Goal: Task Accomplishment & Management: Complete application form

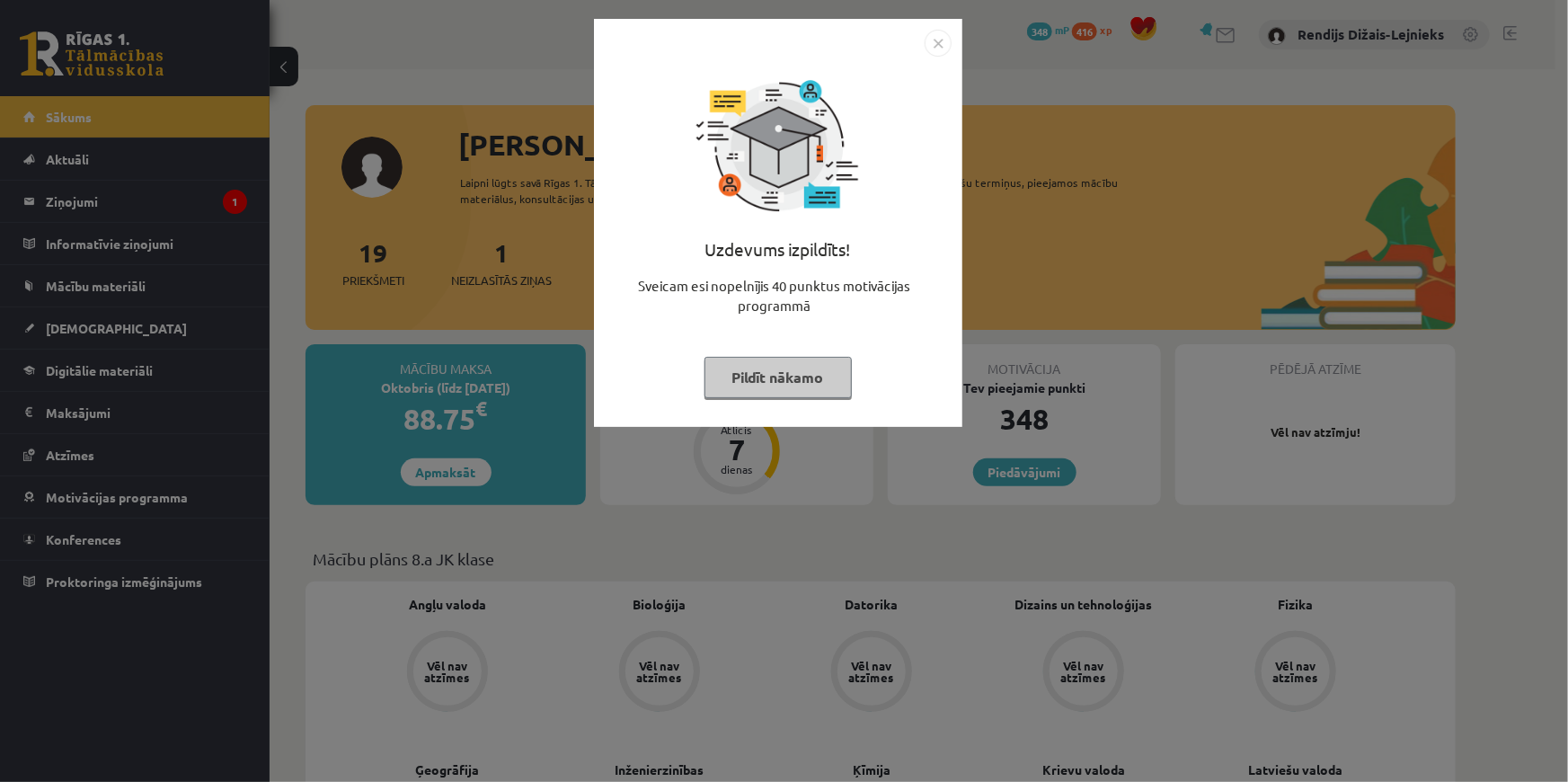
click at [796, 375] on button "Pildīt nākamo" at bounding box center [778, 377] width 147 height 41
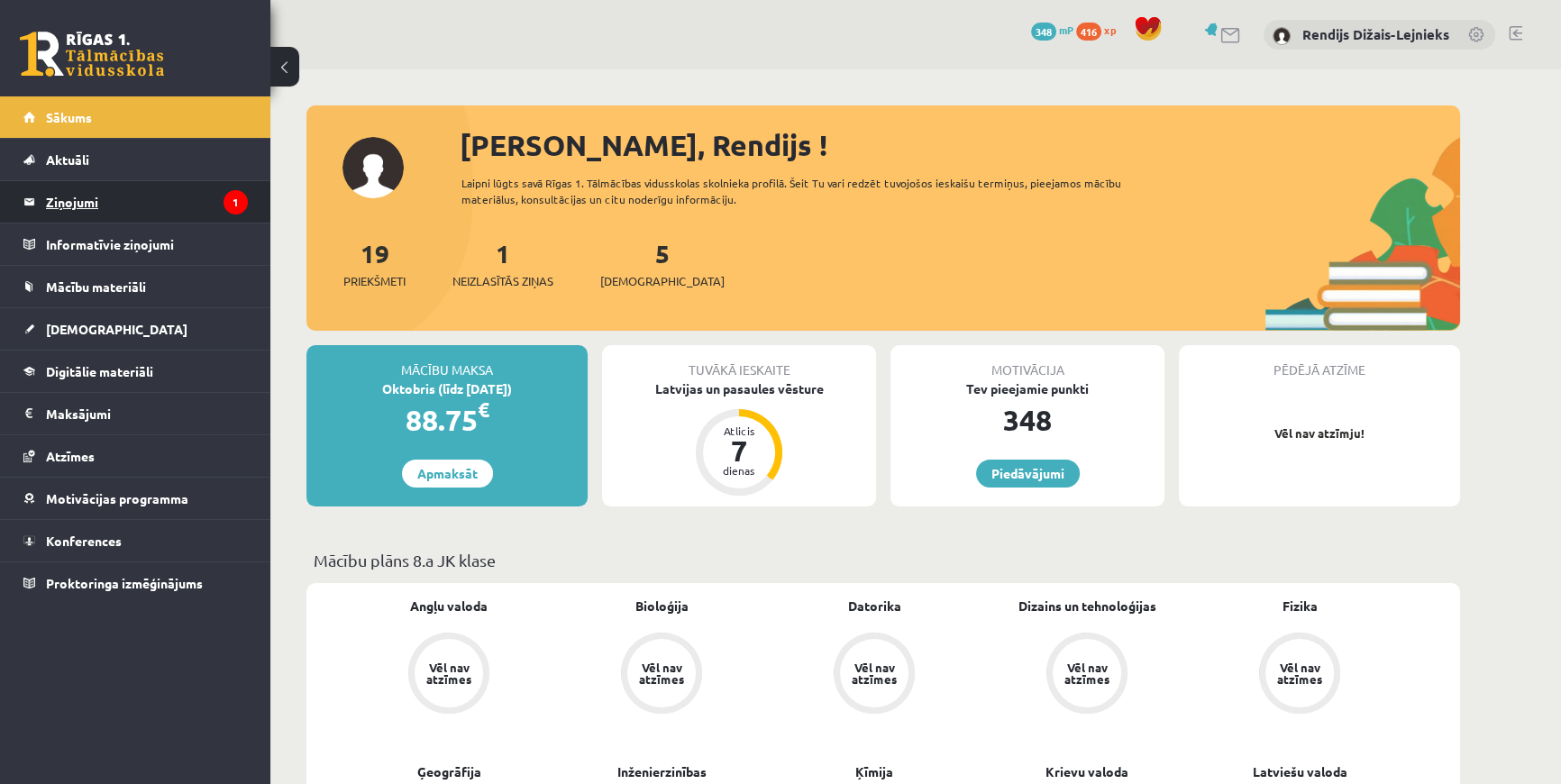
click at [76, 200] on legend "Ziņojumi 1" at bounding box center [147, 202] width 202 height 41
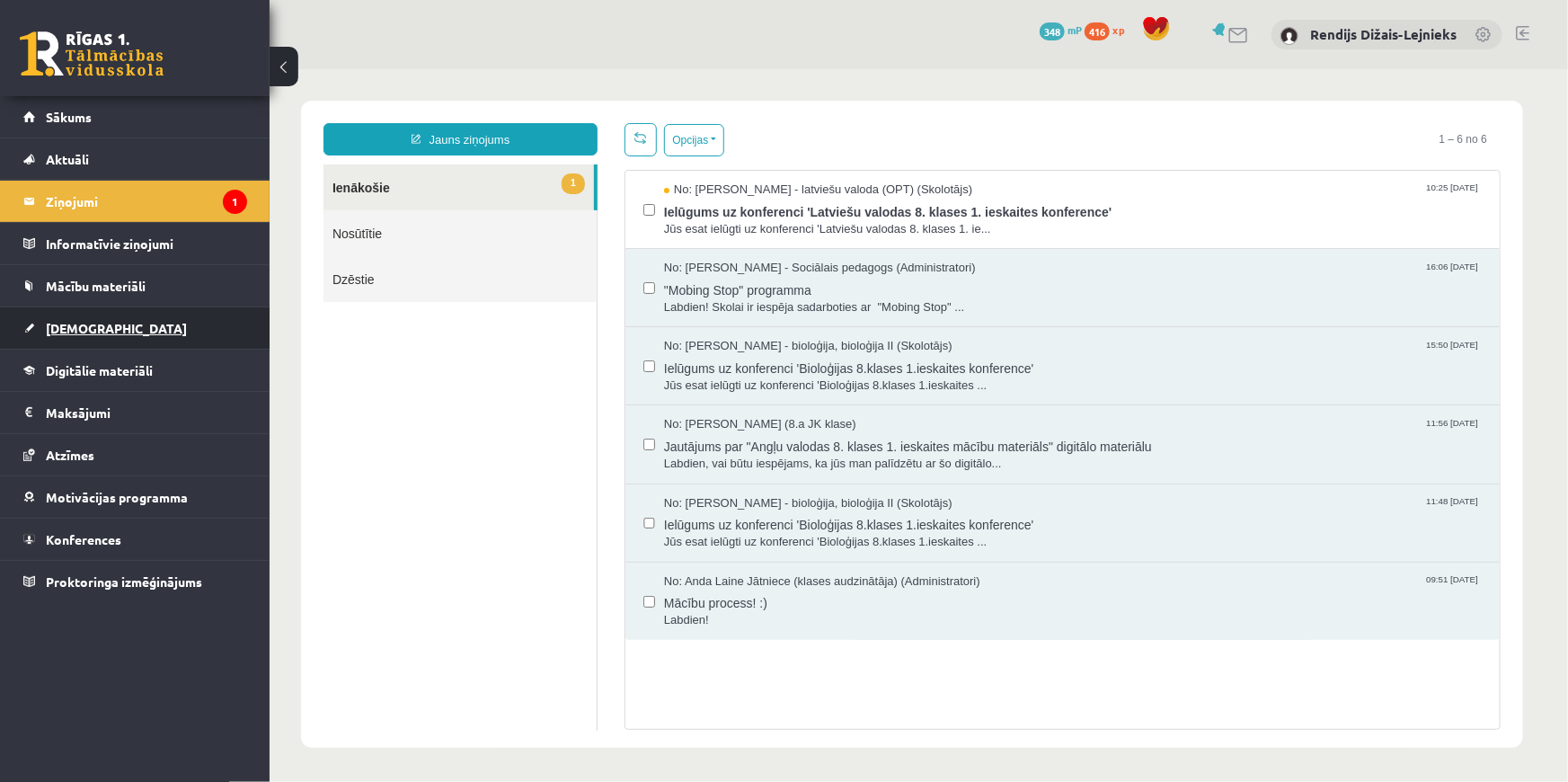
click at [99, 326] on span "[DEMOGRAPHIC_DATA]" at bounding box center [117, 328] width 141 height 16
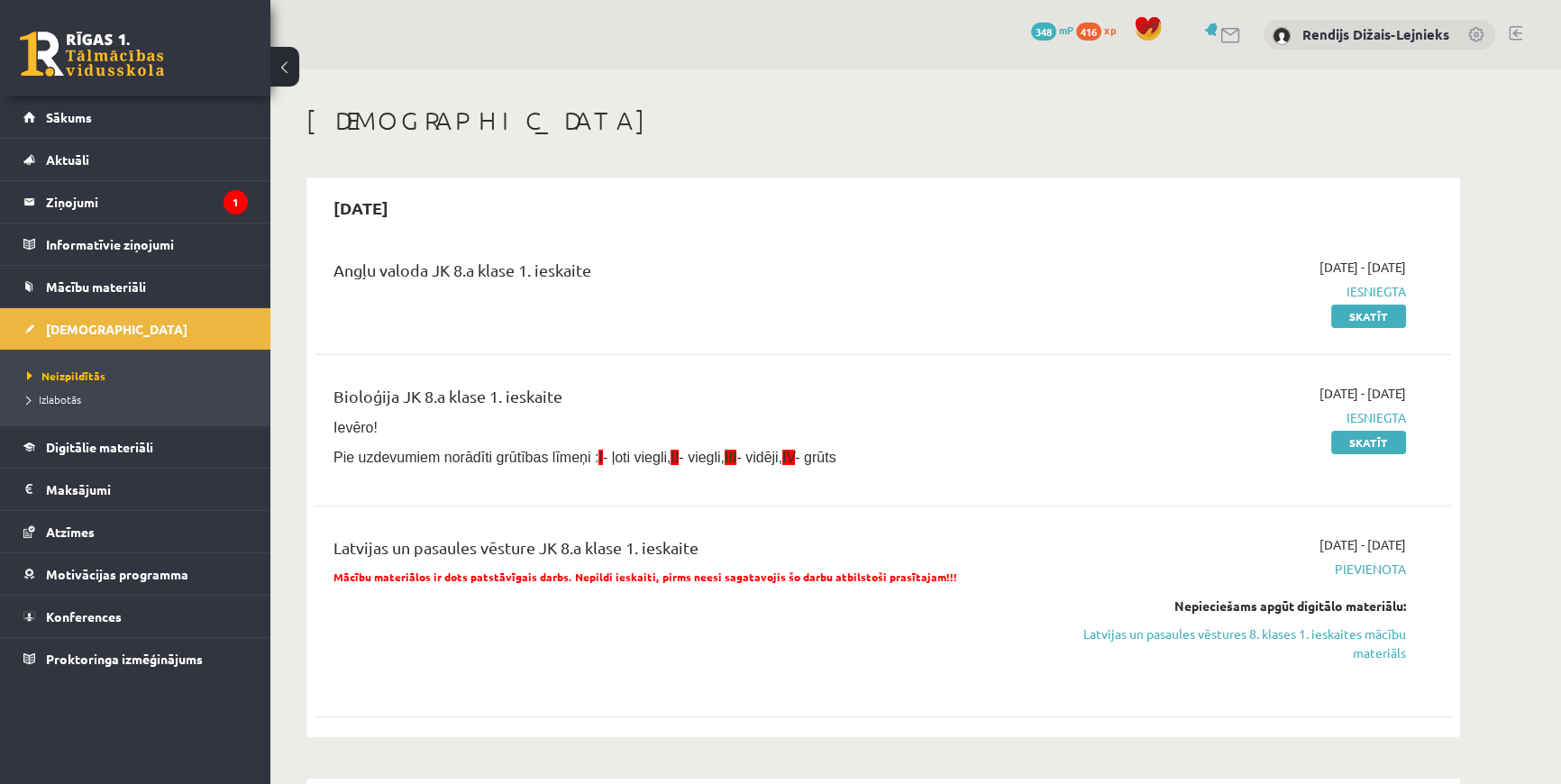
drag, startPoint x: 653, startPoint y: 456, endPoint x: 881, endPoint y: 439, distance: 228.6
click at [881, 439] on div "Bioloģija JK 8.a klase 1. ieskaite Ievēro! Pie uzdevumiem norādīti grūtības līm…" at bounding box center [687, 430] width 733 height 93
click at [881, 427] on p "Ievēro!" at bounding box center [686, 426] width 706 height 20
drag, startPoint x: 829, startPoint y: 459, endPoint x: 579, endPoint y: 469, distance: 250.2
click at [579, 469] on div "Bioloģija JK 8.a klase 1. ieskaite Ievēro! Pie uzdevumiem norādīti grūtības līm…" at bounding box center [687, 430] width 733 height 93
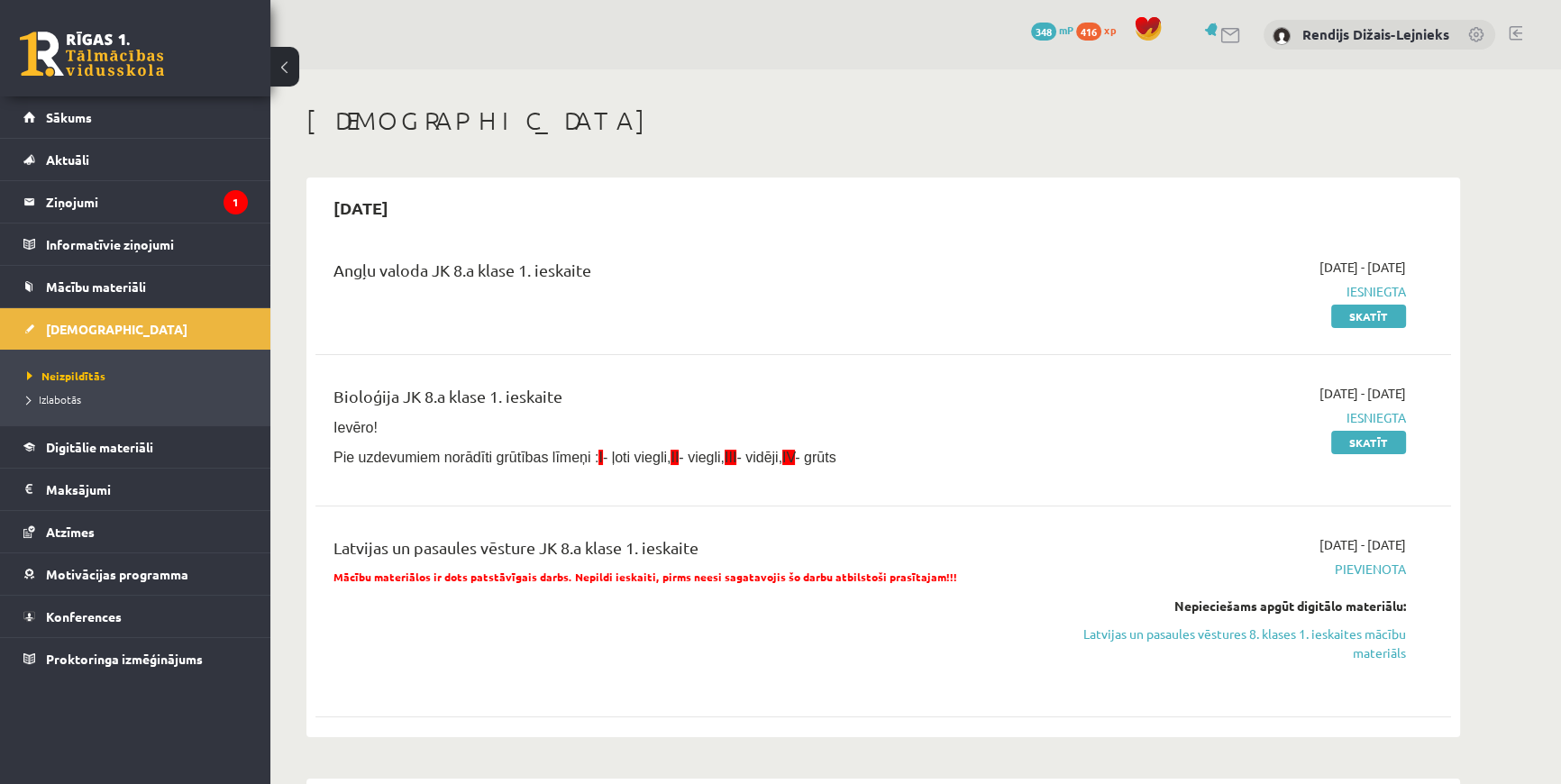
click at [578, 470] on div "Bioloģija JK 8.a klase 1. ieskaite Ievēro! Pie uzdevumiem norādīti grūtības līm…" at bounding box center [687, 430] width 733 height 93
drag, startPoint x: 577, startPoint y: 459, endPoint x: 860, endPoint y: 458, distance: 283.0
click at [860, 458] on p "Pie uzdevumiem norādīti grūtības līmeņi : I - ļoti viegli, II - viegli, III - v…" at bounding box center [686, 457] width 706 height 20
click at [644, 494] on div "Angļu valoda JK 8.a klase 1. ieskaite 2025-09-01 - 2025-09-15 Iesniegta Skatīt …" at bounding box center [883, 484] width 1135 height 489
drag, startPoint x: 577, startPoint y: 451, endPoint x: 859, endPoint y: 439, distance: 282.3
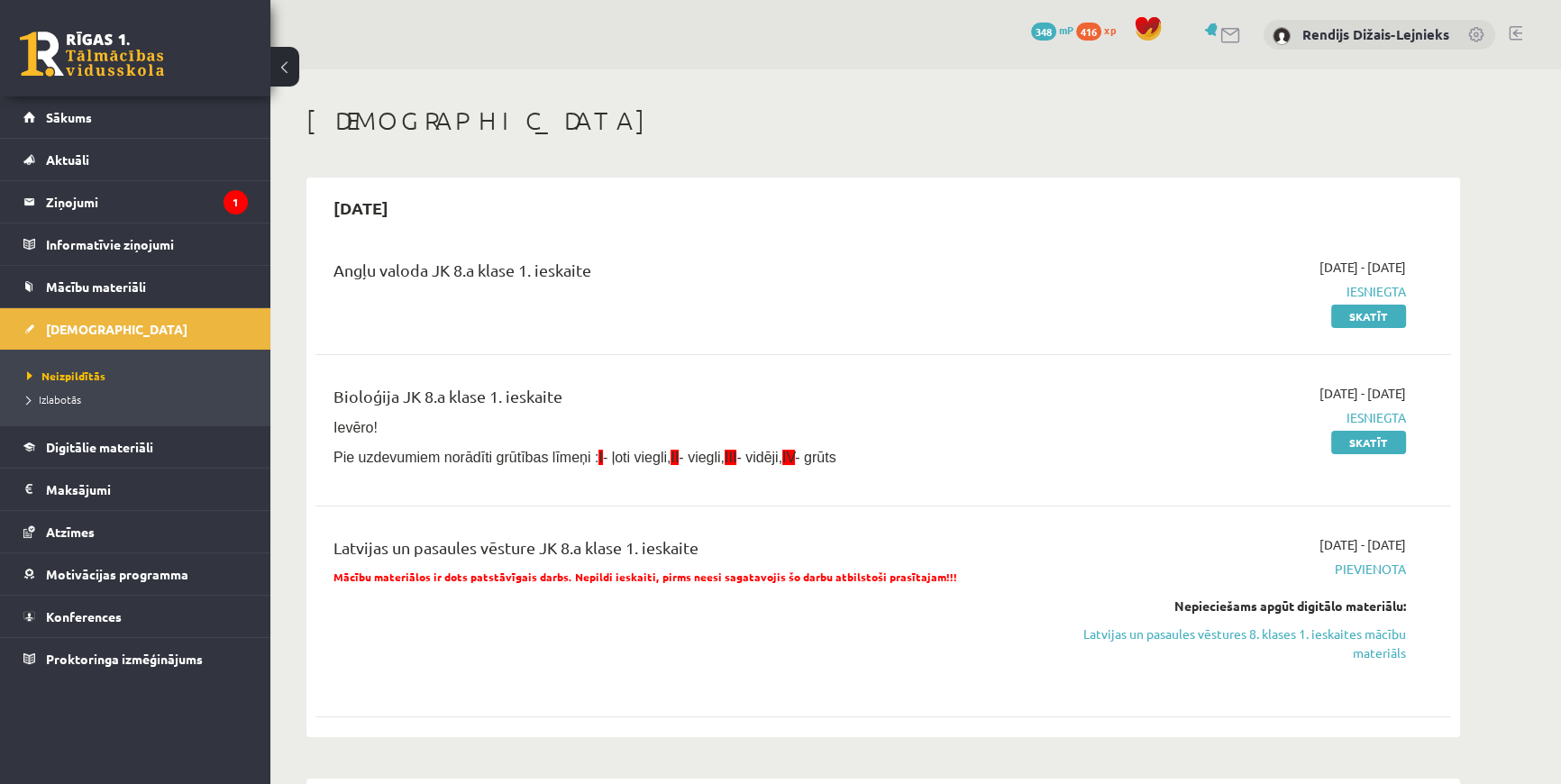
click at [859, 439] on div "Bioloģija JK 8.a klase 1. ieskaite Ievēro! Pie uzdevumiem norādīti grūtības līm…" at bounding box center [687, 430] width 733 height 93
click at [754, 508] on div "Angļu valoda JK 8.a klase 1. ieskaite 2025-09-01 - 2025-09-15 Iesniegta Skatīt …" at bounding box center [883, 484] width 1135 height 489
click at [69, 120] on span "Sākums" at bounding box center [69, 117] width 46 height 16
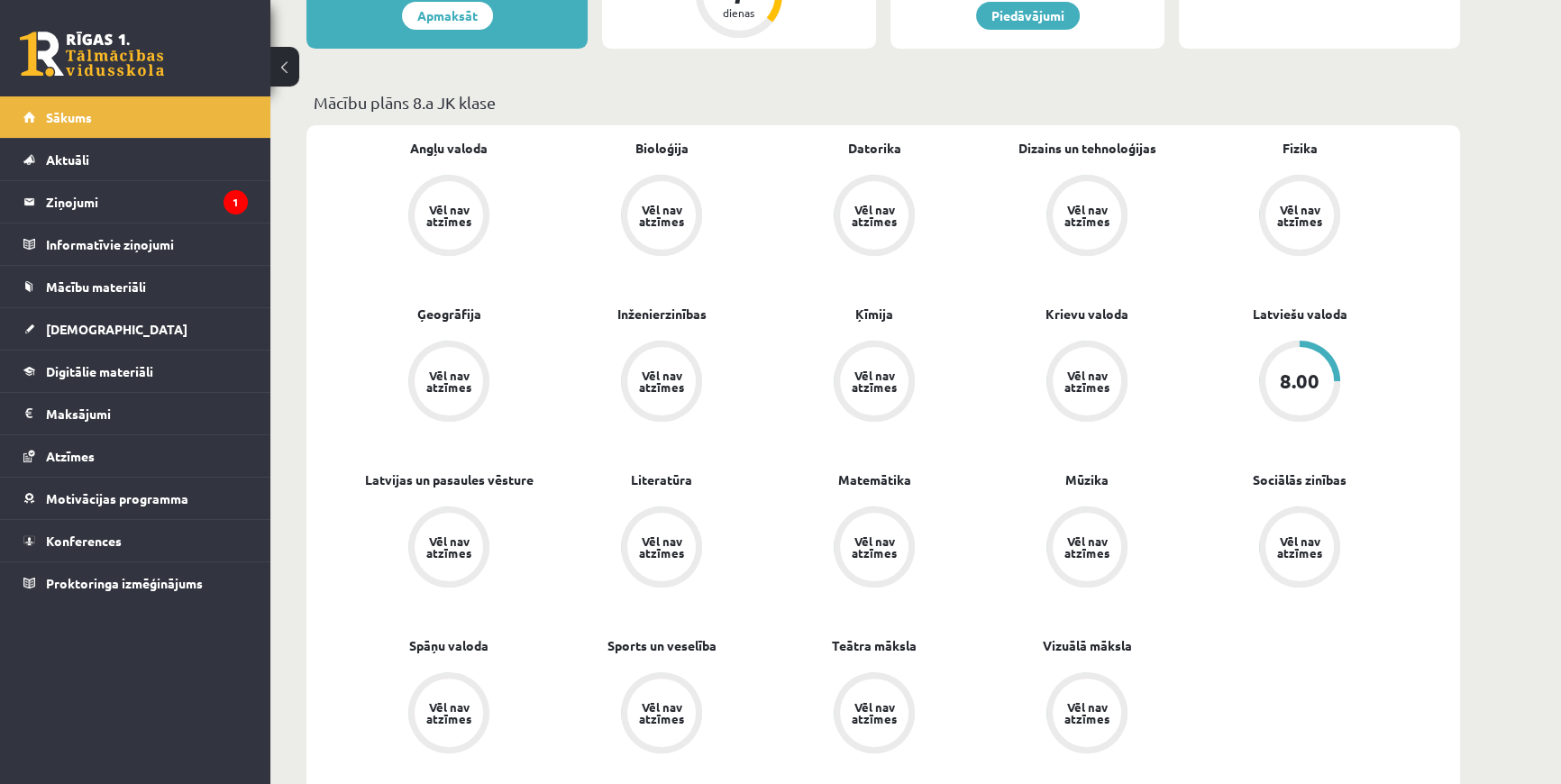
scroll to position [490, 0]
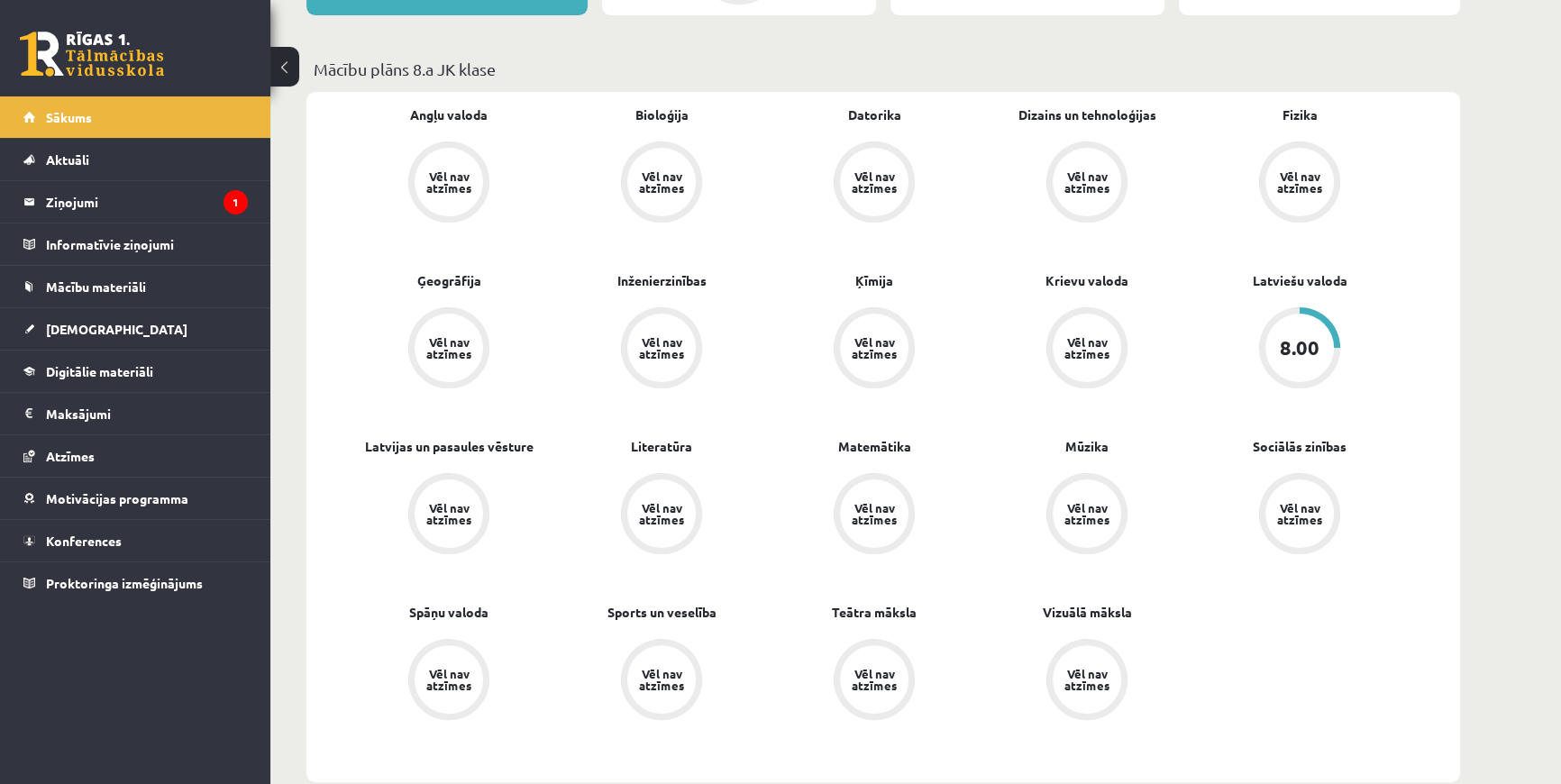
click at [1368, 627] on div "Angļu valoda Vēl nav atzīmes Bioloģija Vēl nav atzīmes Datorika Vēl nav atzīmes…" at bounding box center [874, 436] width 1063 height 663
click at [1145, 740] on div "Angļu valoda Vēl nav atzīmes Bioloģija Vēl nav atzīmes Datorika Vēl nav atzīmes…" at bounding box center [874, 436] width 1063 height 663
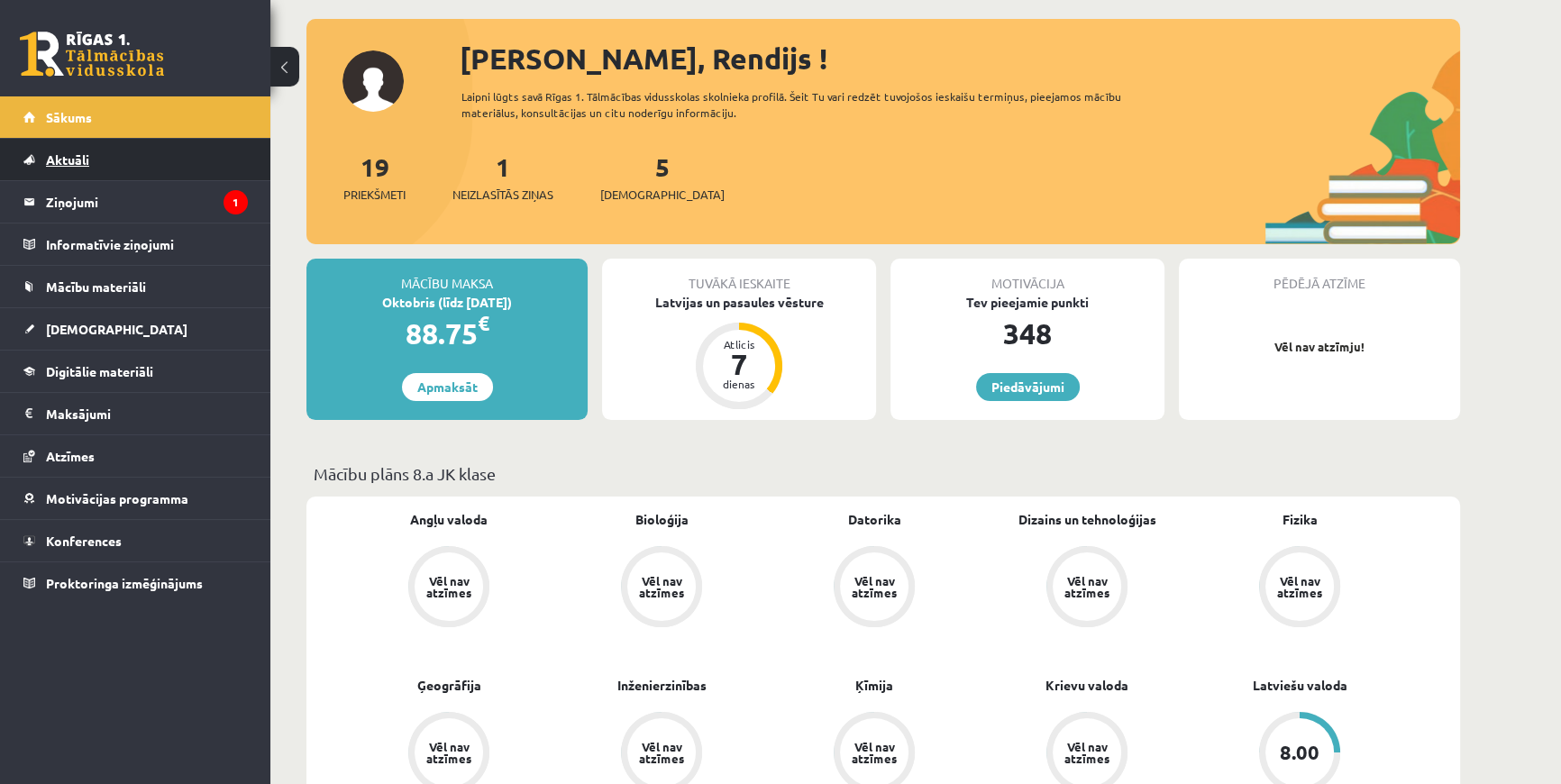
scroll to position [81, 0]
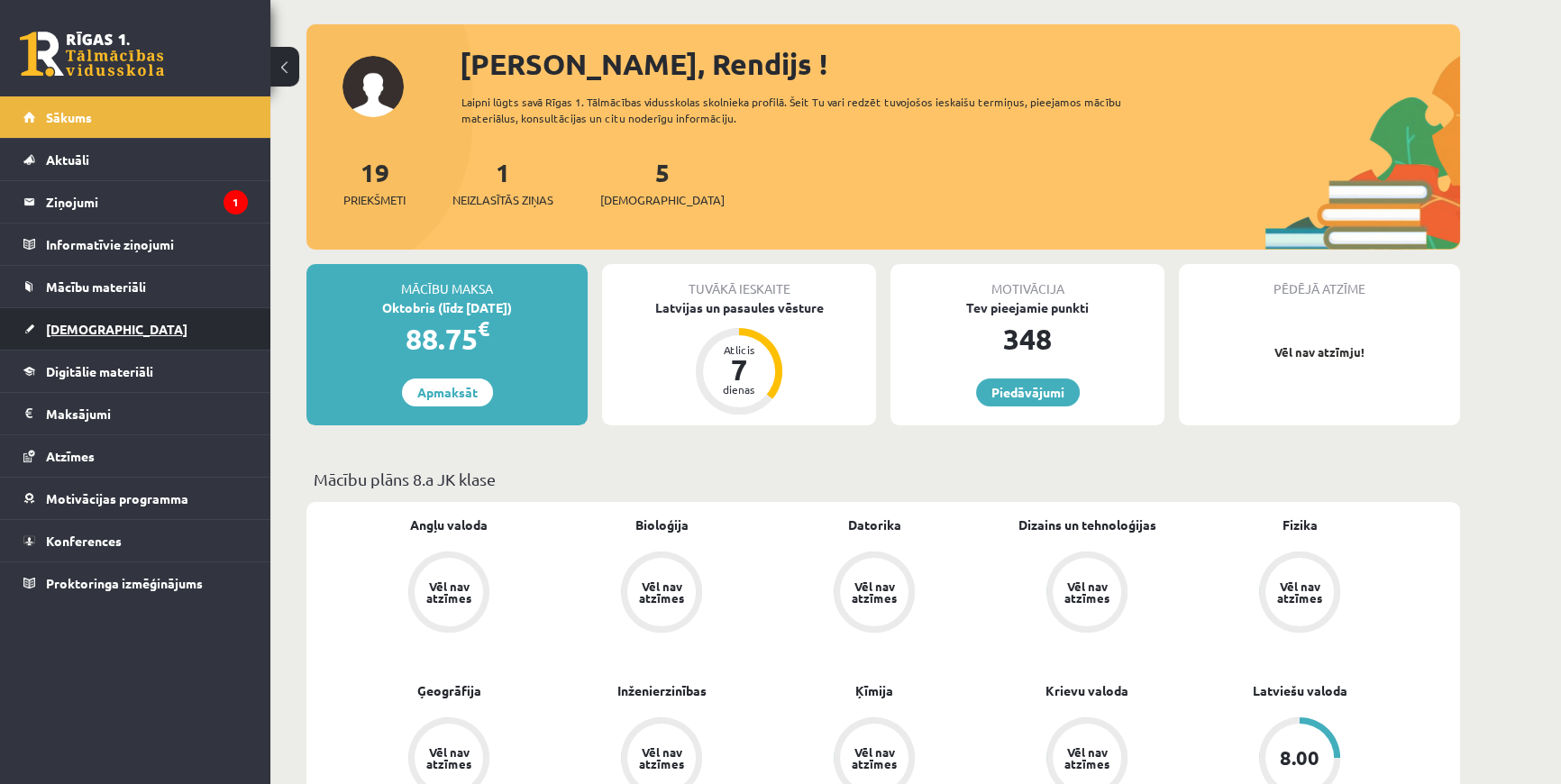
click at [63, 328] on span "[DEMOGRAPHIC_DATA]" at bounding box center [117, 329] width 142 height 16
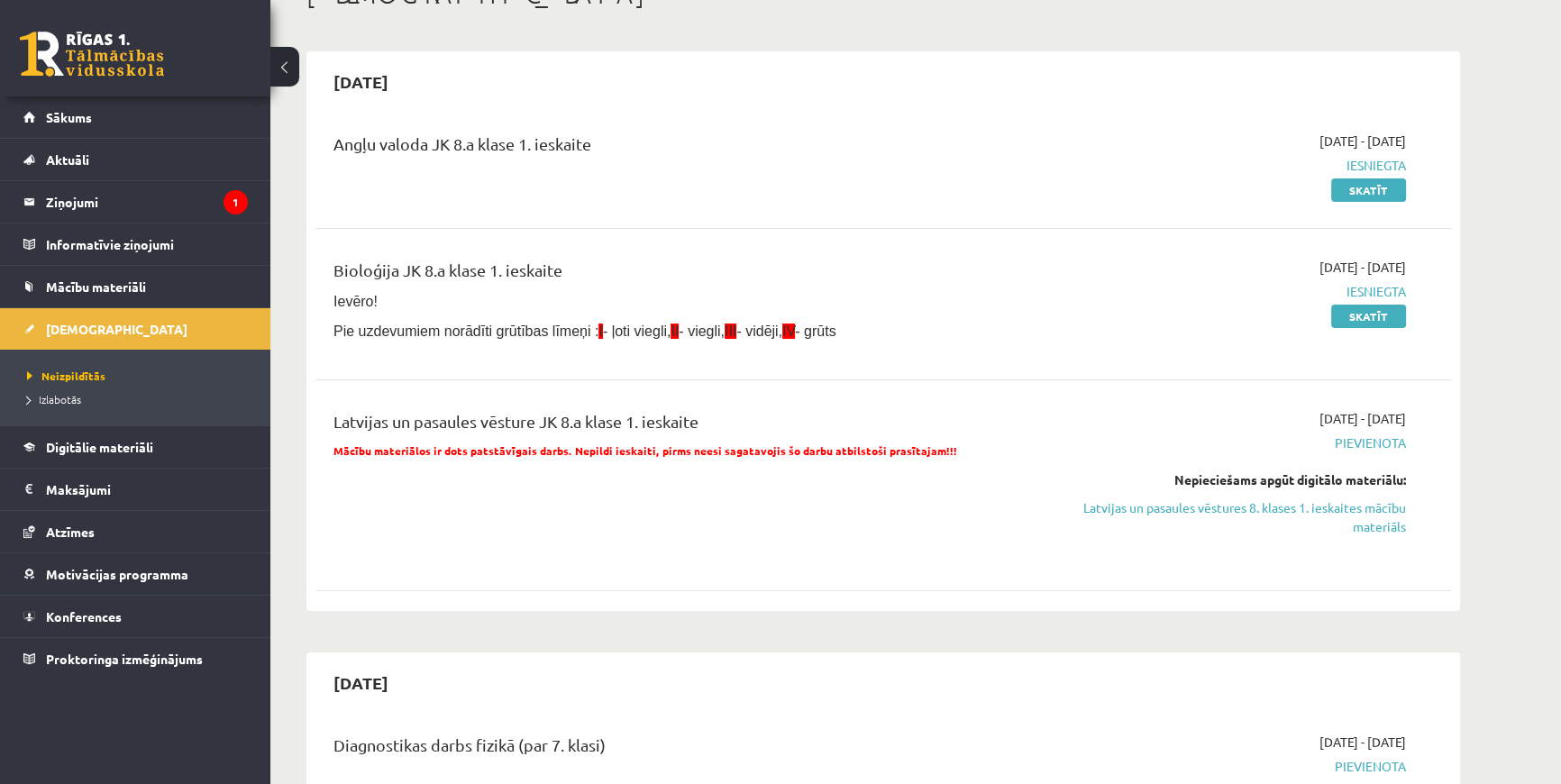
scroll to position [573, 0]
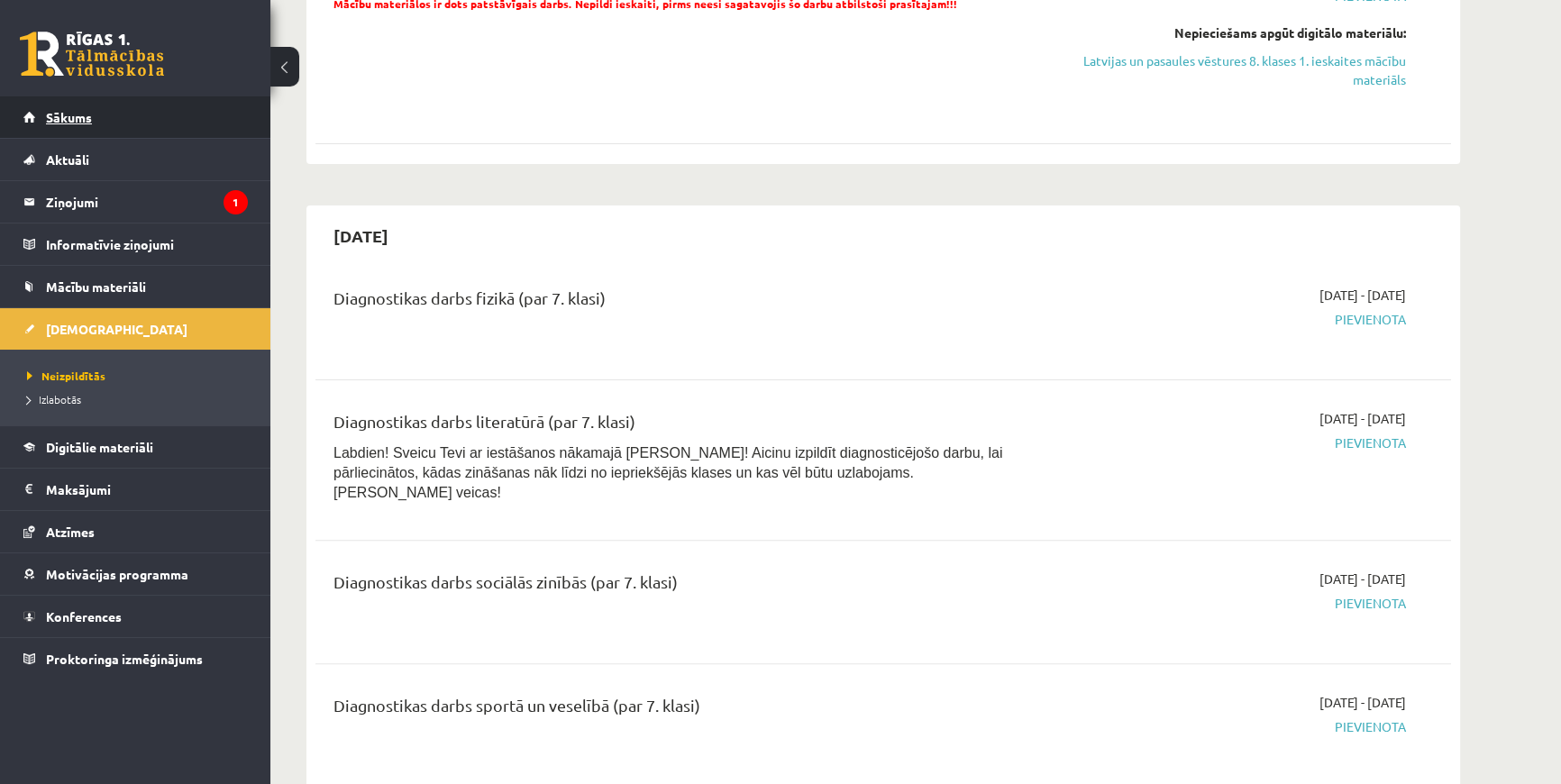
click at [72, 118] on span "Sākums" at bounding box center [69, 117] width 46 height 16
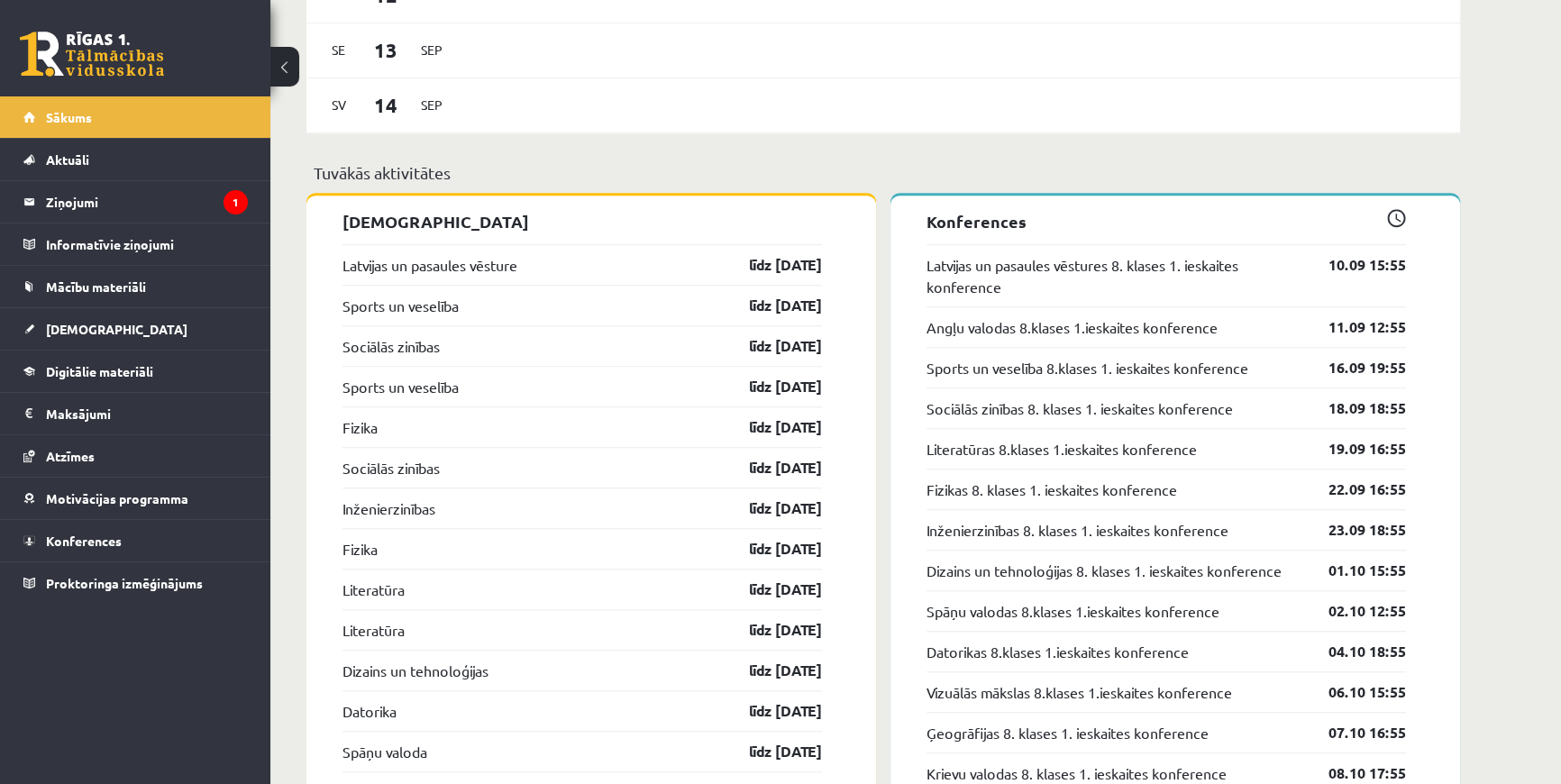
scroll to position [1638, 0]
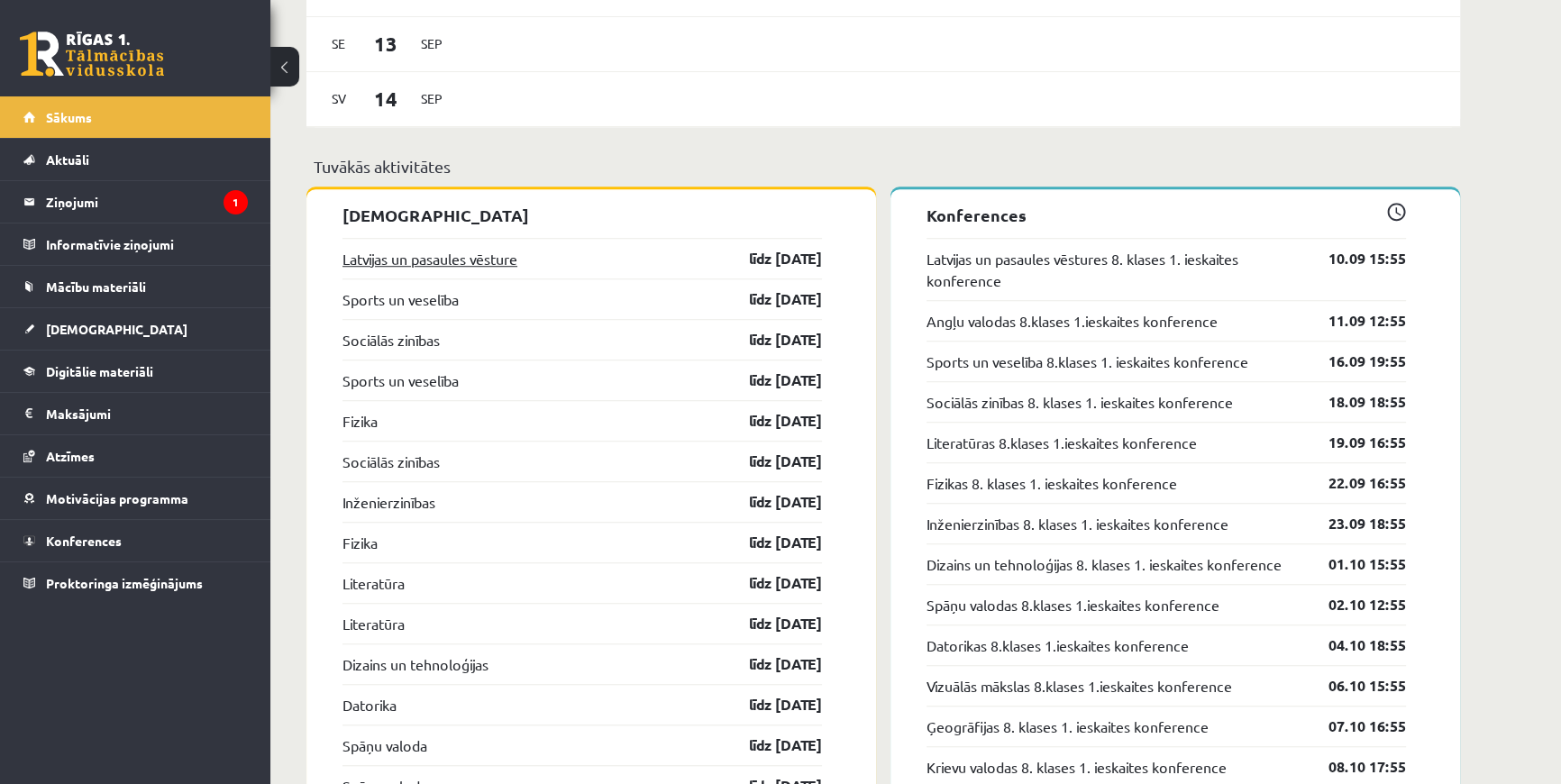
click at [484, 264] on link "Latvijas un pasaules vēsture" at bounding box center [430, 259] width 174 height 22
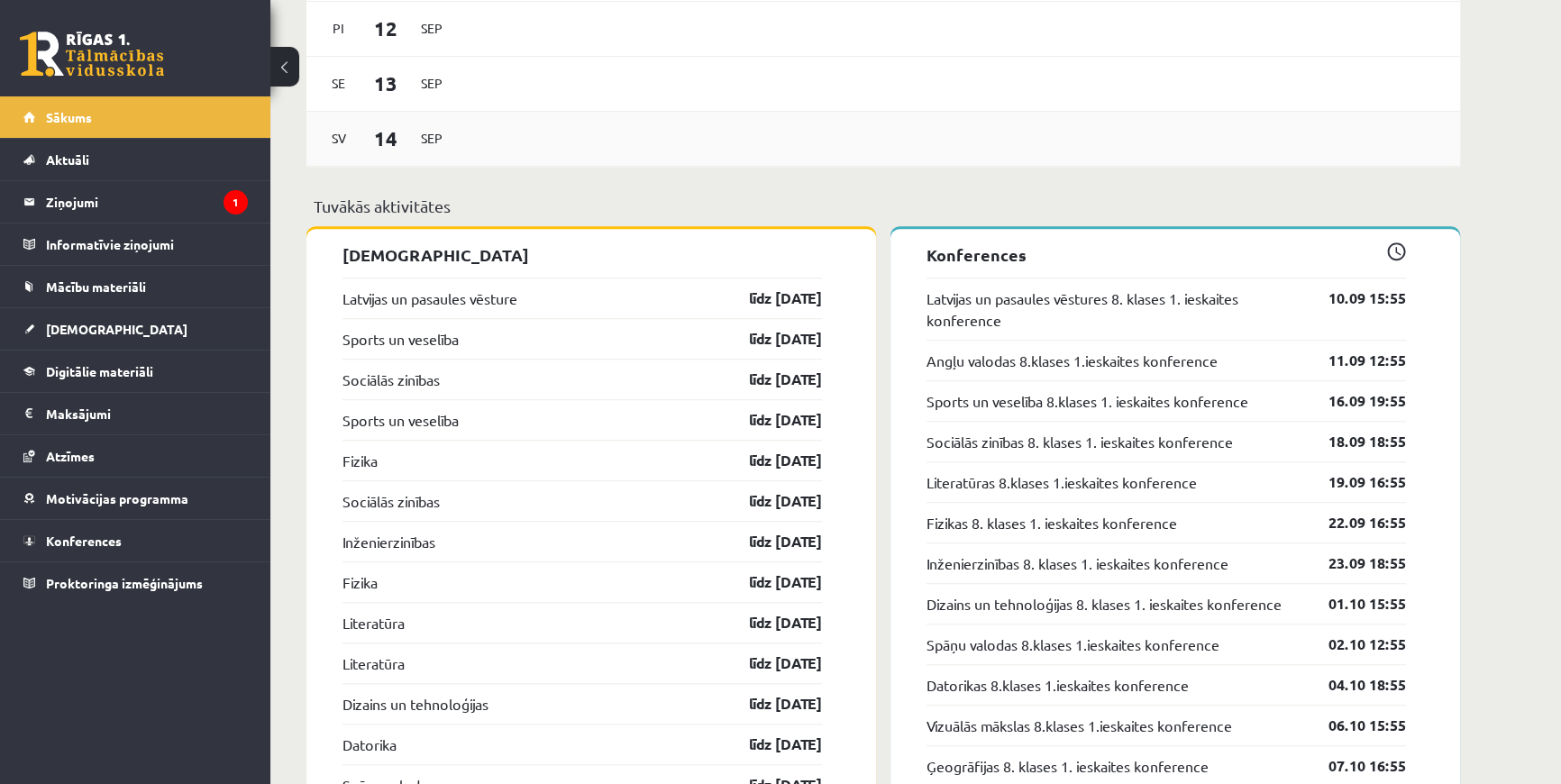
scroll to position [1586, 0]
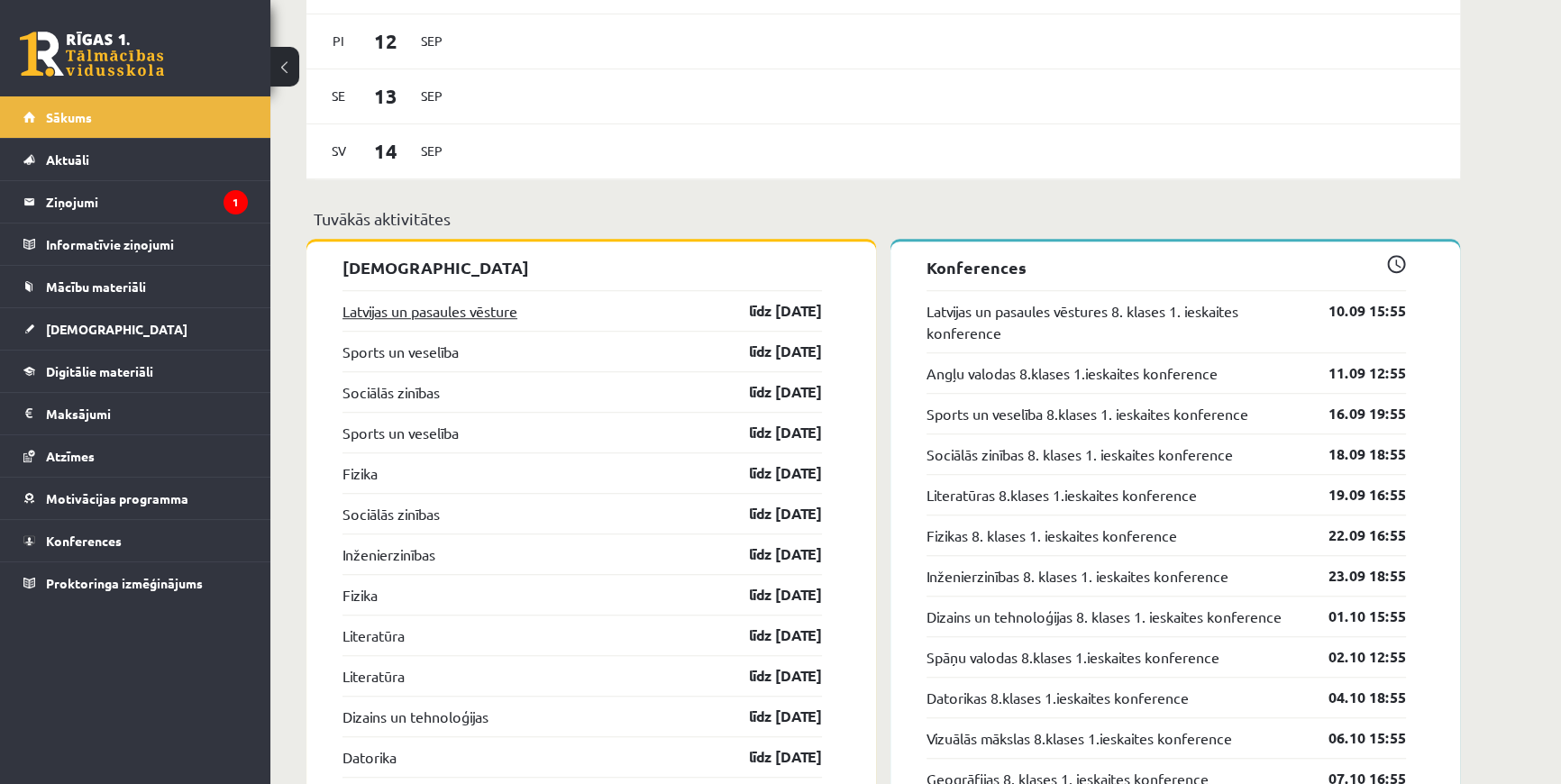
click at [383, 307] on link "Latvijas un pasaules vēsture" at bounding box center [430, 311] width 174 height 22
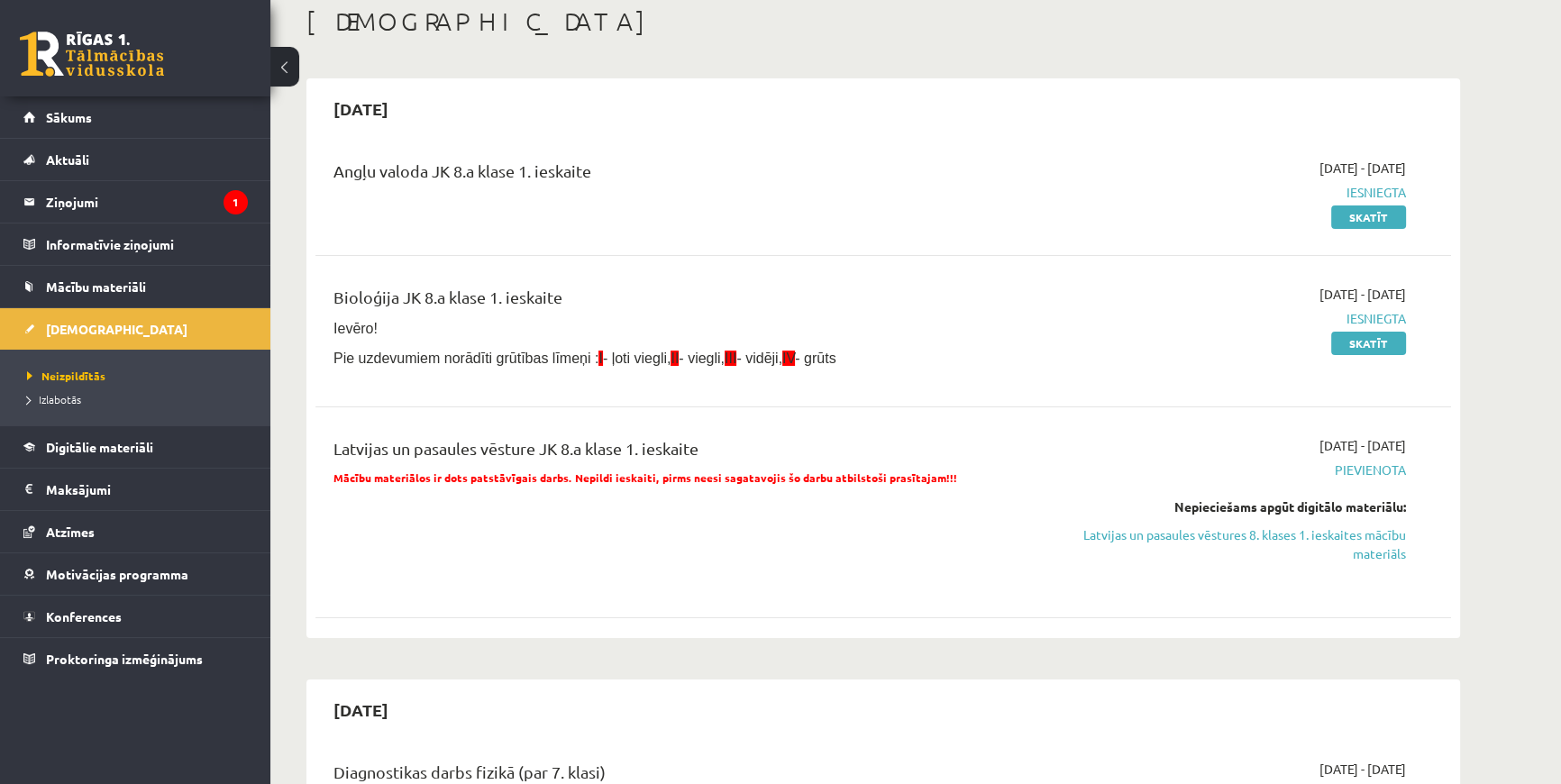
scroll to position [81, 0]
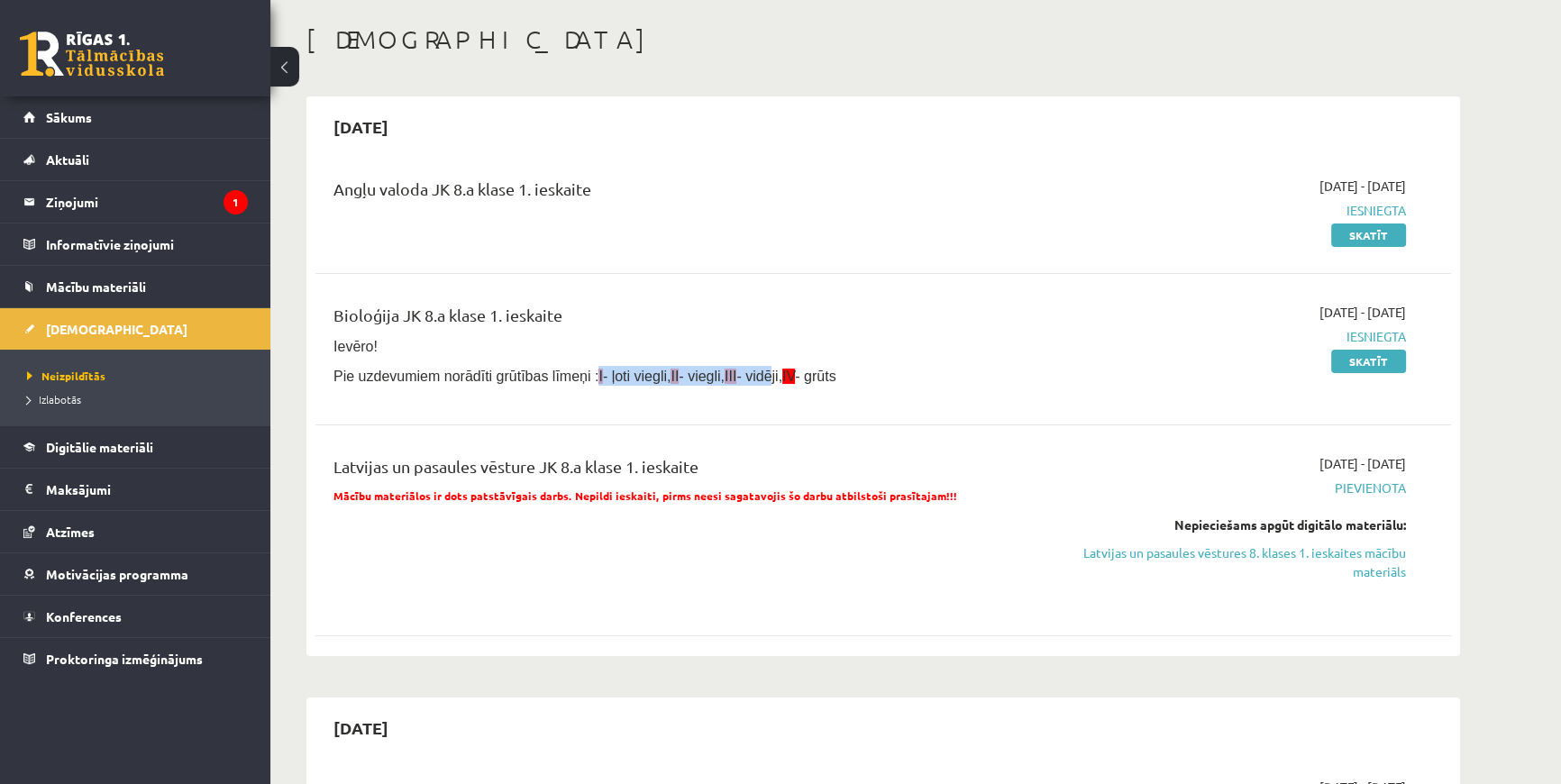
drag, startPoint x: 579, startPoint y: 376, endPoint x: 750, endPoint y: 384, distance: 171.2
click at [750, 384] on p "Pie uzdevumiem norādīti grūtības līmeņi : I - ļoti viegli, II - viegli, III - v…" at bounding box center [686, 375] width 706 height 20
click at [744, 396] on div "Bioloģija JK 8.a klase 1. ieskaite Ievēro! Pie uzdevumiem norādīti grūtības līm…" at bounding box center [883, 349] width 1135 height 129
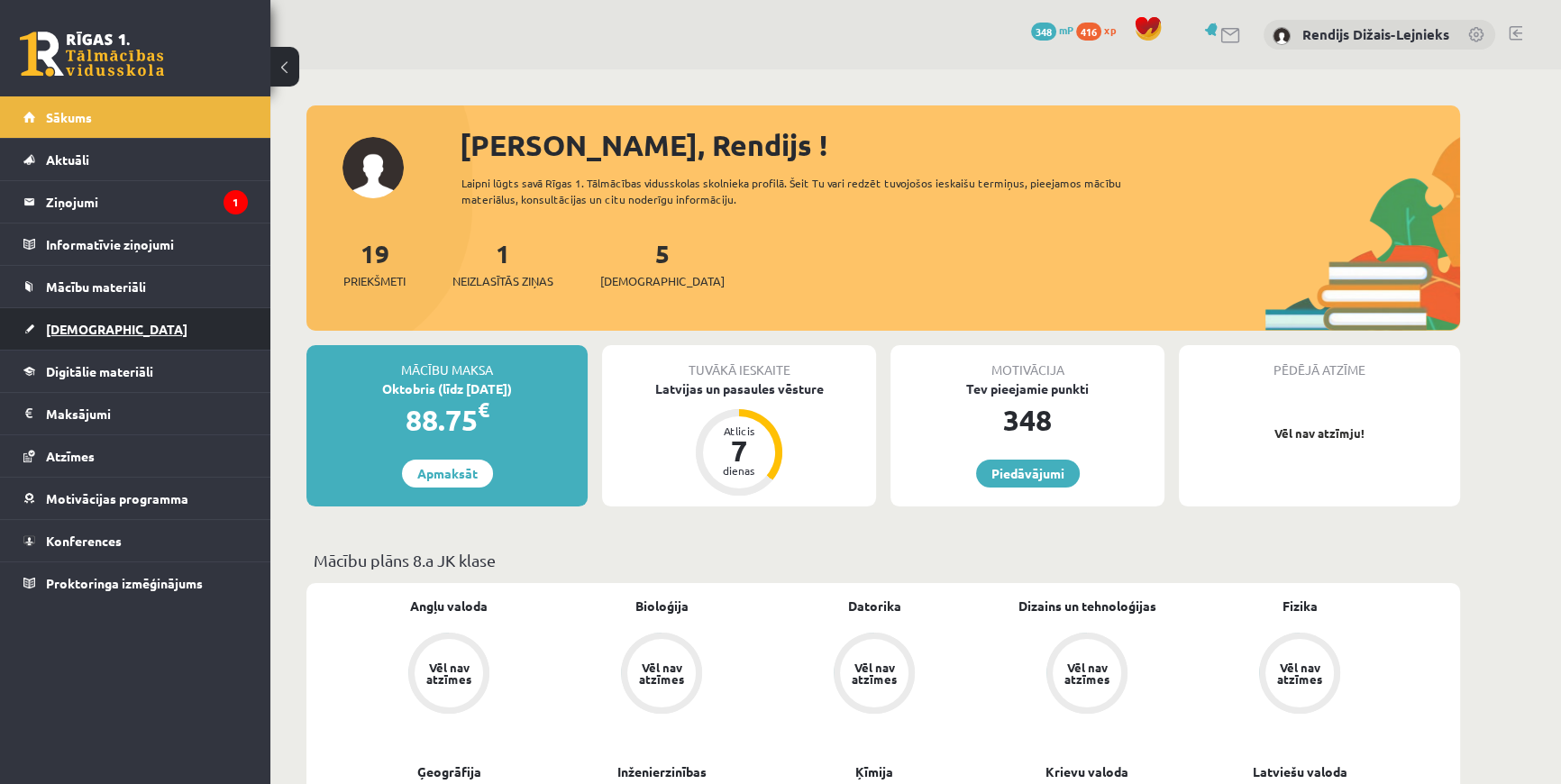
click at [101, 337] on link "[DEMOGRAPHIC_DATA]" at bounding box center [136, 329] width 225 height 41
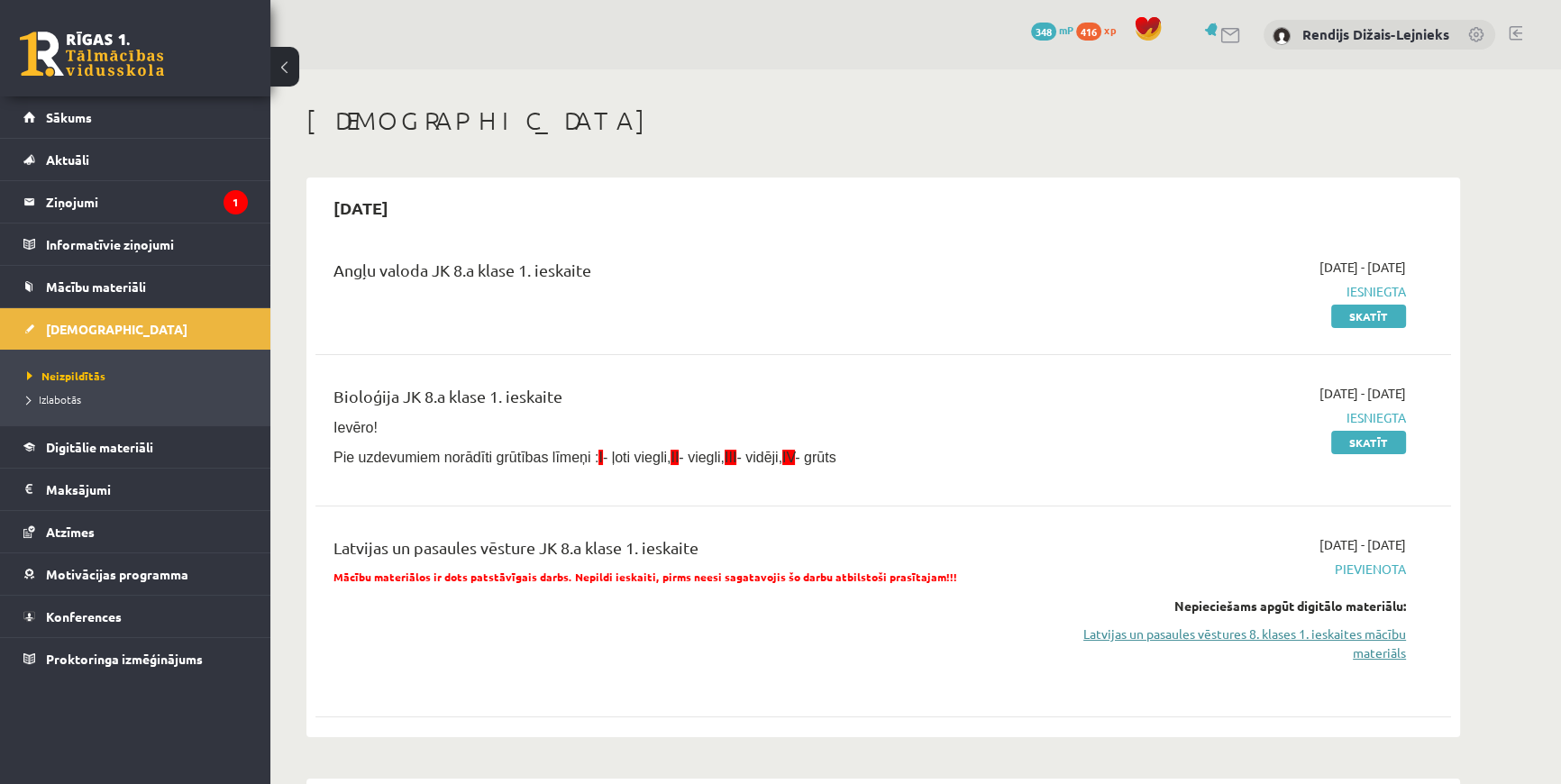
click at [1321, 633] on link "Latvijas un pasaules vēstures 8. klases 1. ieskaites mācību materiāls" at bounding box center [1236, 643] width 340 height 37
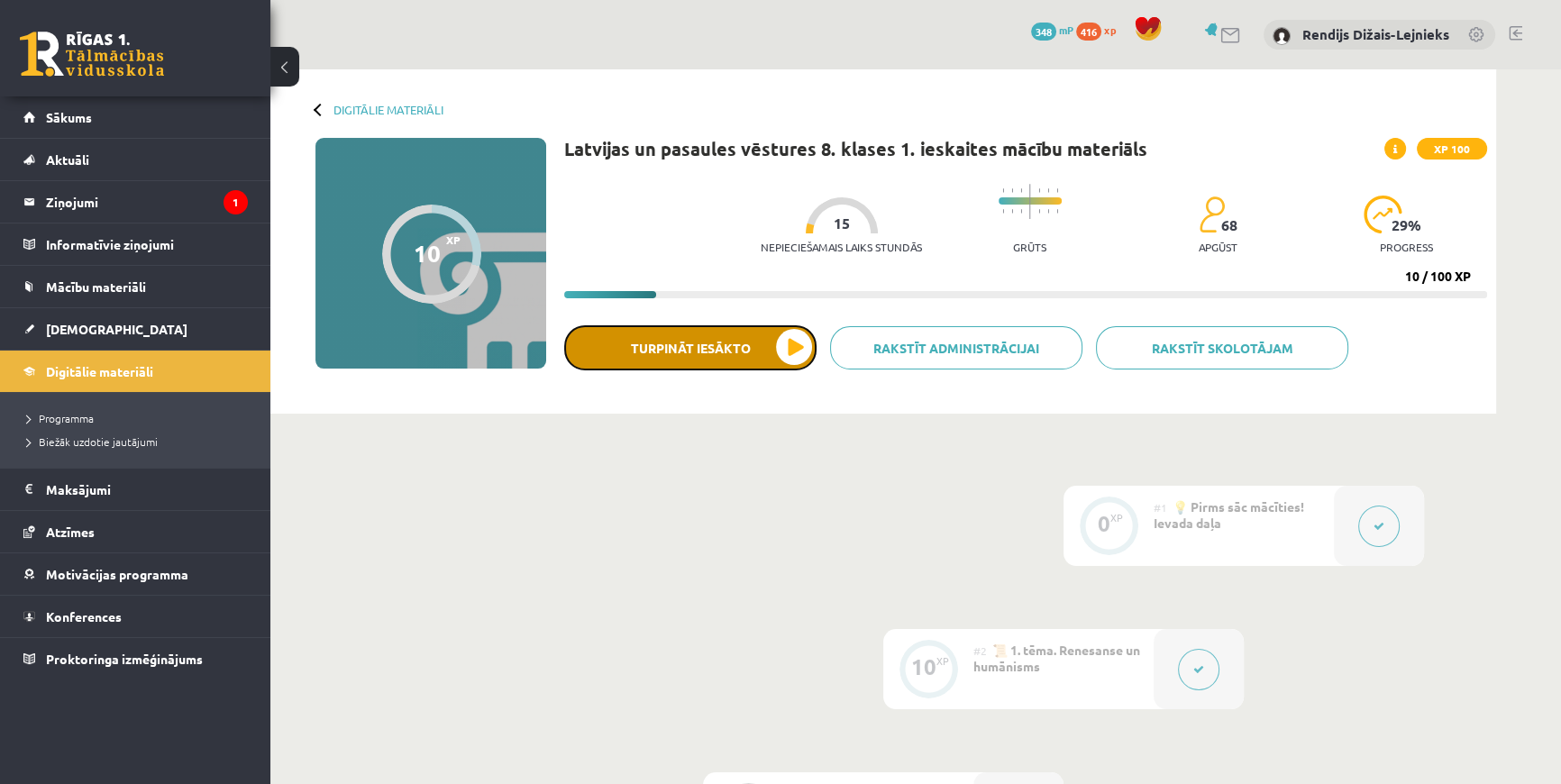
click at [787, 351] on button "Turpināt iesākto" at bounding box center [691, 348] width 252 height 45
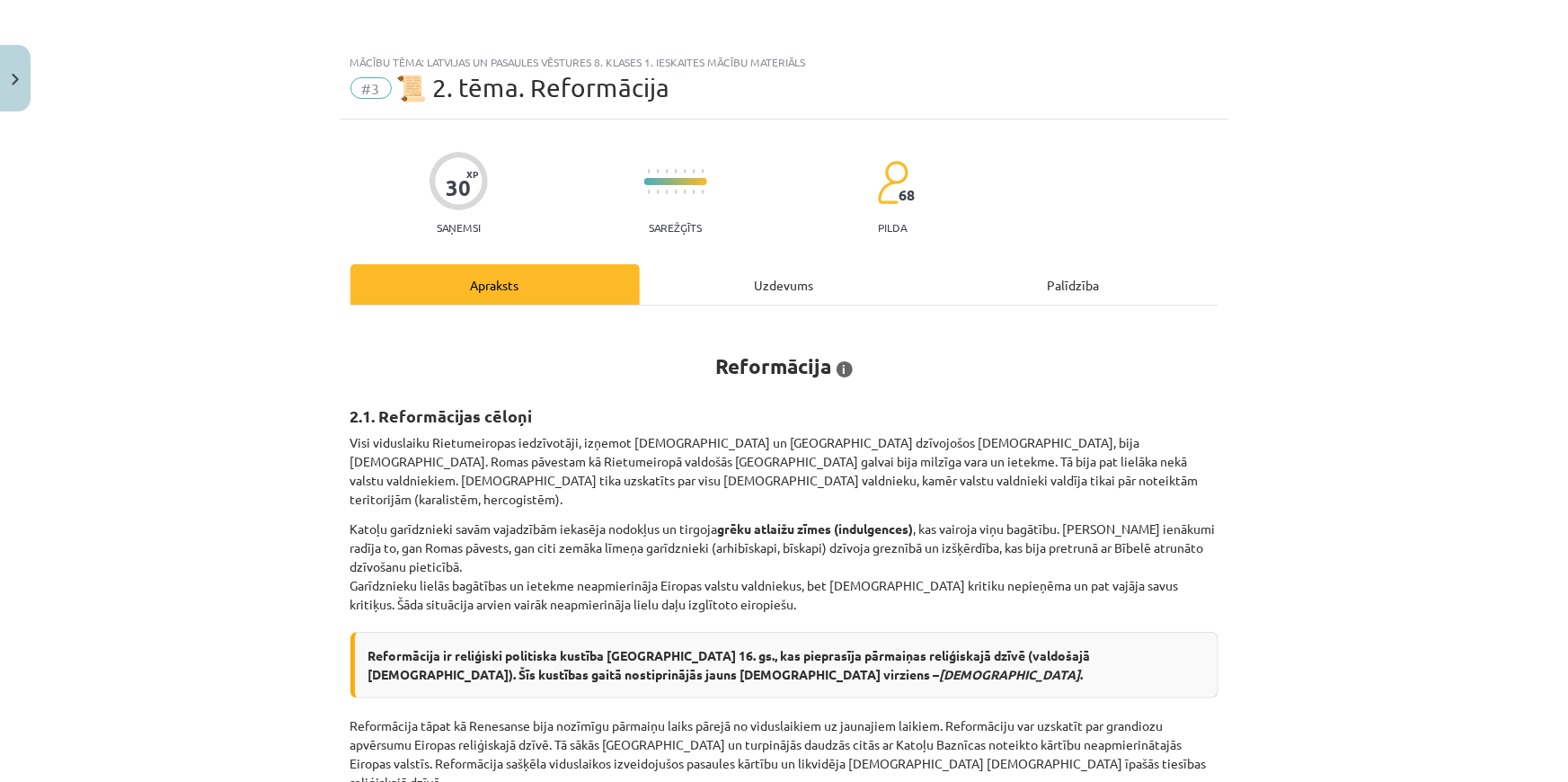
click at [744, 282] on div "Uzdevums" at bounding box center [784, 284] width 290 height 40
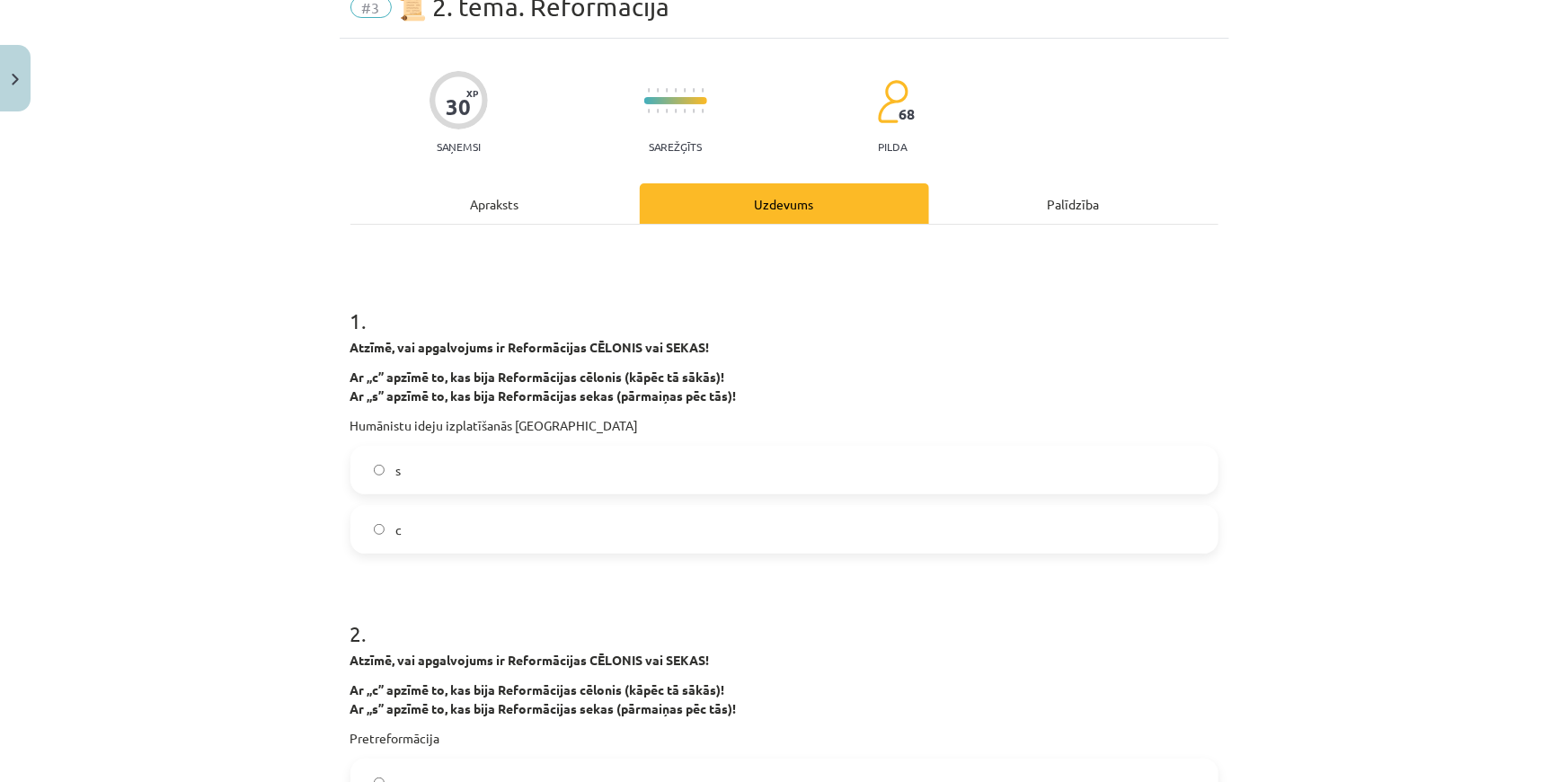
scroll to position [207, 0]
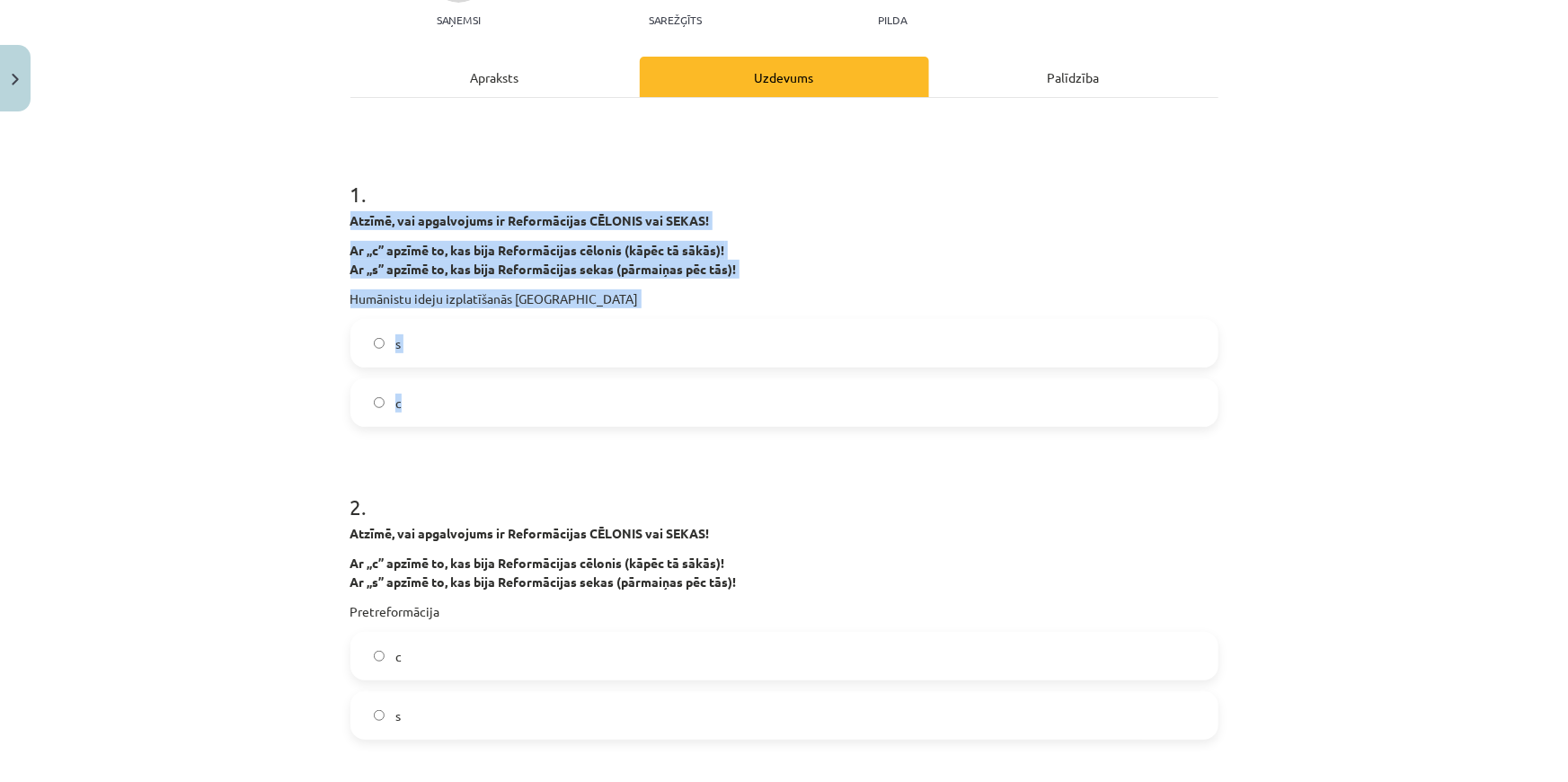
drag, startPoint x: 343, startPoint y: 222, endPoint x: 515, endPoint y: 414, distance: 257.8
click at [515, 414] on div "1 . Atzīmē, vai apgalvojums ir Reformācijas CĒLONIS vai SEKAS! Ar „c” apzīmē to…" at bounding box center [785, 289] width 868 height 277
copy div "Atzīmē, vai apgalvojums ir Reformācijas CĒLONIS vai SEKAS! Ar „c” apzīmē to, ka…"
click at [371, 392] on label "с" at bounding box center [785, 403] width 865 height 45
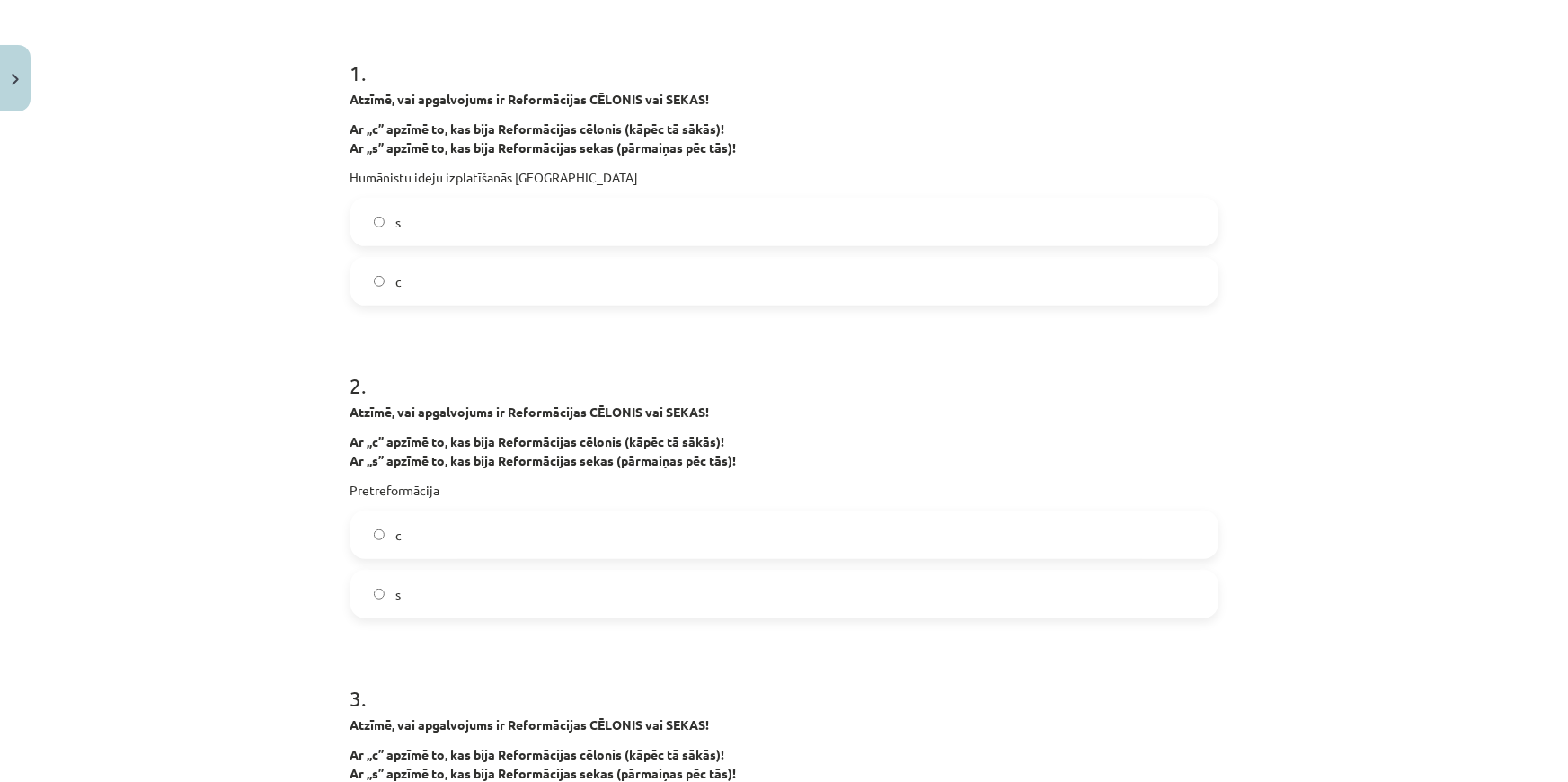
scroll to position [371, 0]
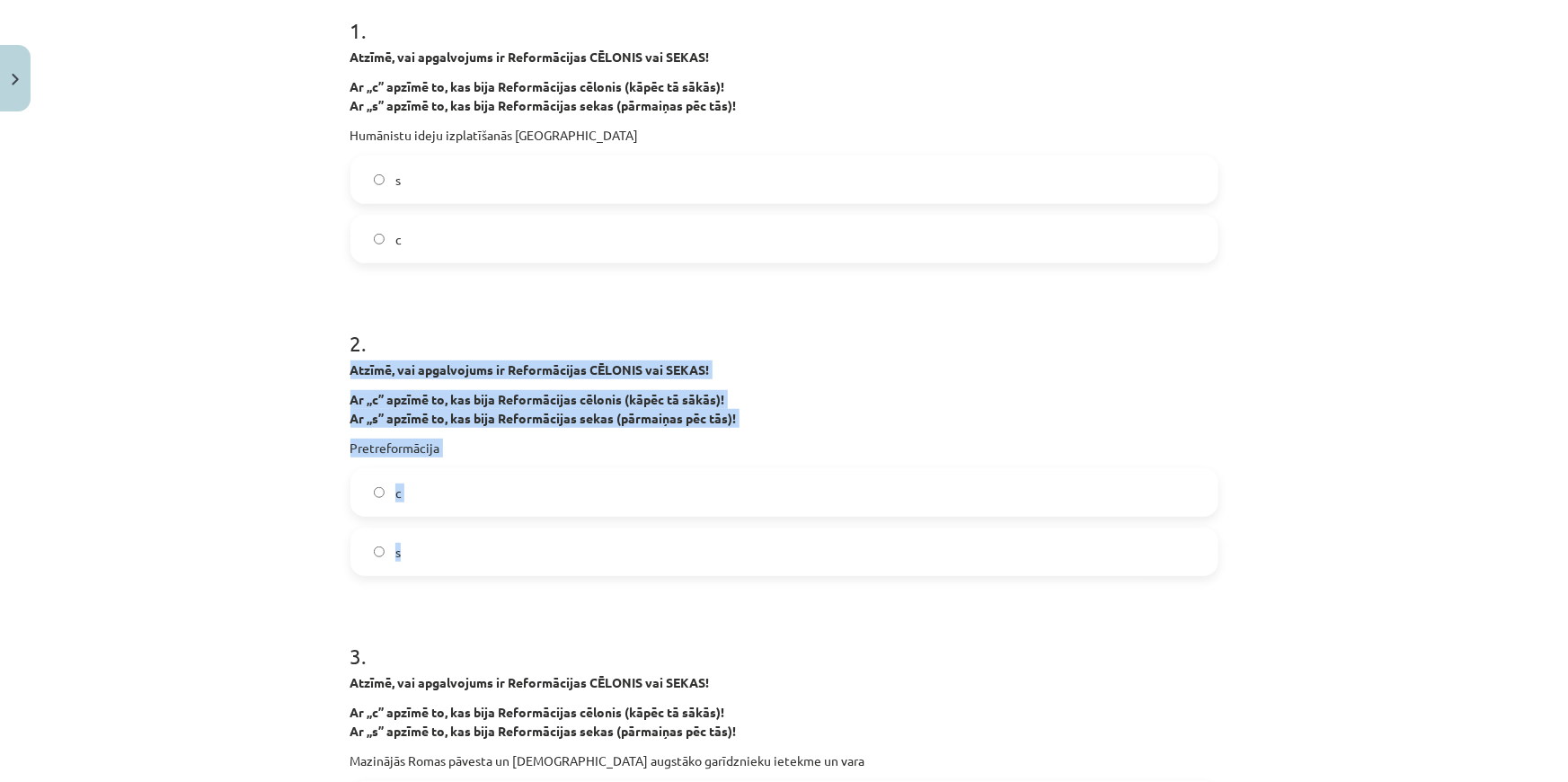
drag, startPoint x: 343, startPoint y: 366, endPoint x: 500, endPoint y: 534, distance: 229.9
click at [500, 534] on div "2 . Atzīmē, vai apgalvojums ir Reformācijas CĒLONIS vai SEKAS! Ar „c” apzīmē to…" at bounding box center [785, 438] width 868 height 277
copy div "Atzīmē, vai apgalvojums ir Reformācijas CĒLONIS vai SEKAS! Ar „c” apzīmē to, ka…"
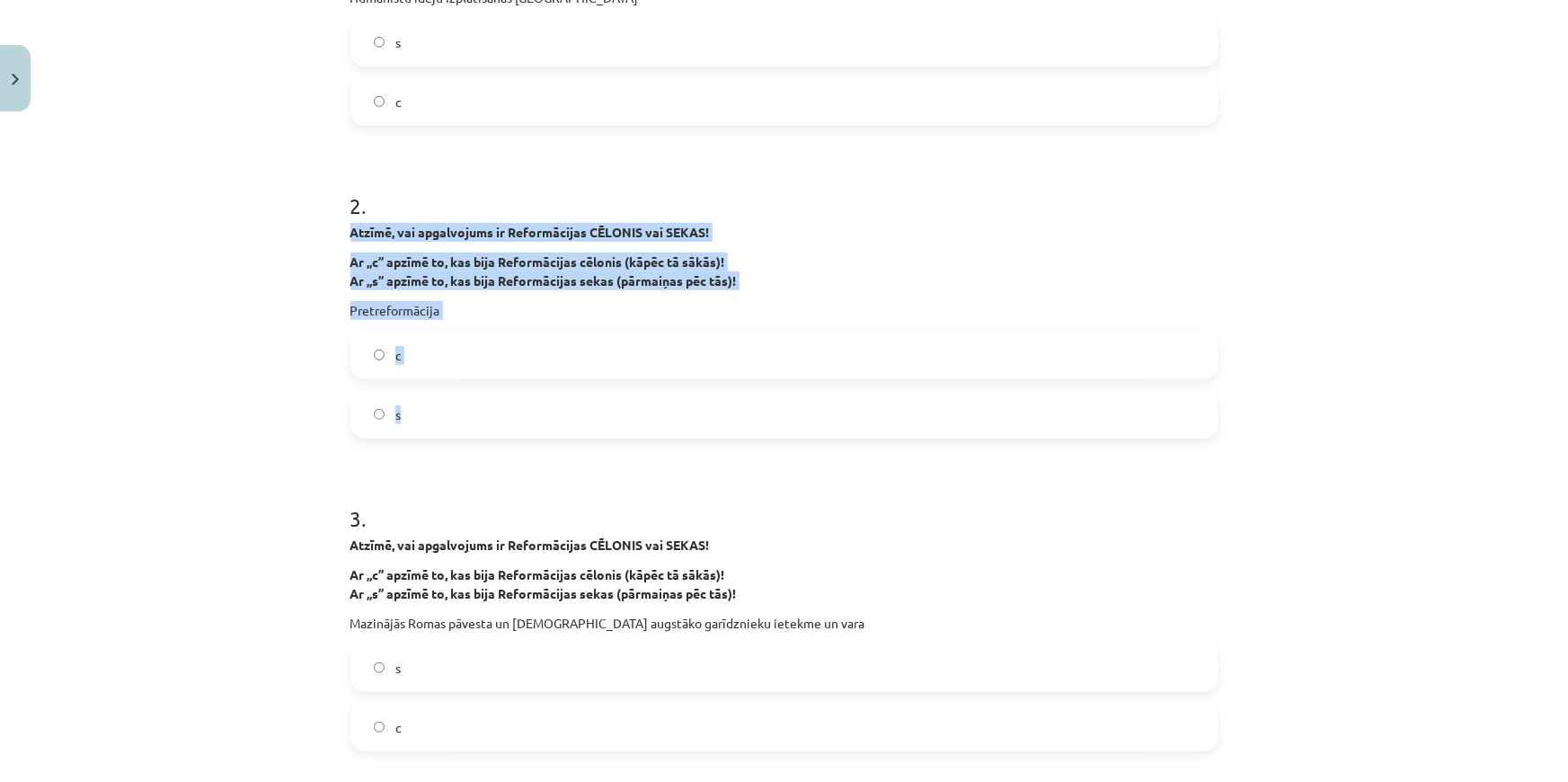
scroll to position [534, 0]
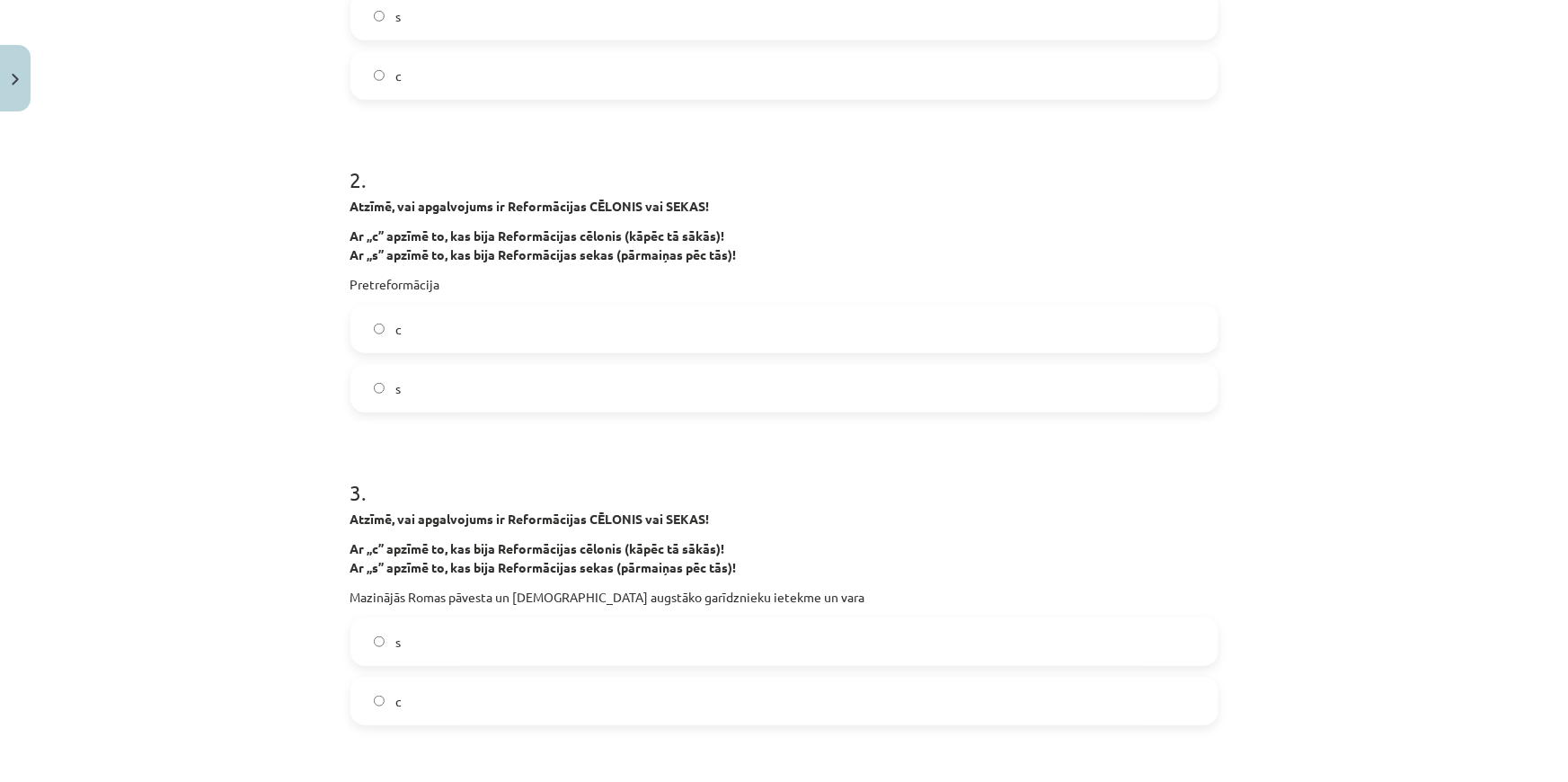
drag, startPoint x: 311, startPoint y: 498, endPoint x: 322, endPoint y: 512, distance: 17.8
click at [313, 498] on div "Mācību tēma: Latvijas un pasaules vēstures 8. klases 1. ieskaites mācību materi…" at bounding box center [784, 391] width 1568 height 782
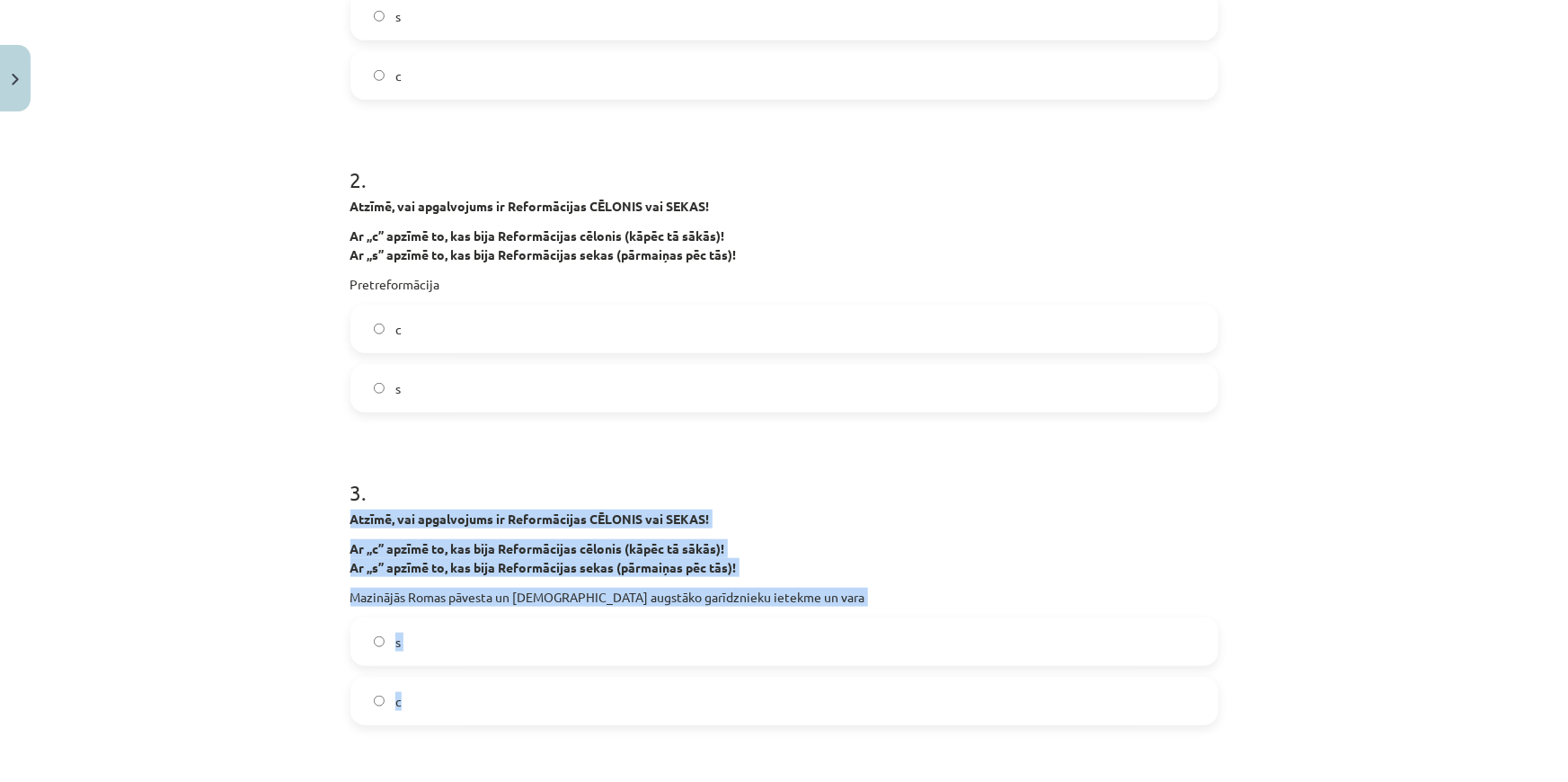
drag, startPoint x: 343, startPoint y: 519, endPoint x: 585, endPoint y: 701, distance: 302.8
click at [585, 701] on div "3 . Atzīmē, vai apgalvojums ir Reformācijas CĒLONIS vai SEKAS! Ar „c” apzīmē to…" at bounding box center [785, 586] width 868 height 277
copy div "Atzīmē, vai apgalvojums ir Reformācijas CĒLONIS vai SEKAS! Ar „c” apzīmē to, ka…"
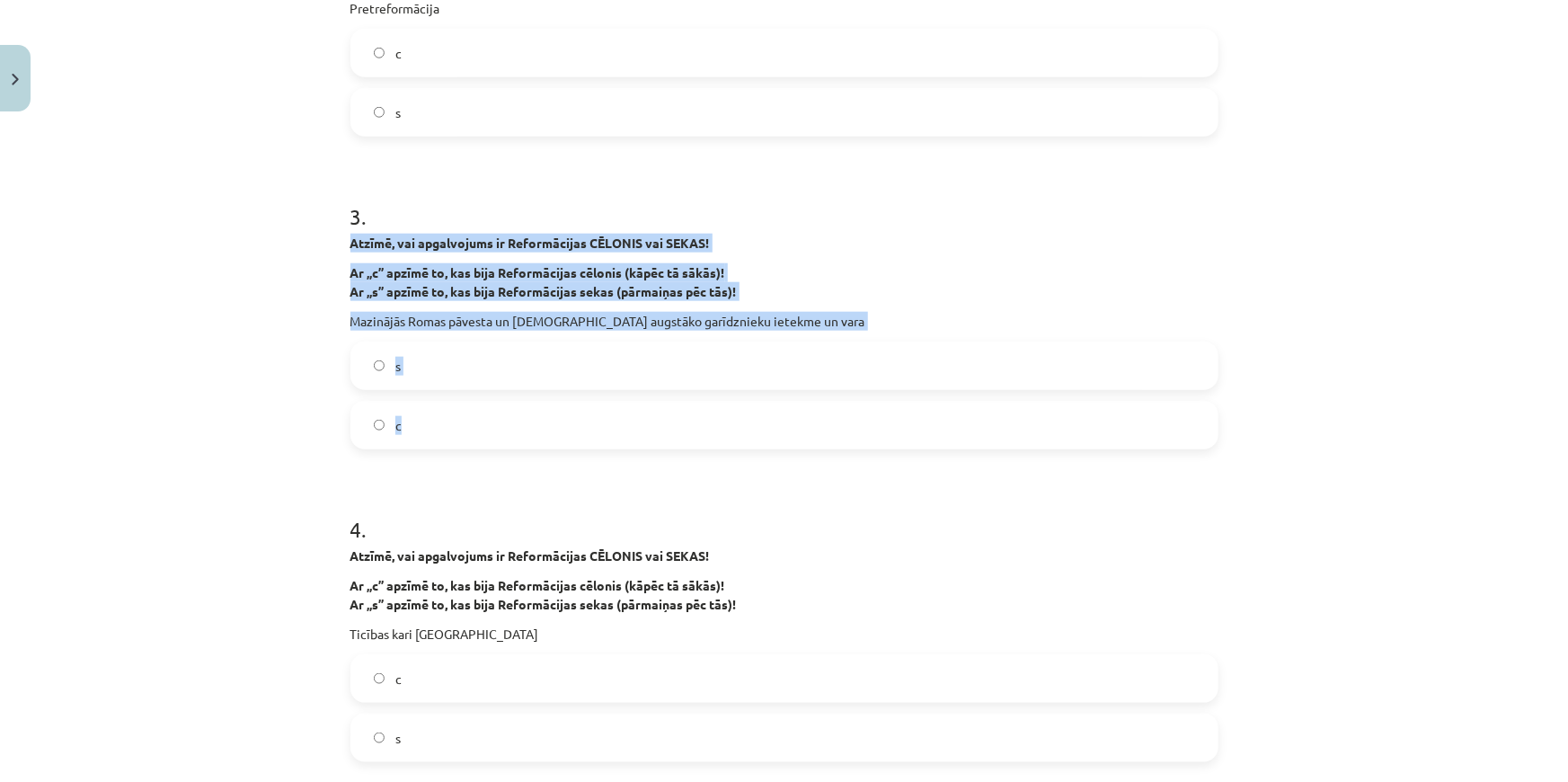
scroll to position [862, 0]
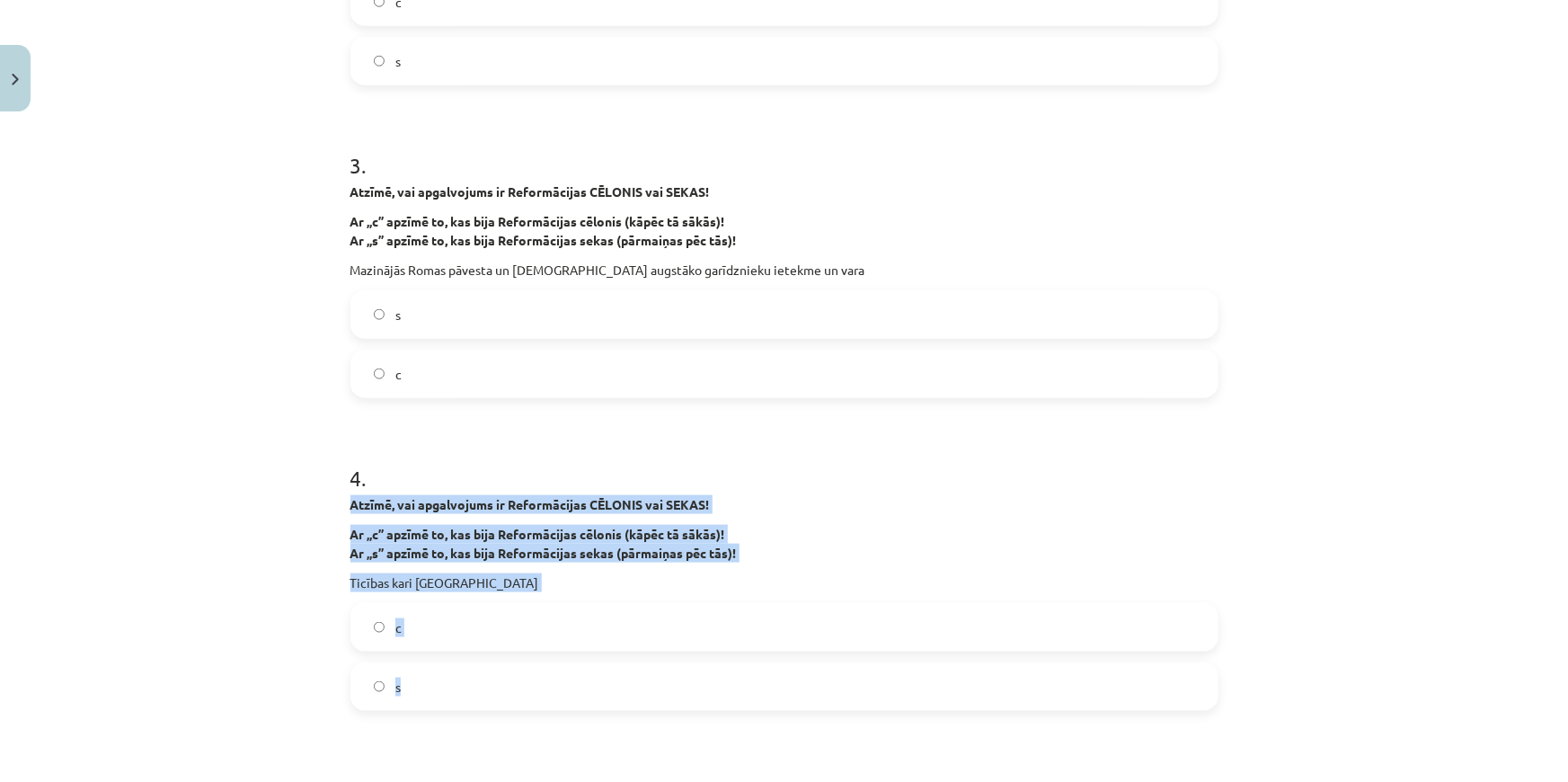
drag, startPoint x: 337, startPoint y: 503, endPoint x: 515, endPoint y: 703, distance: 267.7
copy div "Atzīmē, vai apgalvojums ir Reformācijas CĒLONIS vai SEKAS! Ar „c” apzīmē to, ka…"
click at [373, 678] on label "s" at bounding box center [785, 687] width 865 height 45
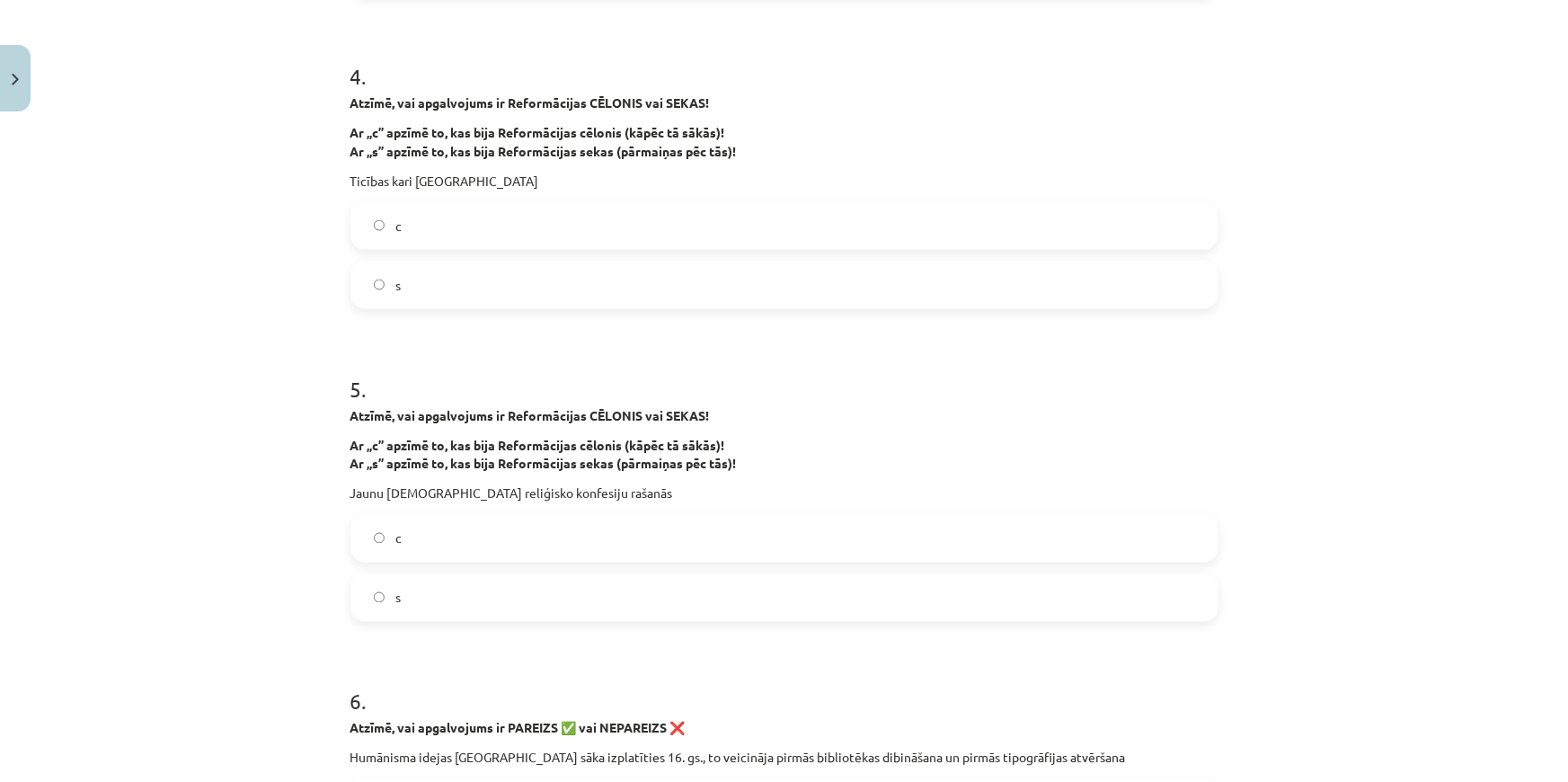
scroll to position [1269, 0]
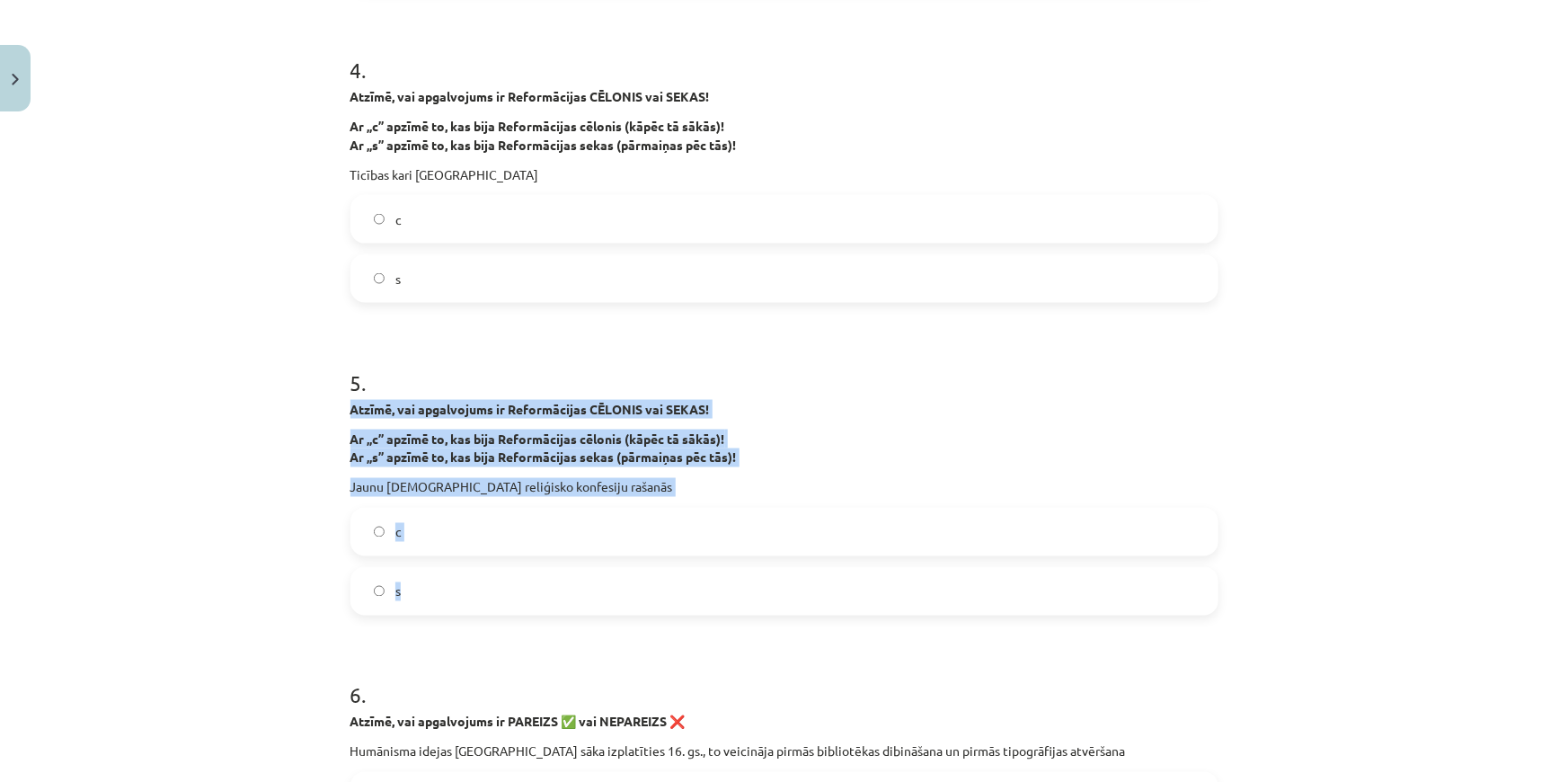
drag, startPoint x: 340, startPoint y: 411, endPoint x: 504, endPoint y: 602, distance: 251.7
click at [504, 602] on div "30 XP Saņemsi Sarežģīts 68 pilda Apraksts Uzdevums Palīdzība 1 . Atzīmē, vai ap…" at bounding box center [784, 694] width 889 height 3689
copy div "Atzīmē, vai apgalvojums ir Reformācijas CĒLONIS vai SEKAS! Ar „c” apzīmē to, ka…"
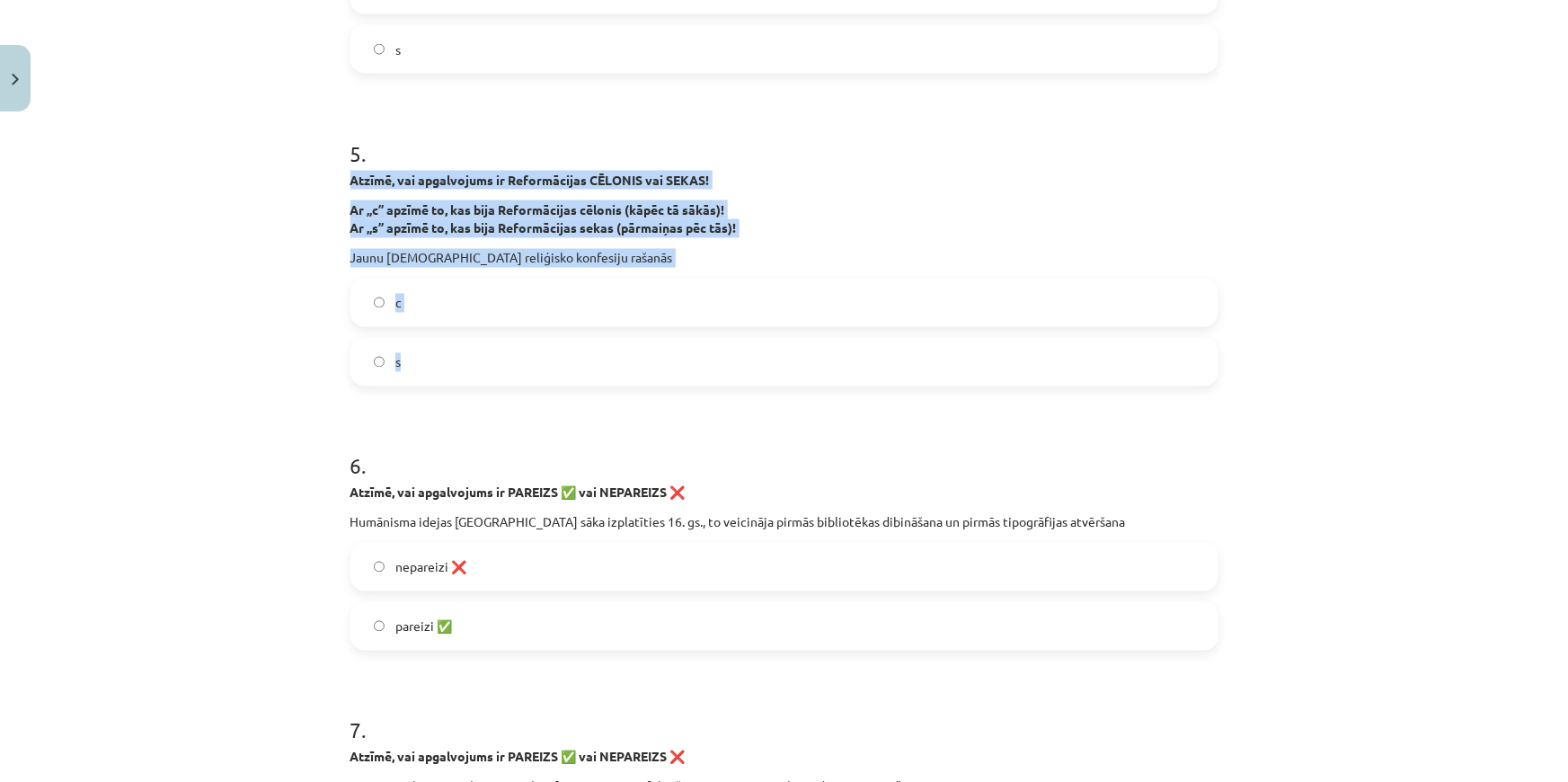
scroll to position [1596, 0]
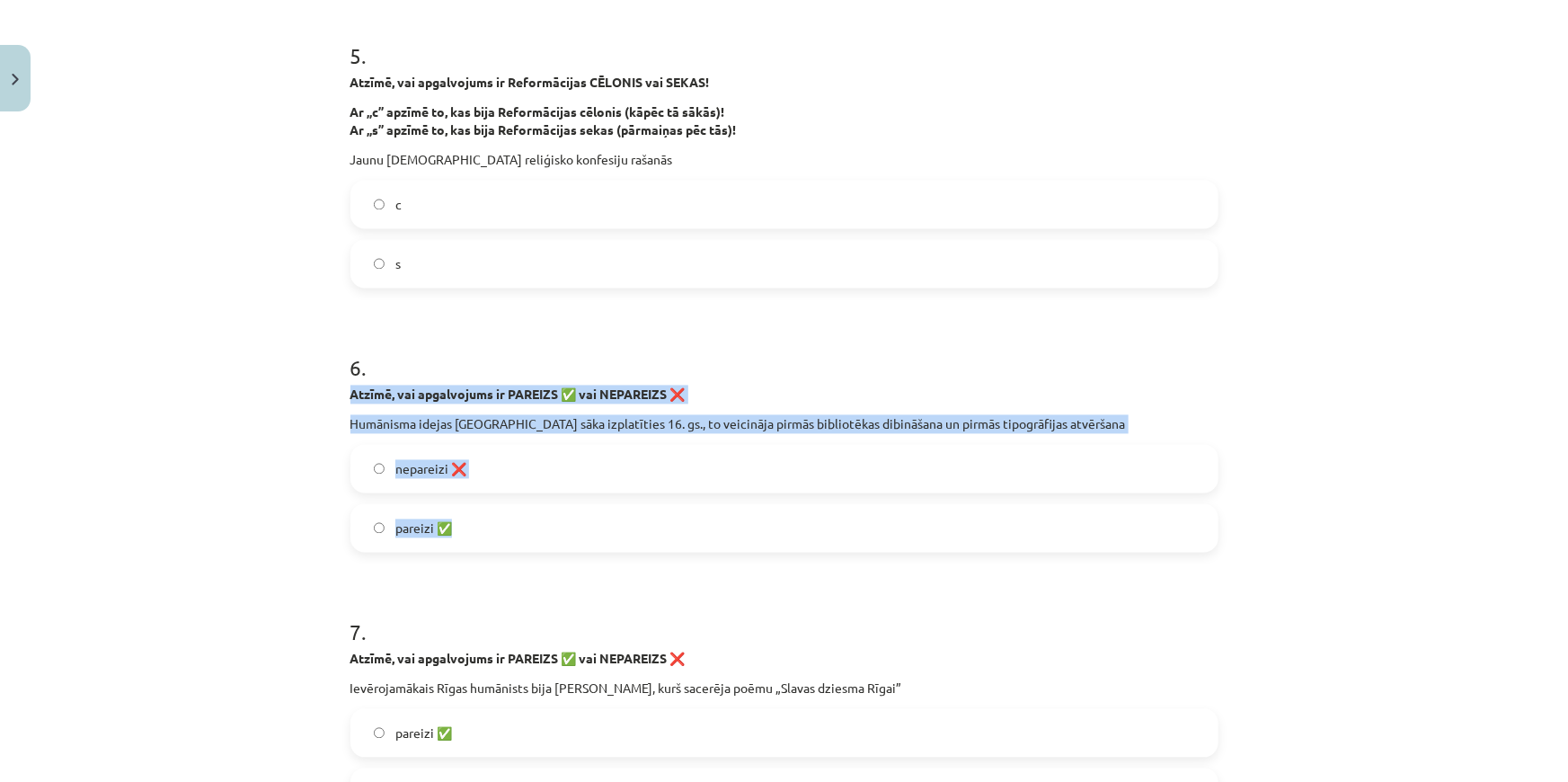
drag, startPoint x: 329, startPoint y: 395, endPoint x: 545, endPoint y: 545, distance: 263.0
click at [545, 545] on div "Mācību tēma: Latvijas un pasaules vēstures 8. klases 1. ieskaites mācību materi…" at bounding box center [784, 391] width 1568 height 782
copy div "Atzīmē, vai apgalvojums ir PAREIZS ✅ vai NEPAREIZS ❌ Humānisma idejas Rīgā sāka…"
click at [371, 520] on label "pareizi ✅" at bounding box center [785, 529] width 865 height 45
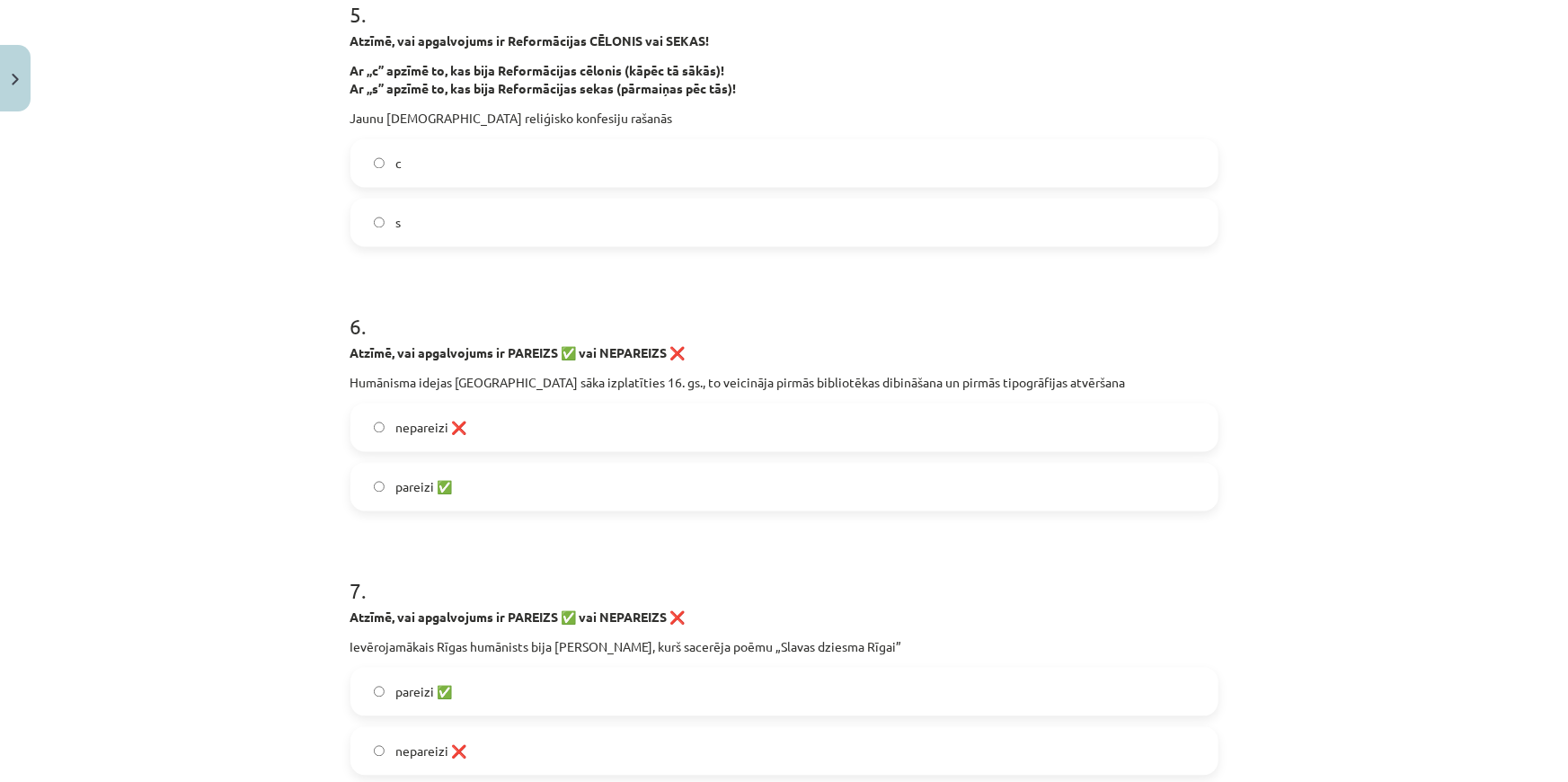
scroll to position [1842, 0]
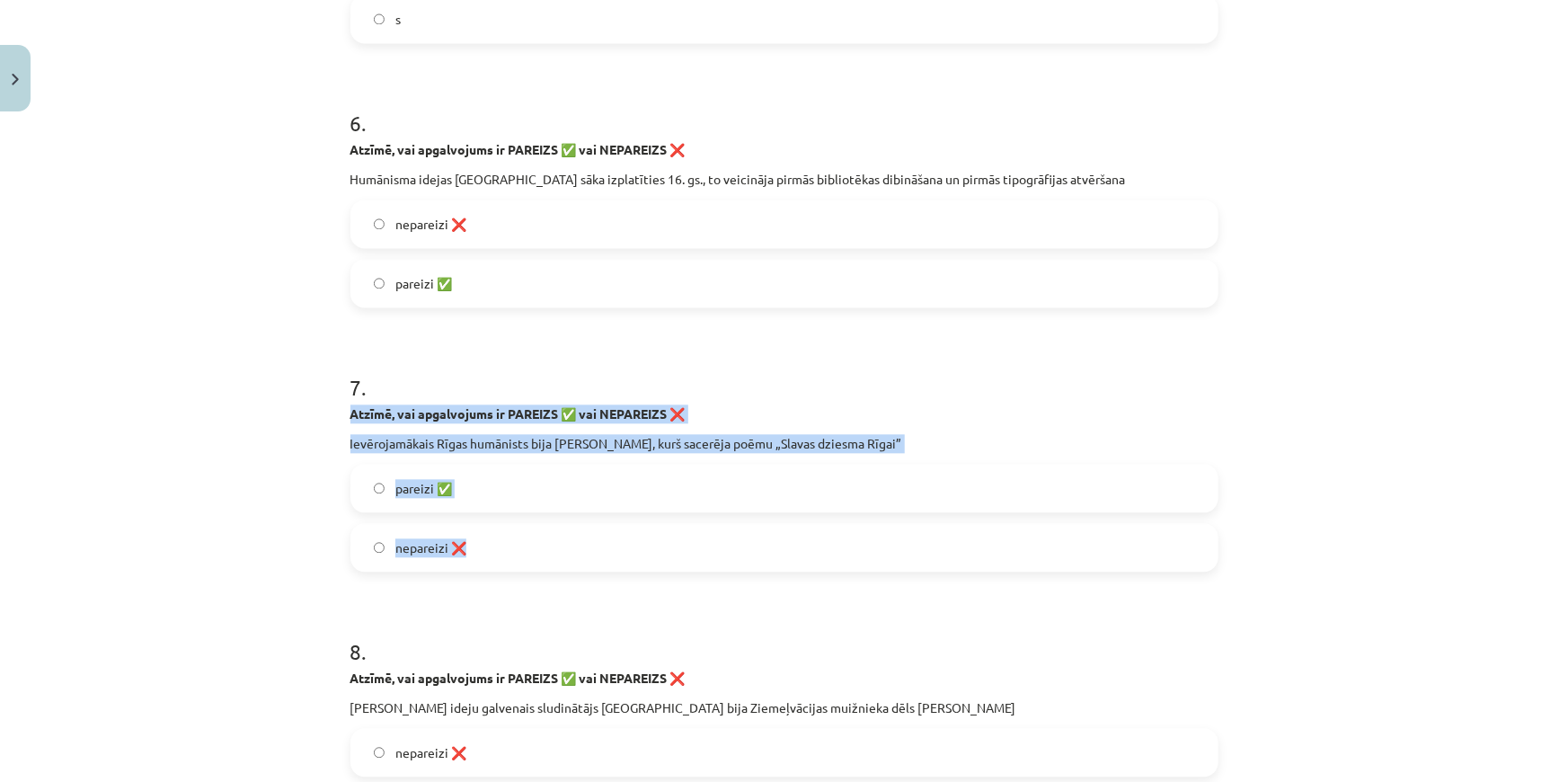
drag, startPoint x: 337, startPoint y: 419, endPoint x: 499, endPoint y: 565, distance: 218.1
click at [499, 565] on div "30 XP Saņemsi Sarežģīts 68 pilda Apraksts Uzdevums Palīdzība 1 . Atzīmē, vai ap…" at bounding box center [784, 122] width 889 height 3689
copy div "Atzīmē, vai apgalvojums ir PAREIZS ✅ vai NEPAREIZS ❌ Ievērojamākais Rīgas humān…"
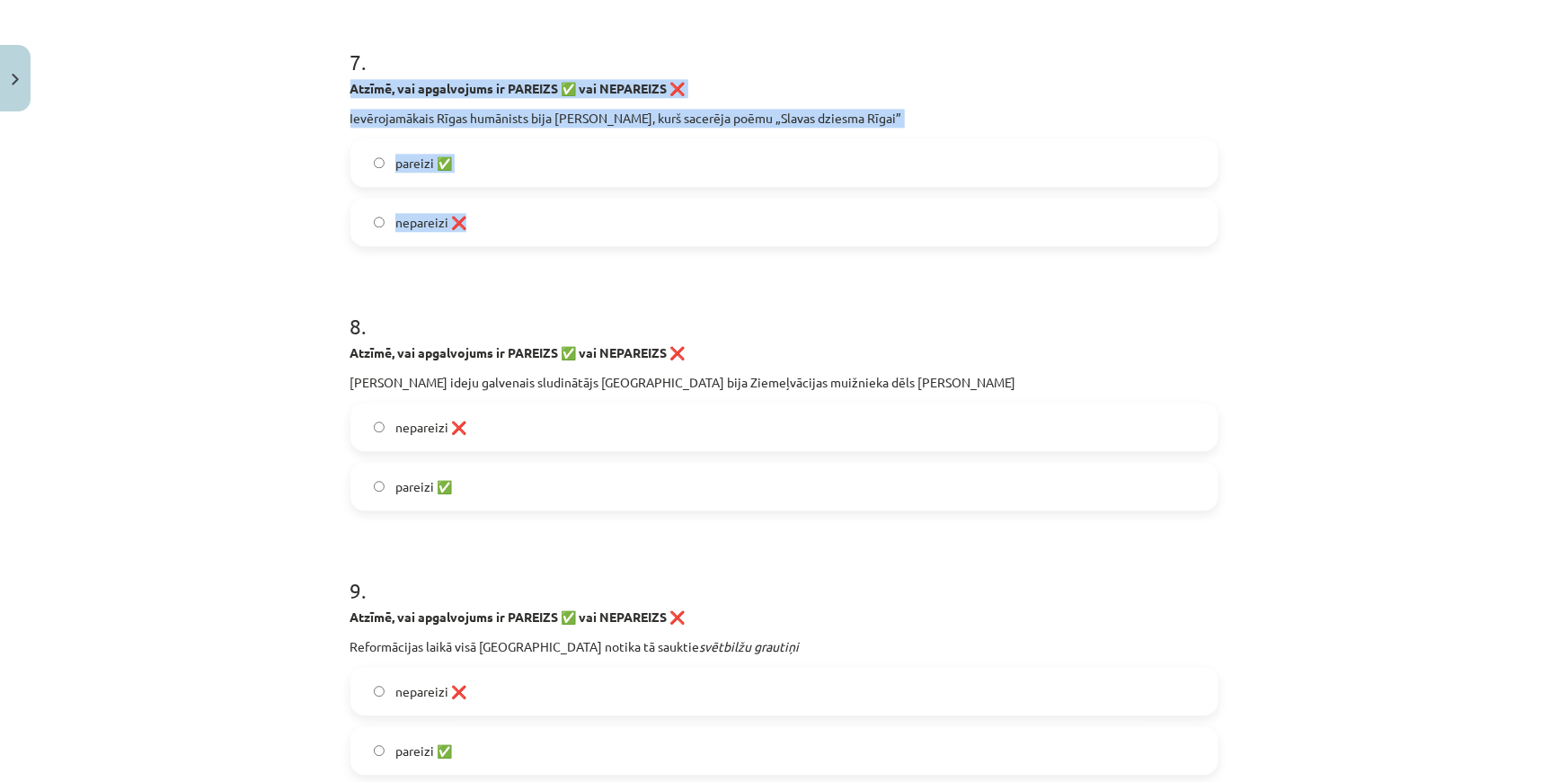
scroll to position [2168, 0]
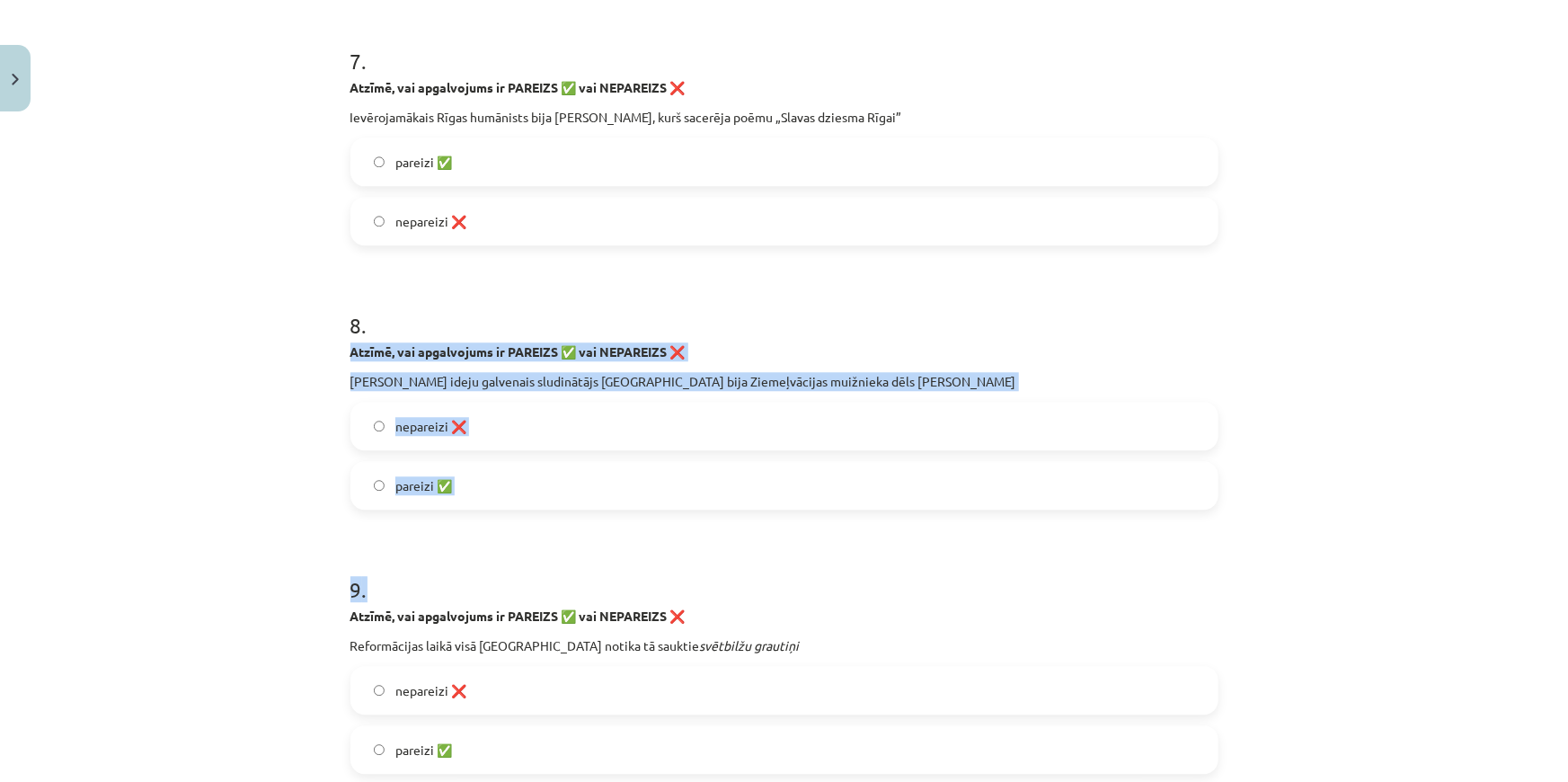
drag, startPoint x: 335, startPoint y: 347, endPoint x: 497, endPoint y: 512, distance: 231.2
click at [320, 368] on div "Mācību tēma: Latvijas un pasaules vēstures 8. klases 1. ieskaites mācību materi…" at bounding box center [784, 391] width 1568 height 782
drag, startPoint x: 353, startPoint y: 351, endPoint x: 447, endPoint y: 476, distance: 156.4
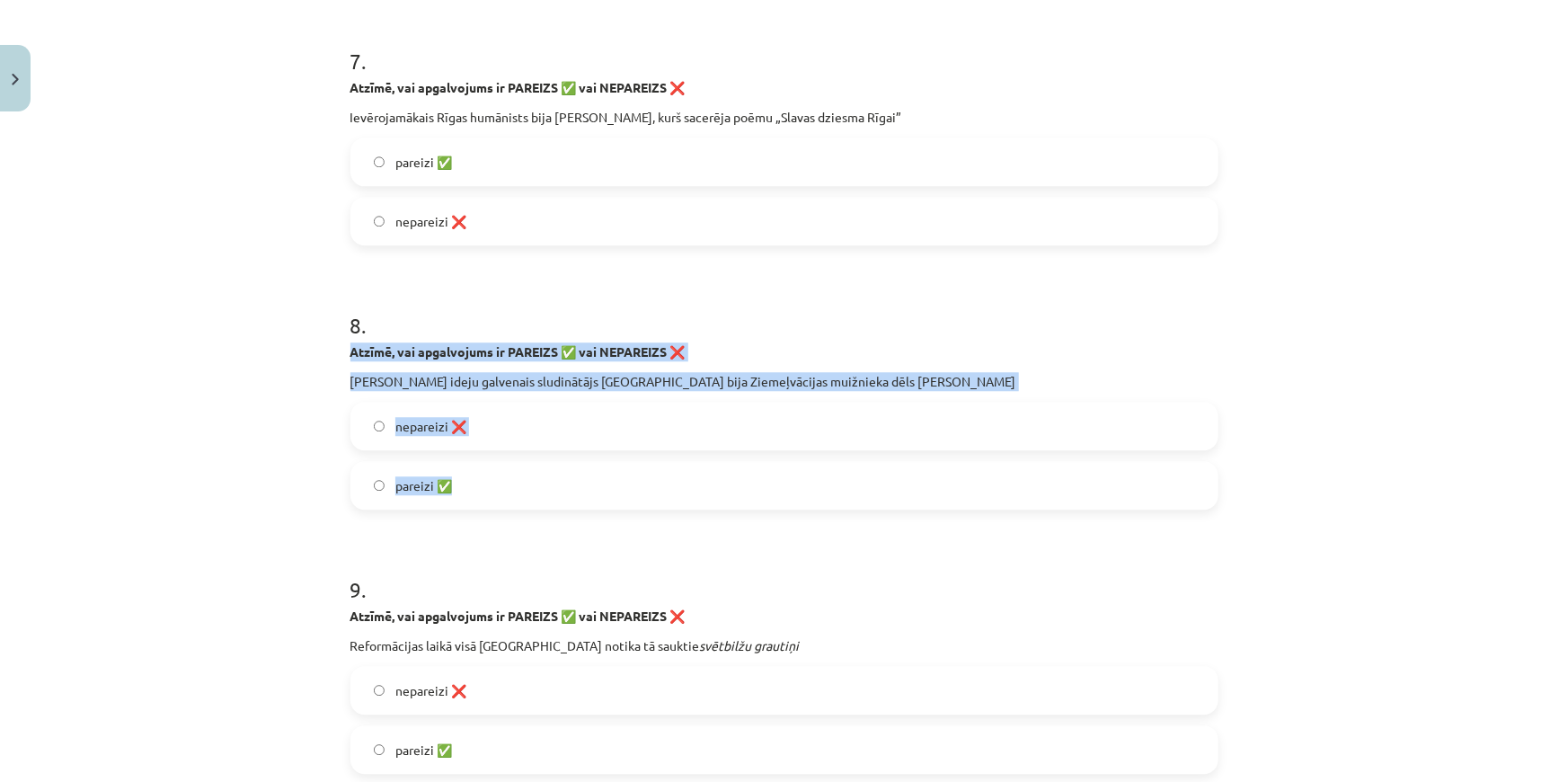
copy div "Atzīmē, vai apgalvojums ir PAREIZS ✅ vai NEPAREIZS ❌ Mārtiņa Lutera ideju galve…"
click at [364, 486] on label "pareizi ✅" at bounding box center [785, 485] width 865 height 45
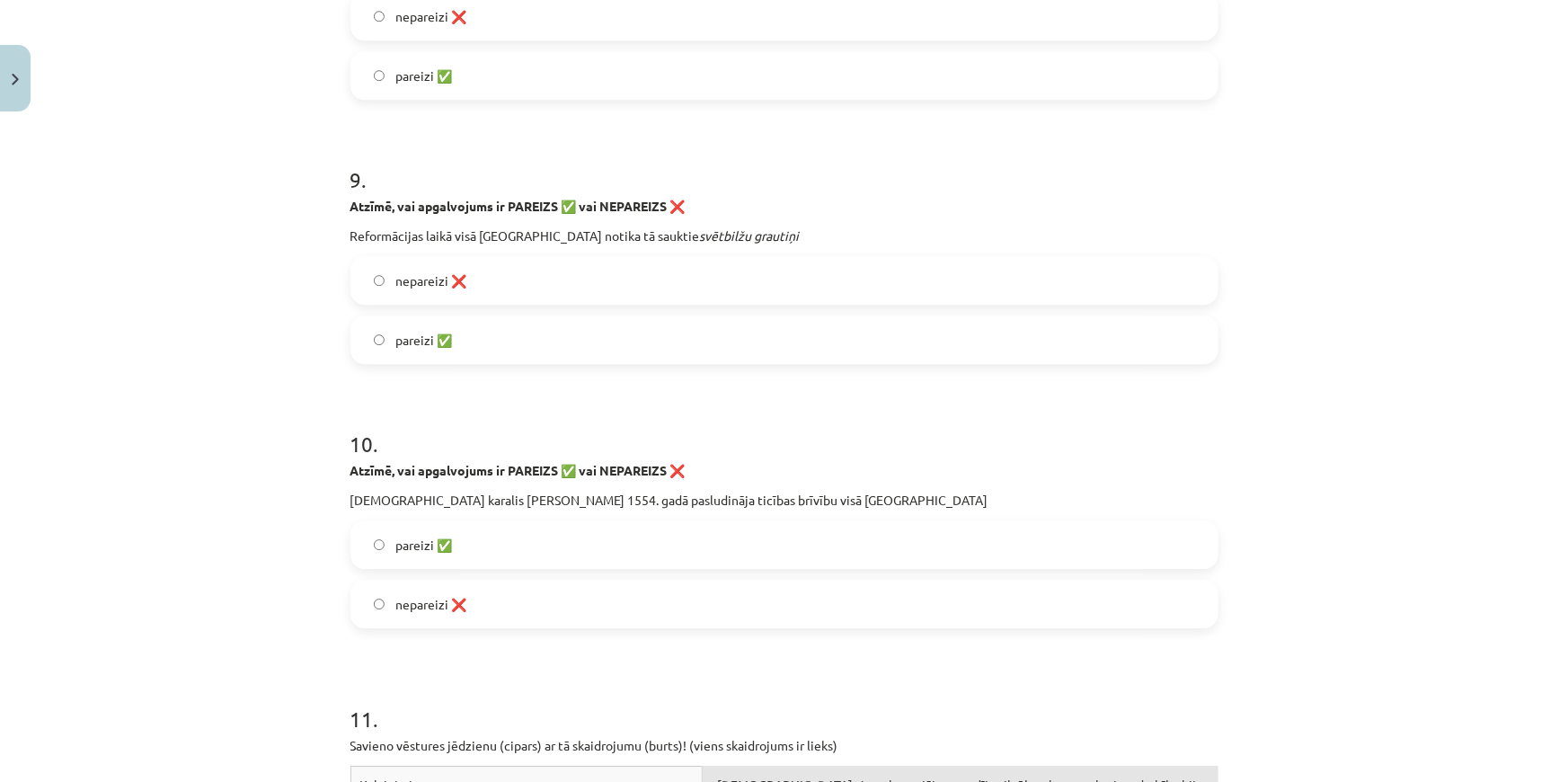
scroll to position [2498, 0]
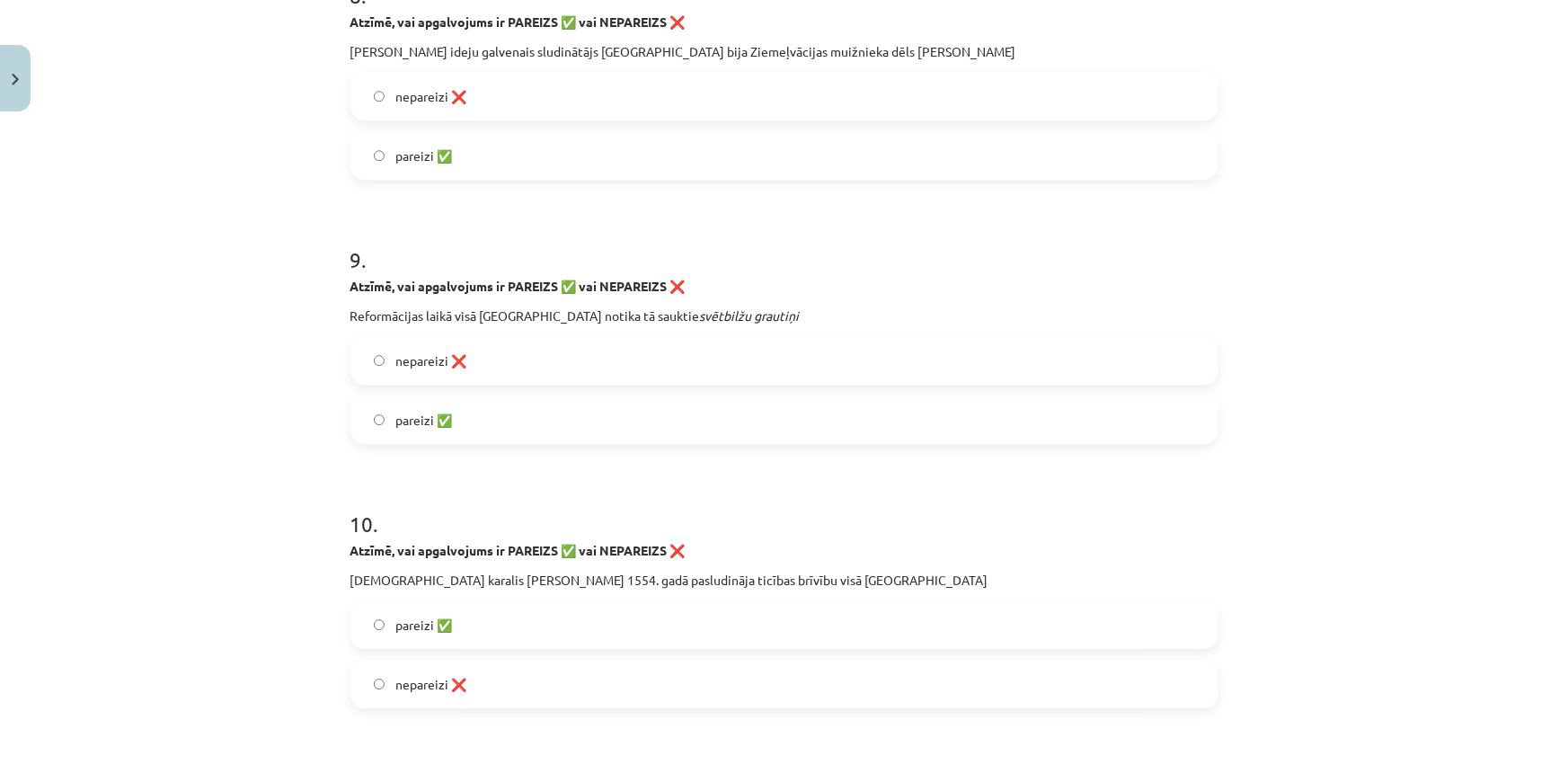
drag, startPoint x: 337, startPoint y: 284, endPoint x: 515, endPoint y: 424, distance: 226.5
copy div "Atzīmē, vai apgalvojums ir PAREIZS ✅ vai NEPAREIZS ❌ Reformācijas laikā visā Li…"
click at [384, 430] on label "pareizi ✅" at bounding box center [785, 419] width 865 height 45
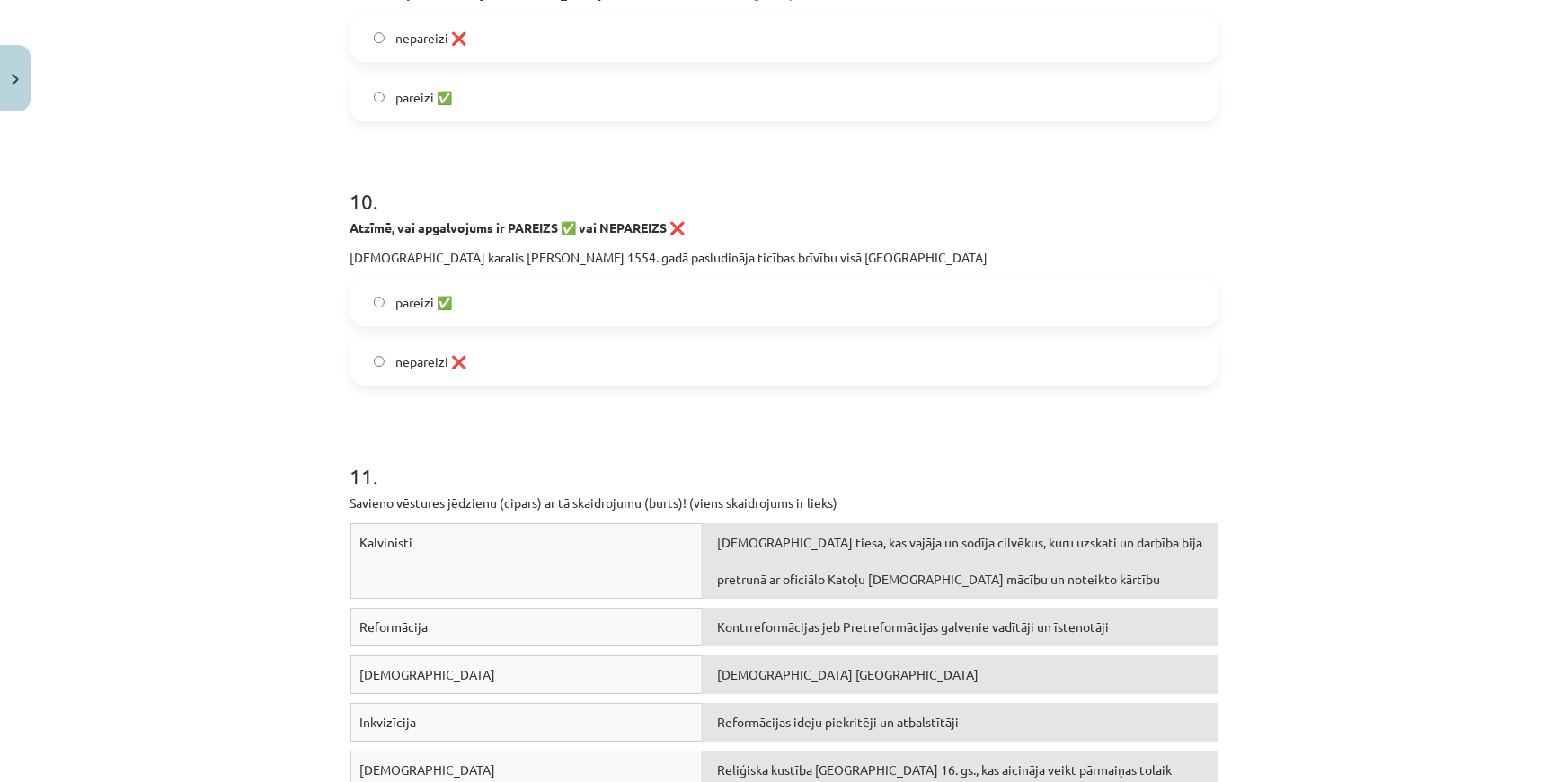
scroll to position [2824, 0]
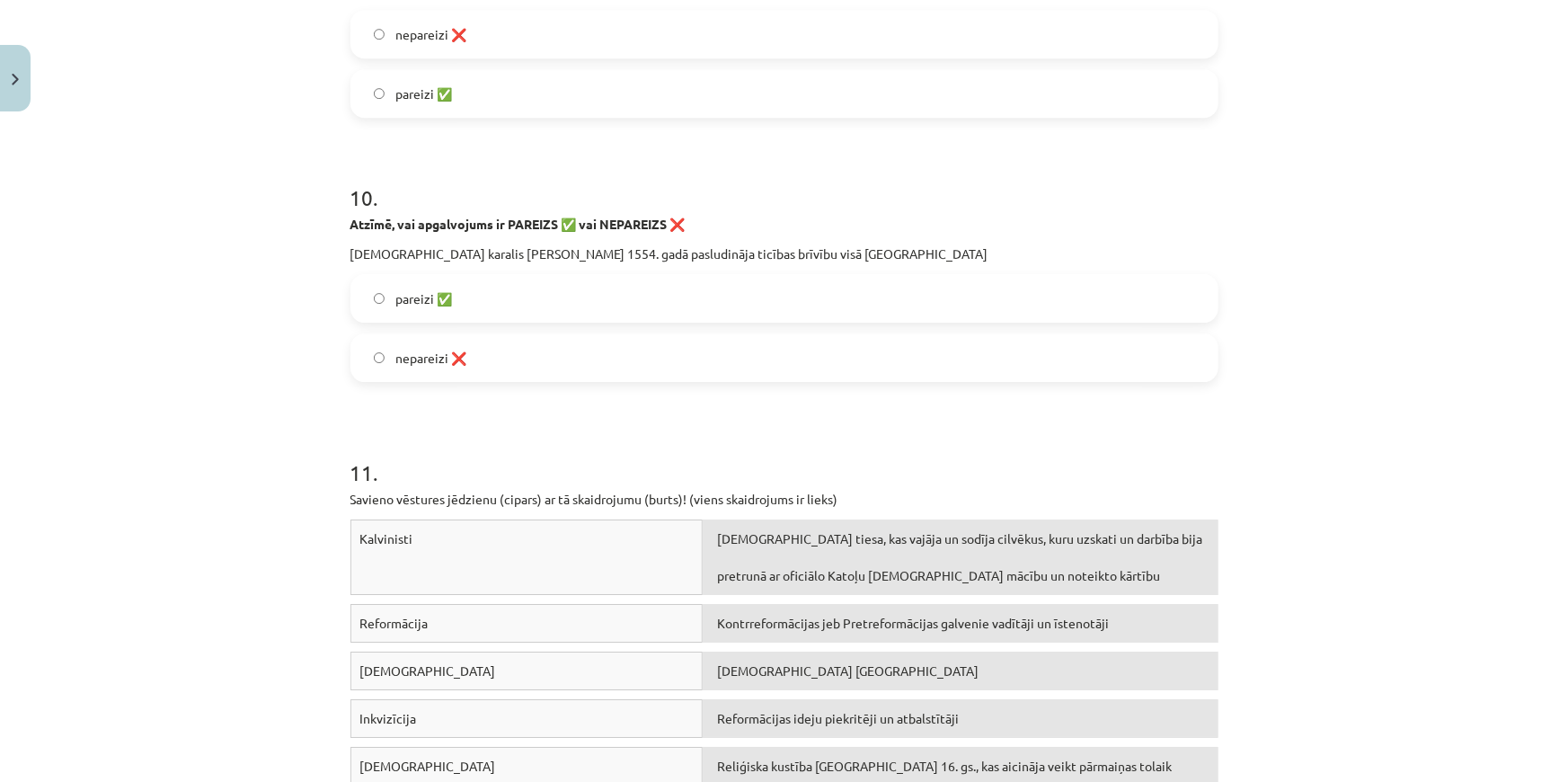
click at [373, 305] on label "pareizi ✅" at bounding box center [785, 299] width 865 height 45
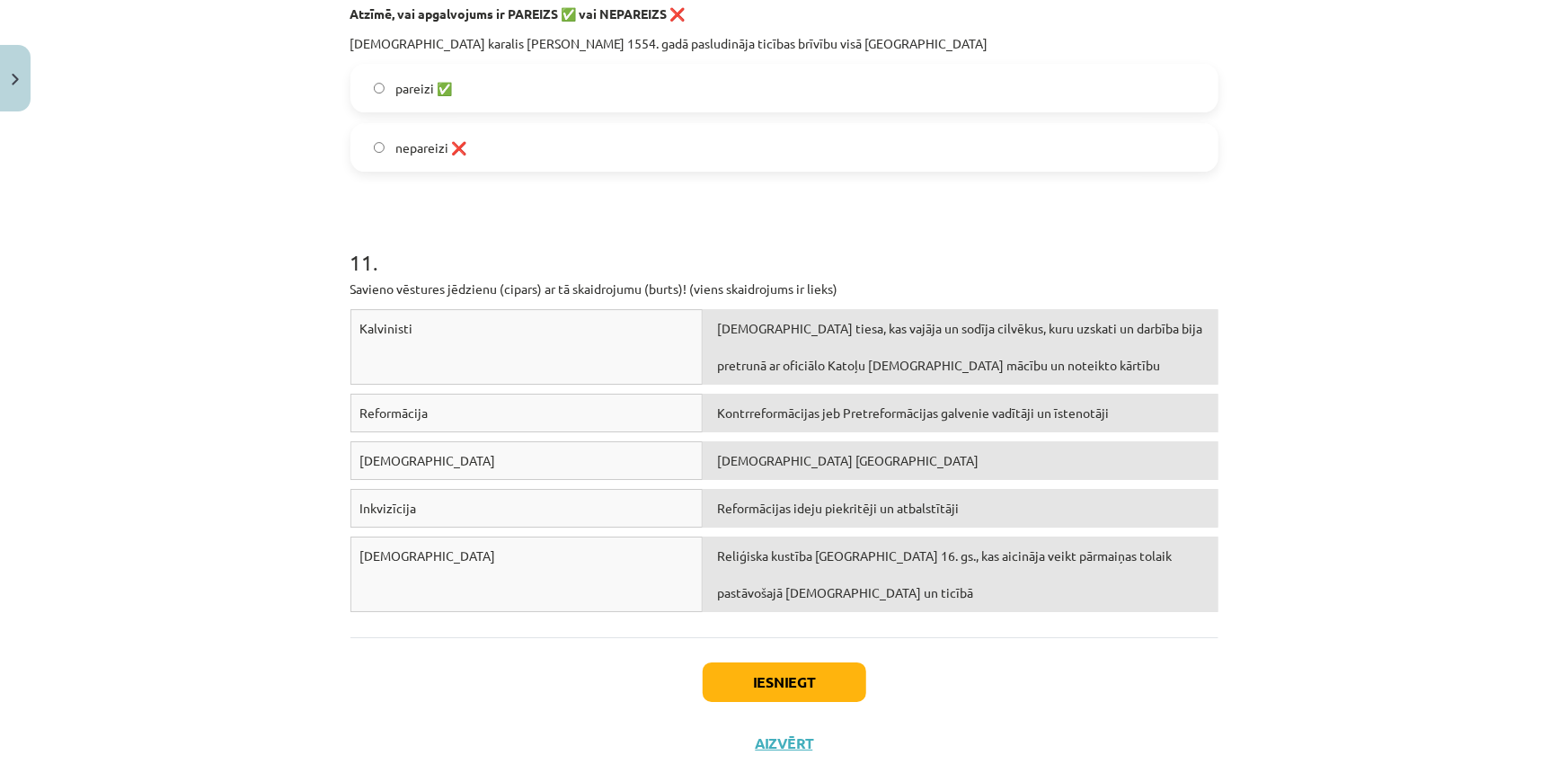
scroll to position [3069, 0]
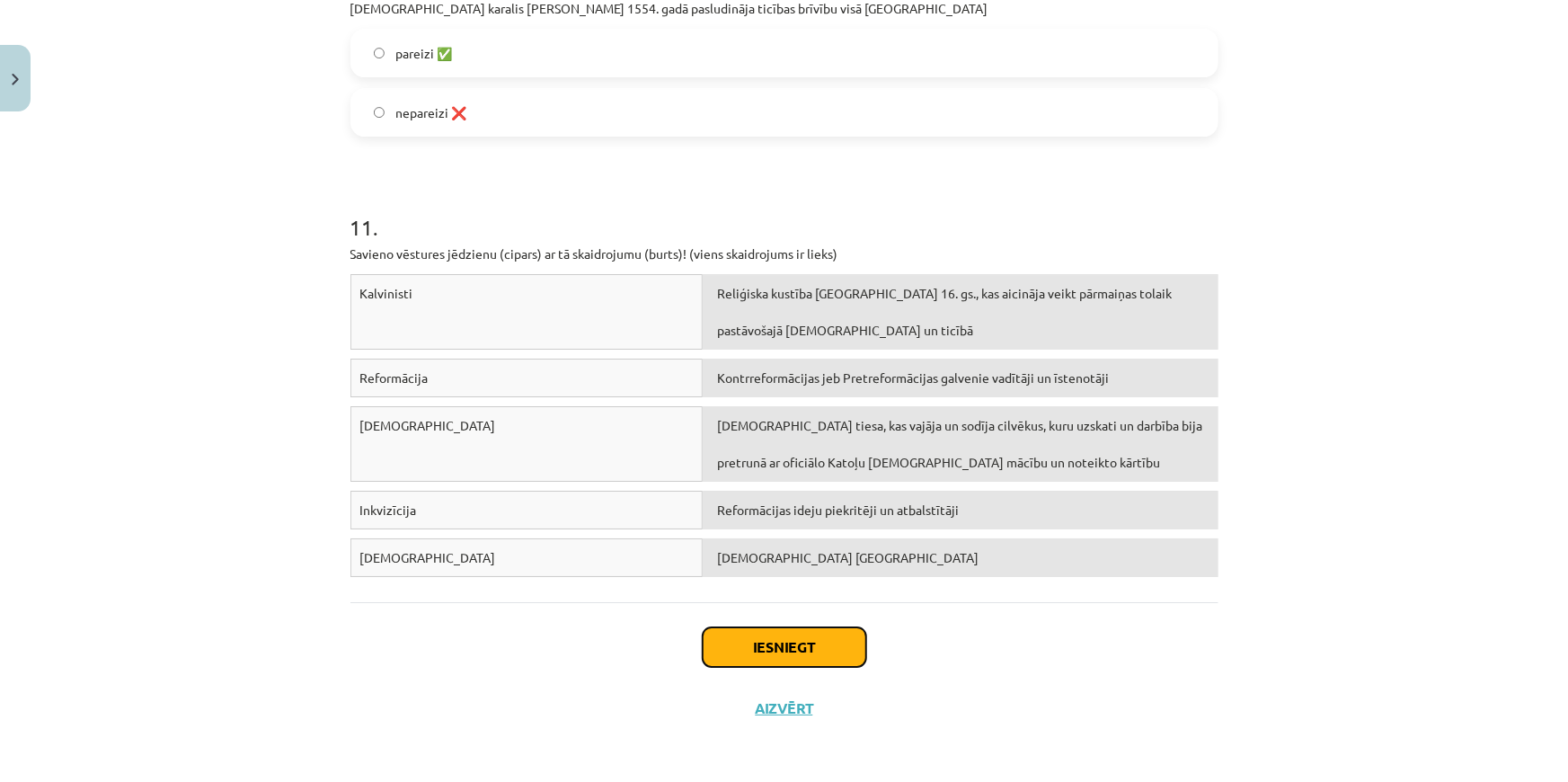
click at [788, 645] on button "Iesniegt" at bounding box center [784, 646] width 163 height 39
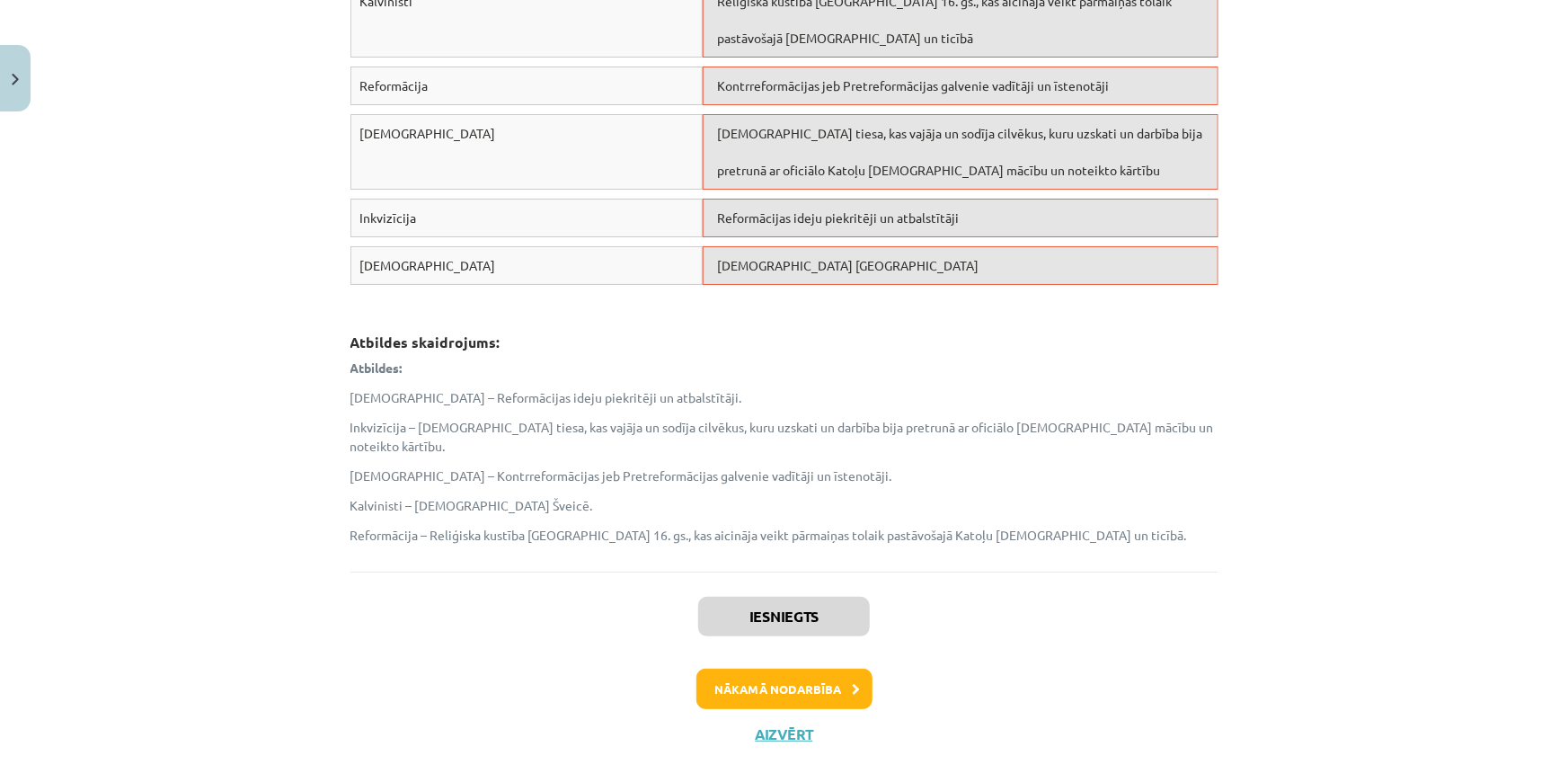
scroll to position [3369, 0]
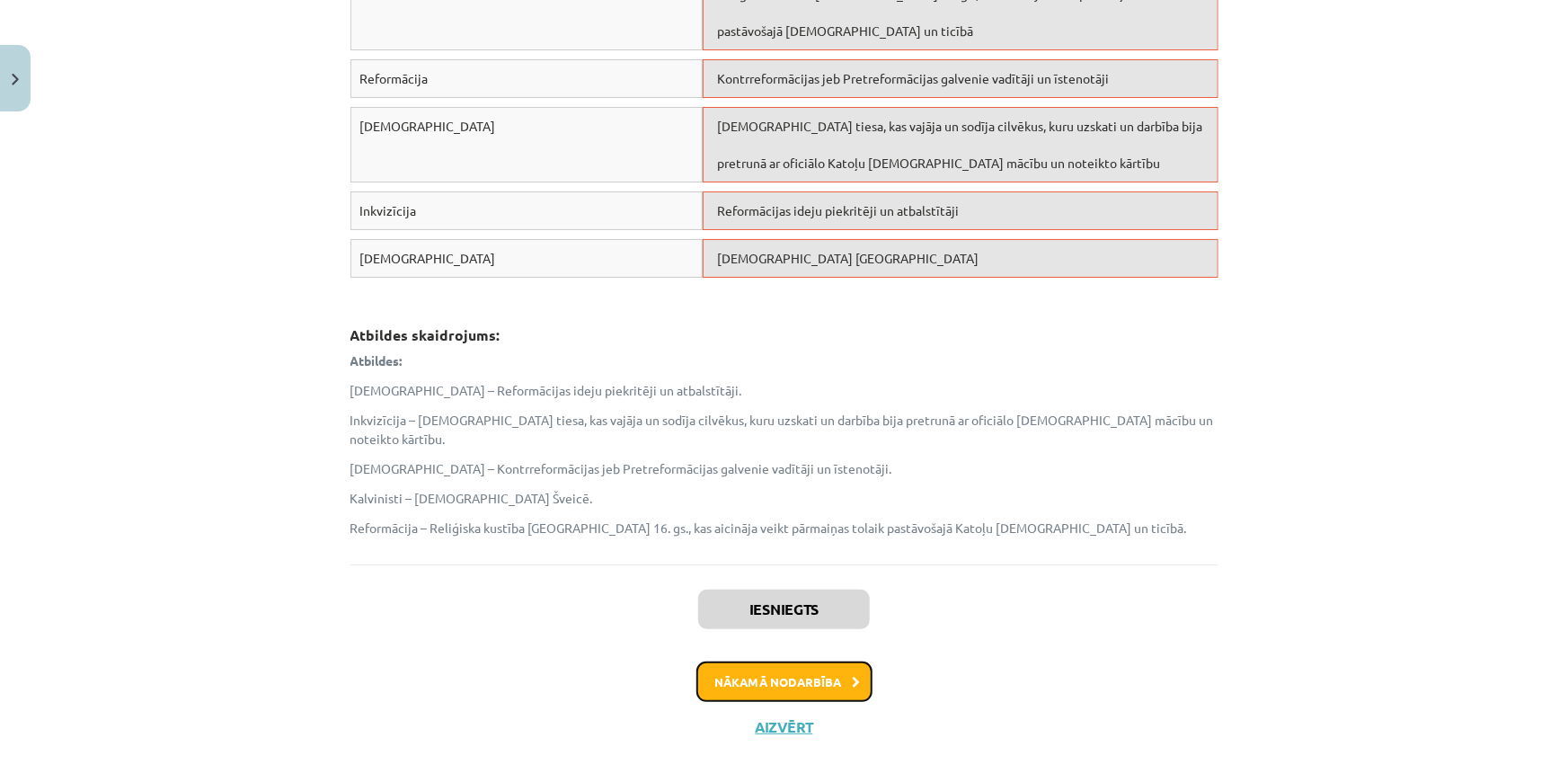
click at [784, 661] on button "Nākamā nodarbība" at bounding box center [784, 682] width 176 height 41
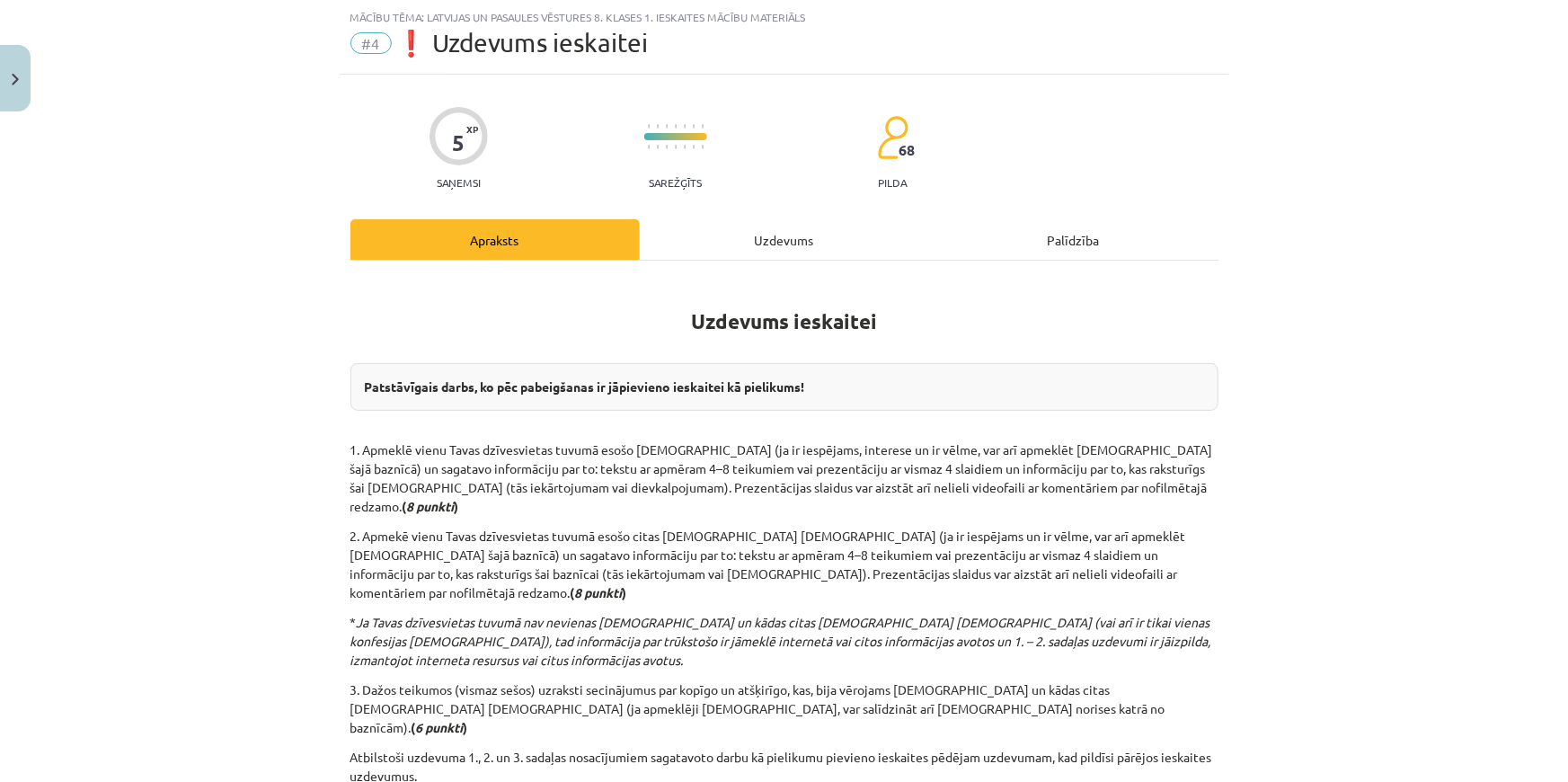
scroll to position [45, 0]
drag, startPoint x: 706, startPoint y: 268, endPoint x: 705, endPoint y: 257, distance: 11.0
click at [706, 267] on div "Uzdevums ieskaitei Patstāvīgais darbs, ko pēc pabeigšanas ir jāpievieno ieskait…" at bounding box center [785, 551] width 868 height 582
click at [705, 256] on div "Uzdevums" at bounding box center [784, 239] width 290 height 40
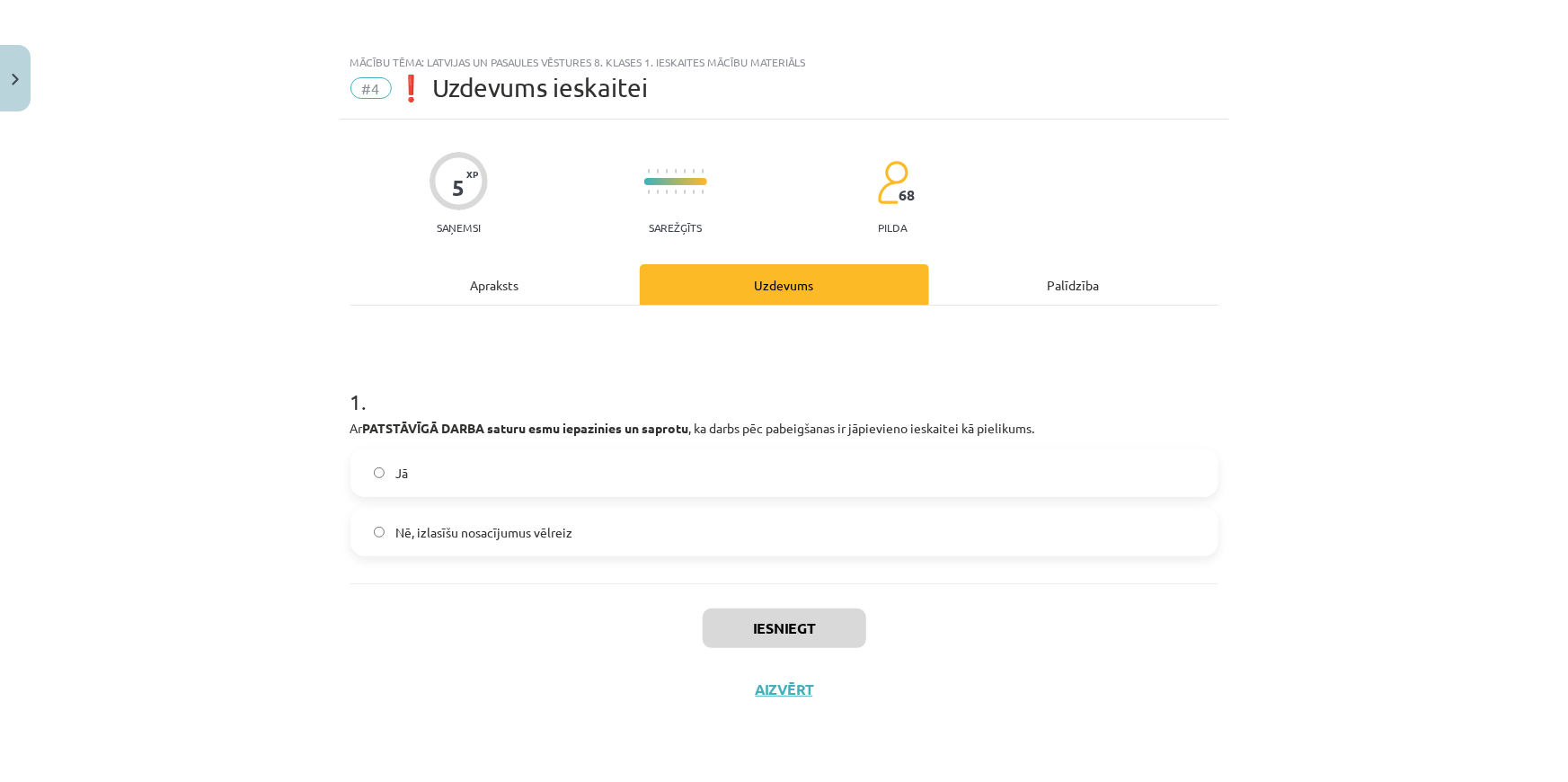
click at [377, 464] on label "Jā" at bounding box center [785, 473] width 865 height 45
click at [728, 622] on button "Iesniegt" at bounding box center [784, 628] width 163 height 39
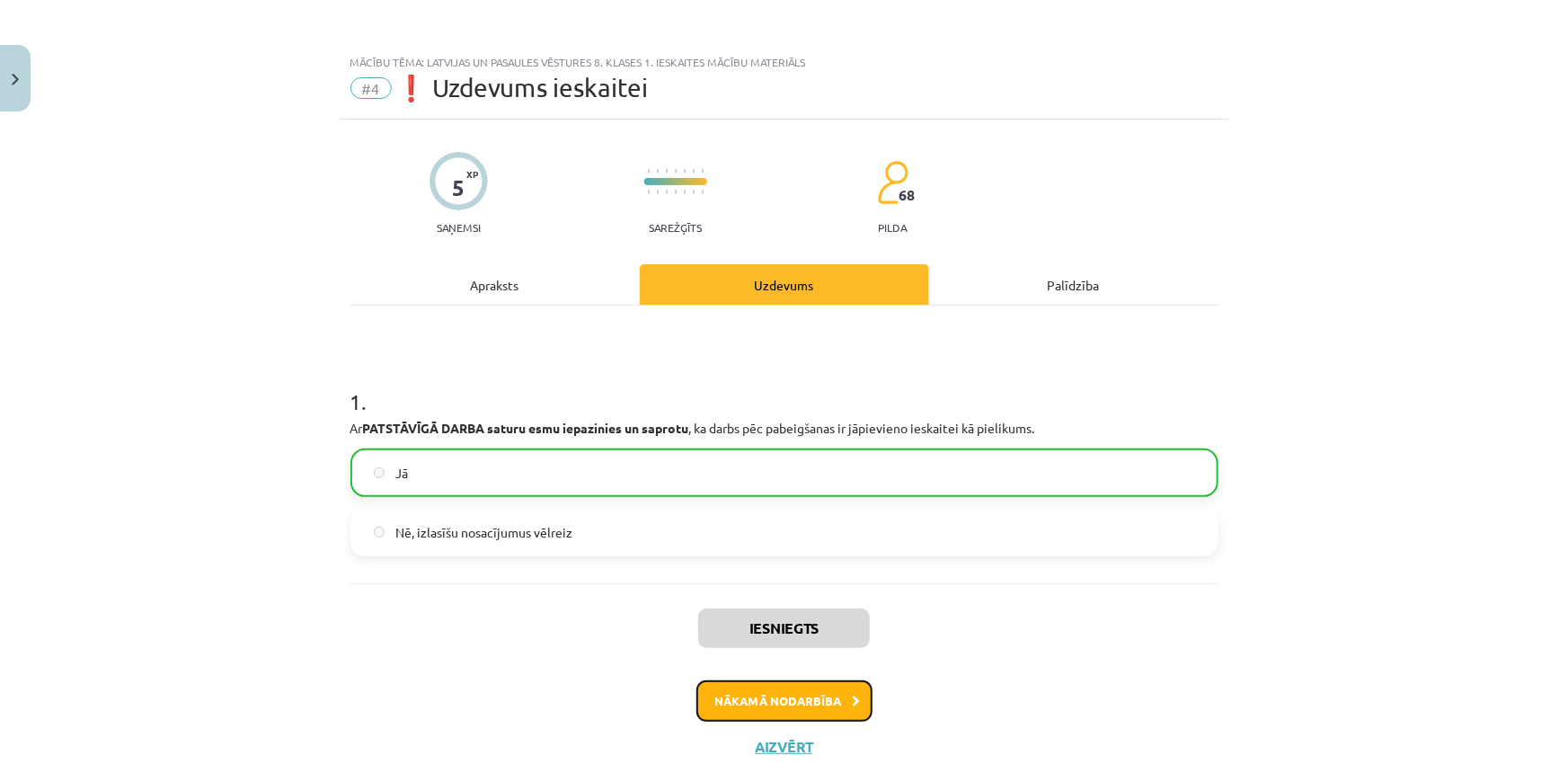
click at [752, 694] on button "Nākamā nodarbība" at bounding box center [784, 700] width 176 height 41
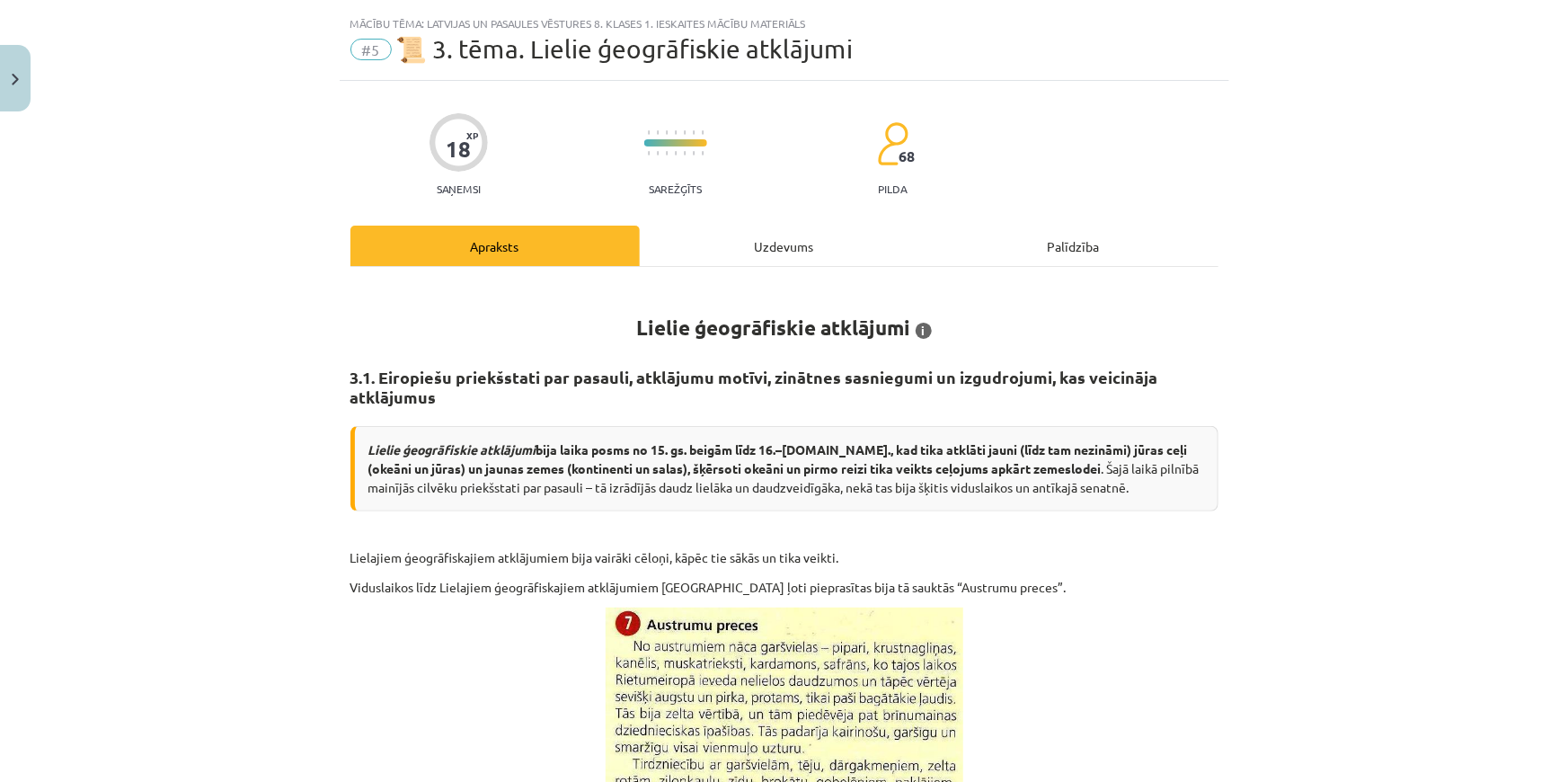
click at [707, 237] on div "Uzdevums" at bounding box center [784, 246] width 290 height 40
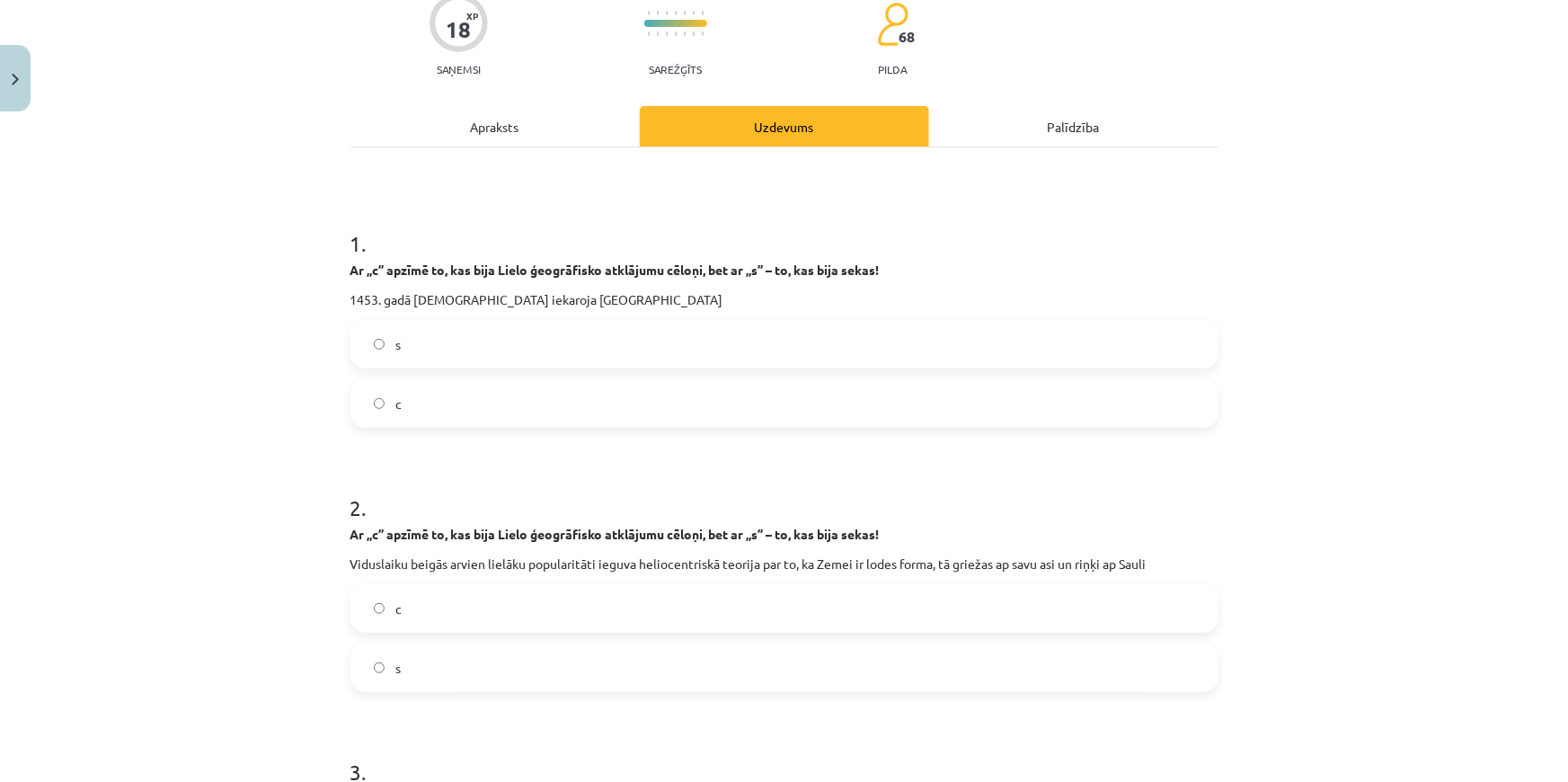
scroll to position [120, 0]
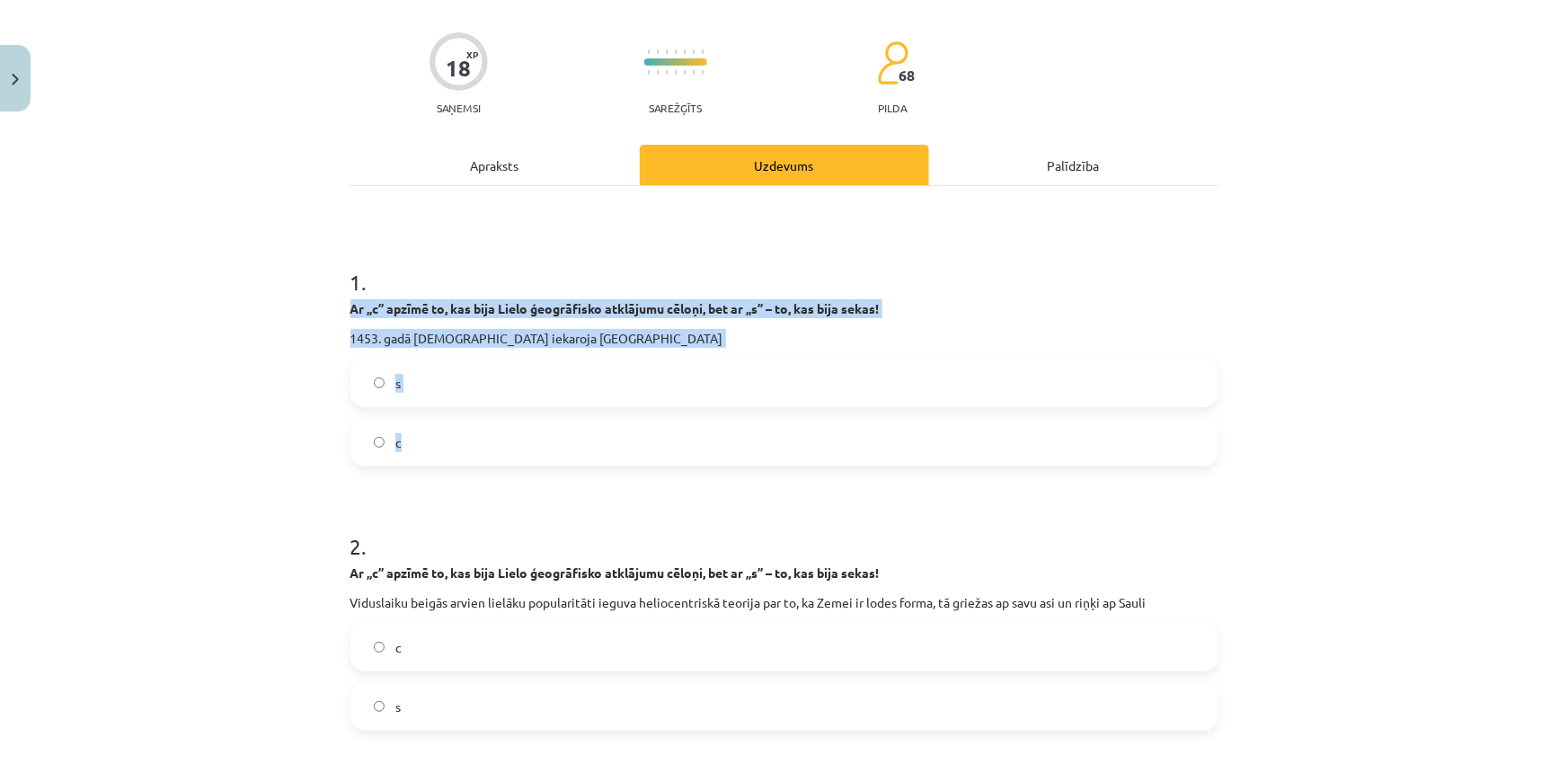
drag, startPoint x: 319, startPoint y: 301, endPoint x: 501, endPoint y: 439, distance: 228.4
click at [500, 439] on div "Mācību tēma: Latvijas un pasaules vēstures 8. klases 1. ieskaites mācību materi…" at bounding box center [784, 391] width 1568 height 782
copy div "Ar „c” apzīmē to, kas bija Lielo ģeogrāfisko atklājumu cēloņi, bet ar „s” – to,…"
click at [364, 439] on label "c" at bounding box center [785, 442] width 865 height 45
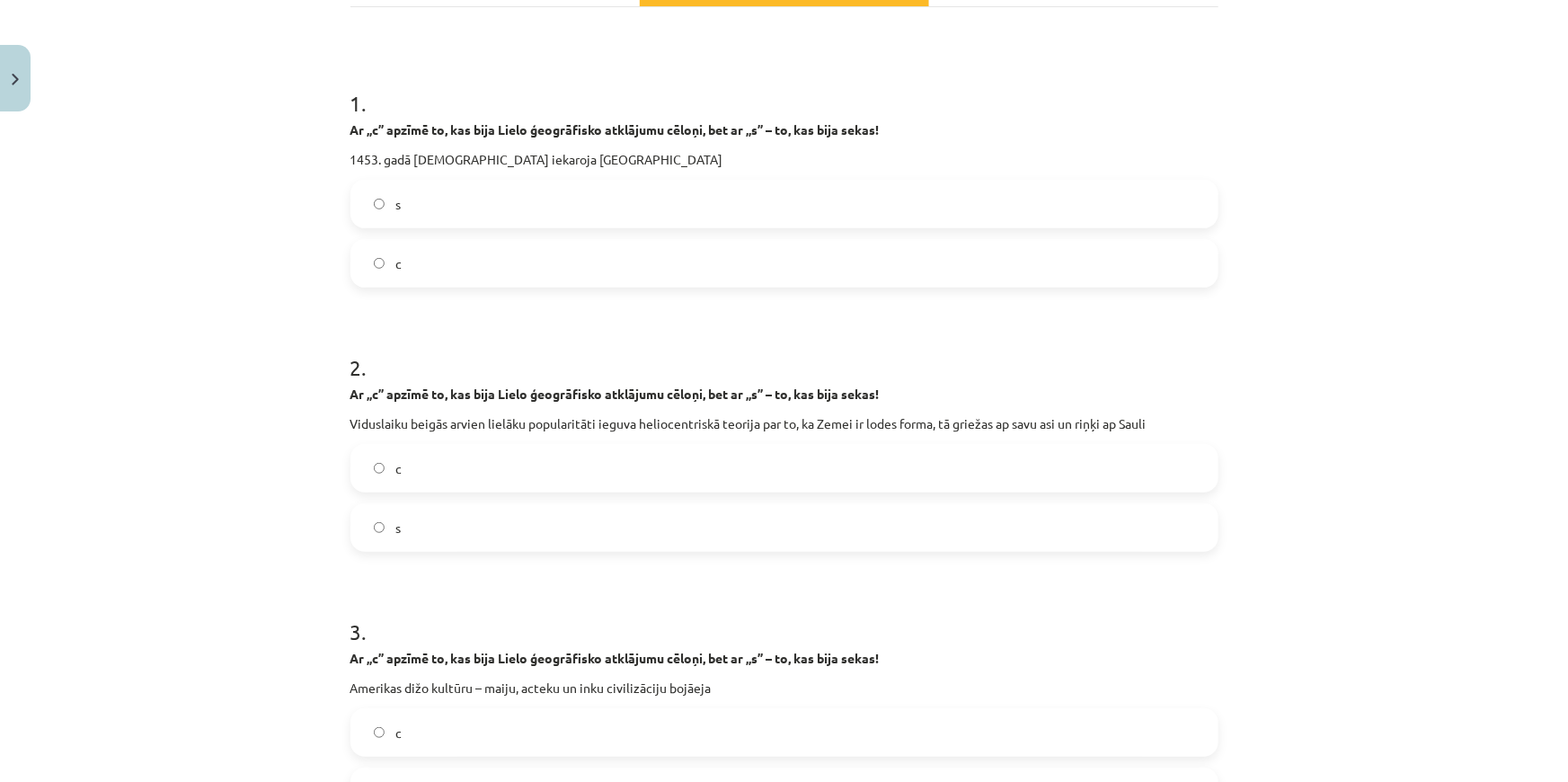
scroll to position [364, 0]
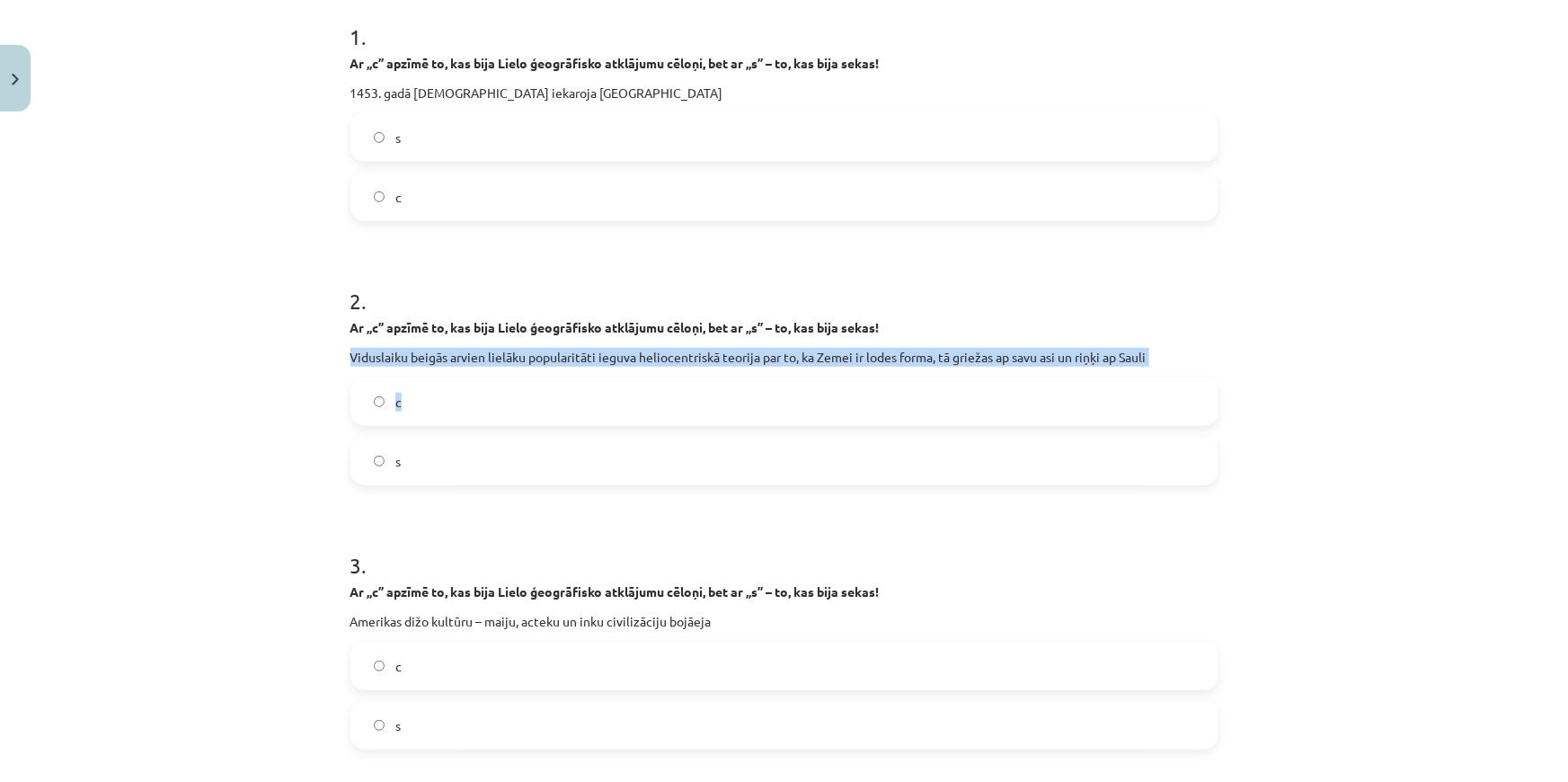
drag, startPoint x: 311, startPoint y: 339, endPoint x: 432, endPoint y: 411, distance: 140.8
click at [435, 412] on div "Mācību tēma: Latvijas un pasaules vēstures 8. klases 1. ieskaites mācību materi…" at bounding box center [784, 391] width 1568 height 782
click at [317, 336] on div "Mācību tēma: Latvijas un pasaules vēstures 8. klases 1. ieskaites mācību materi…" at bounding box center [784, 391] width 1568 height 782
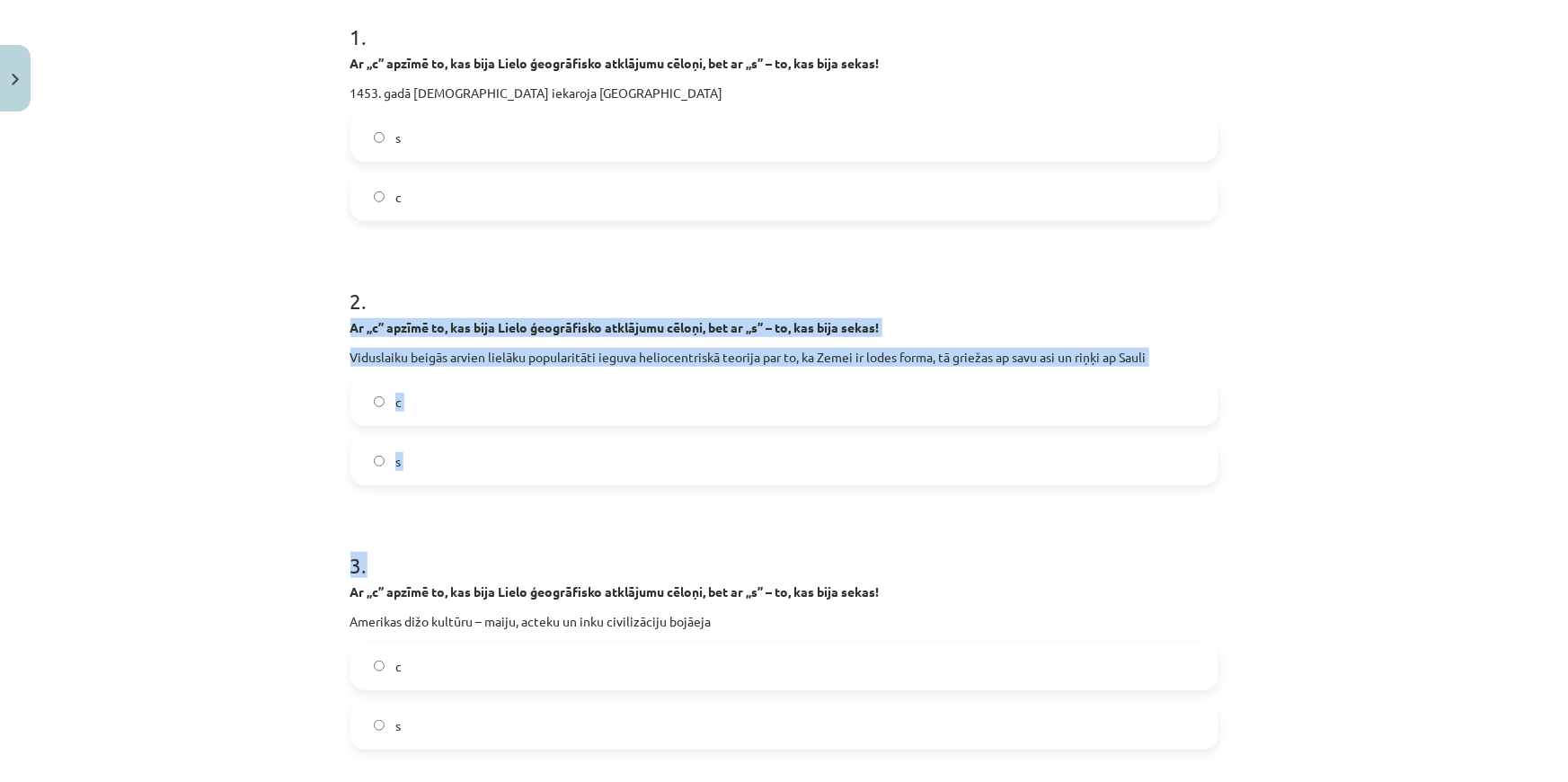
drag, startPoint x: 314, startPoint y: 323, endPoint x: 479, endPoint y: 485, distance: 231.2
click at [479, 485] on div "Mācību tēma: Latvijas un pasaules vēstures 8. klases 1. ieskaites mācību materi…" at bounding box center [784, 391] width 1568 height 782
drag, startPoint x: 306, startPoint y: 438, endPoint x: 315, endPoint y: 370, distance: 68.6
click at [306, 436] on div "Mācību tēma: Latvijas un pasaules vēstures 8. klases 1. ieskaites mācību materi…" at bounding box center [784, 391] width 1568 height 782
click at [314, 331] on div "Mācību tēma: Latvijas un pasaules vēstures 8. klases 1. ieskaites mācību materi…" at bounding box center [784, 391] width 1568 height 782
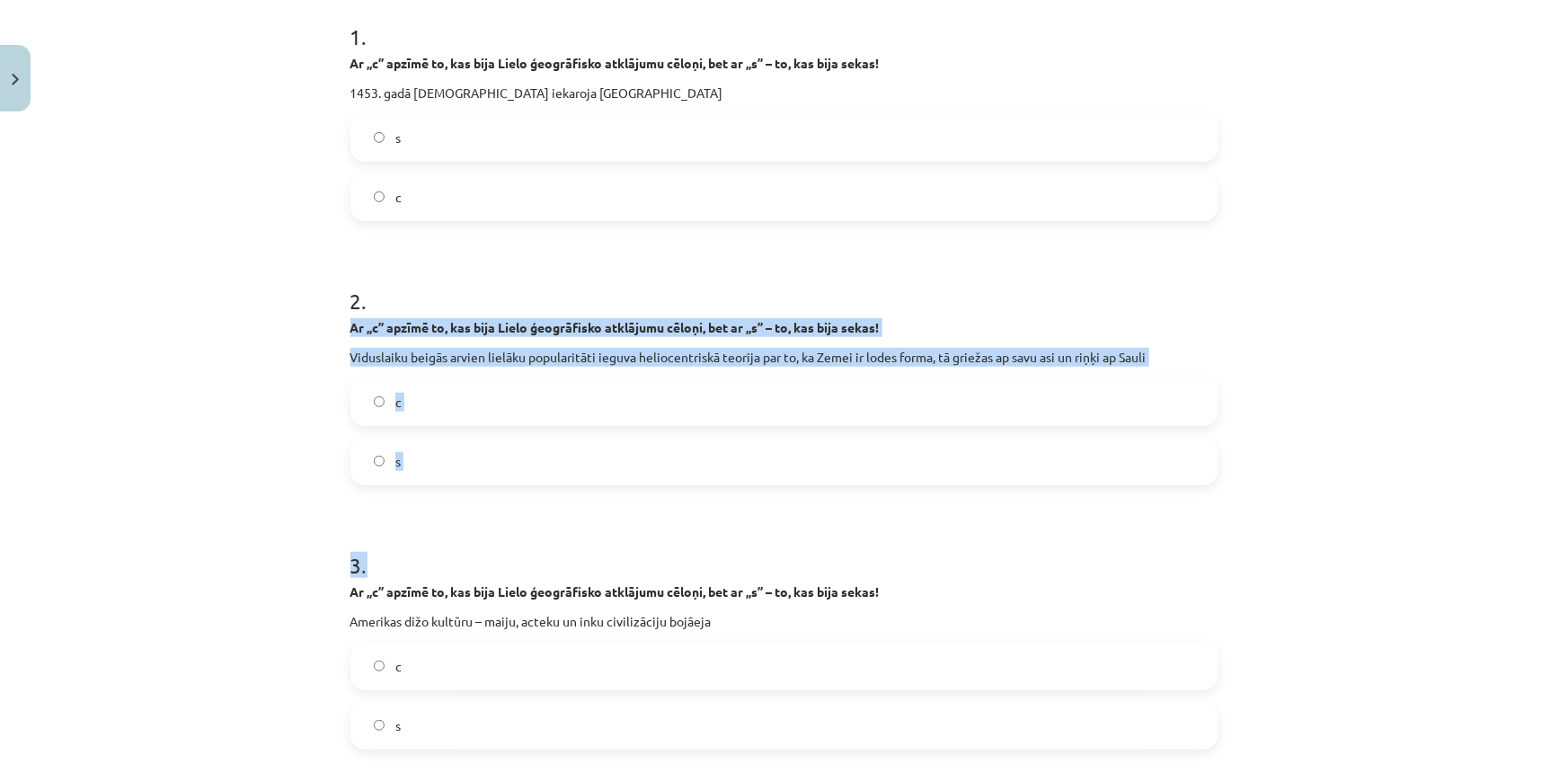
click at [340, 330] on div "18 XP Saņemsi Sarežģīts 68 pilda Apraksts Uzdevums Palīdzība 1 . Ar „c” apzīmē …" at bounding box center [784, 531] width 889 height 1554
drag, startPoint x: 342, startPoint y: 327, endPoint x: 418, endPoint y: 448, distance: 142.9
click at [418, 448] on div "18 XP Saņemsi Sarežģīts 68 pilda Apraksts Uzdevums Palīdzība 1 . Ar „c” apzīmē …" at bounding box center [784, 531] width 889 height 1554
click at [362, 407] on label "c" at bounding box center [785, 402] width 865 height 45
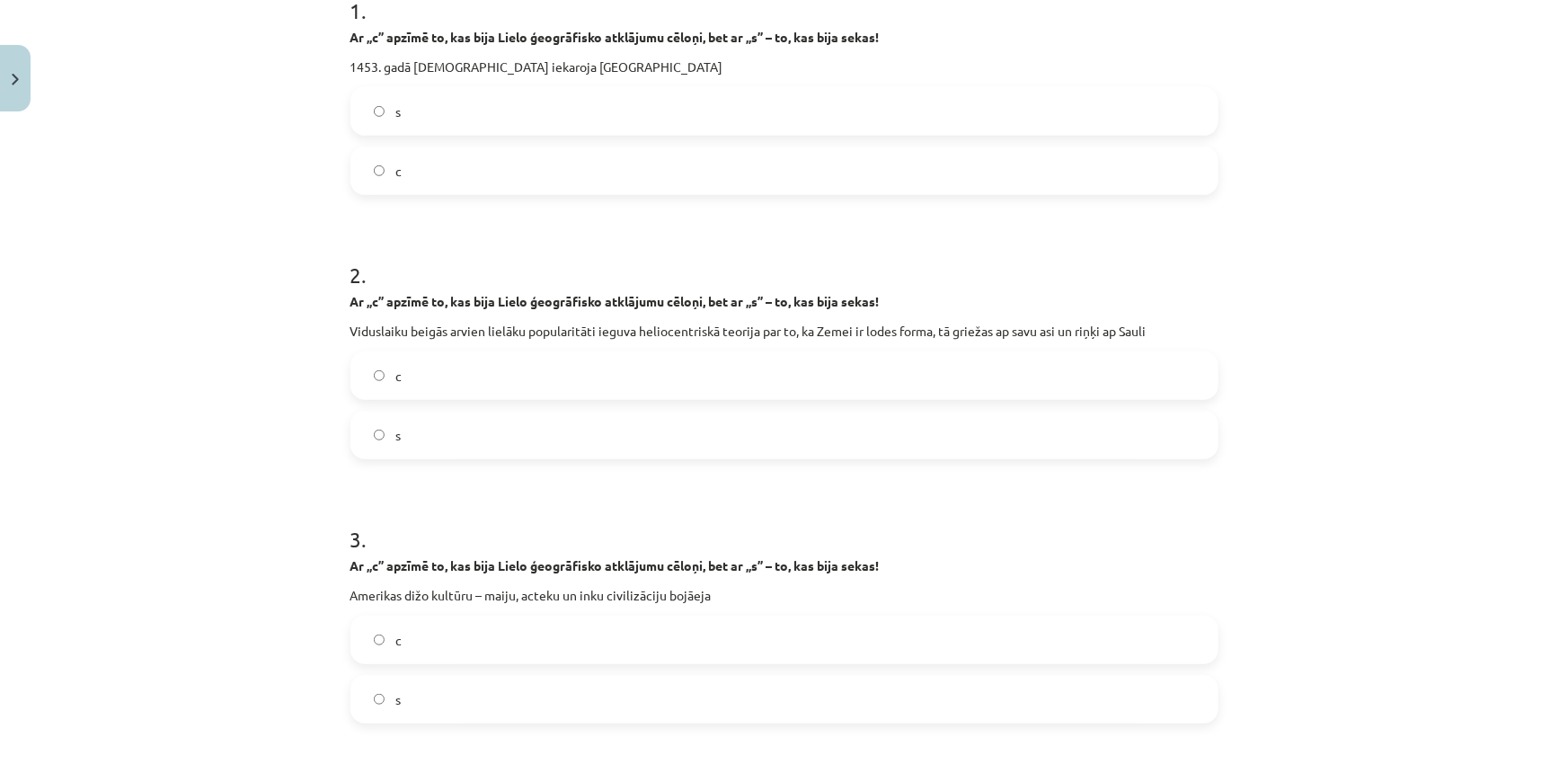
scroll to position [447, 0]
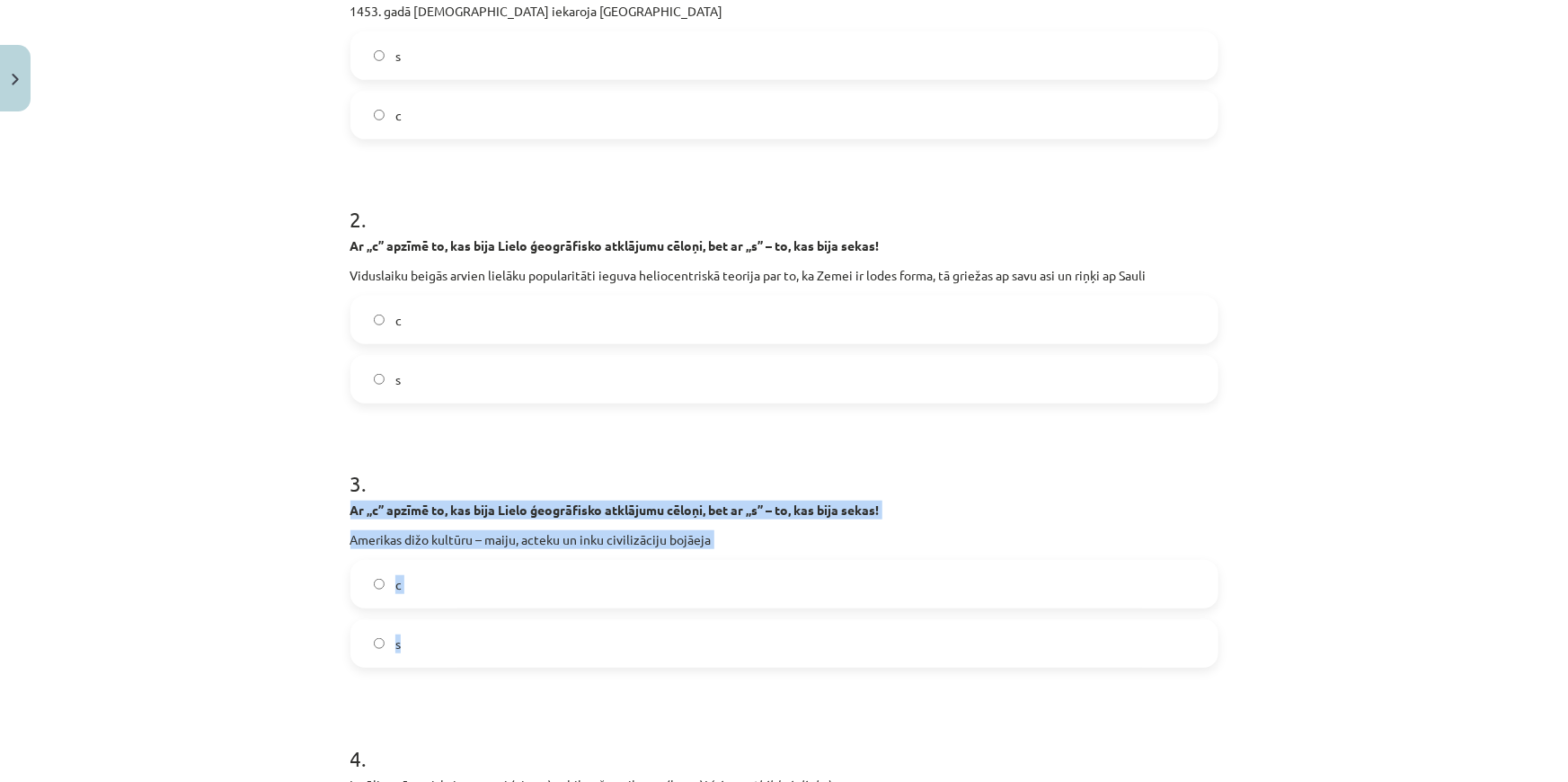
drag, startPoint x: 343, startPoint y: 510, endPoint x: 442, endPoint y: 630, distance: 155.6
click at [442, 630] on div "18 XP Saņemsi Sarežģīts 68 pilda Apraksts Uzdevums Palīdzība 1 . Ar „c” apzīmē …" at bounding box center [784, 450] width 889 height 1554
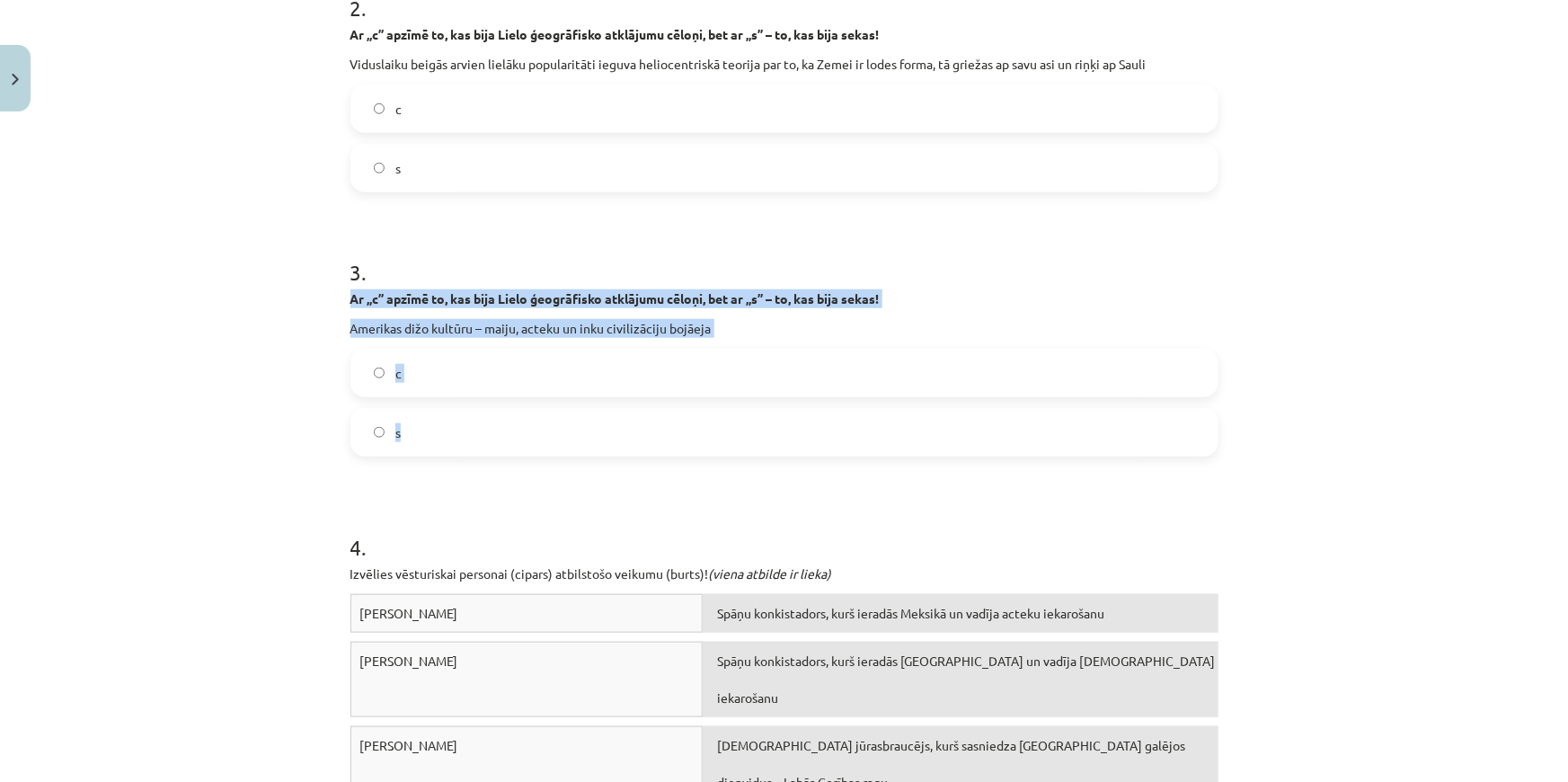
scroll to position [692, 0]
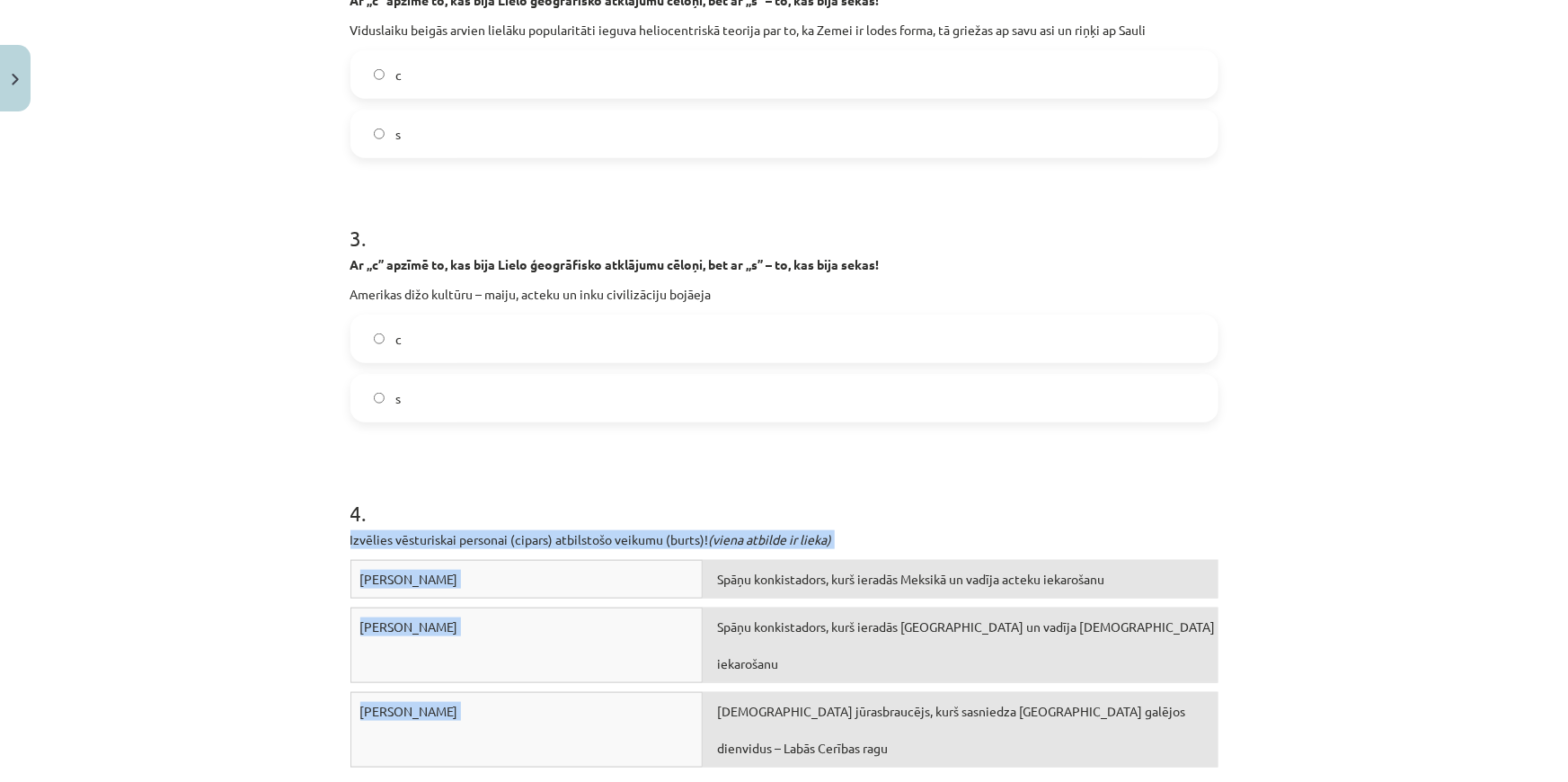
drag, startPoint x: 331, startPoint y: 535, endPoint x: 1110, endPoint y: 711, distance: 798.6
click at [1110, 711] on div "Mācību tēma: Latvijas un pasaules vēstures 8. klases 1. ieskaites mācību materi…" at bounding box center [784, 391] width 1568 height 782
click at [921, 713] on div "Ernans Kortess Spāņu konkistadors, kurš ieradās Meksikā un vadīja acteku iekaro…" at bounding box center [785, 695] width 868 height 269
drag, startPoint x: 344, startPoint y: 540, endPoint x: 938, endPoint y: 713, distance: 618.7
click at [938, 713] on div "4 . Izvēlies vēsturiskai personai (cipars) atbilstošo veikumu (burts)! (viena a…" at bounding box center [785, 631] width 868 height 396
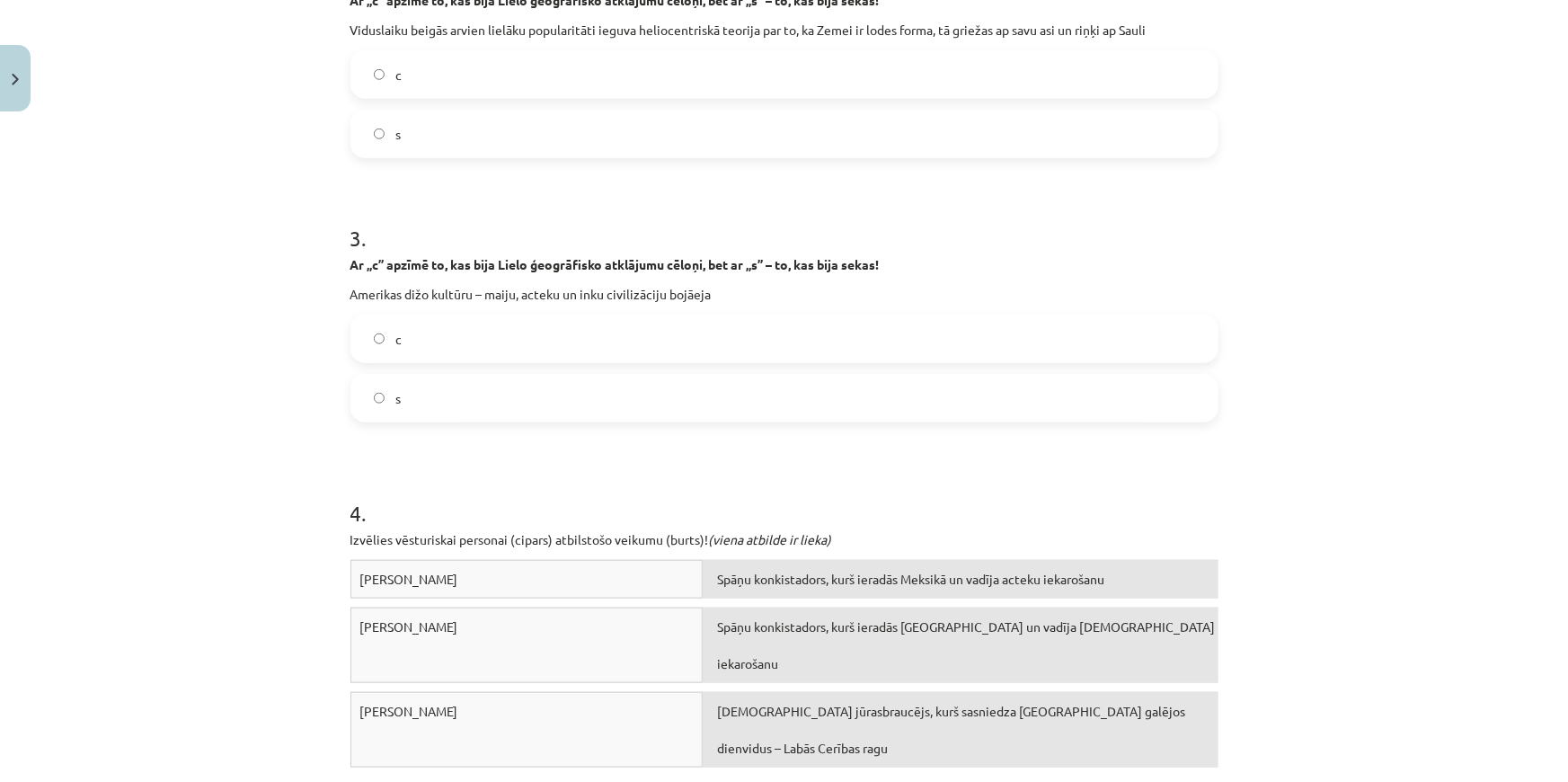
click at [816, 463] on div "4 . Izvēlies vēsturiskai personai (cipars) atbilstošo veikumu (burts)! (viena a…" at bounding box center [785, 631] width 868 height 396
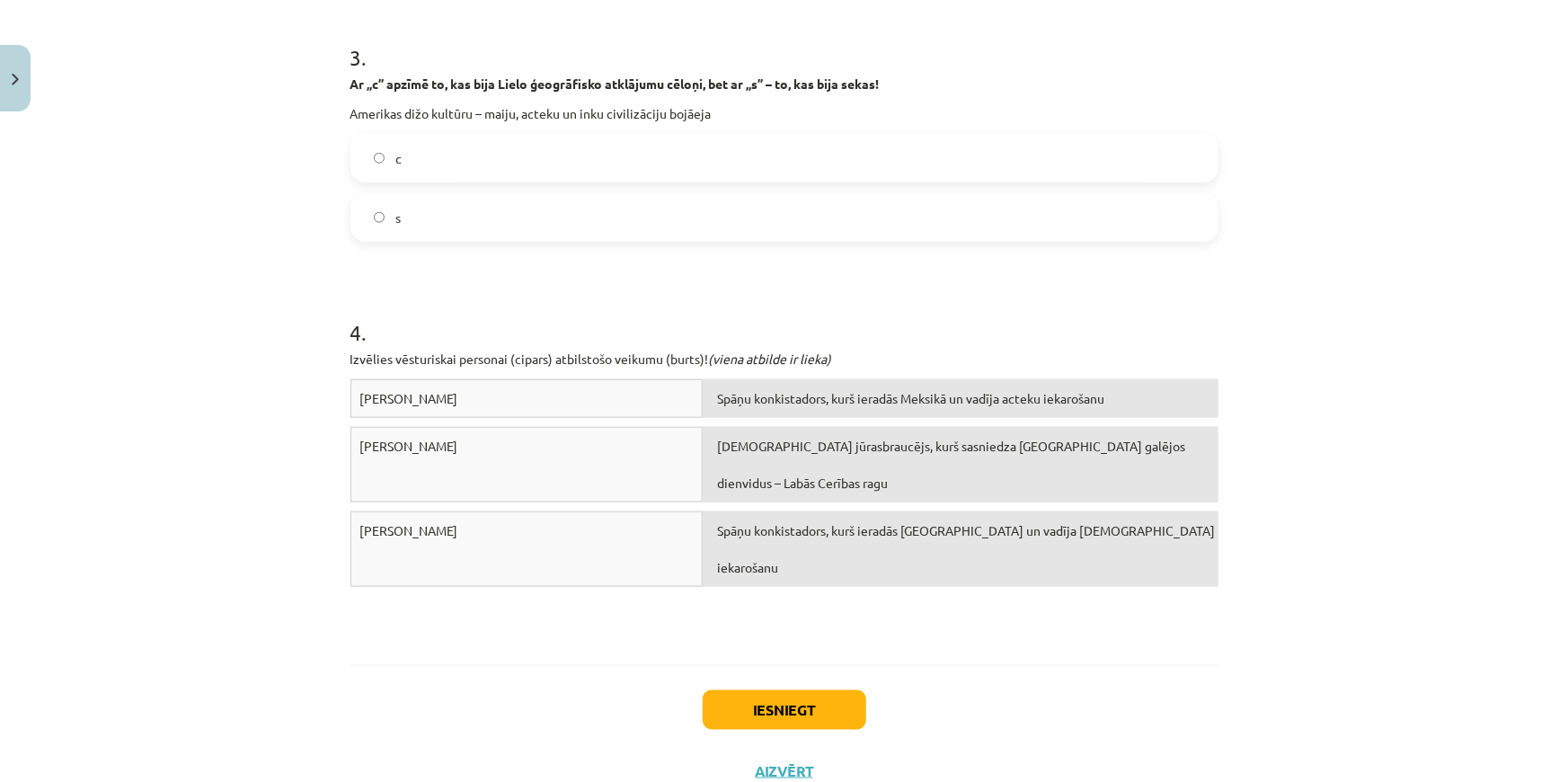
scroll to position [936, 0]
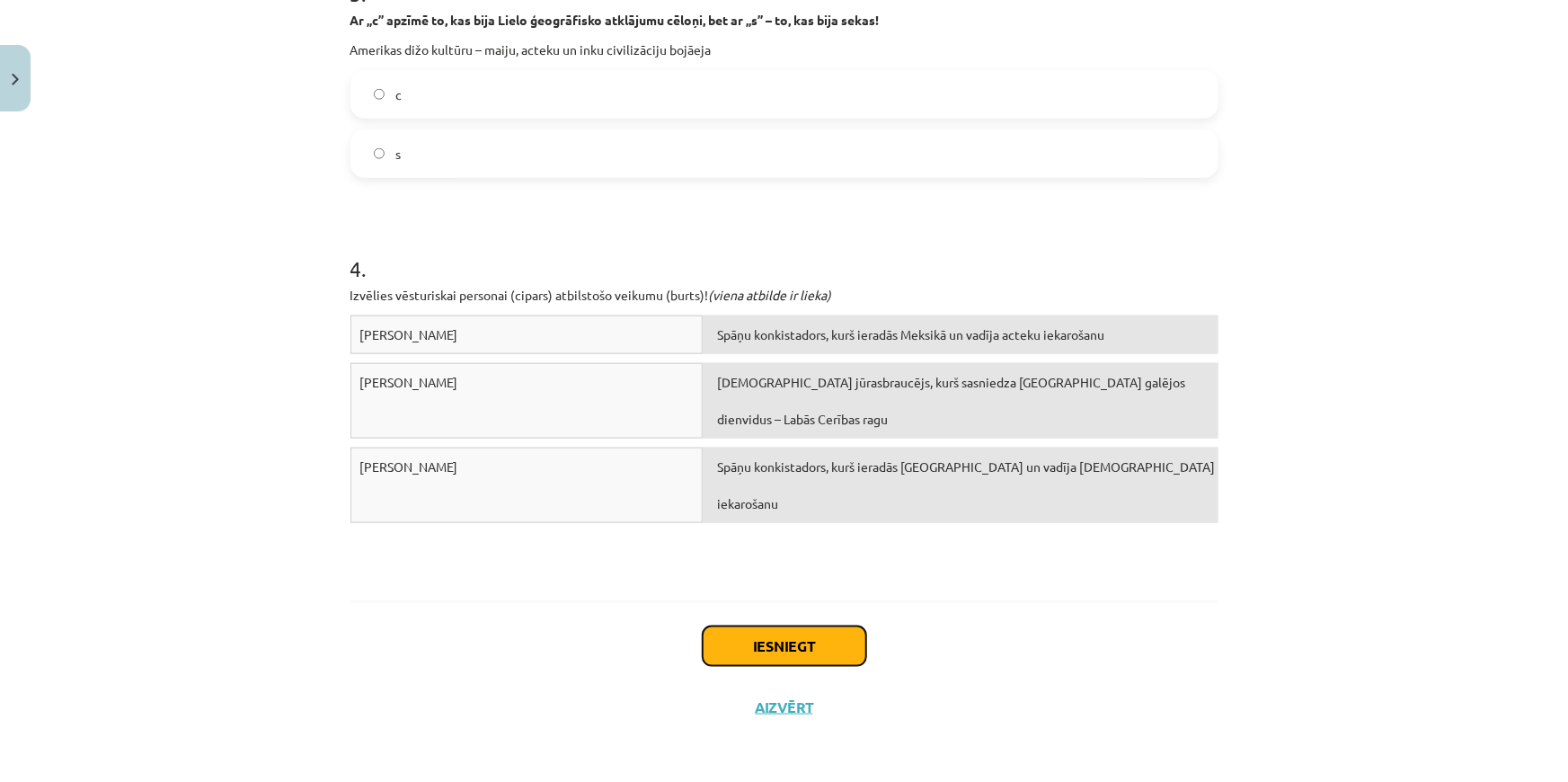
click at [775, 649] on button "Iesniegt" at bounding box center [784, 645] width 163 height 39
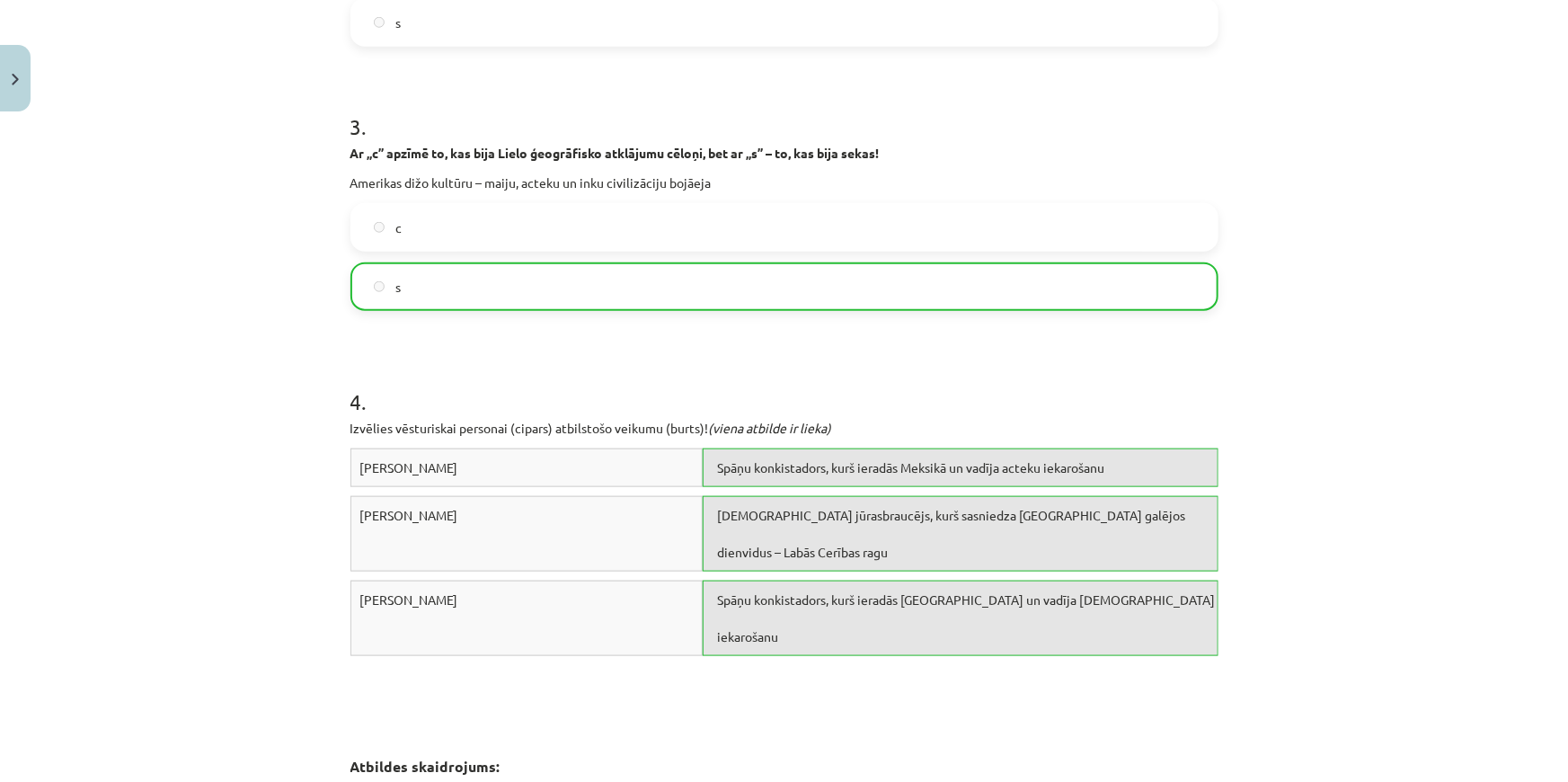
scroll to position [1177, 0]
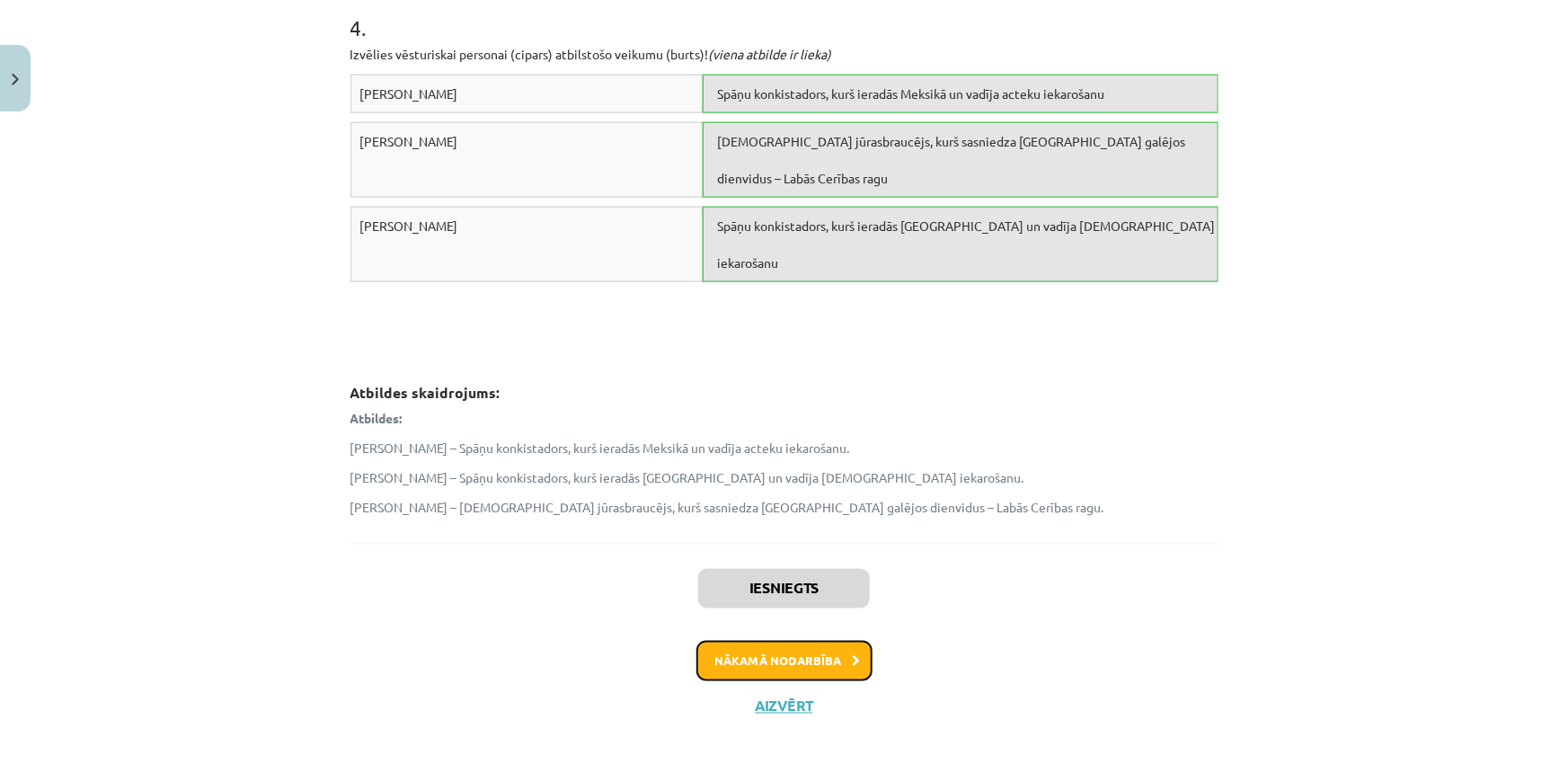
click at [781, 656] on button "Nākamā nodarbība" at bounding box center [784, 661] width 176 height 41
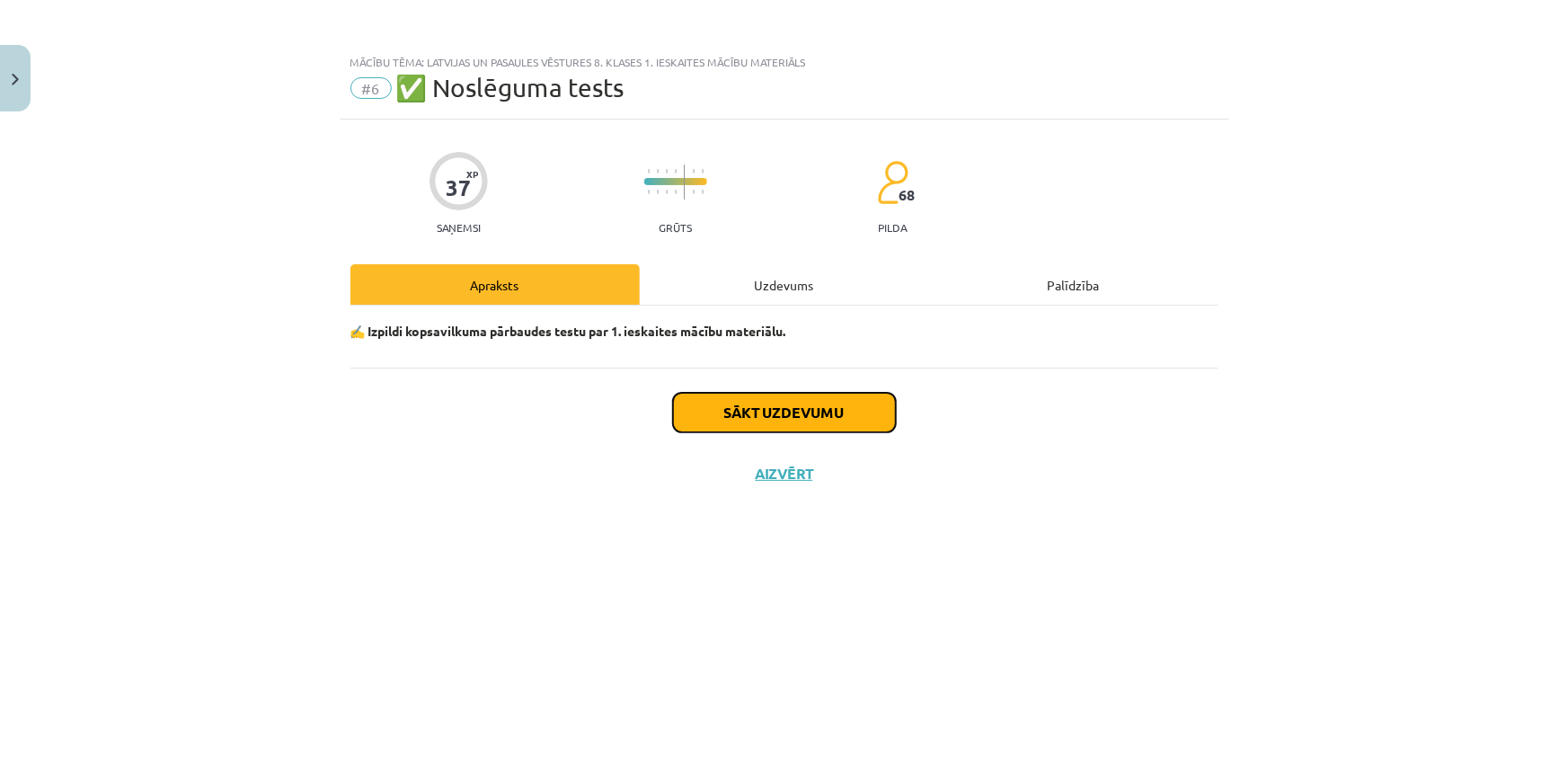
click at [732, 414] on button "Sākt uzdevumu" at bounding box center [784, 413] width 223 height 39
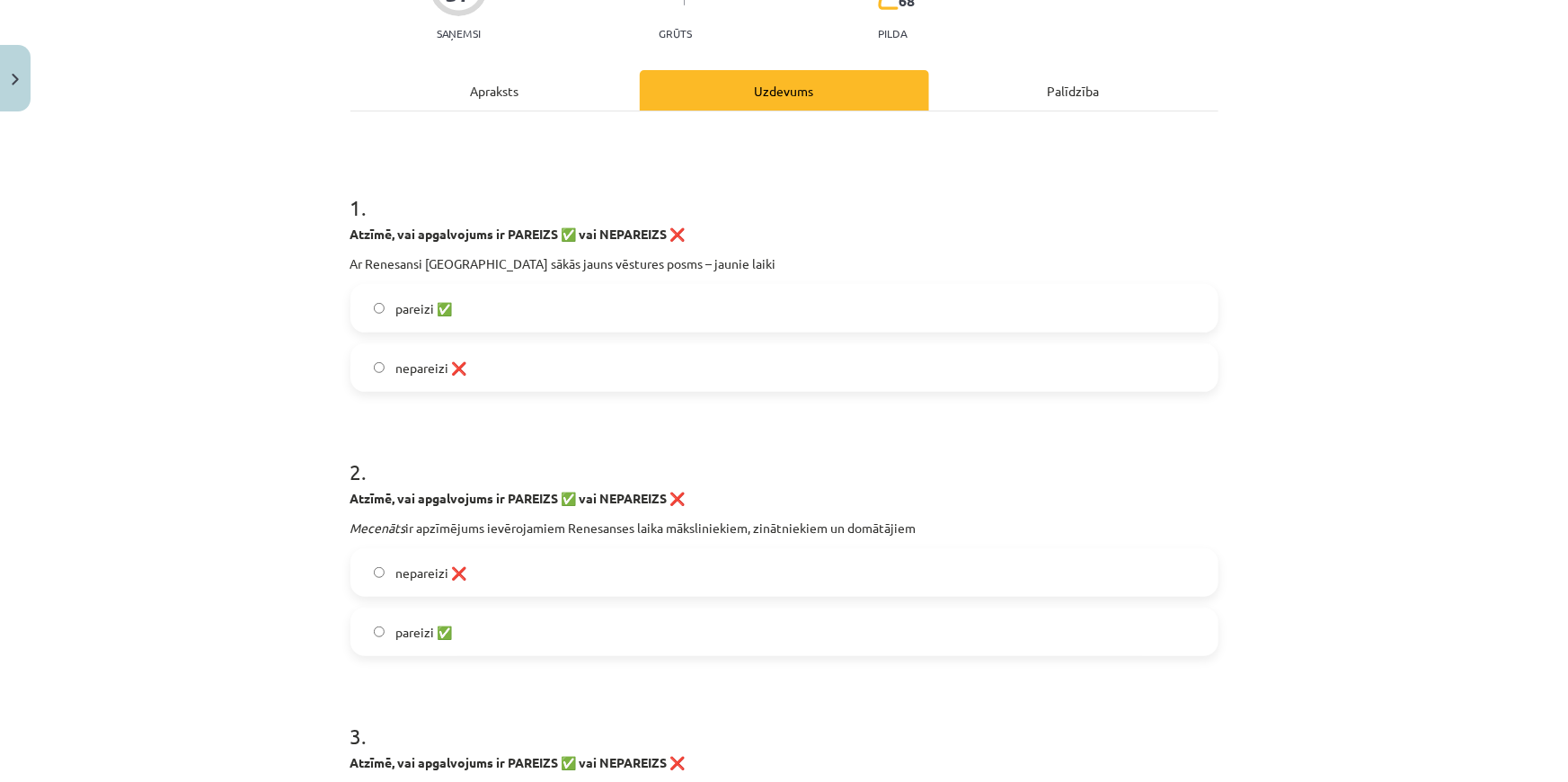
scroll to position [245, 0]
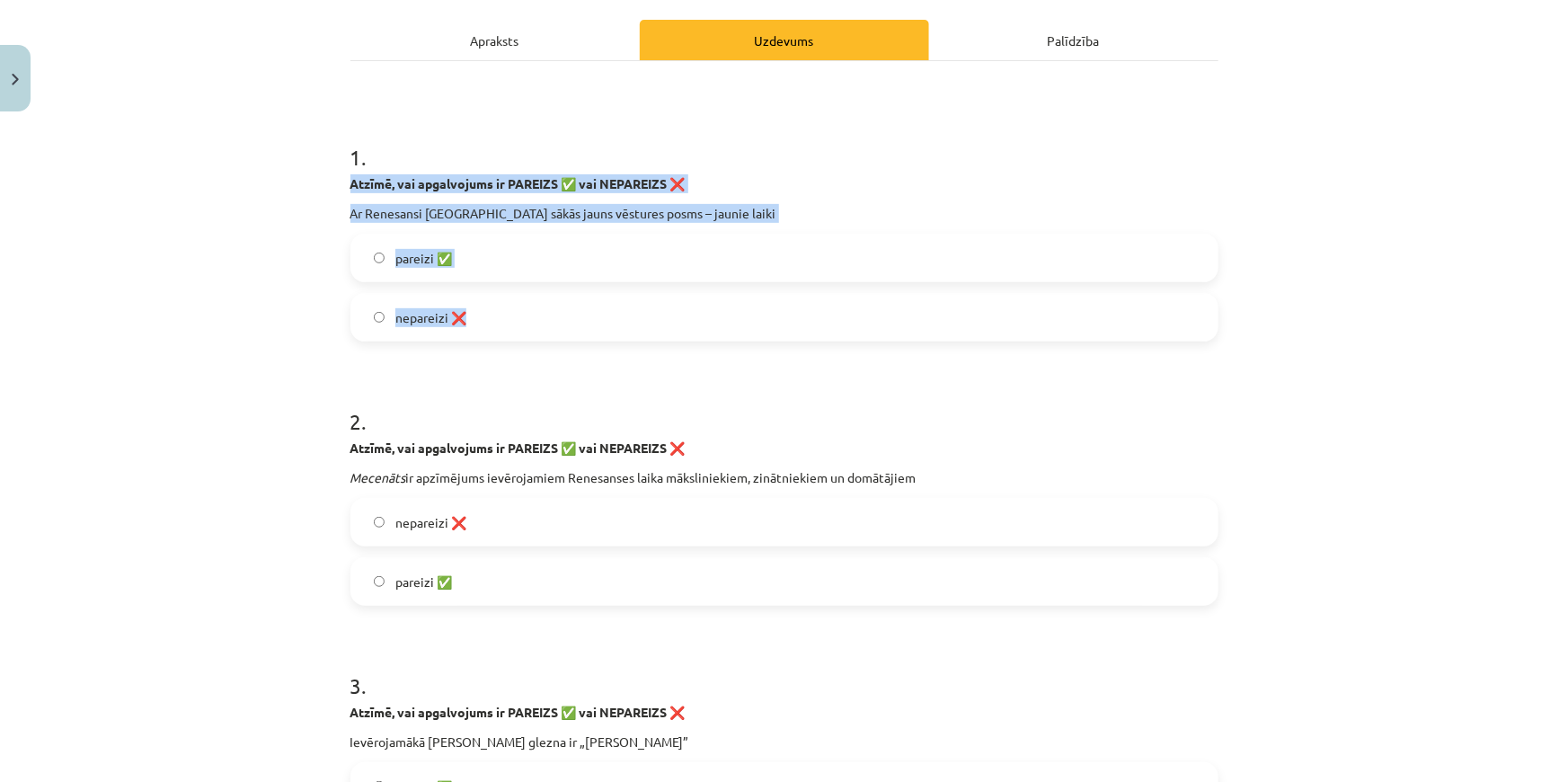
drag, startPoint x: 343, startPoint y: 181, endPoint x: 565, endPoint y: 326, distance: 265.2
click at [565, 326] on div "1 . Atzīmē, vai apgalvojums ir PAREIZS ✅ vai NEPAREIZS ❌ Ar Renesansi Eiropā sā…" at bounding box center [785, 227] width 868 height 228
click at [365, 266] on label "pareizi ✅" at bounding box center [785, 258] width 865 height 45
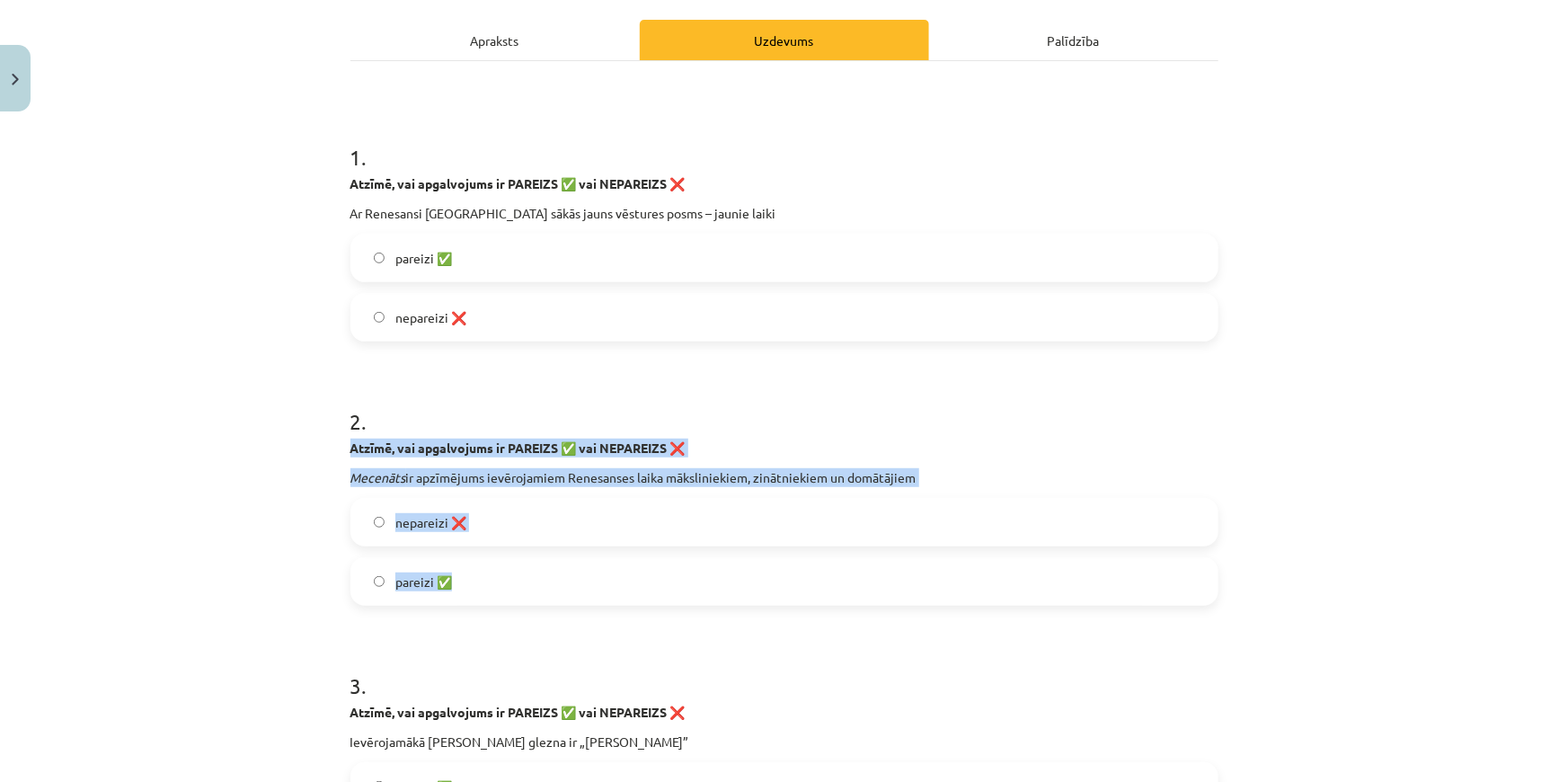
drag, startPoint x: 334, startPoint y: 445, endPoint x: 485, endPoint y: 564, distance: 192.3
click at [372, 506] on label "nepareizi ❌" at bounding box center [785, 523] width 865 height 45
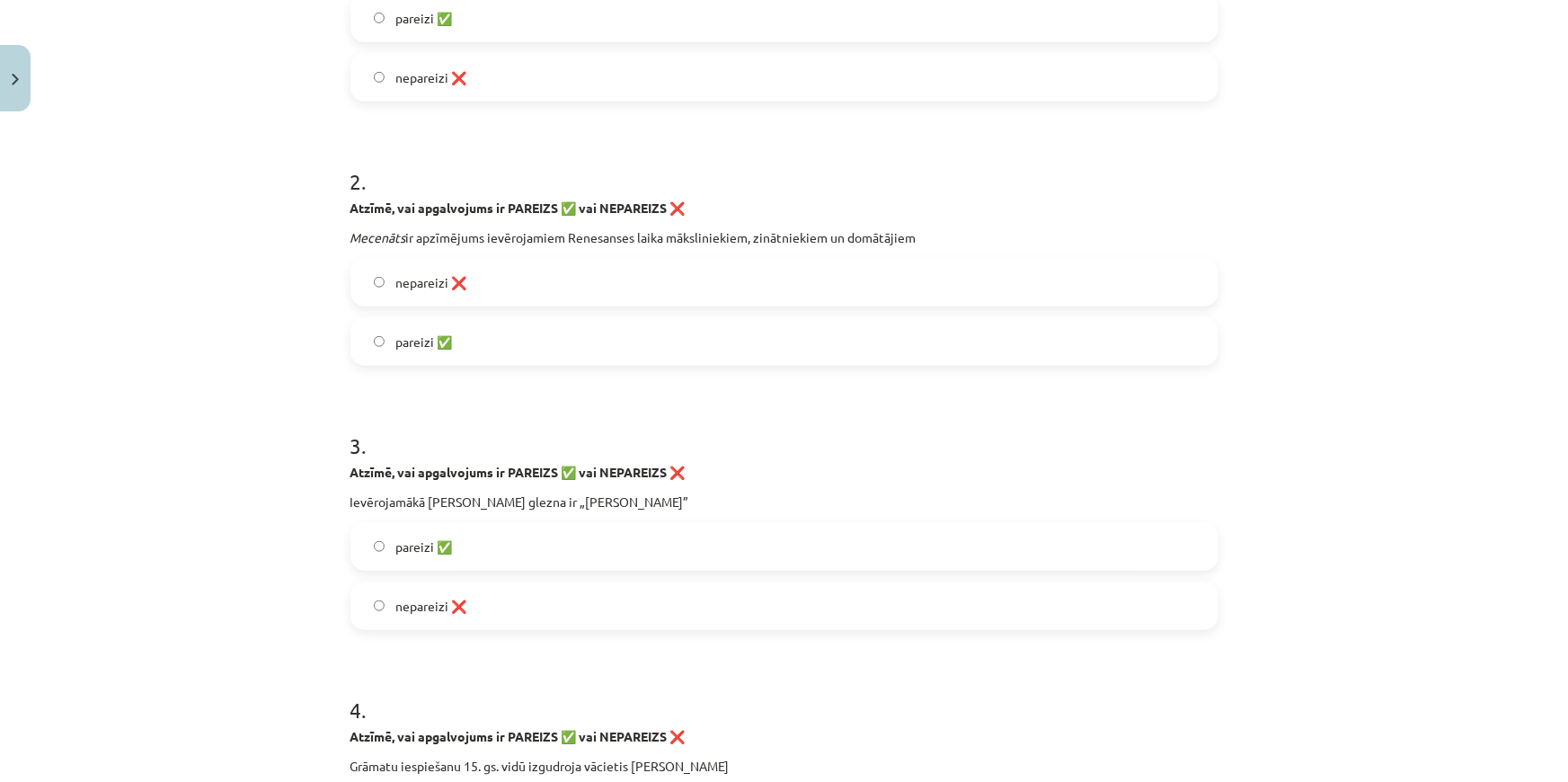
scroll to position [489, 0]
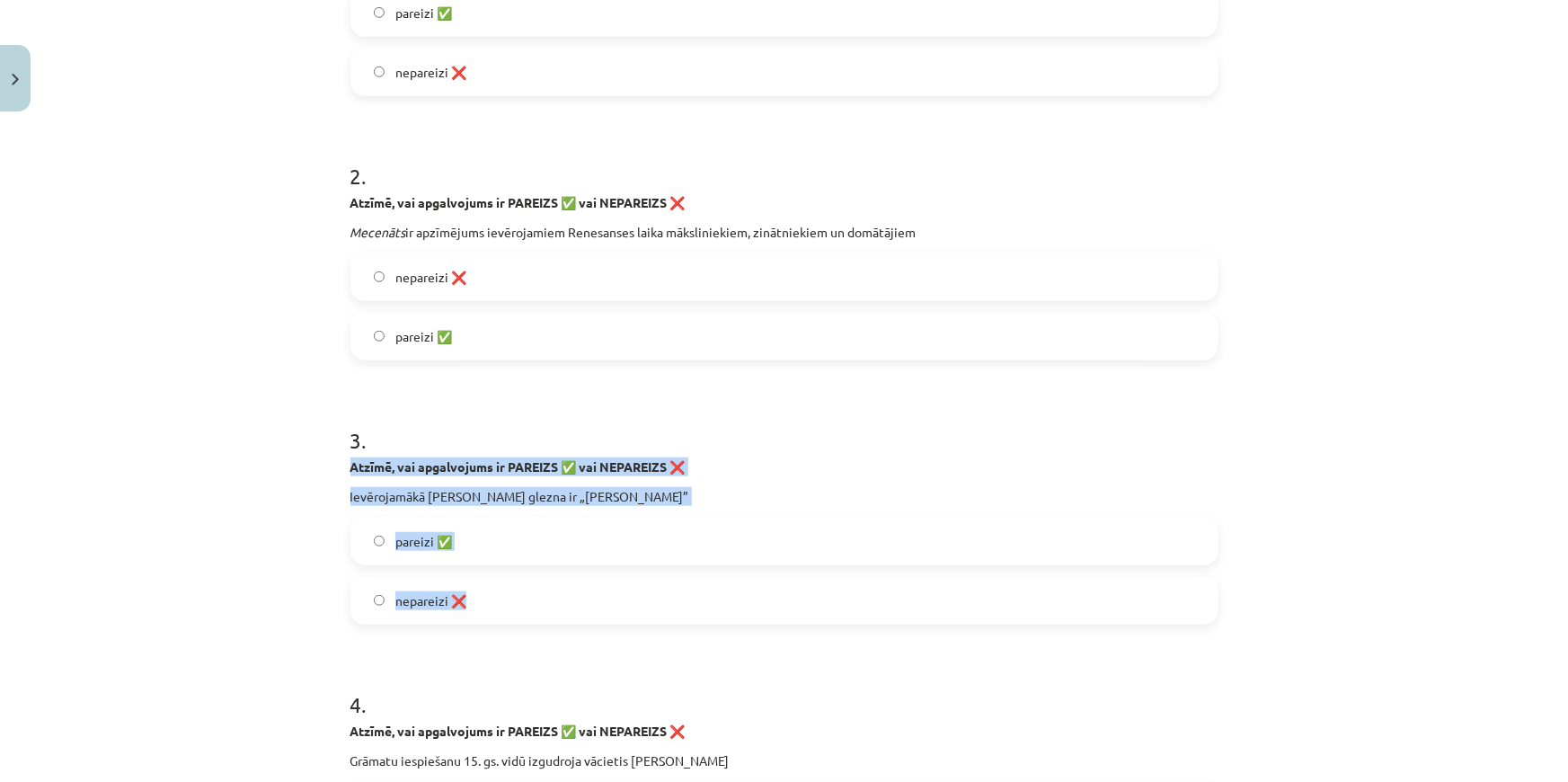
drag, startPoint x: 341, startPoint y: 466, endPoint x: 495, endPoint y: 608, distance: 209.5
click at [316, 553] on div "Mācību tēma: Latvijas un pasaules vēstures 8. klases 1. ieskaites mācību materi…" at bounding box center [784, 391] width 1568 height 782
click at [212, 563] on div "Mācību tēma: Latvijas un pasaules vēstures 8. klases 1. ieskaites mācību materi…" at bounding box center [784, 391] width 1568 height 782
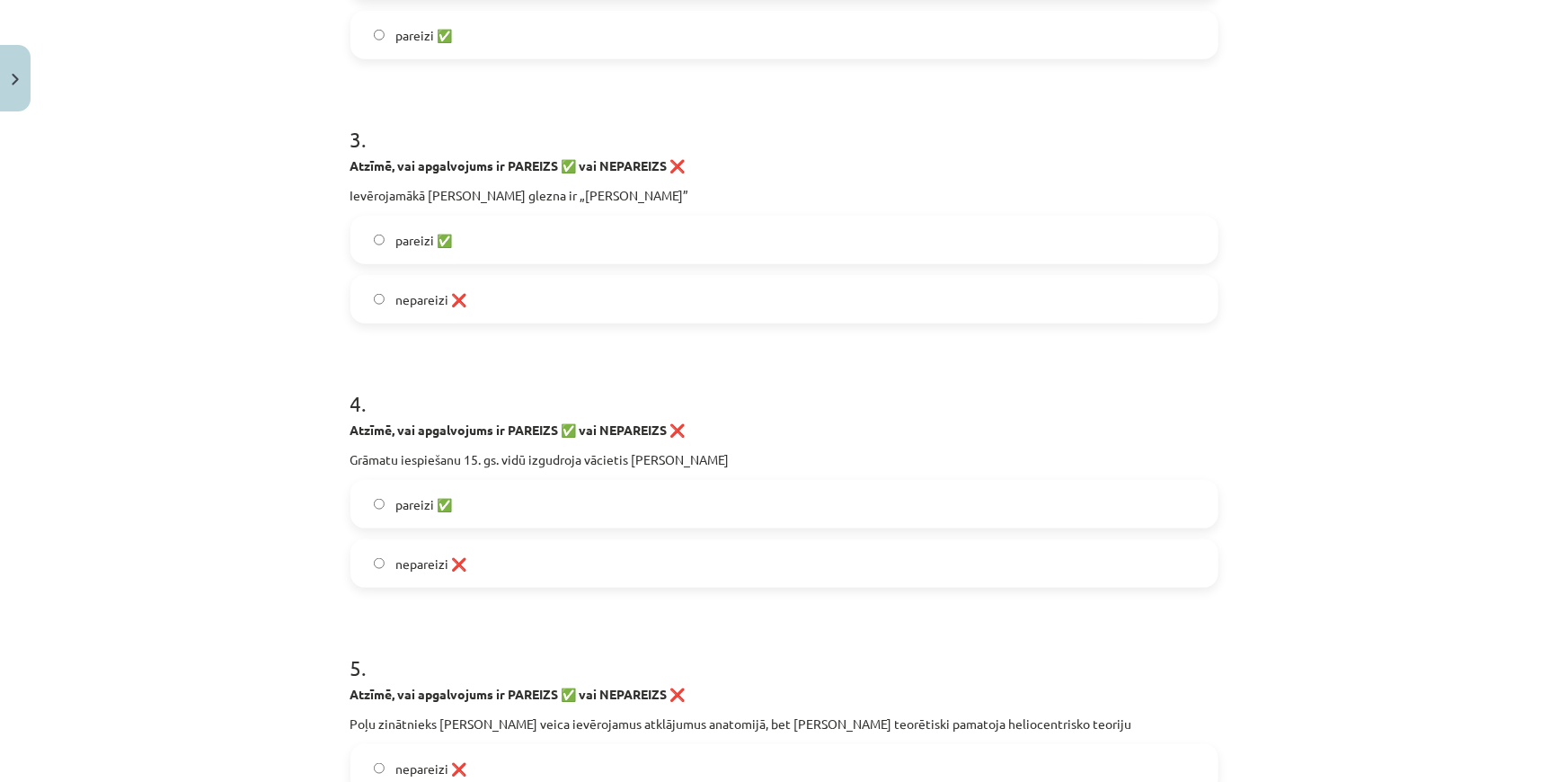
scroll to position [816, 0]
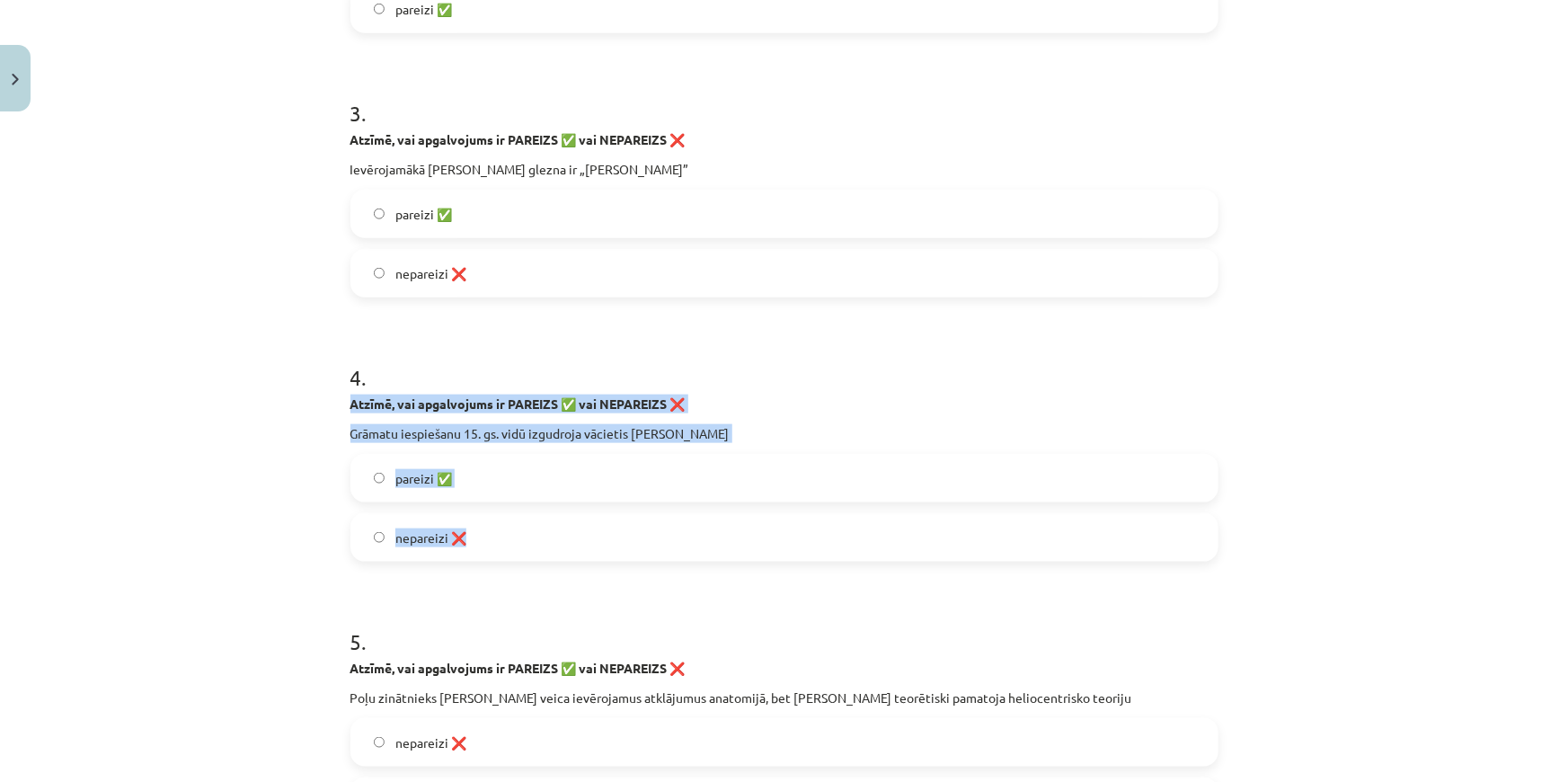
drag, startPoint x: 339, startPoint y: 402, endPoint x: 488, endPoint y: 544, distance: 205.8
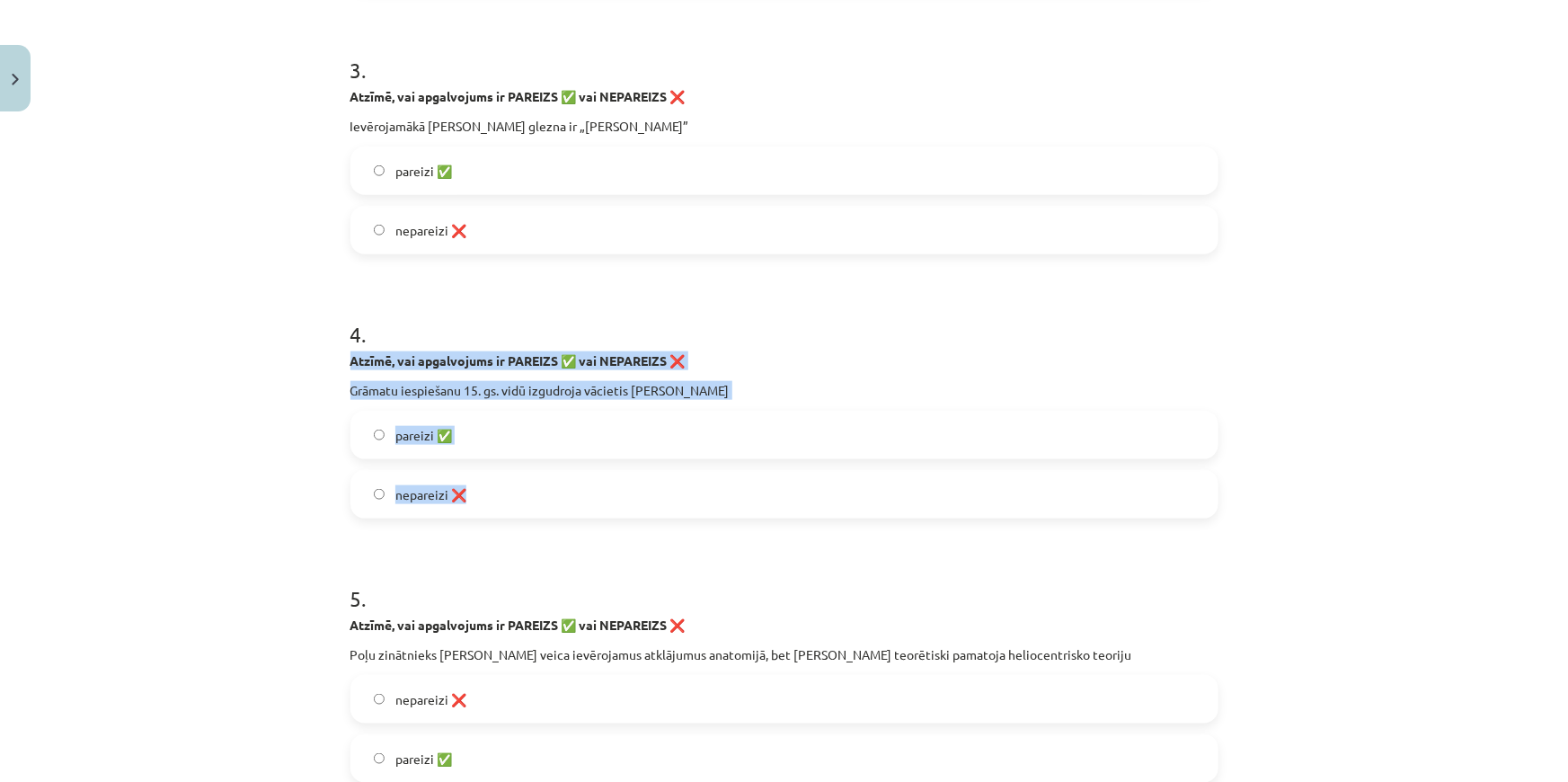
scroll to position [979, 0]
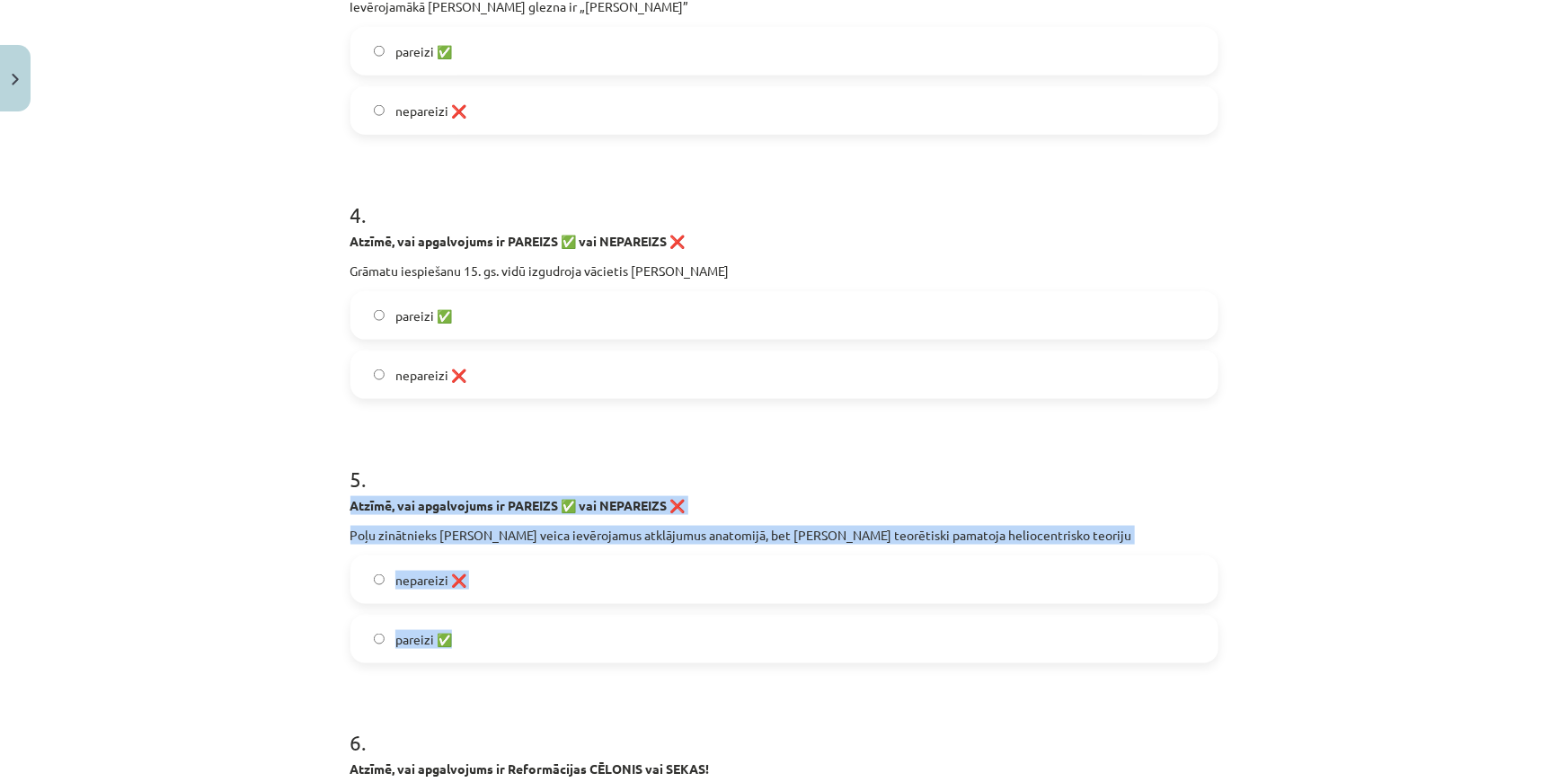
drag, startPoint x: 323, startPoint y: 499, endPoint x: 521, endPoint y: 638, distance: 241.9
click at [521, 638] on div "Mācību tēma: Latvijas un pasaules vēstures 8. klases 1. ieskaites mācību materi…" at bounding box center [784, 391] width 1568 height 782
click at [364, 585] on label "nepareizi ❌" at bounding box center [785, 580] width 865 height 45
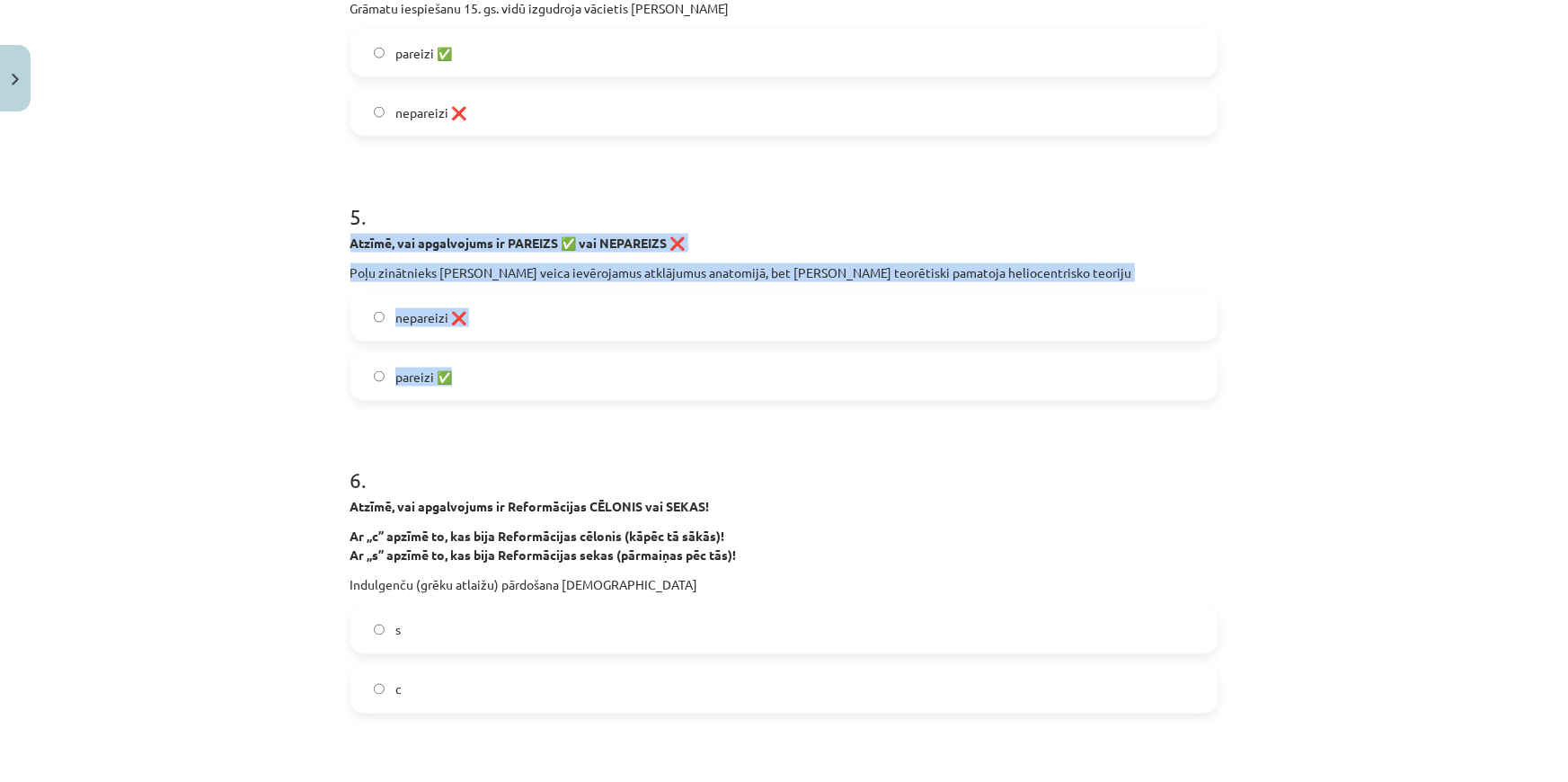
scroll to position [1307, 0]
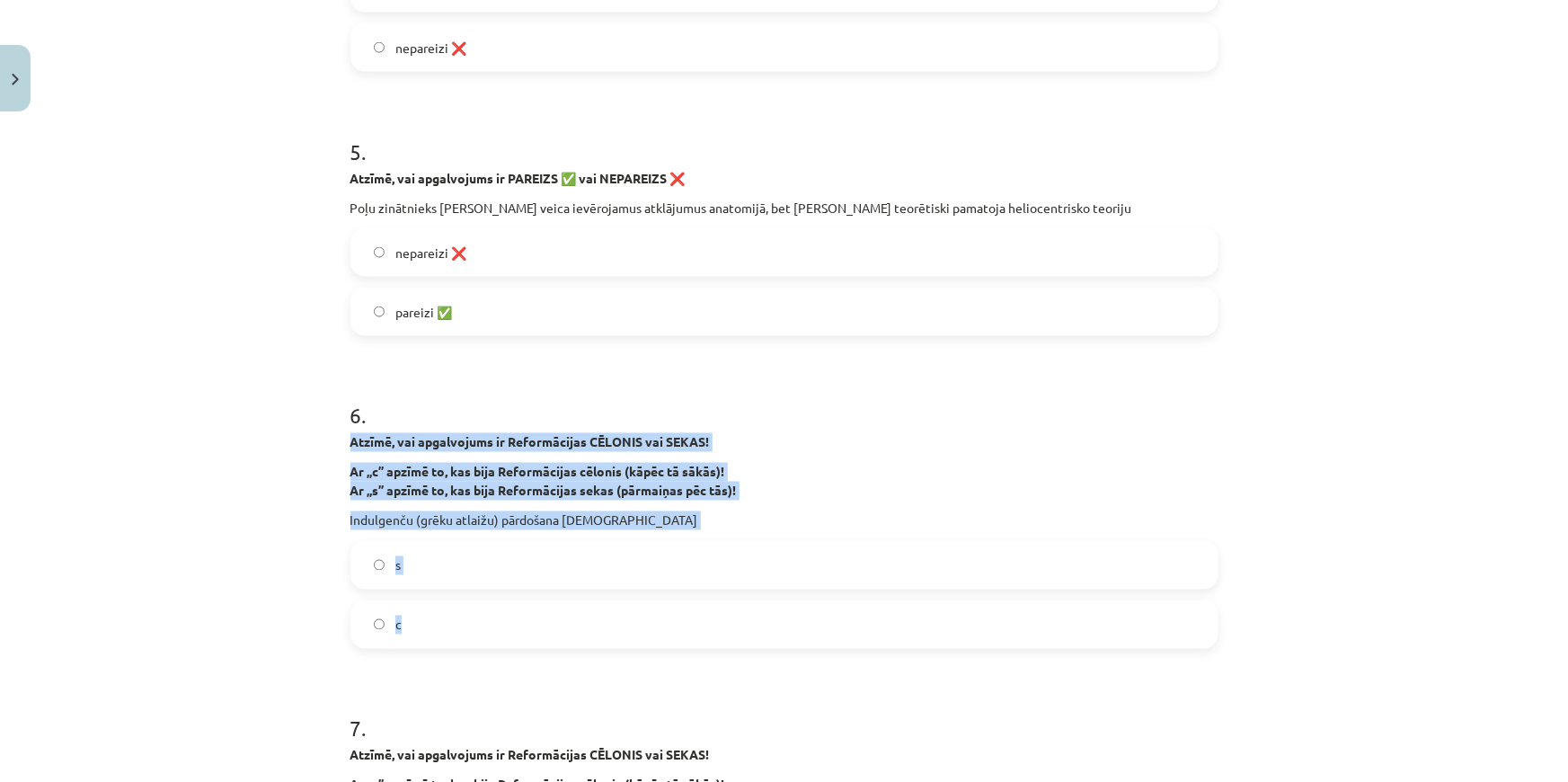
drag, startPoint x: 314, startPoint y: 447, endPoint x: 513, endPoint y: 616, distance: 261.1
click at [513, 616] on div "Mācību tēma: Latvijas un pasaules vēstures 8. klases 1. ieskaites mācību materi…" at bounding box center [784, 391] width 1568 height 782
drag, startPoint x: 354, startPoint y: 618, endPoint x: 365, endPoint y: 619, distance: 11.0
click at [355, 618] on label "c" at bounding box center [785, 625] width 865 height 45
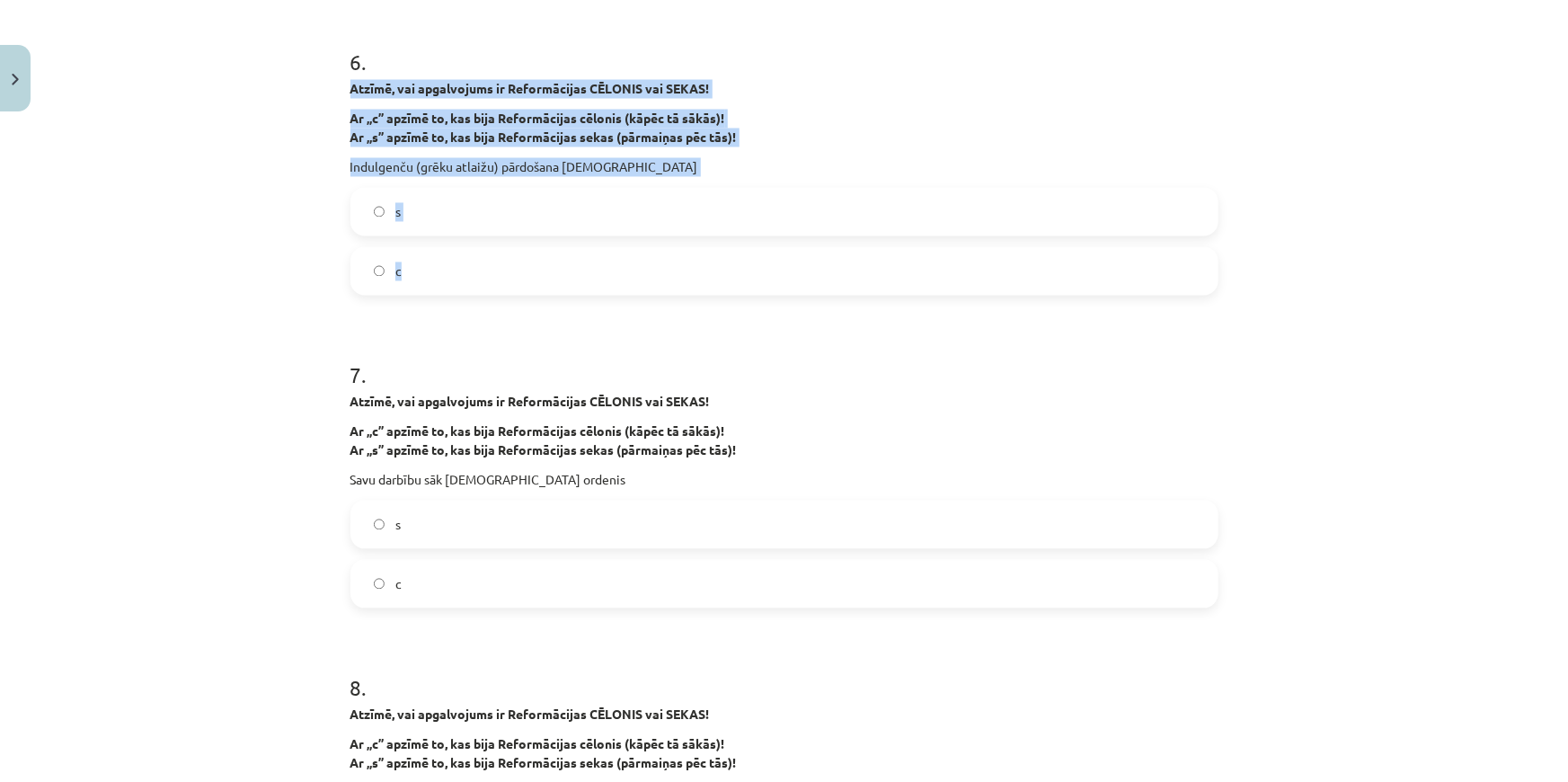
scroll to position [1715, 0]
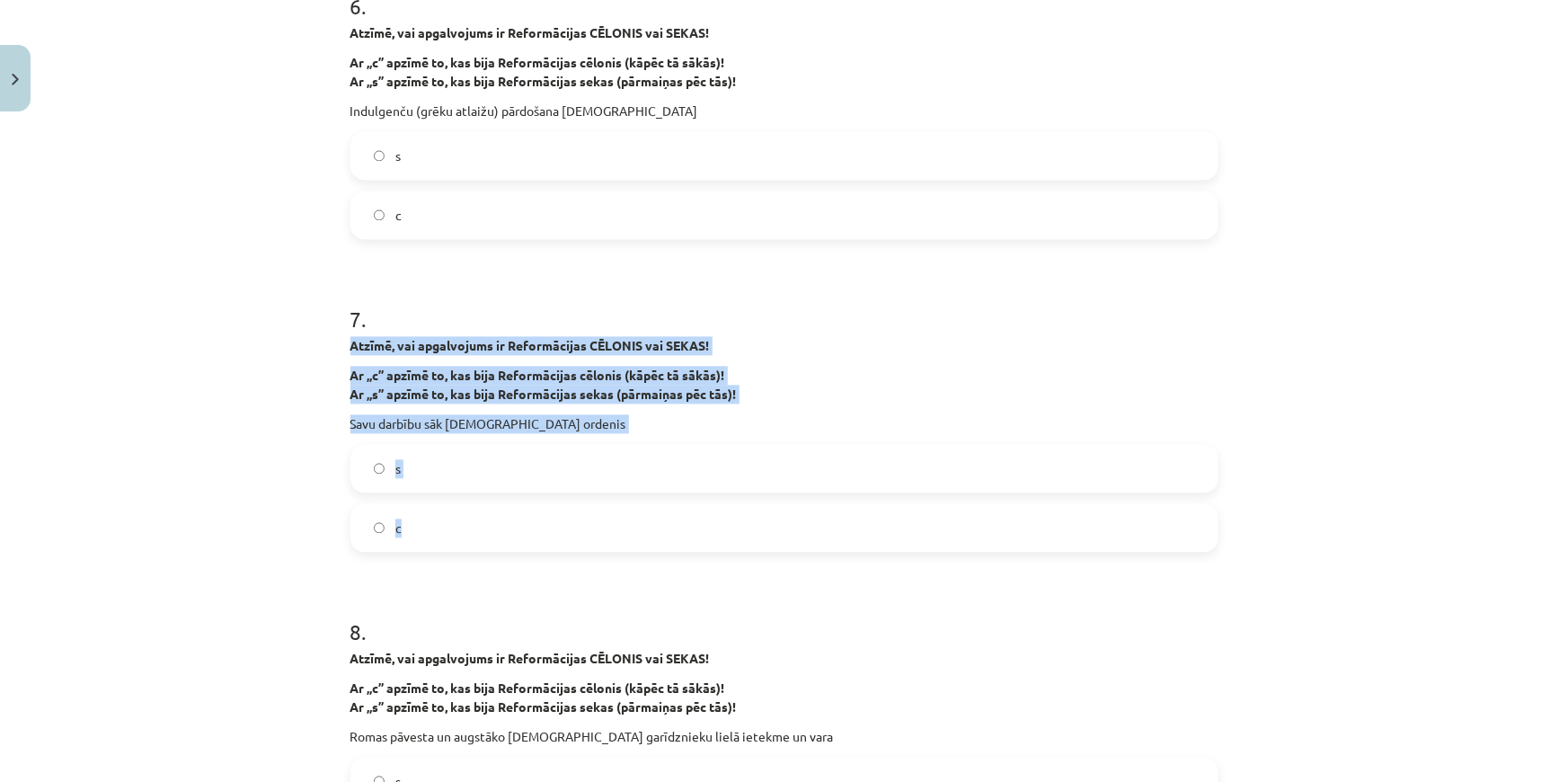
drag, startPoint x: 317, startPoint y: 340, endPoint x: 503, endPoint y: 544, distance: 276.1
click at [503, 544] on div "Mācību tēma: Latvijas un pasaules vēstures 8. klases 1. ieskaites mācību materi…" at bounding box center [784, 391] width 1568 height 782
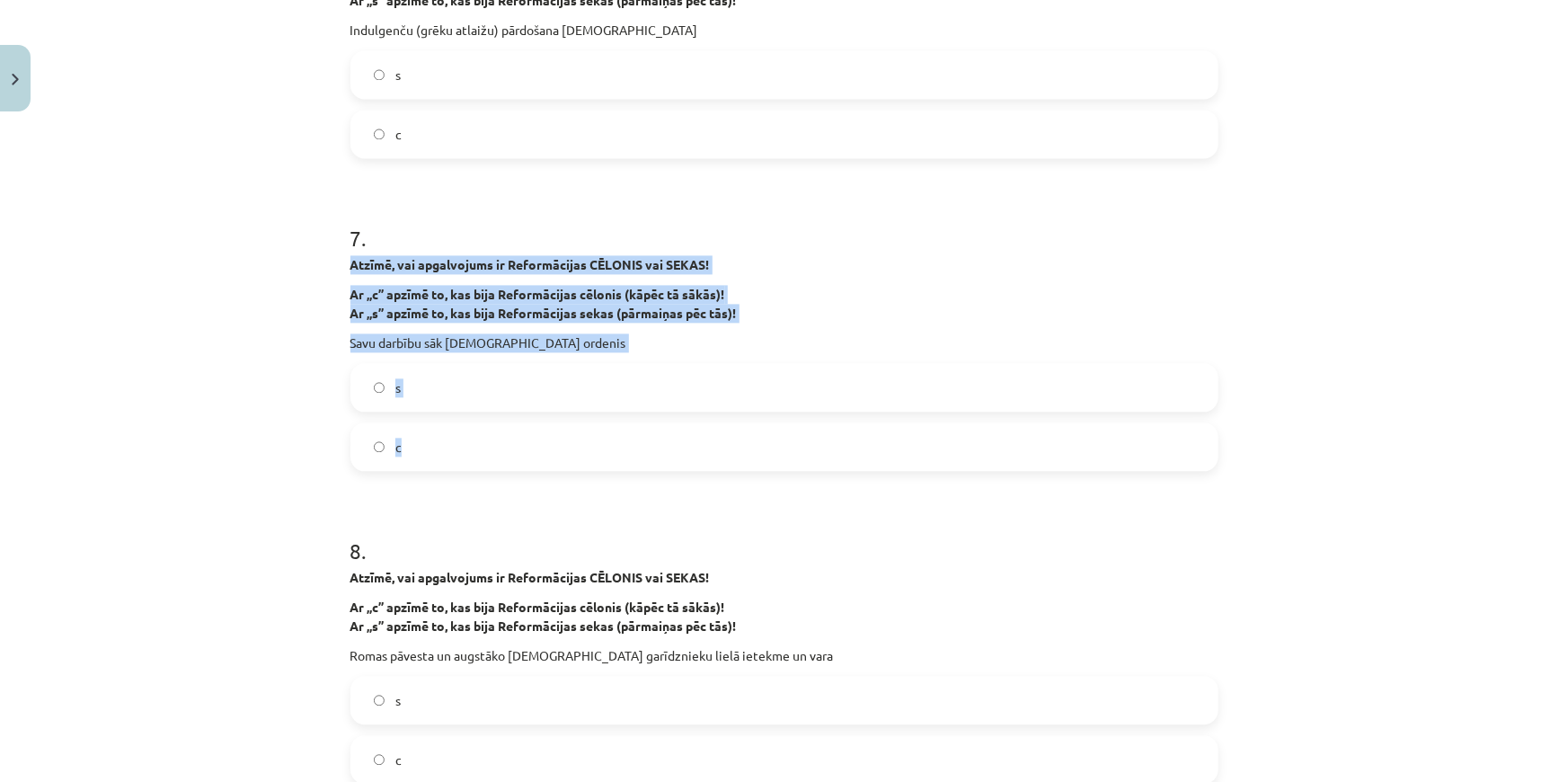
click at [365, 385] on label "s" at bounding box center [785, 387] width 865 height 45
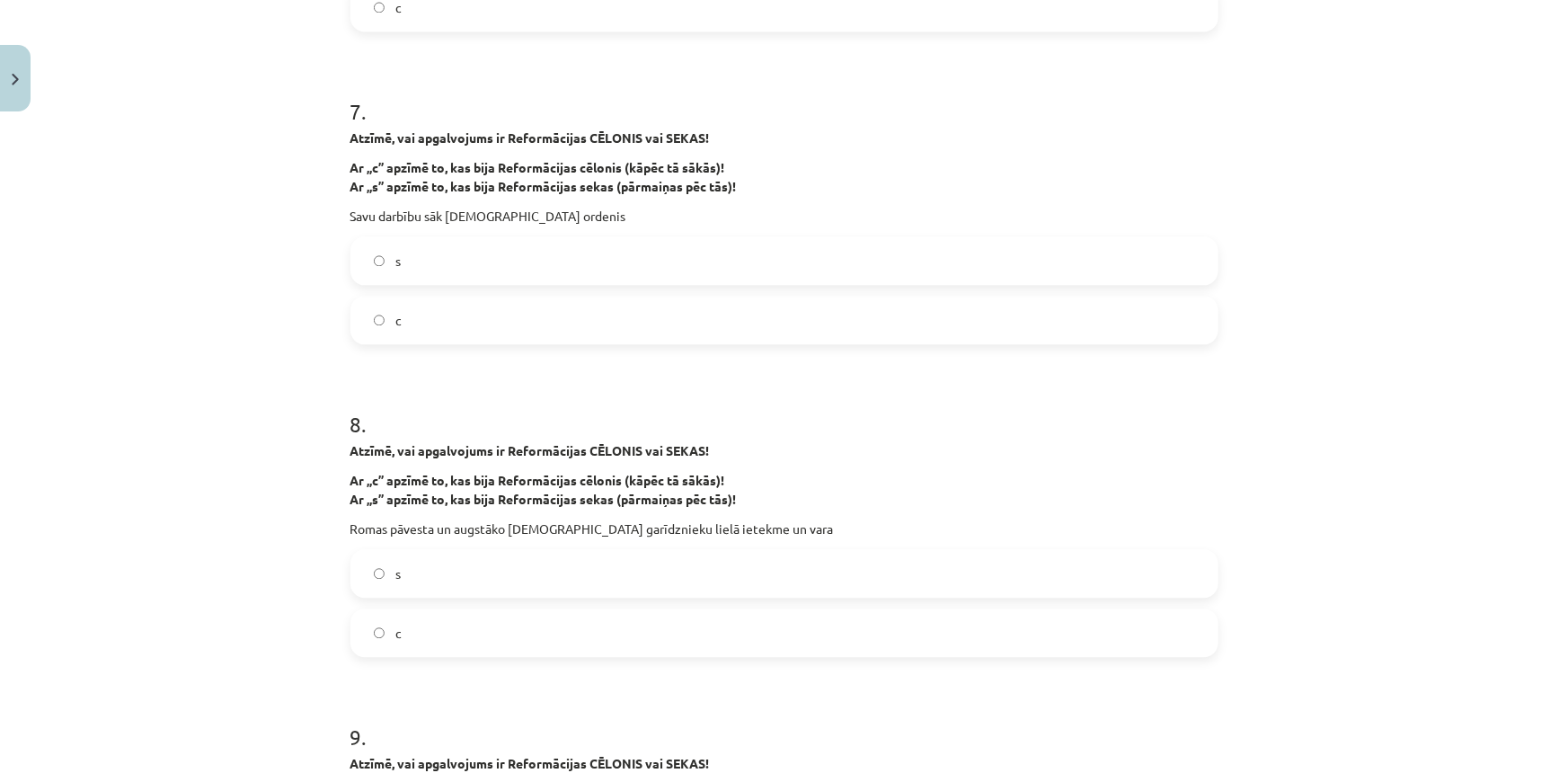
scroll to position [2123, 0]
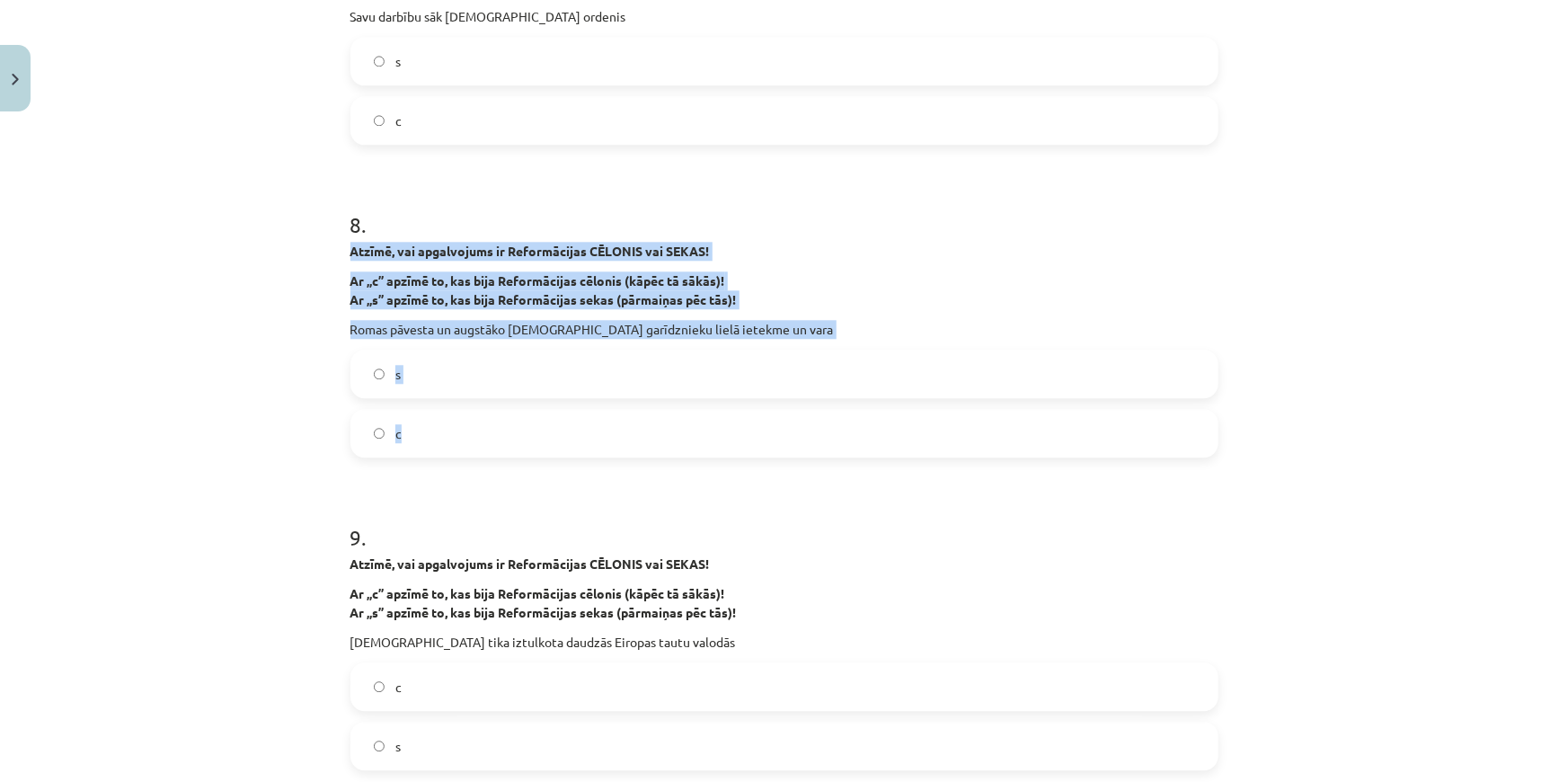
drag, startPoint x: 346, startPoint y: 249, endPoint x: 552, endPoint y: 441, distance: 281.6
click at [552, 441] on div "37 XP Saņemsi Grūts 68 pilda Apraksts Uzdevums Palīdzība 1 . Atzīmē, vai apgalv…" at bounding box center [784, 614] width 889 height 5236
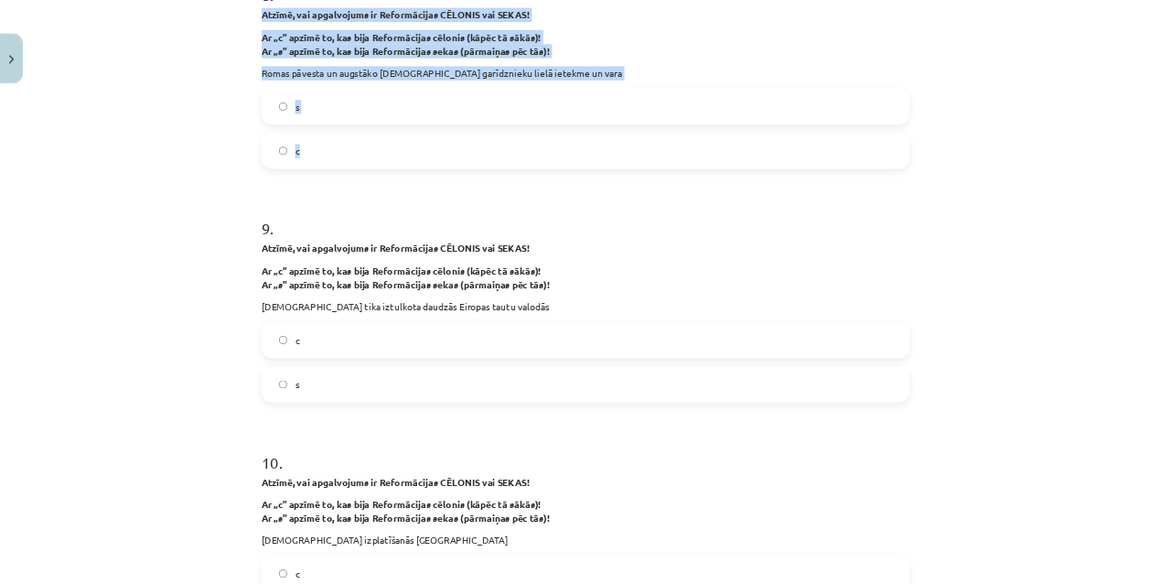
scroll to position [2411, 0]
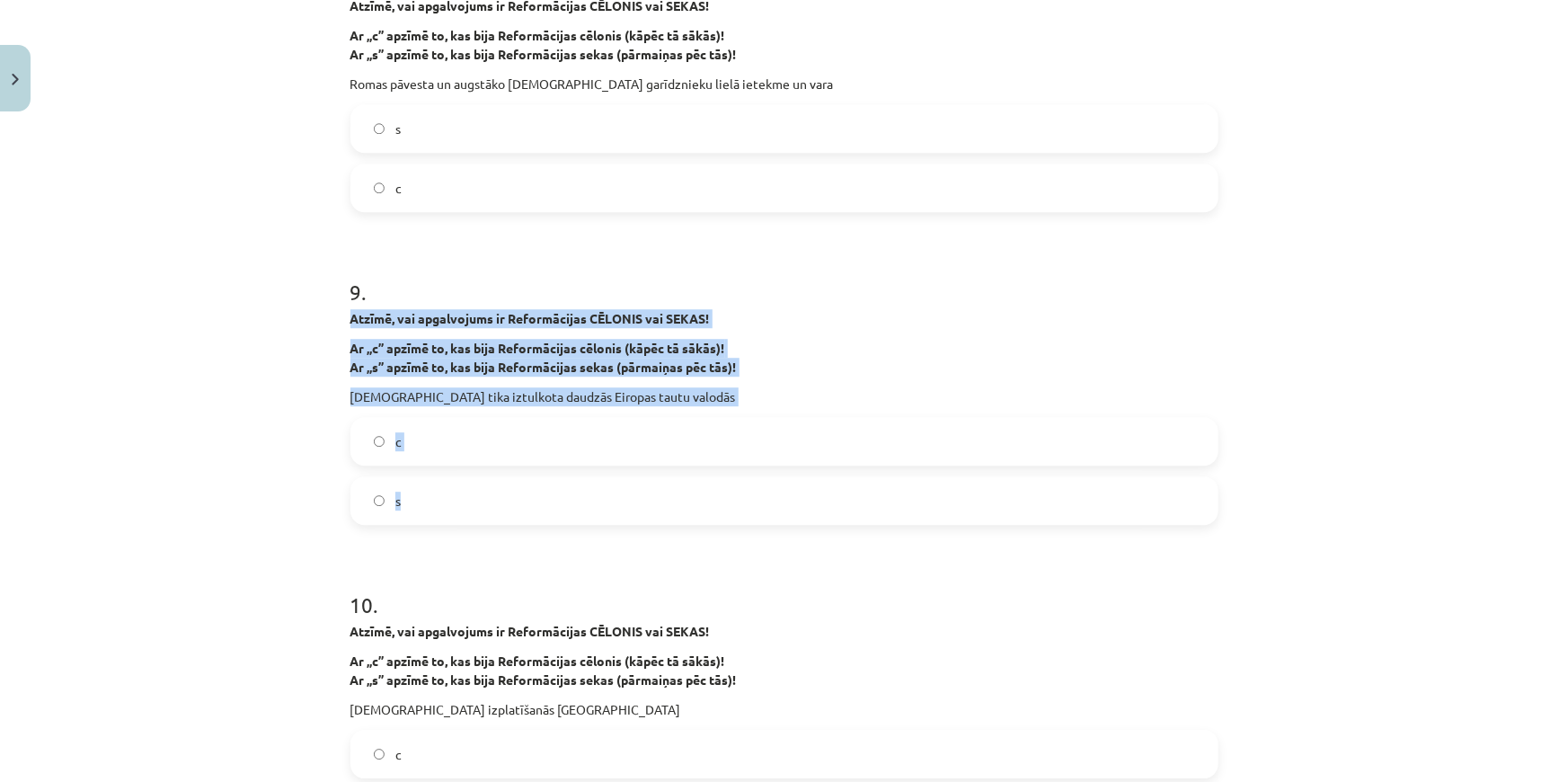
drag, startPoint x: 342, startPoint y: 319, endPoint x: 494, endPoint y: 504, distance: 239.4
click at [494, 504] on div "37 XP Saņemsi Grūts 68 pilda Apraksts Uzdevums Palīdzība 1 . Atzīmē, vai apgalv…" at bounding box center [784, 369] width 889 height 5236
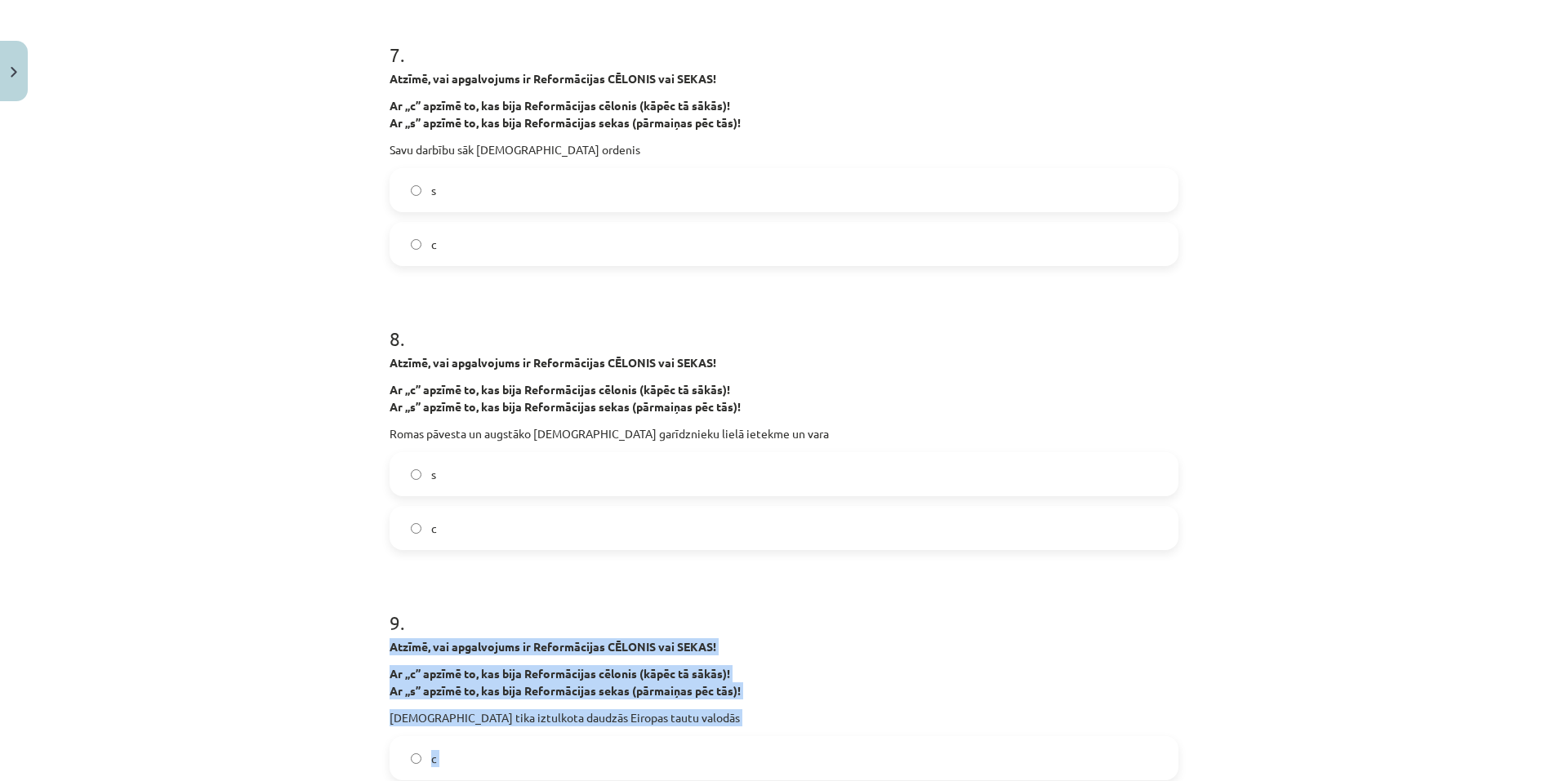
scroll to position [1799, 0]
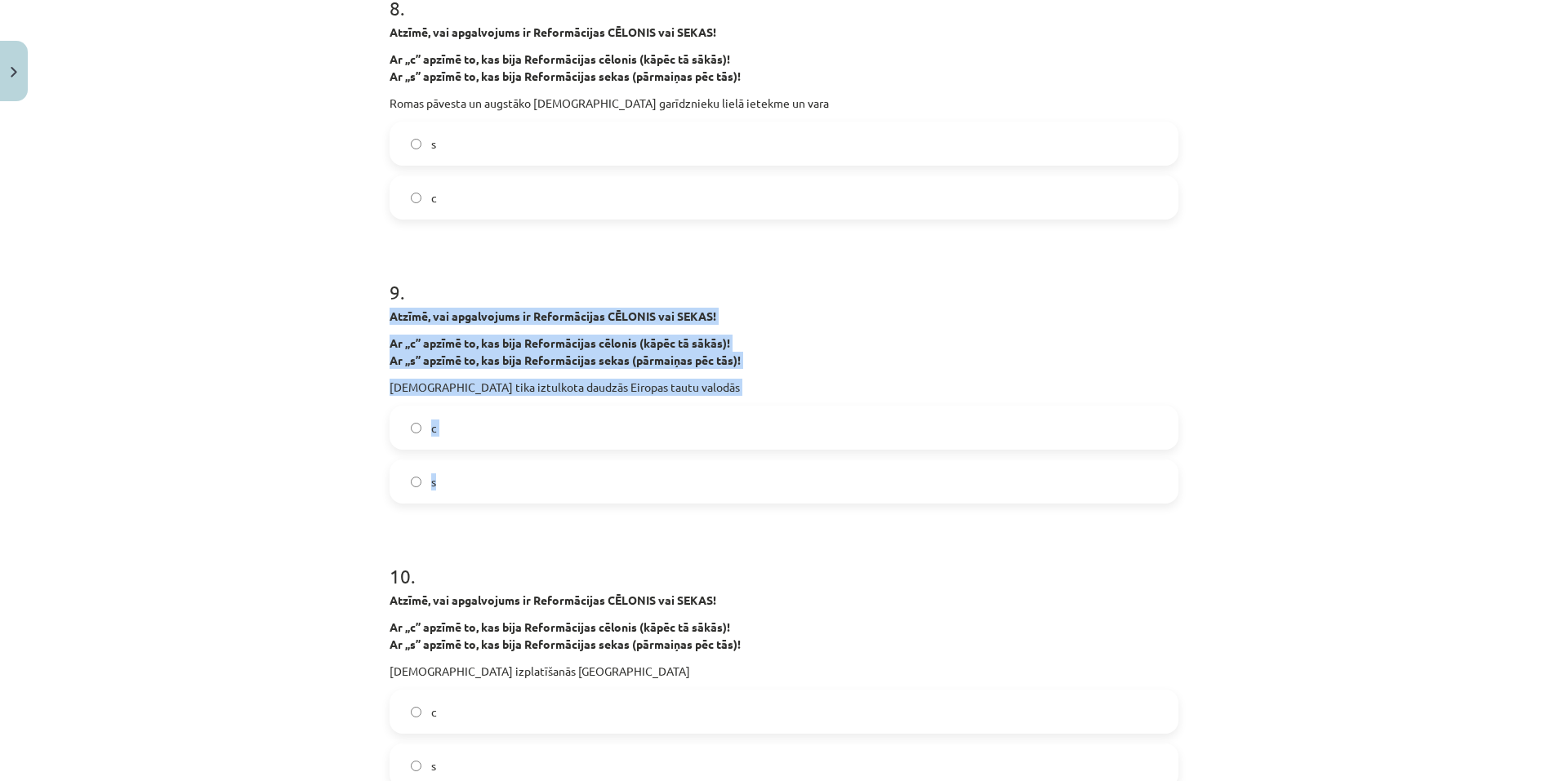
click at [411, 474] on label "s" at bounding box center [784, 482] width 786 height 41
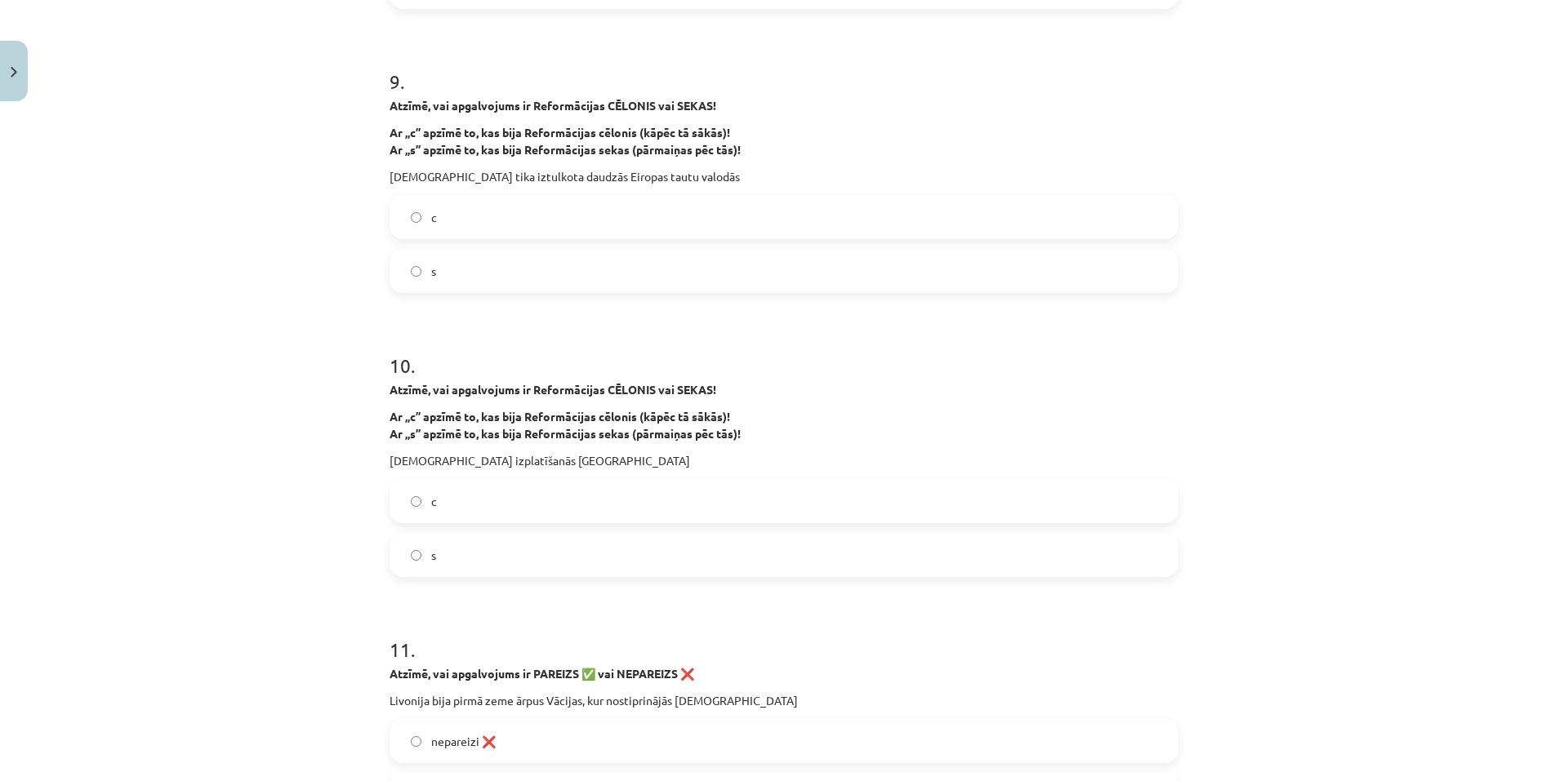
scroll to position [2370, 0]
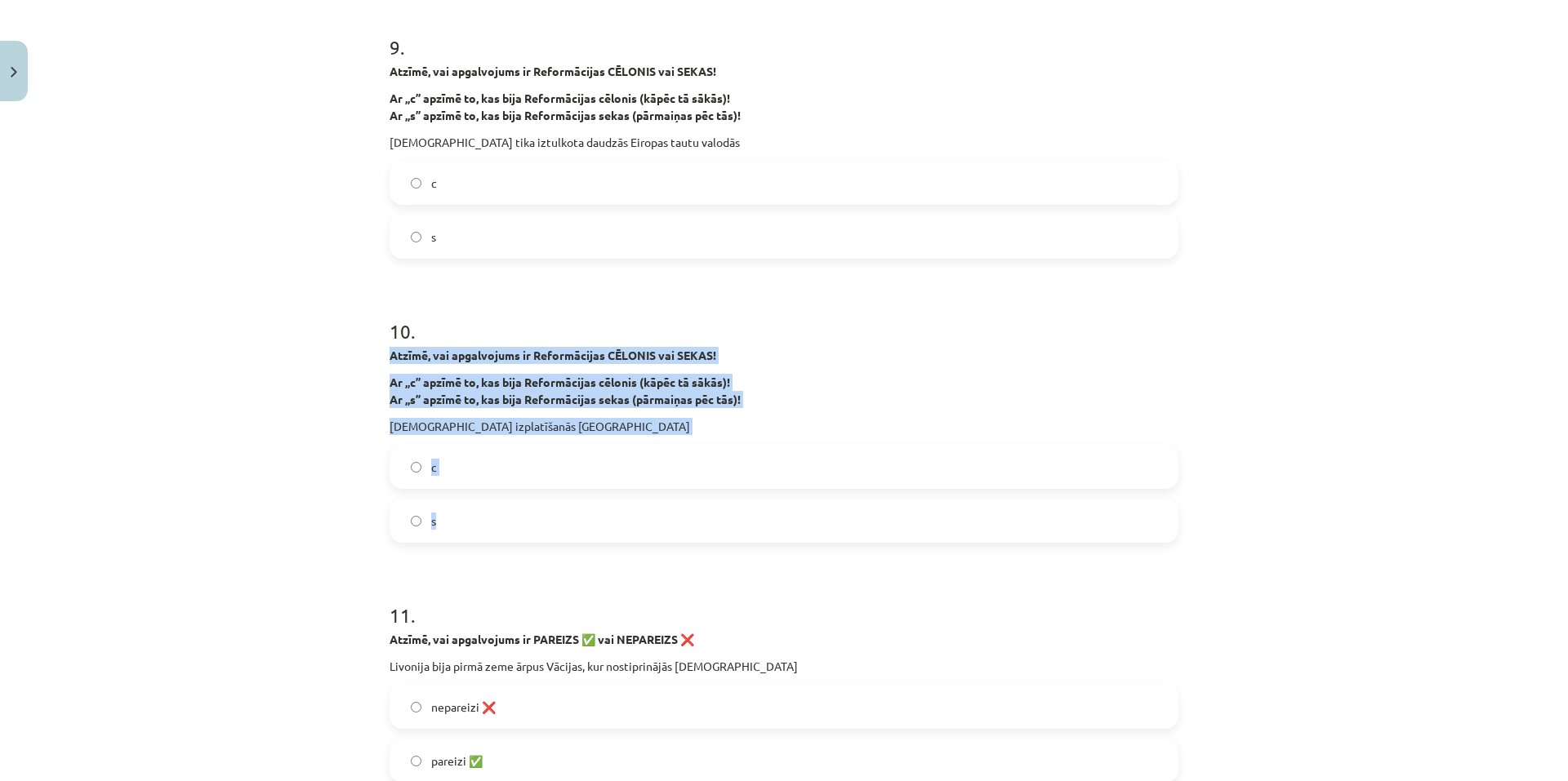
drag, startPoint x: 382, startPoint y: 355, endPoint x: 549, endPoint y: 520, distance: 234.8
click at [549, 520] on div "37 XP Saņemsi Grūts 68 pilda Apraksts Uzdevums Palīdzība 1 . Atzīmē, vai apgalv…" at bounding box center [783, 117] width 808 height 4757
click at [416, 520] on label "s" at bounding box center [784, 521] width 786 height 41
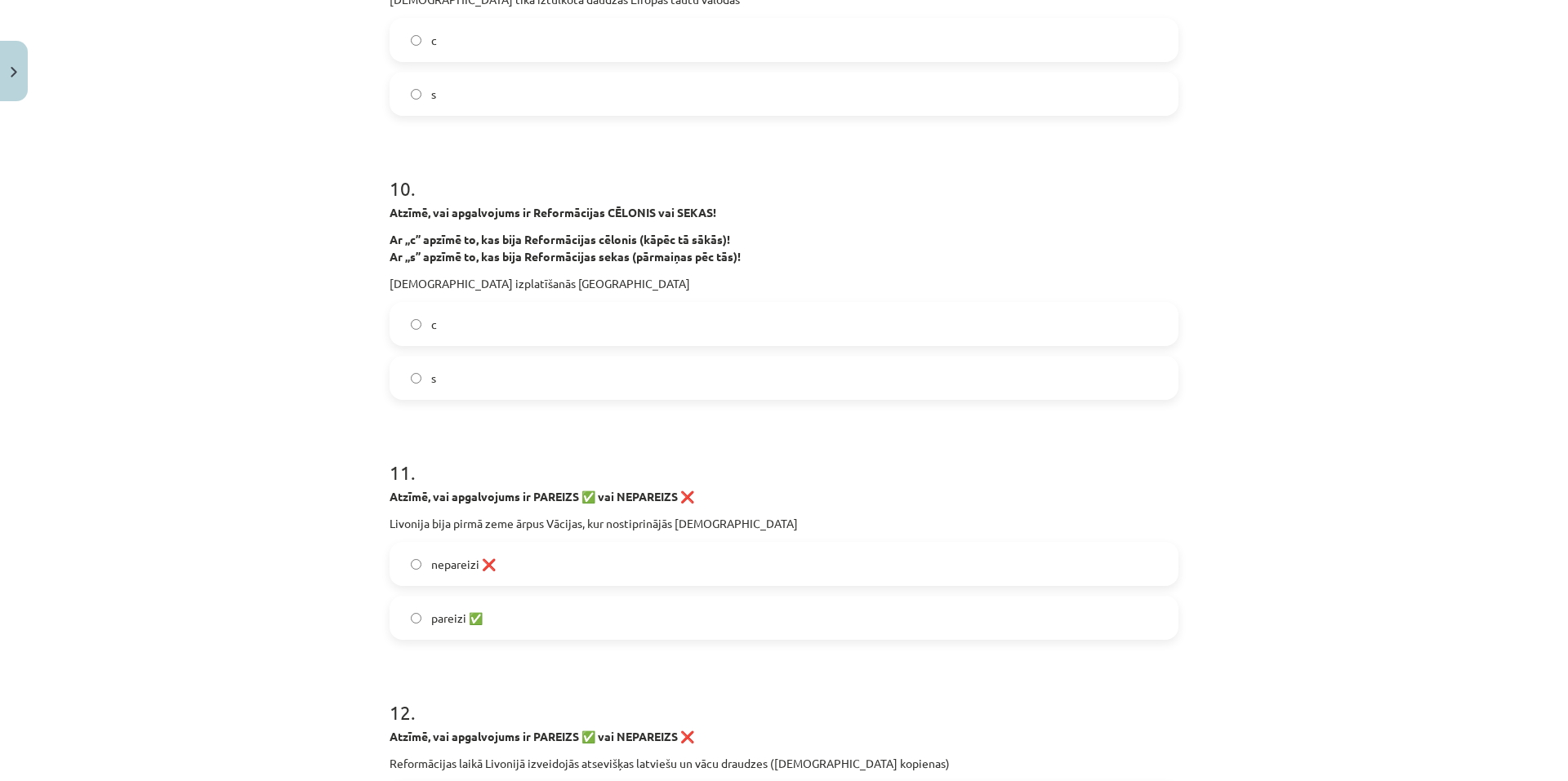
scroll to position [2533, 0]
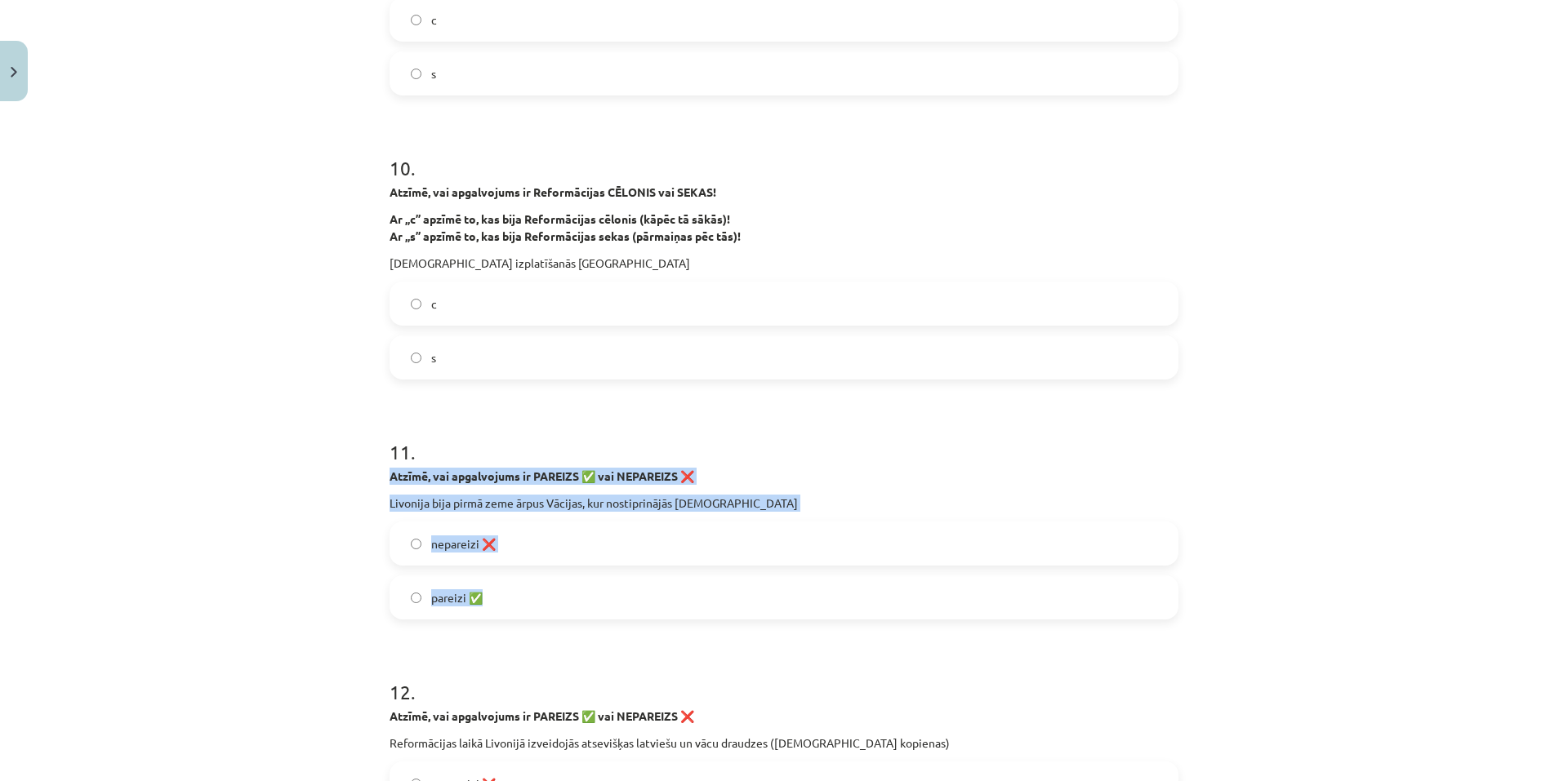
drag, startPoint x: 377, startPoint y: 483, endPoint x: 536, endPoint y: 587, distance: 190.0
click at [417, 594] on label "pareizi ✅" at bounding box center [784, 598] width 786 height 41
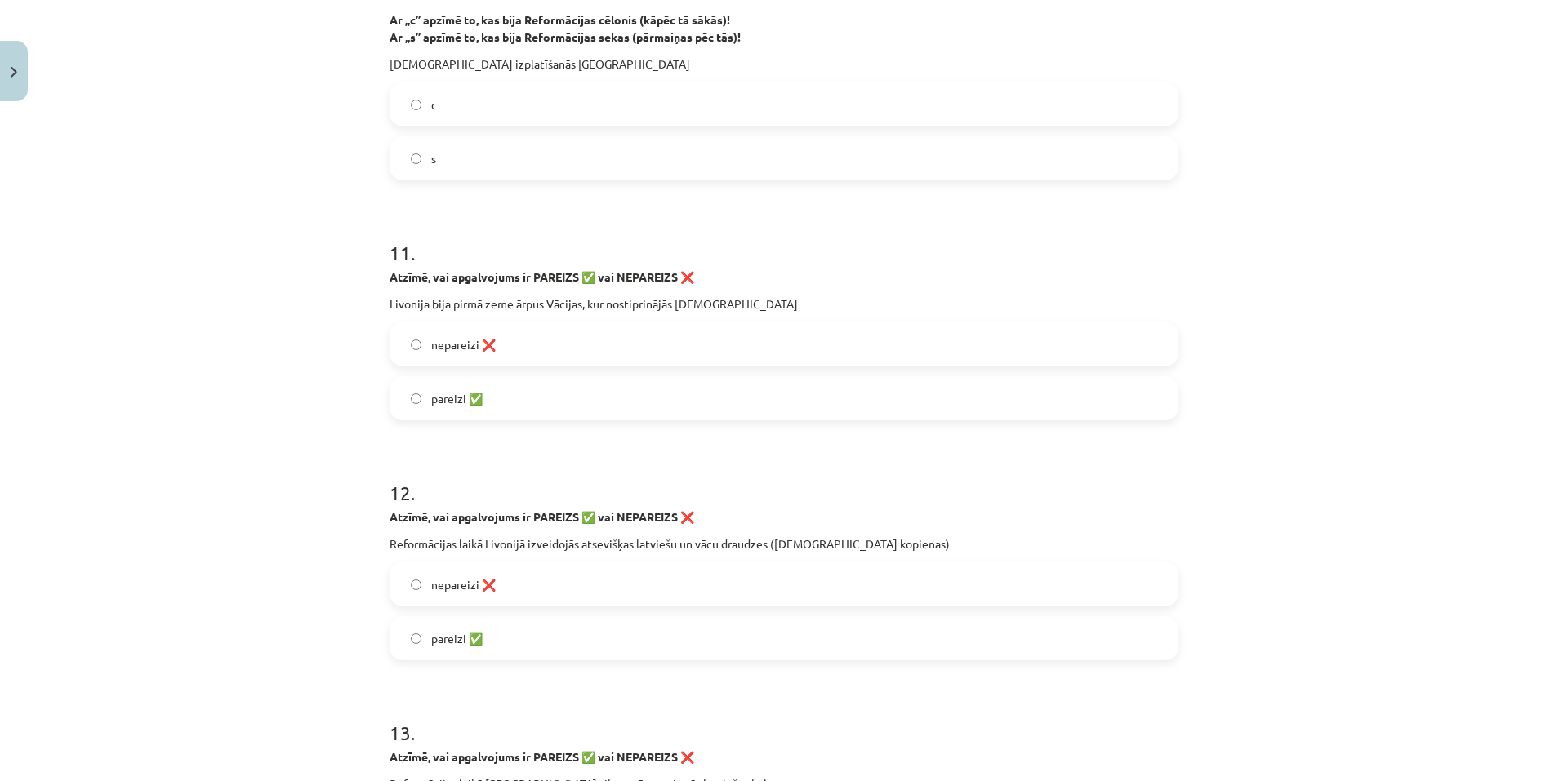
scroll to position [2778, 0]
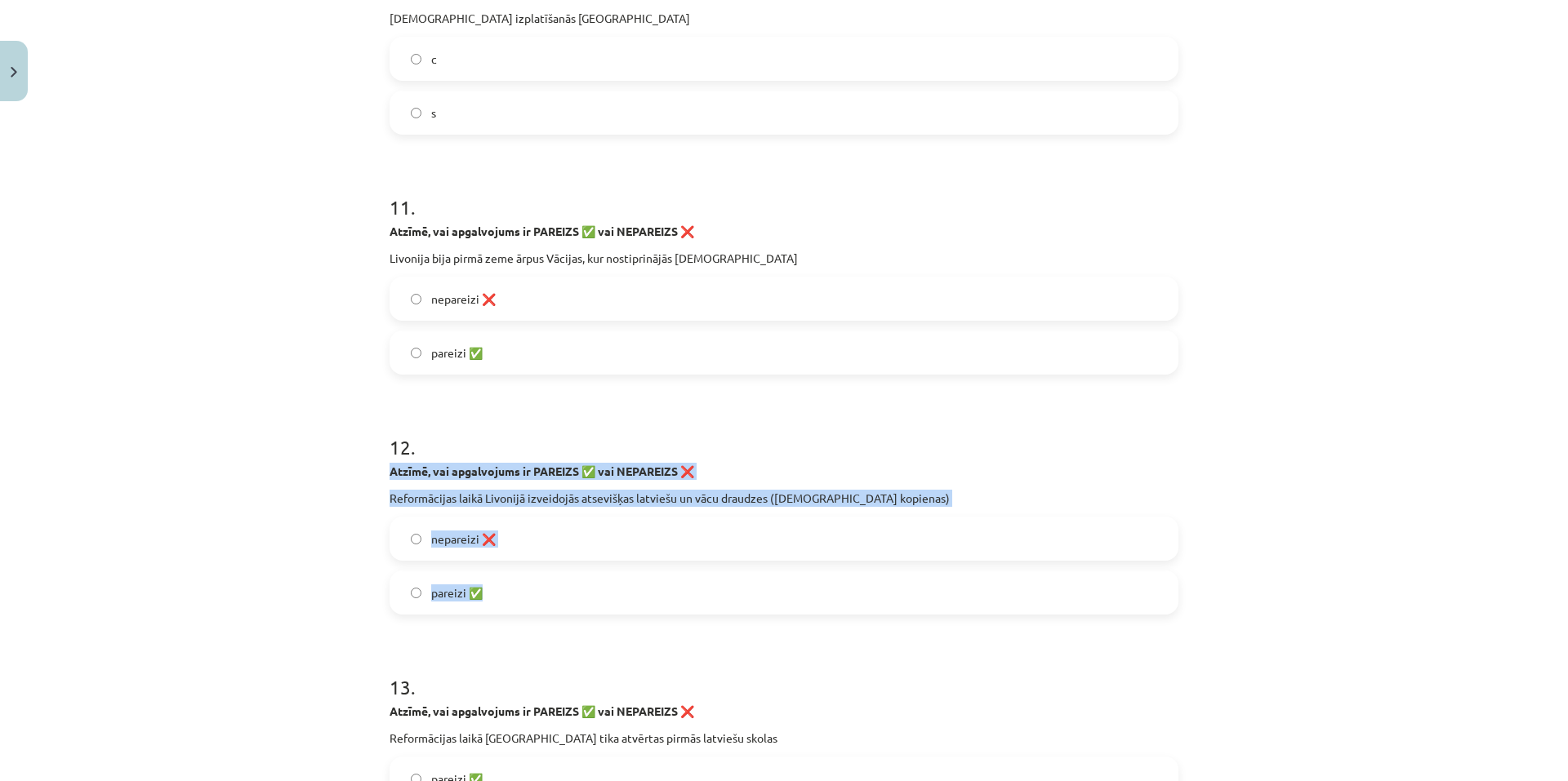
drag, startPoint x: 376, startPoint y: 469, endPoint x: 516, endPoint y: 594, distance: 187.7
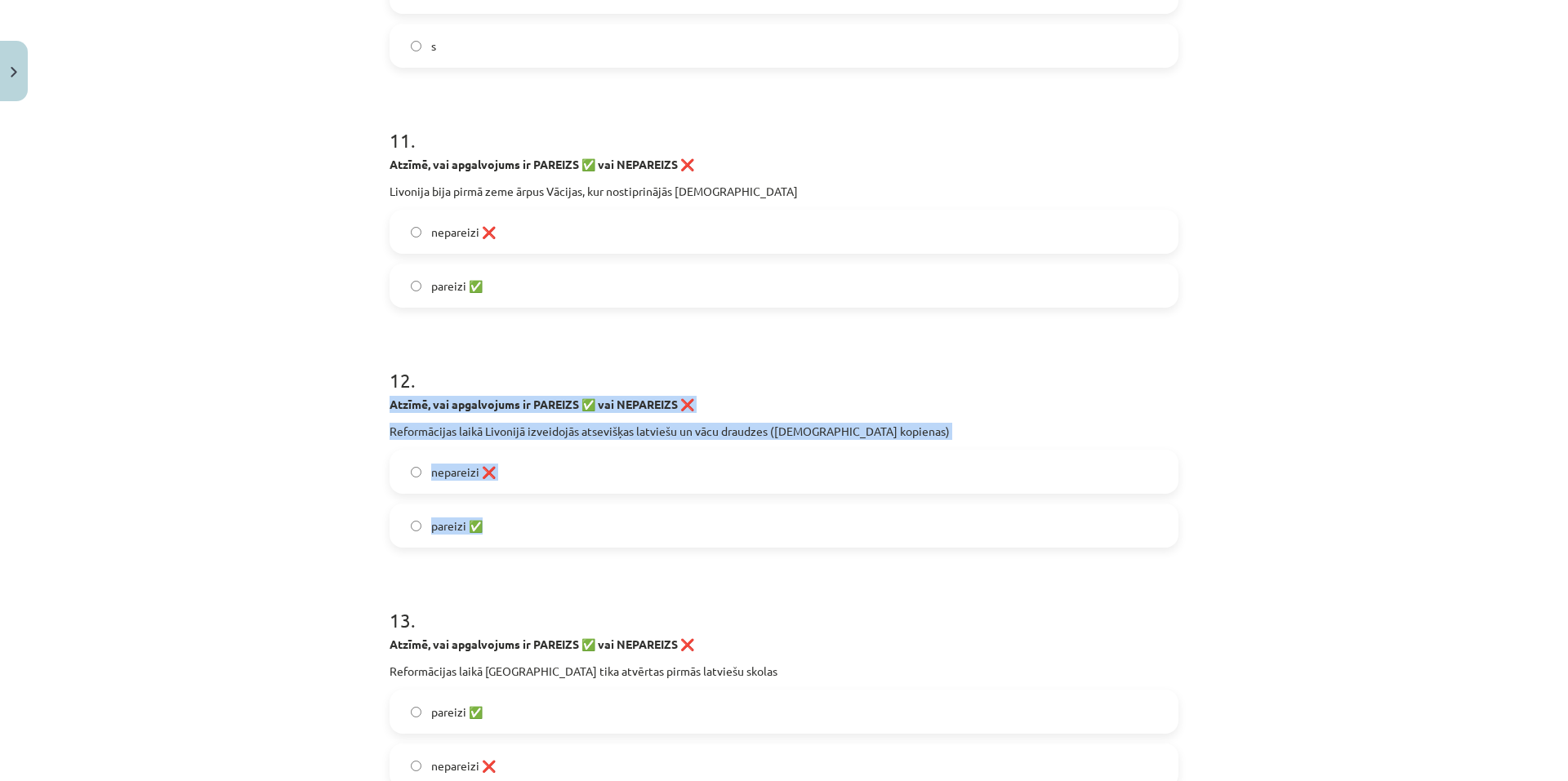
scroll to position [3186, 0]
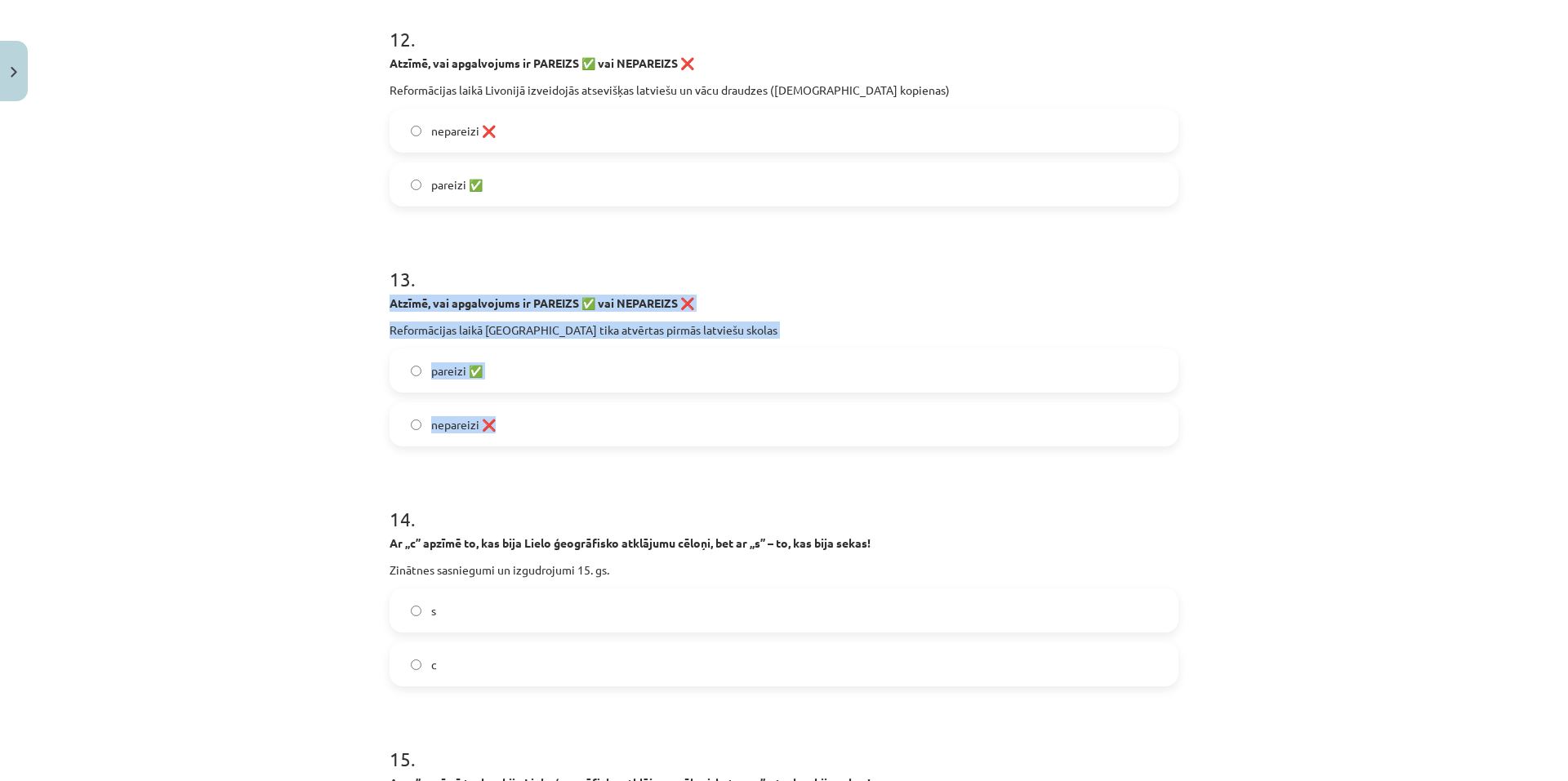
drag, startPoint x: 391, startPoint y: 301, endPoint x: 562, endPoint y: 445, distance: 223.6
click at [562, 445] on div "Mācību tēma: Latvijas un pasaules vēstures 8. klases 1. ieskaites mācību materi…" at bounding box center [784, 390] width 1568 height 781
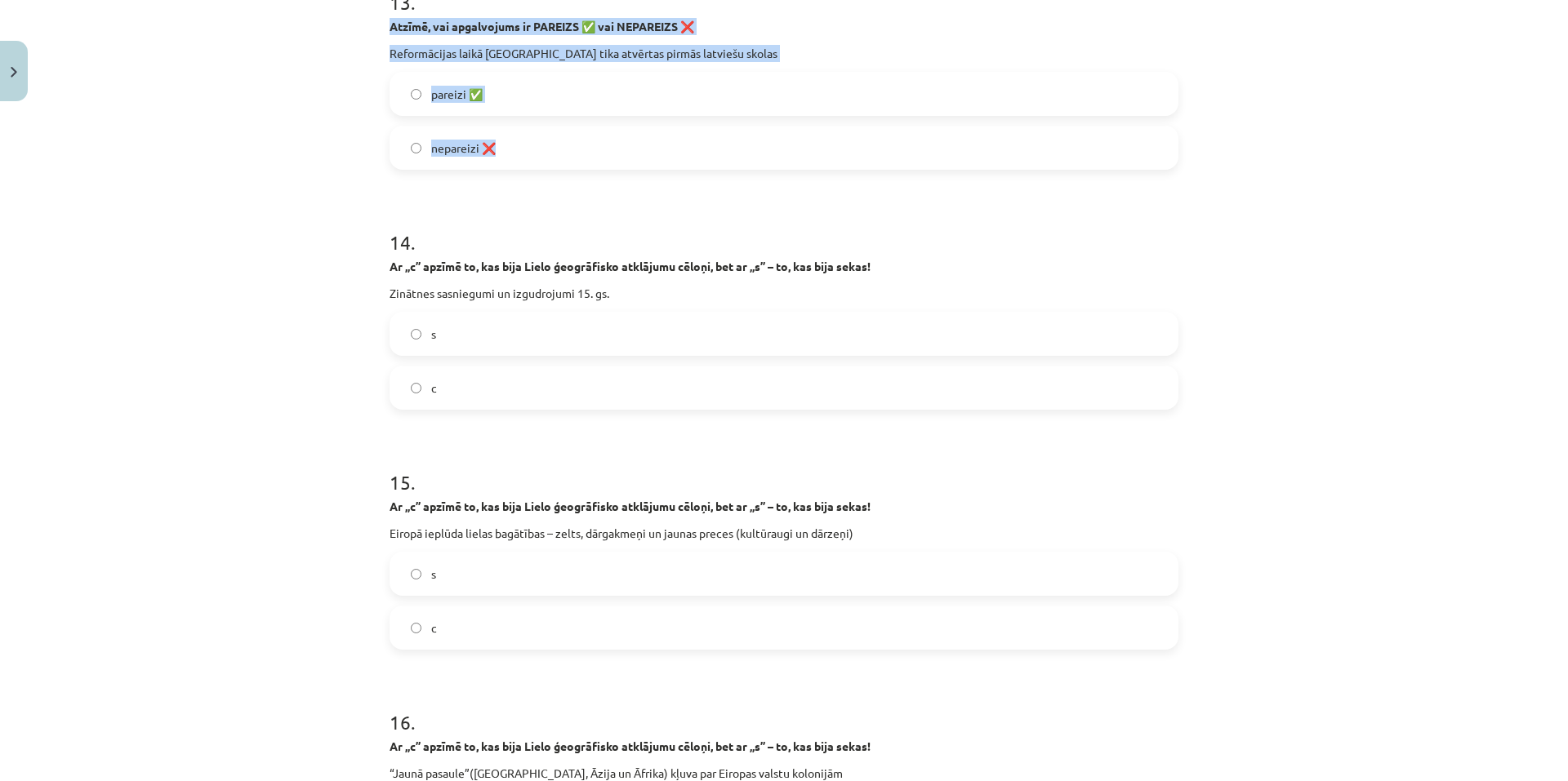
scroll to position [3513, 0]
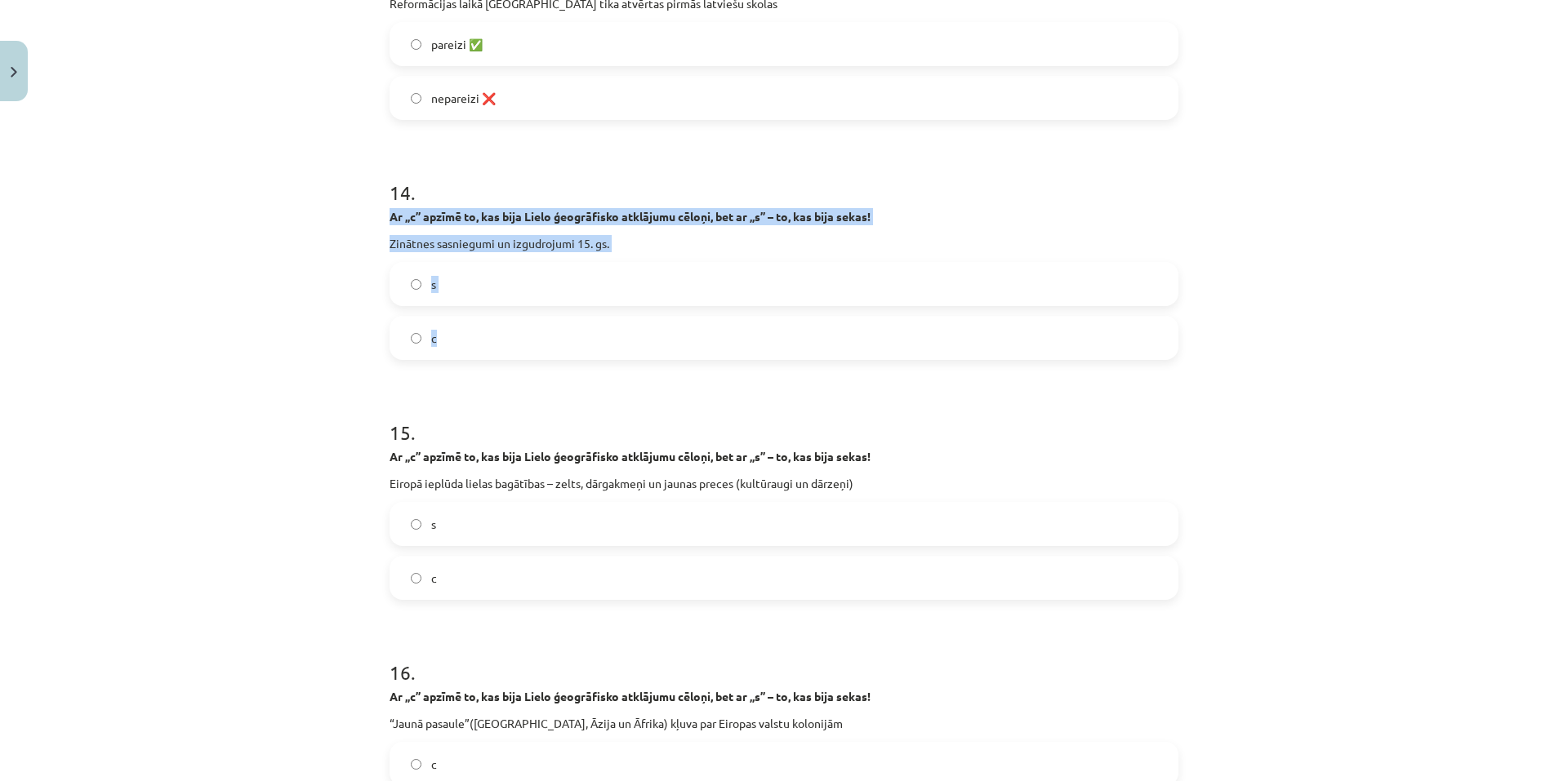
drag, startPoint x: 374, startPoint y: 217, endPoint x: 535, endPoint y: 343, distance: 204.4
click at [535, 343] on div "Mācību tēma: Latvijas un pasaules vēstures 8. klases 1. ieskaites mācību materi…" at bounding box center [784, 390] width 1568 height 781
click at [410, 344] on label "c" at bounding box center [784, 338] width 786 height 41
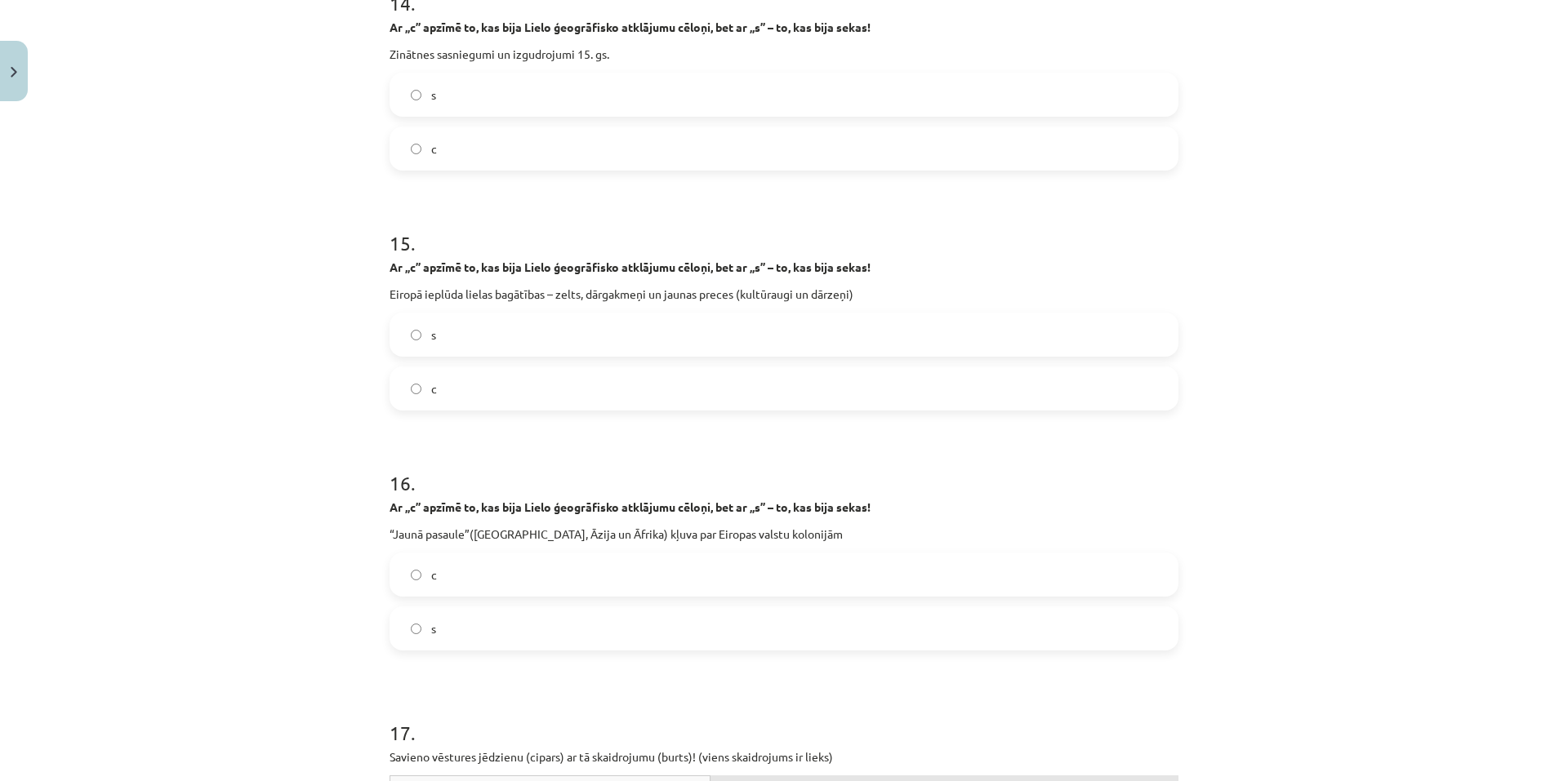
scroll to position [3758, 0]
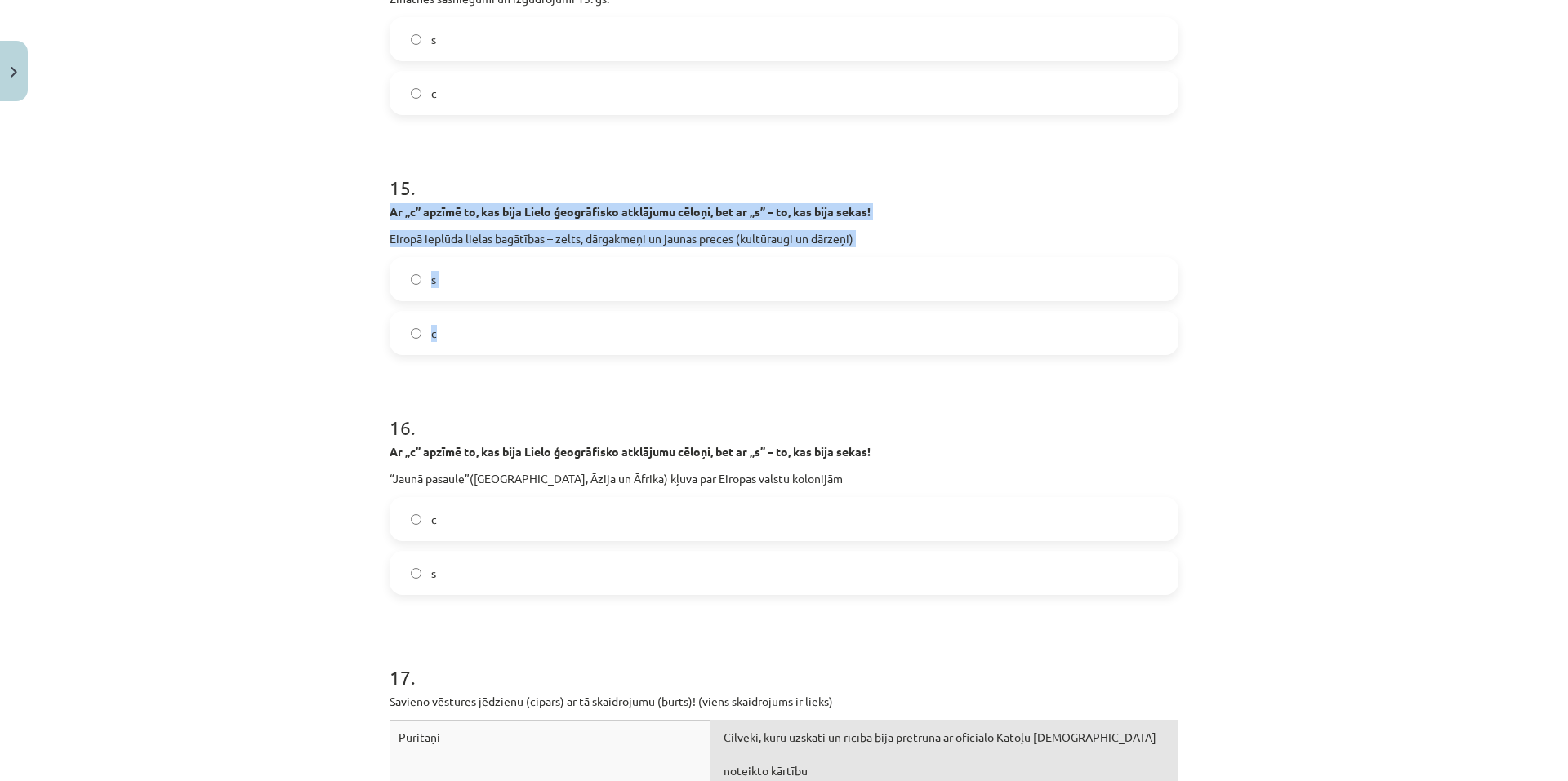
drag, startPoint x: 371, startPoint y: 218, endPoint x: 531, endPoint y: 331, distance: 195.9
click at [531, 331] on div "Mācību tēma: Latvijas un pasaules vēstures 8. klases 1. ieskaites mācību materi…" at bounding box center [784, 390] width 1568 height 781
click at [405, 294] on label "s" at bounding box center [784, 279] width 786 height 41
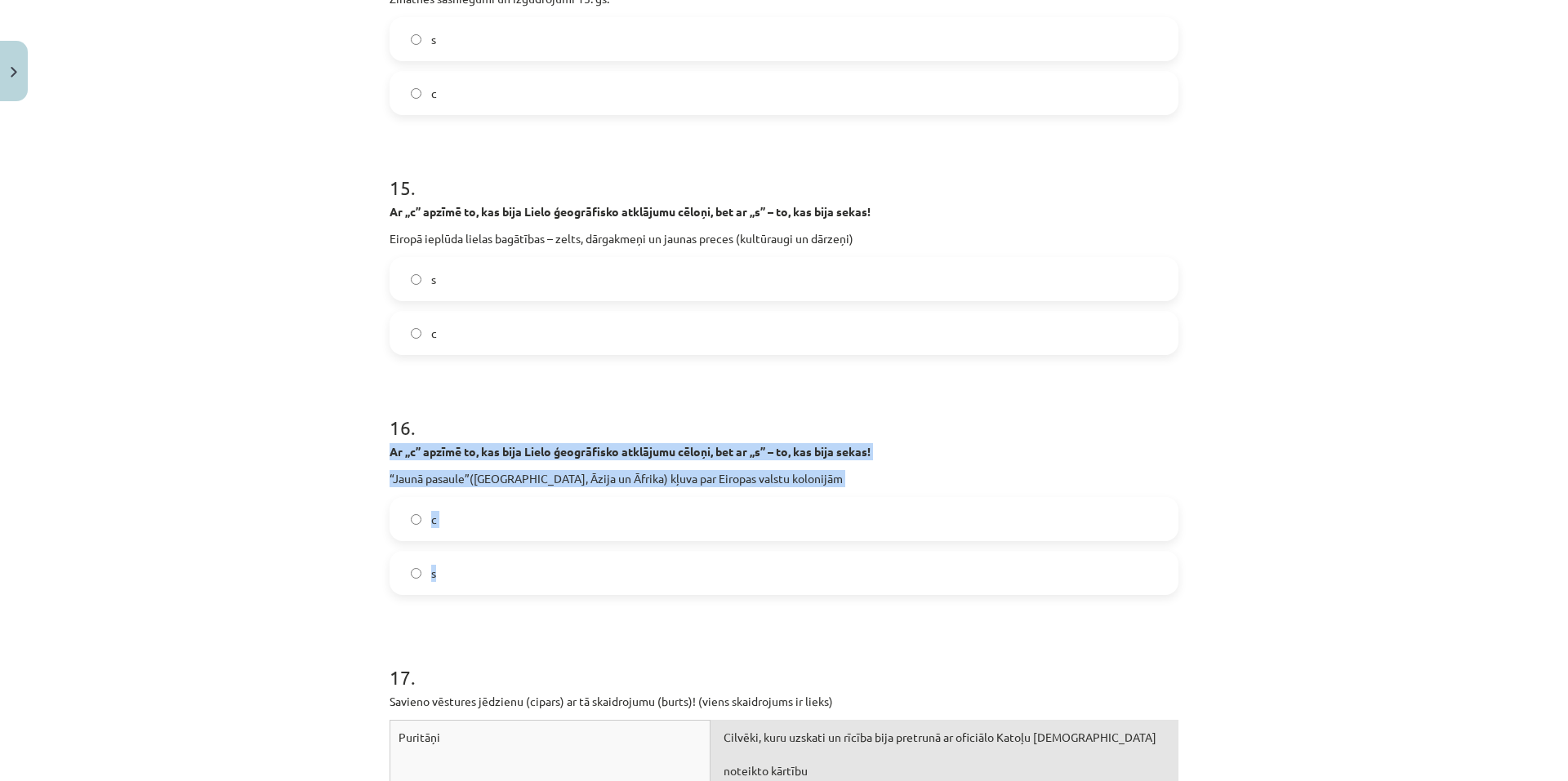
drag, startPoint x: 379, startPoint y: 454, endPoint x: 517, endPoint y: 562, distance: 175.2
click at [420, 569] on label "s" at bounding box center [784, 573] width 786 height 41
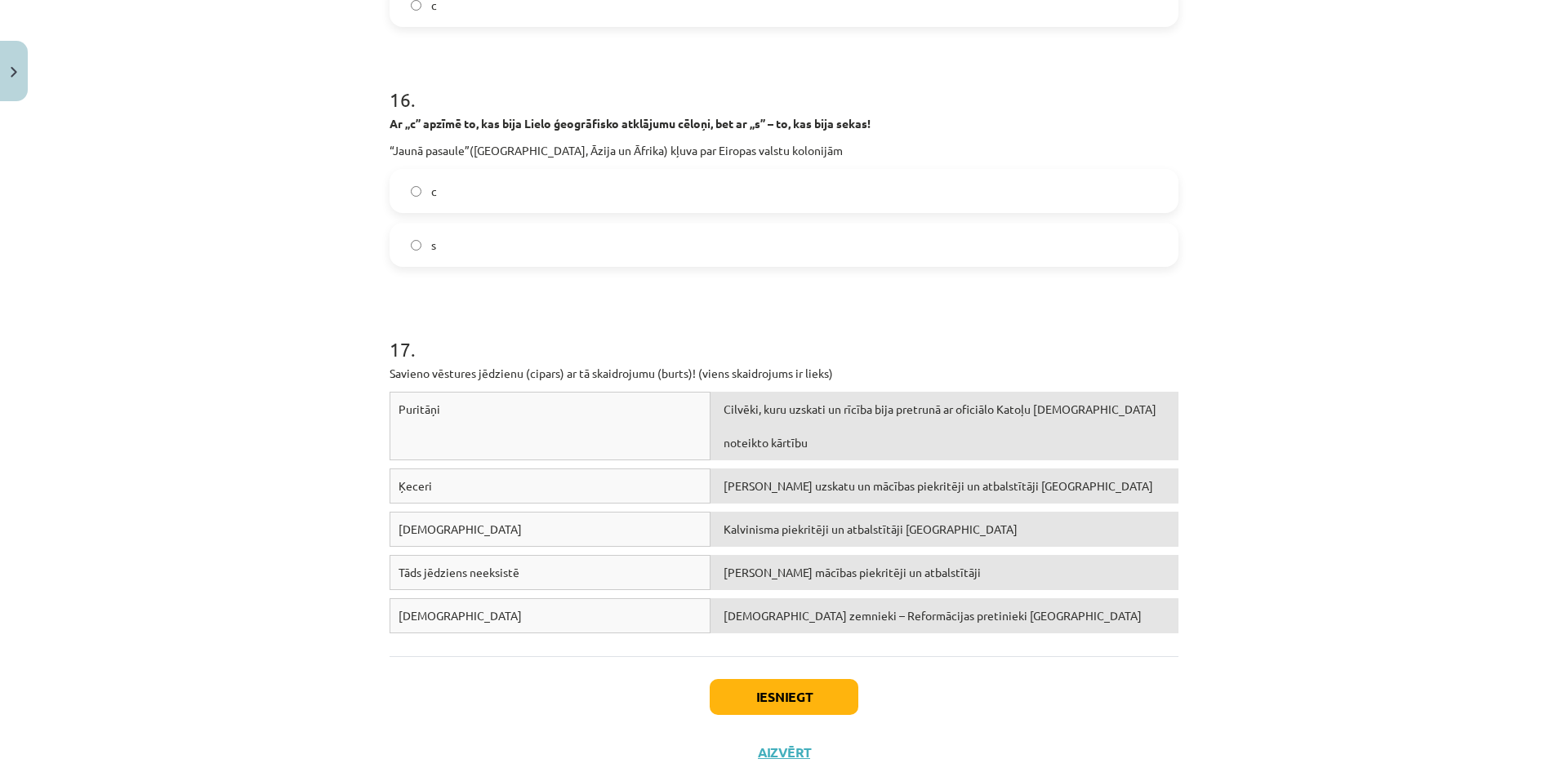
scroll to position [4121, 0]
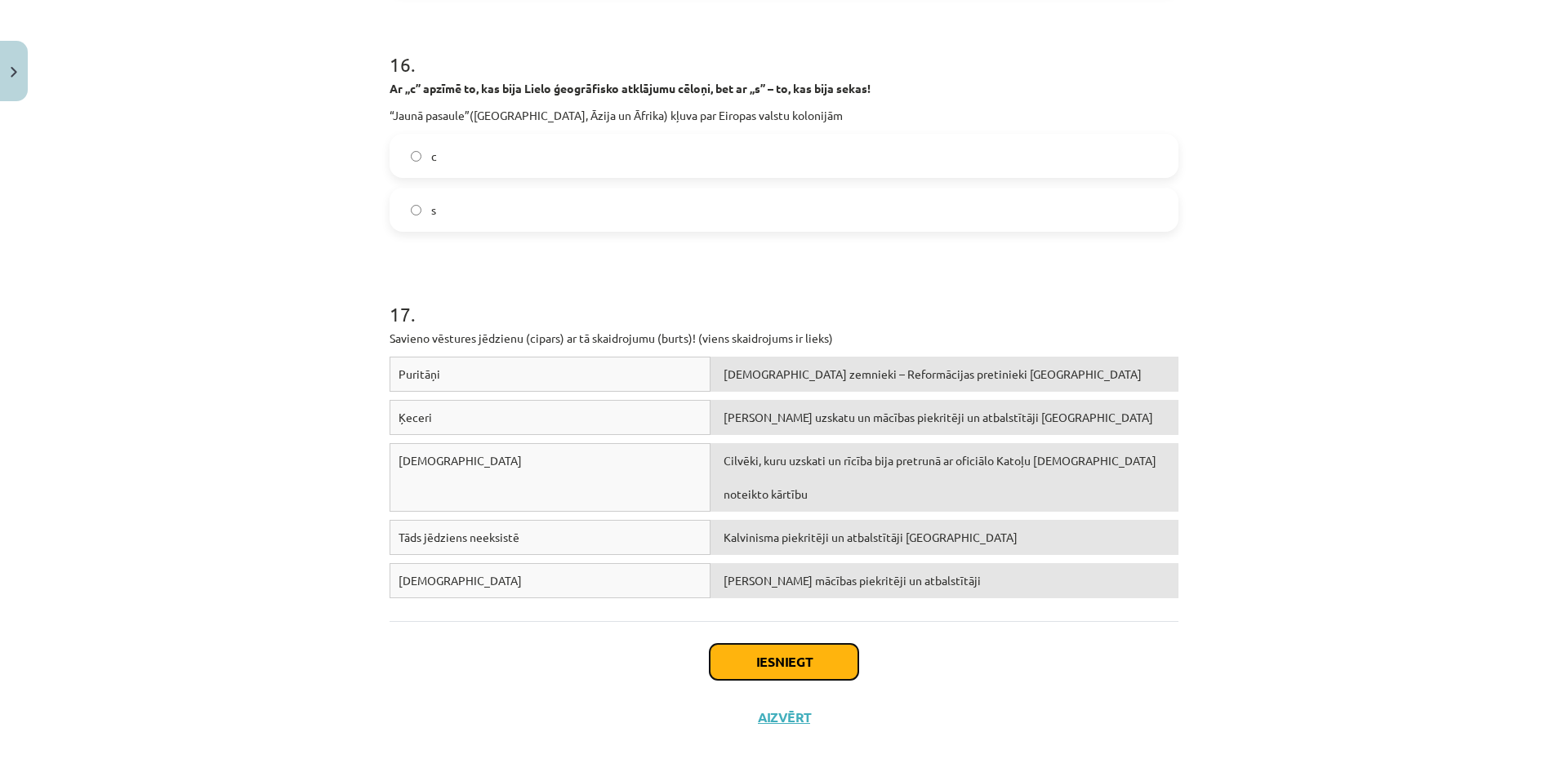
click at [745, 644] on button "Iesniegt" at bounding box center [784, 662] width 148 height 36
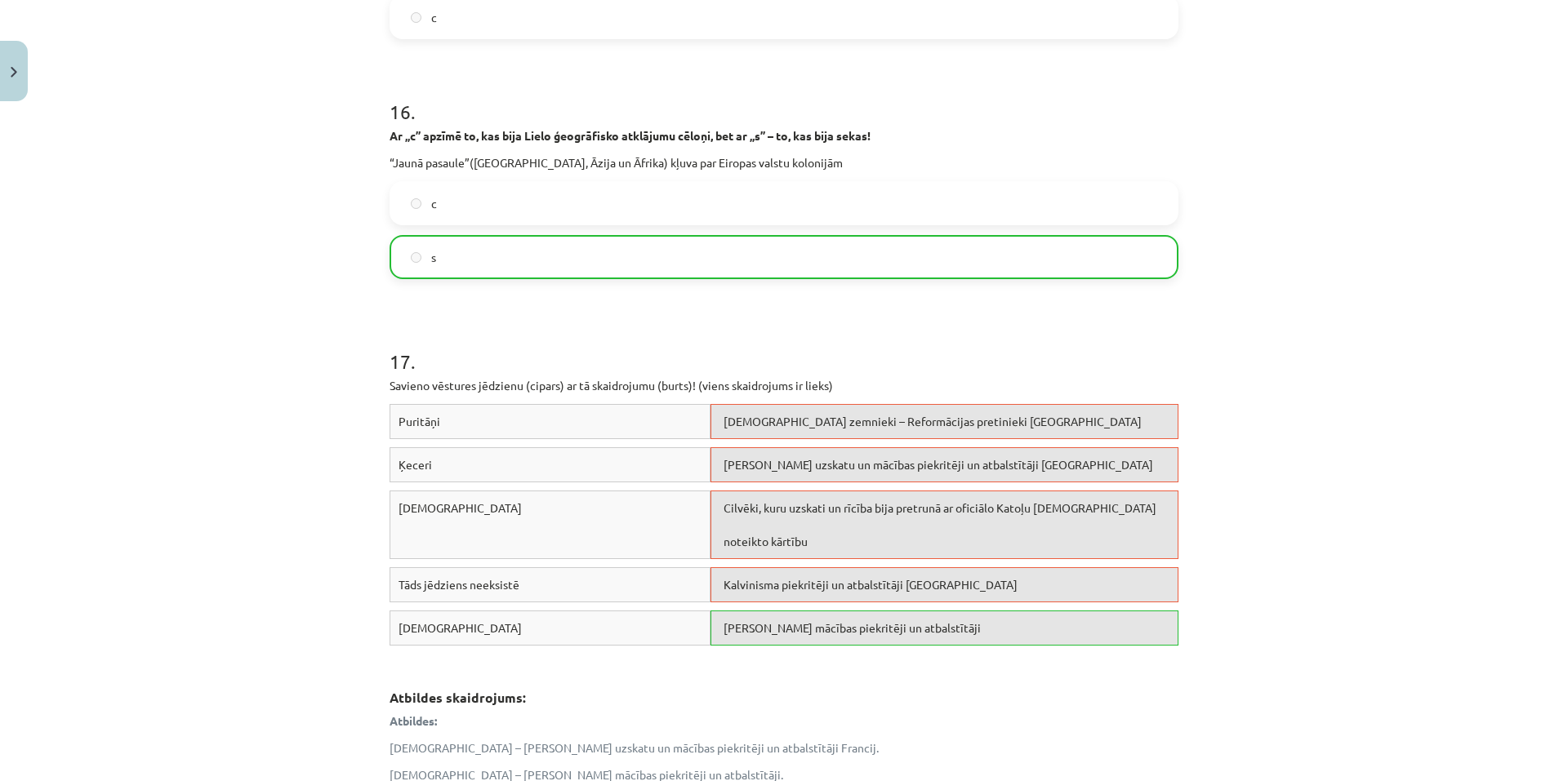
scroll to position [4393, 0]
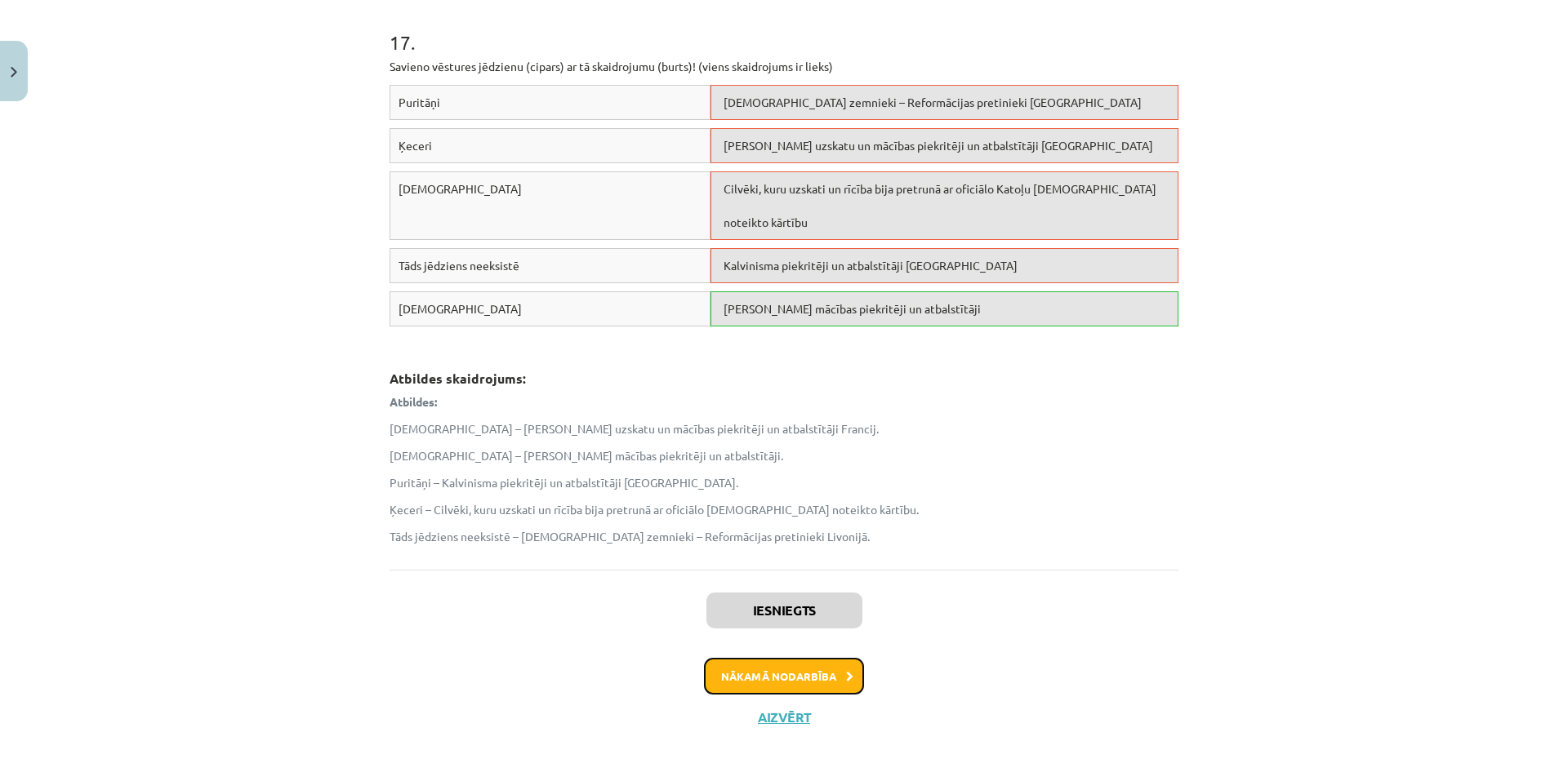
click at [751, 664] on button "Nākamā nodarbība" at bounding box center [783, 677] width 160 height 37
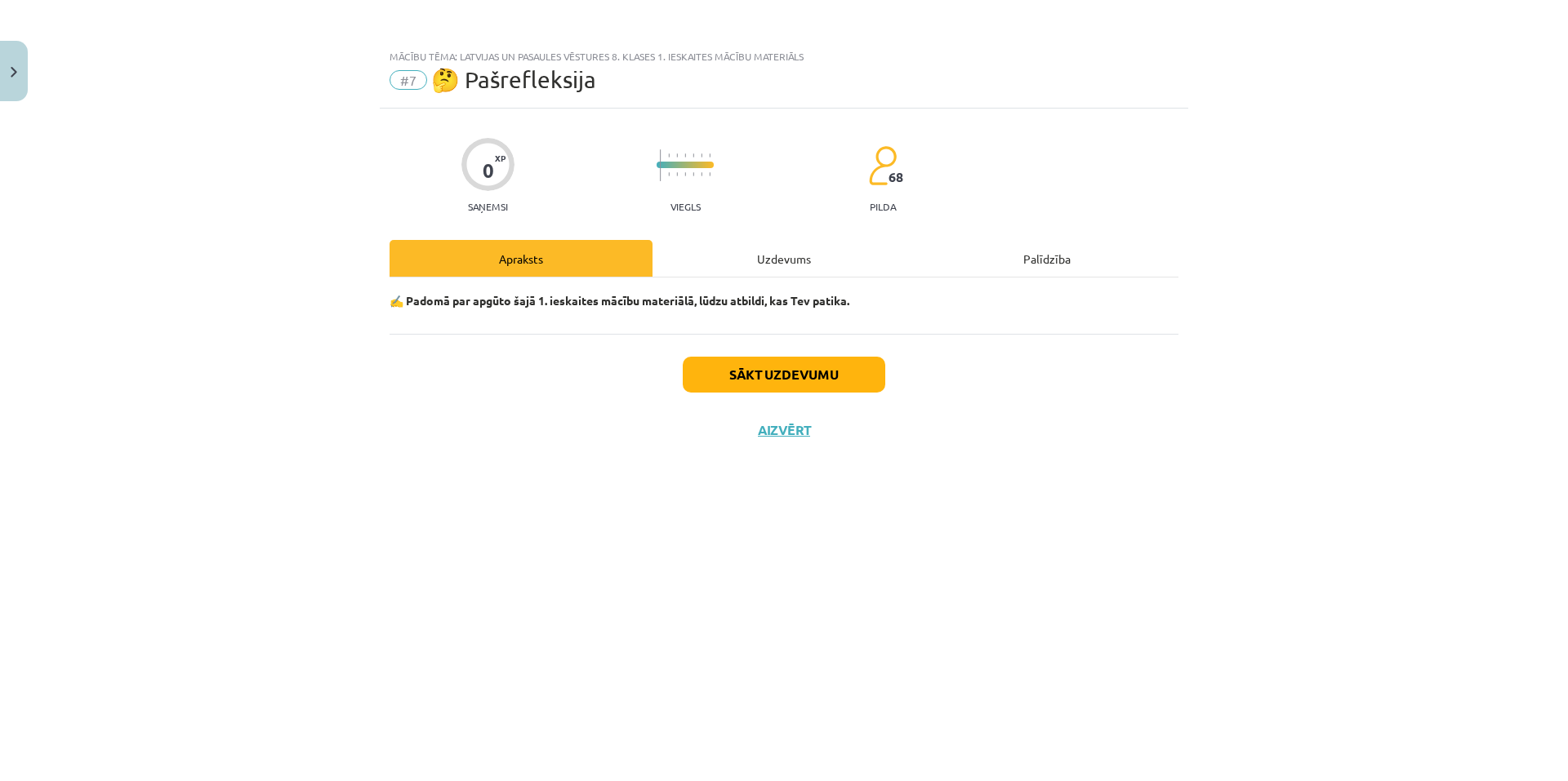
click at [711, 256] on div "Uzdevums" at bounding box center [784, 258] width 263 height 37
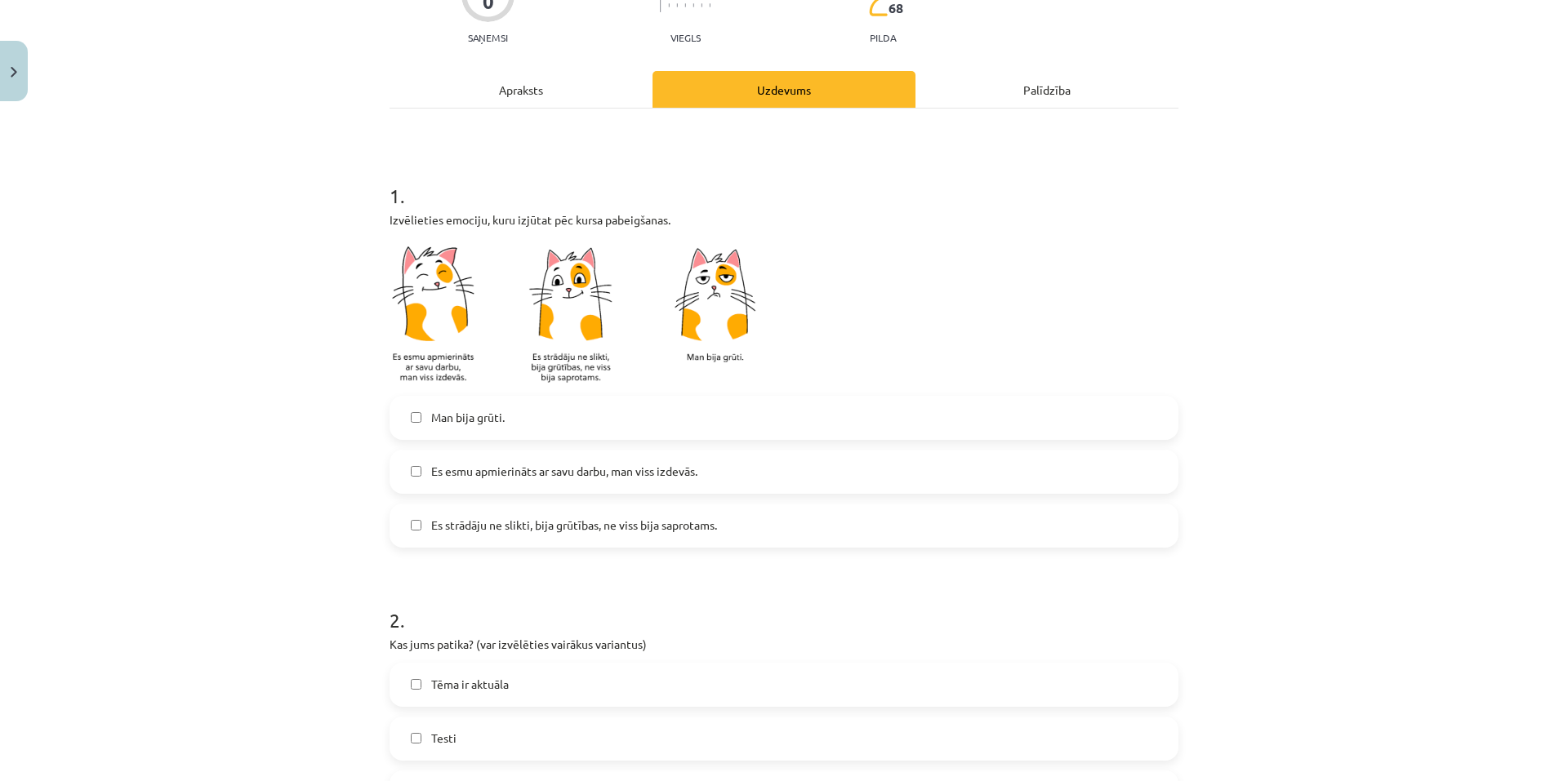
scroll to position [163, 0]
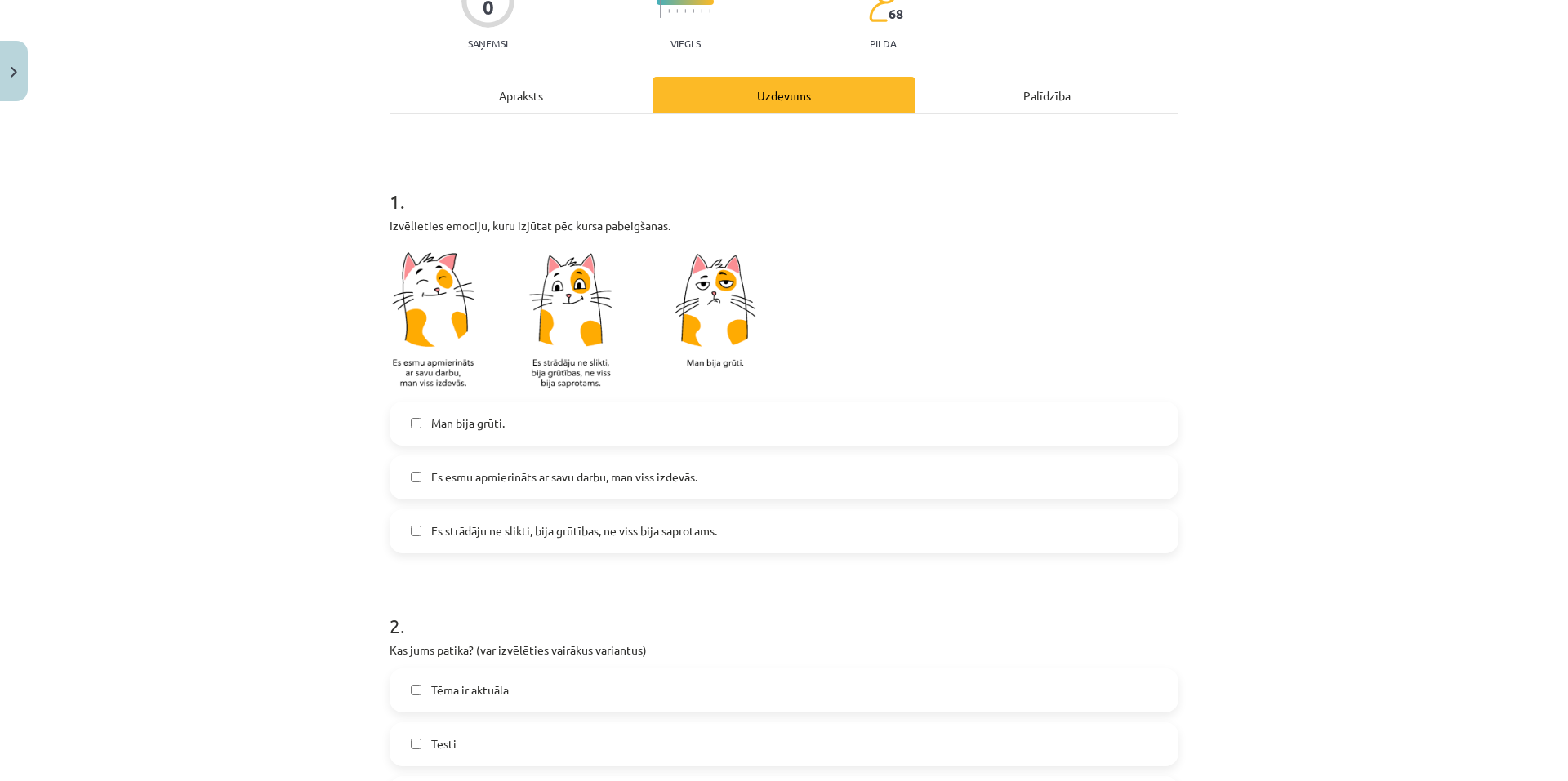
click at [410, 519] on label "Es strādāju ne slikti, bija grūtības, ne viss bija saprotams." at bounding box center [784, 532] width 786 height 41
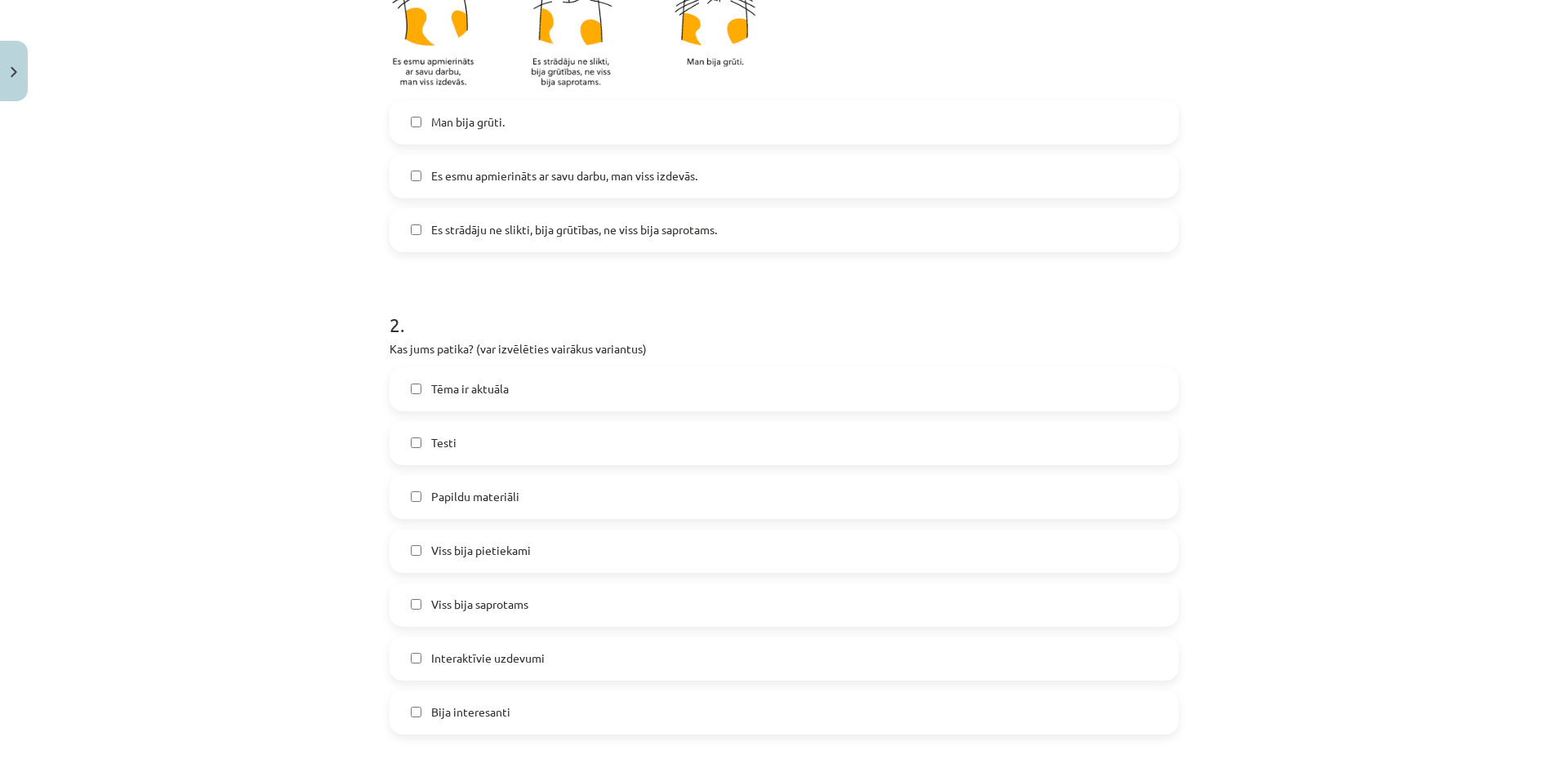
scroll to position [490, 0]
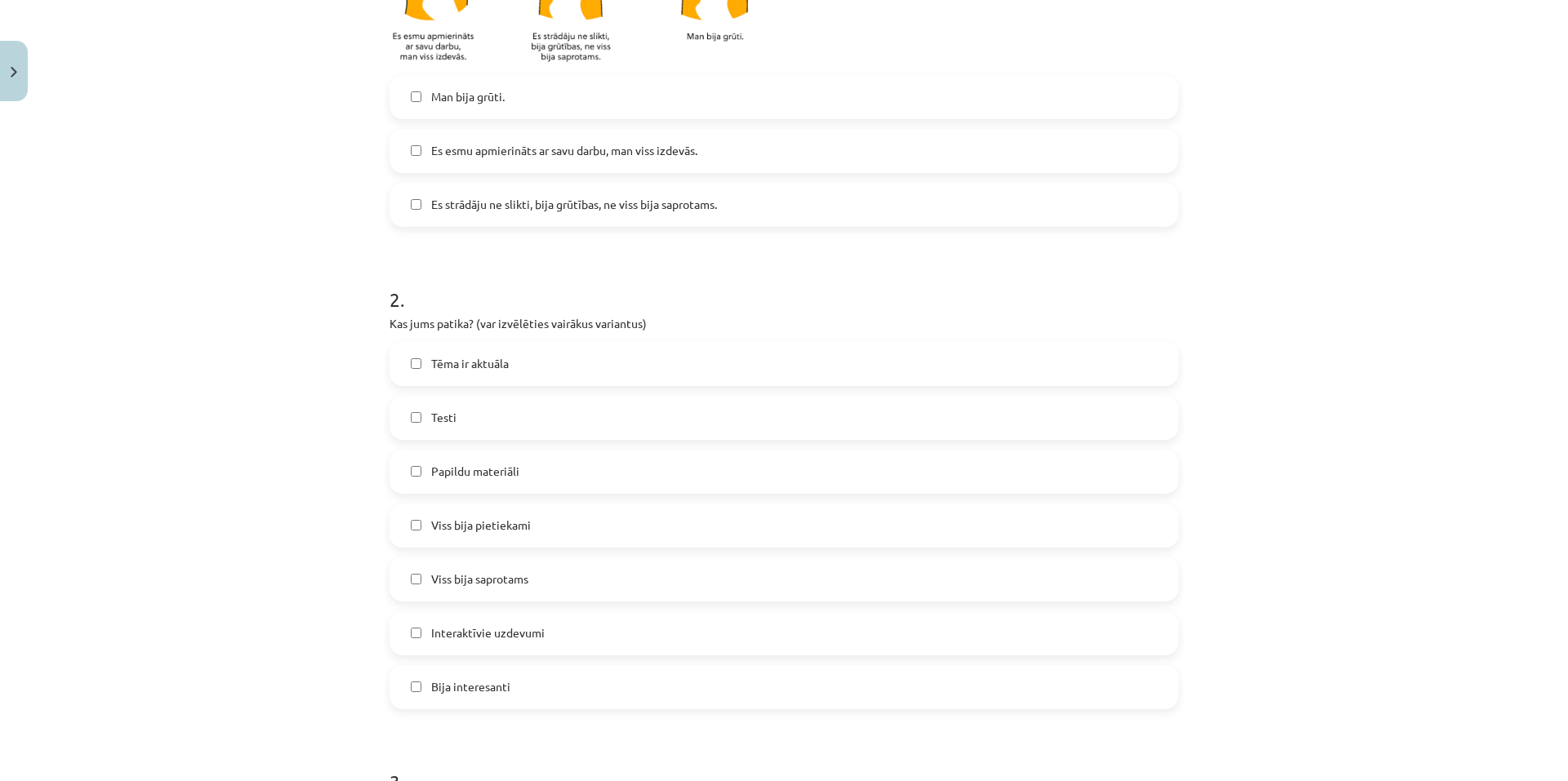
click at [404, 375] on label "Tēma ir aktuāla" at bounding box center [784, 364] width 786 height 41
click at [414, 533] on label "Viss bija pietiekami" at bounding box center [784, 526] width 786 height 41
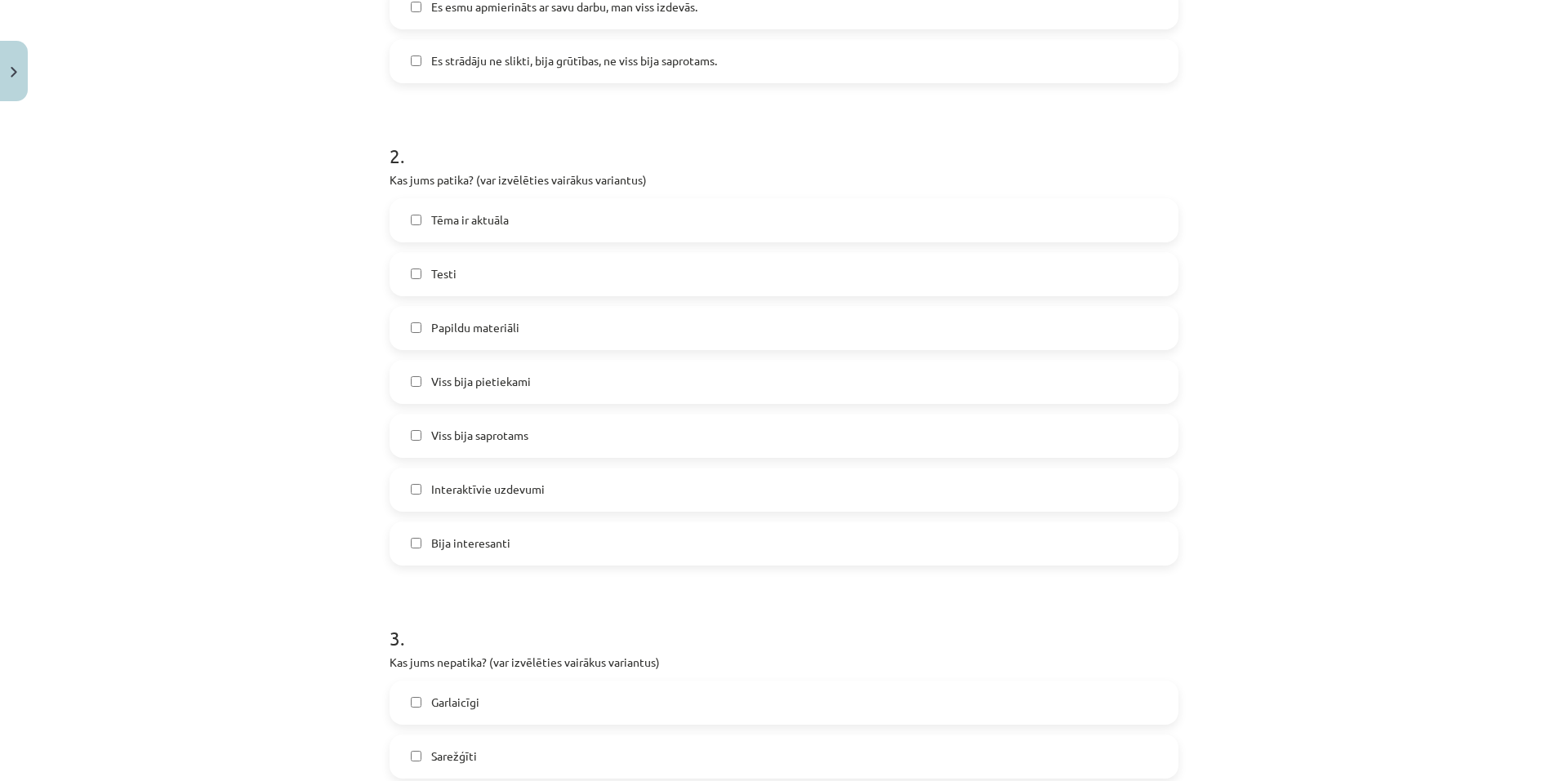
scroll to position [653, 0]
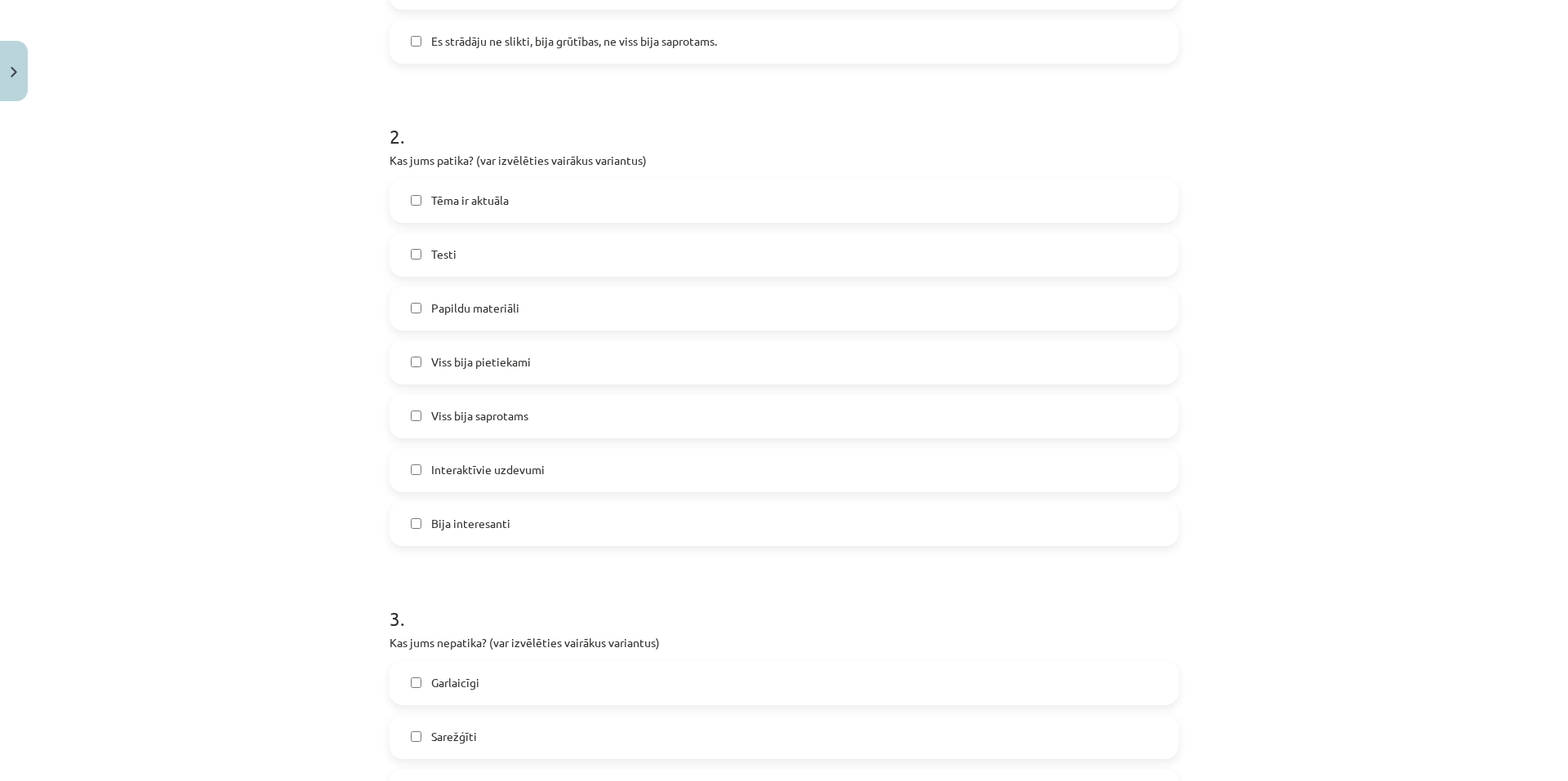
click at [413, 514] on label "Bija interesanti" at bounding box center [784, 524] width 786 height 41
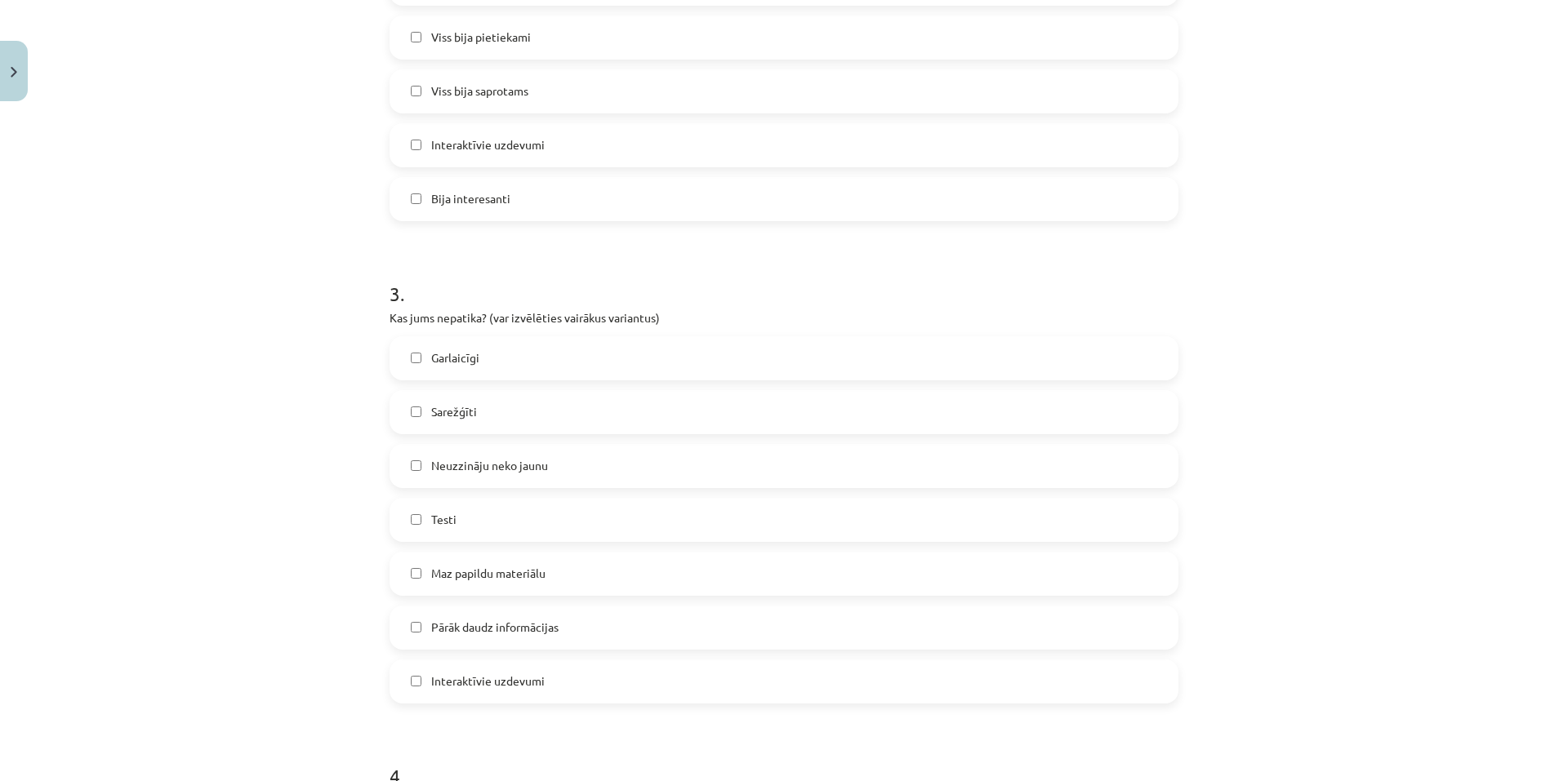
scroll to position [1061, 0]
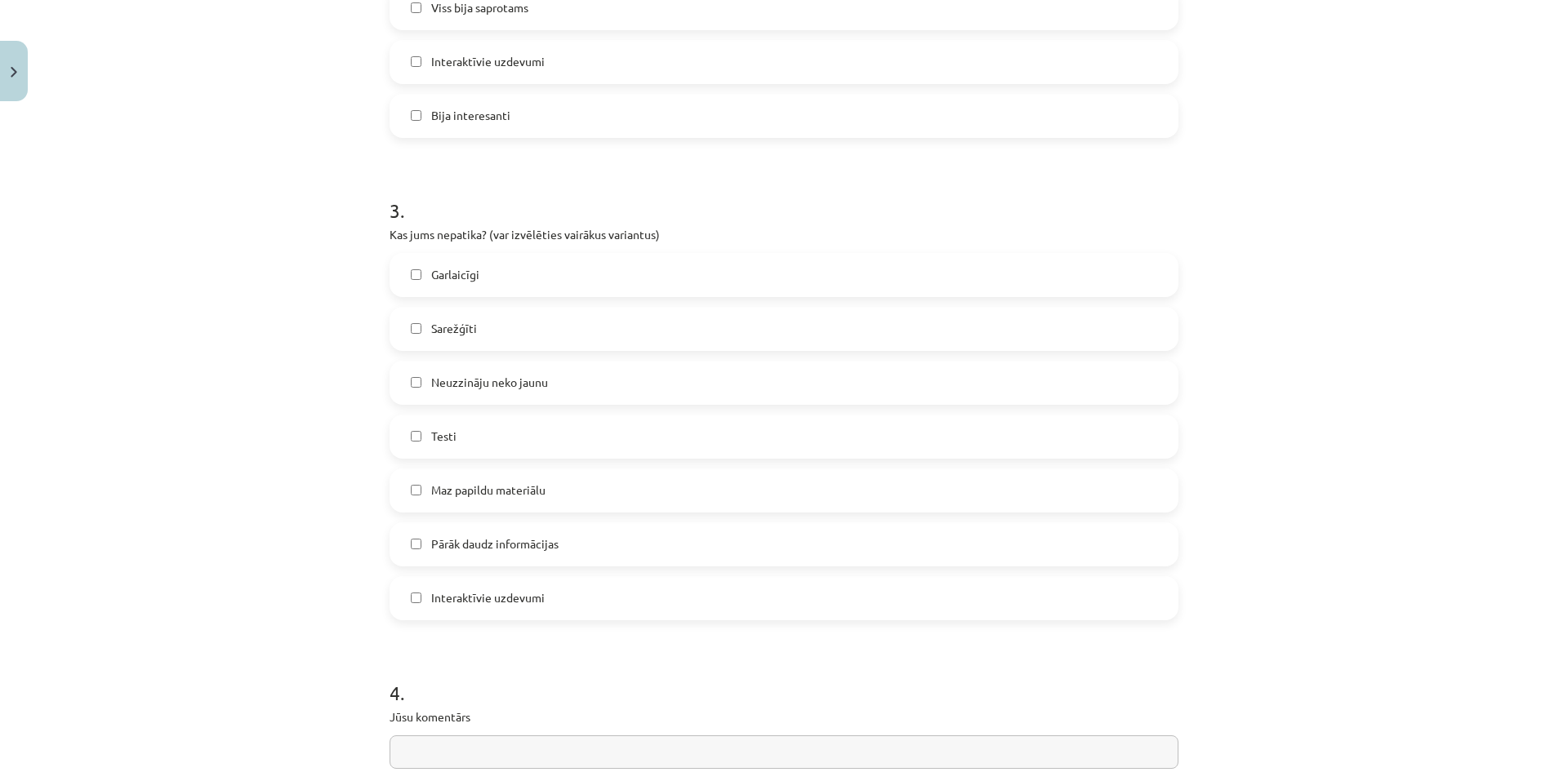
click at [400, 329] on label "Sarežģīti" at bounding box center [784, 329] width 786 height 41
click at [404, 537] on label "Pārāk daudz informācijas" at bounding box center [784, 544] width 786 height 41
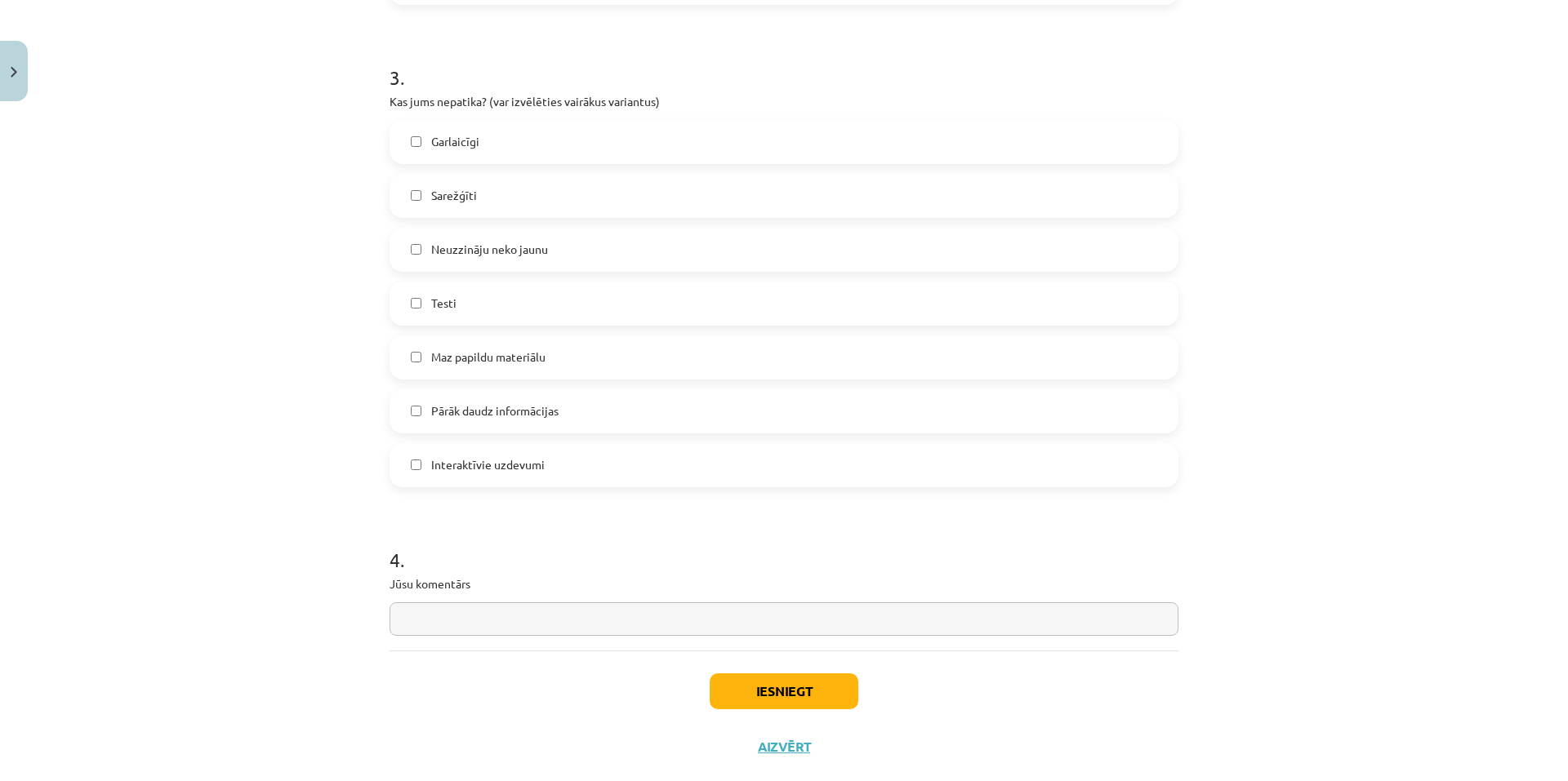
scroll to position [1229, 0]
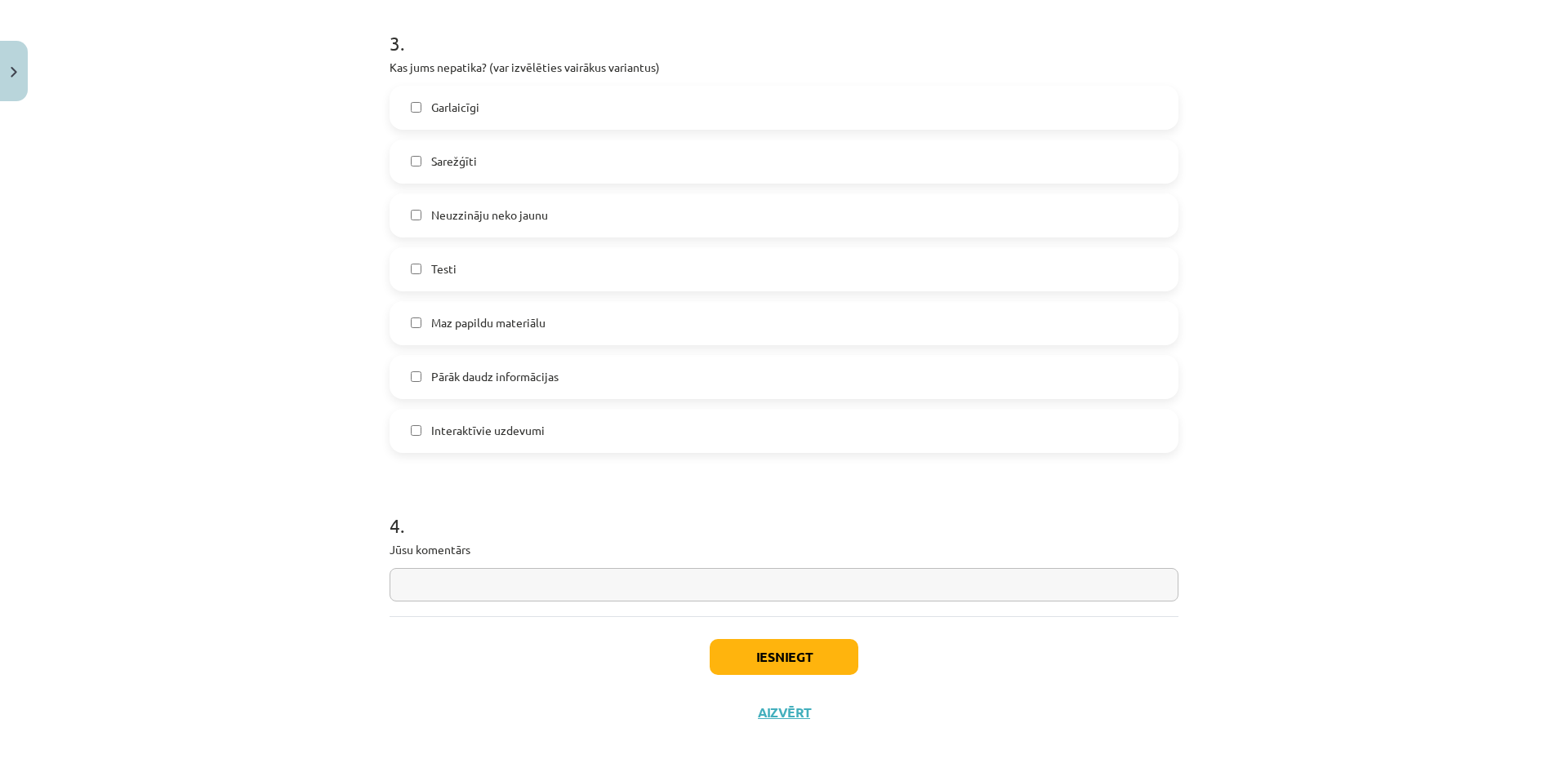
click at [423, 595] on input "text" at bounding box center [784, 585] width 789 height 33
type input "***"
click at [730, 651] on button "Iesniegt" at bounding box center [784, 657] width 148 height 36
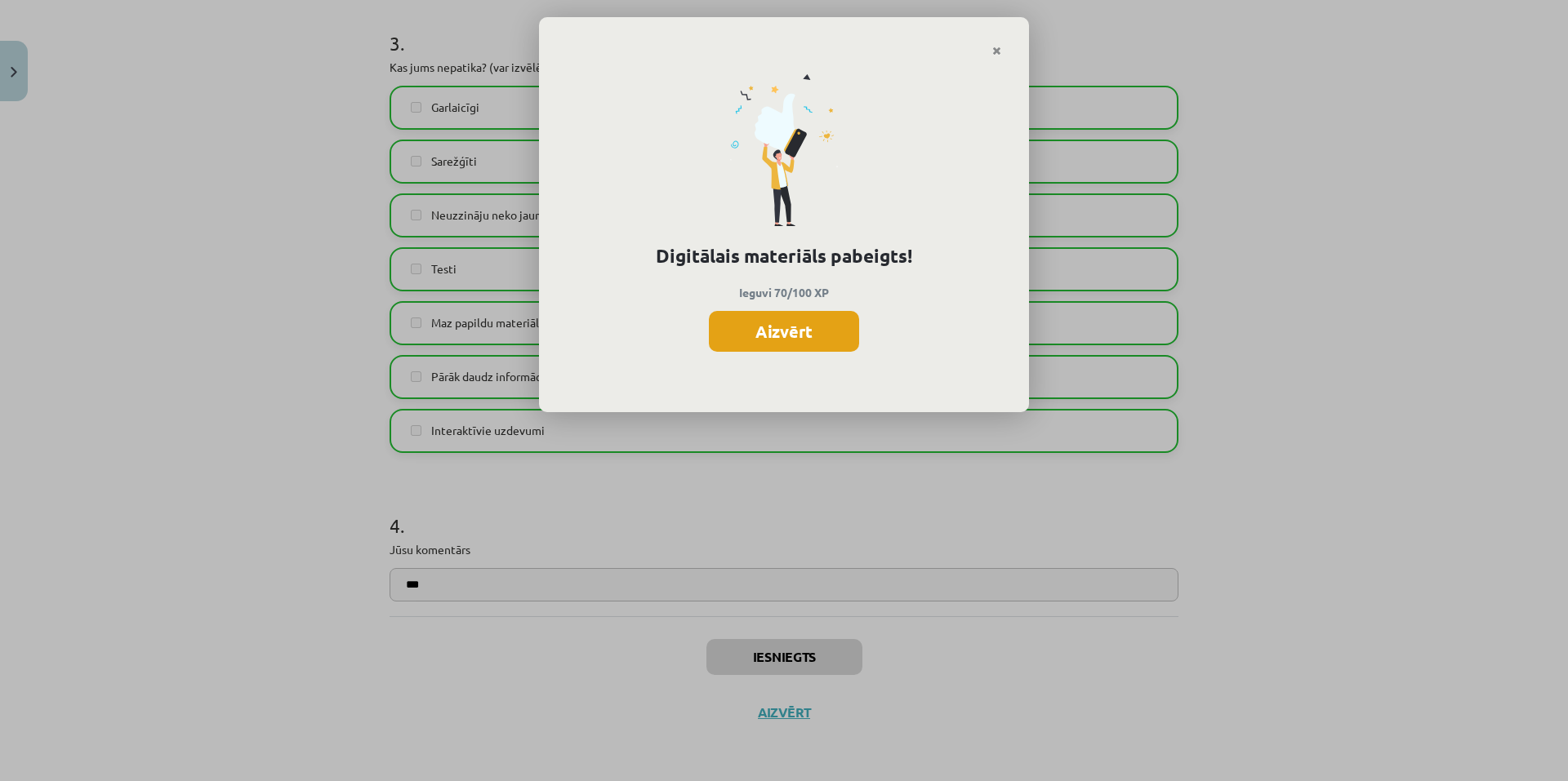
click at [726, 341] on button "Aizvērt" at bounding box center [784, 331] width 150 height 41
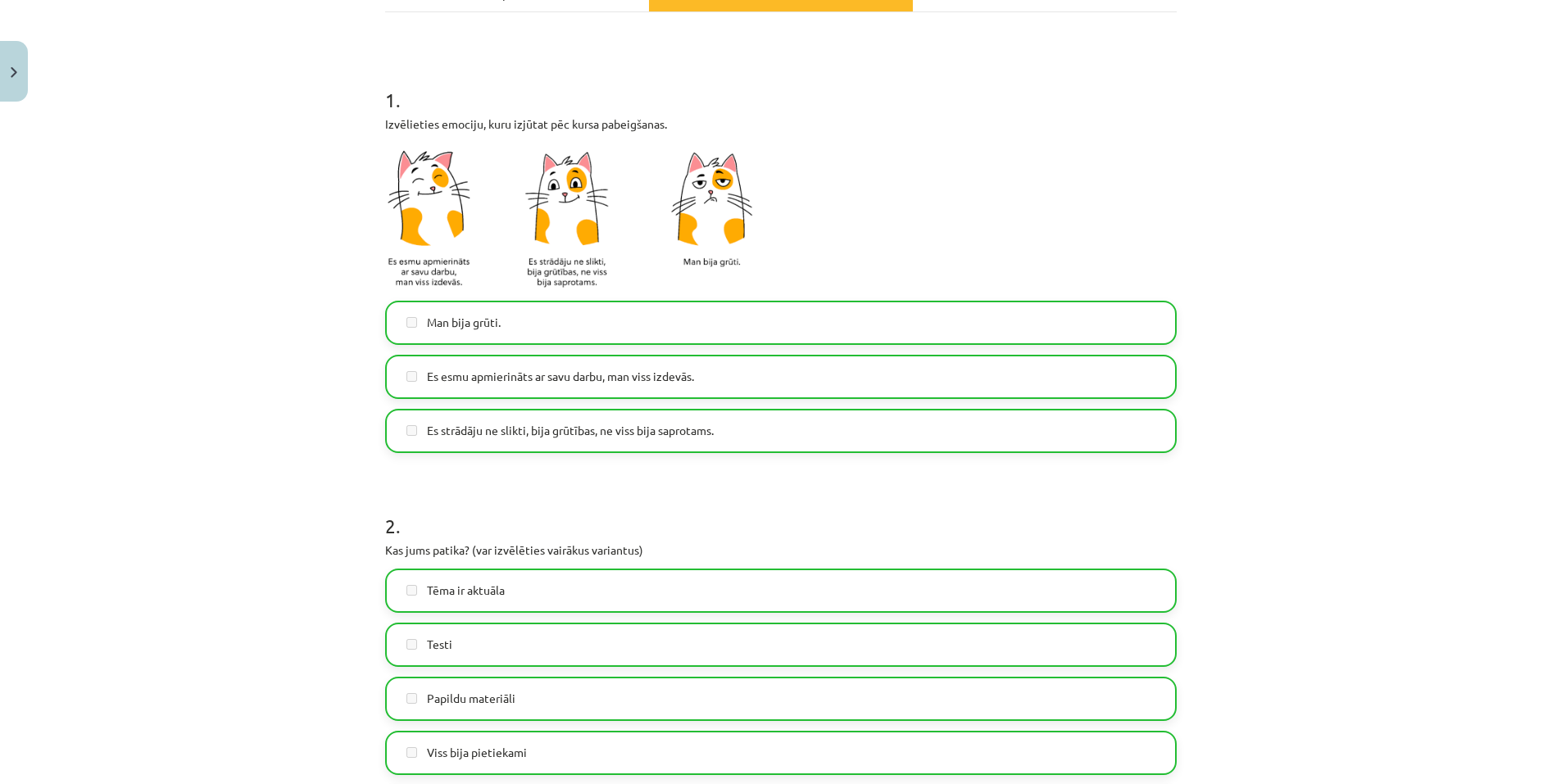
scroll to position [0, 0]
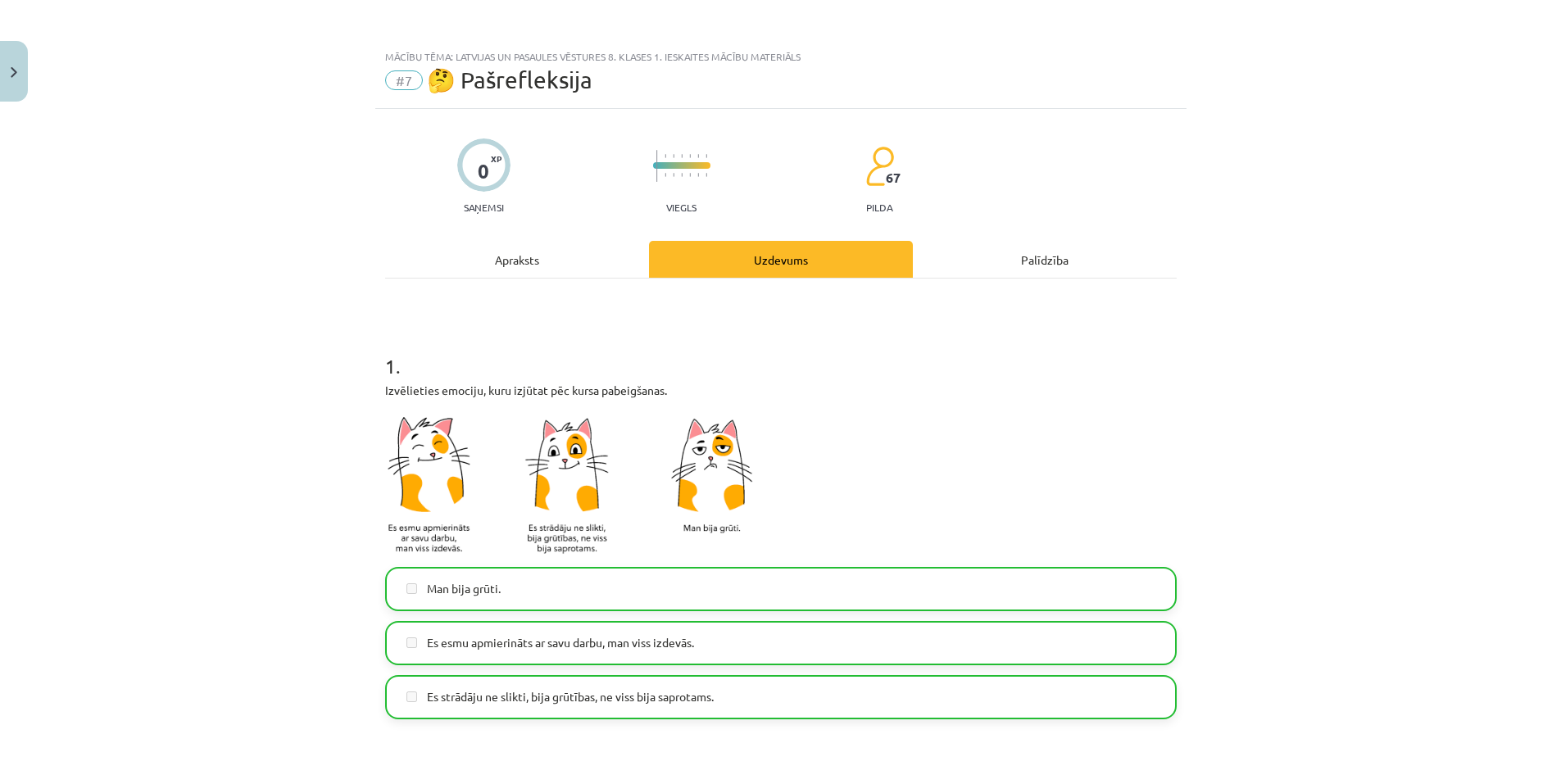
click at [990, 258] on div "Palīdzība" at bounding box center [1045, 259] width 264 height 37
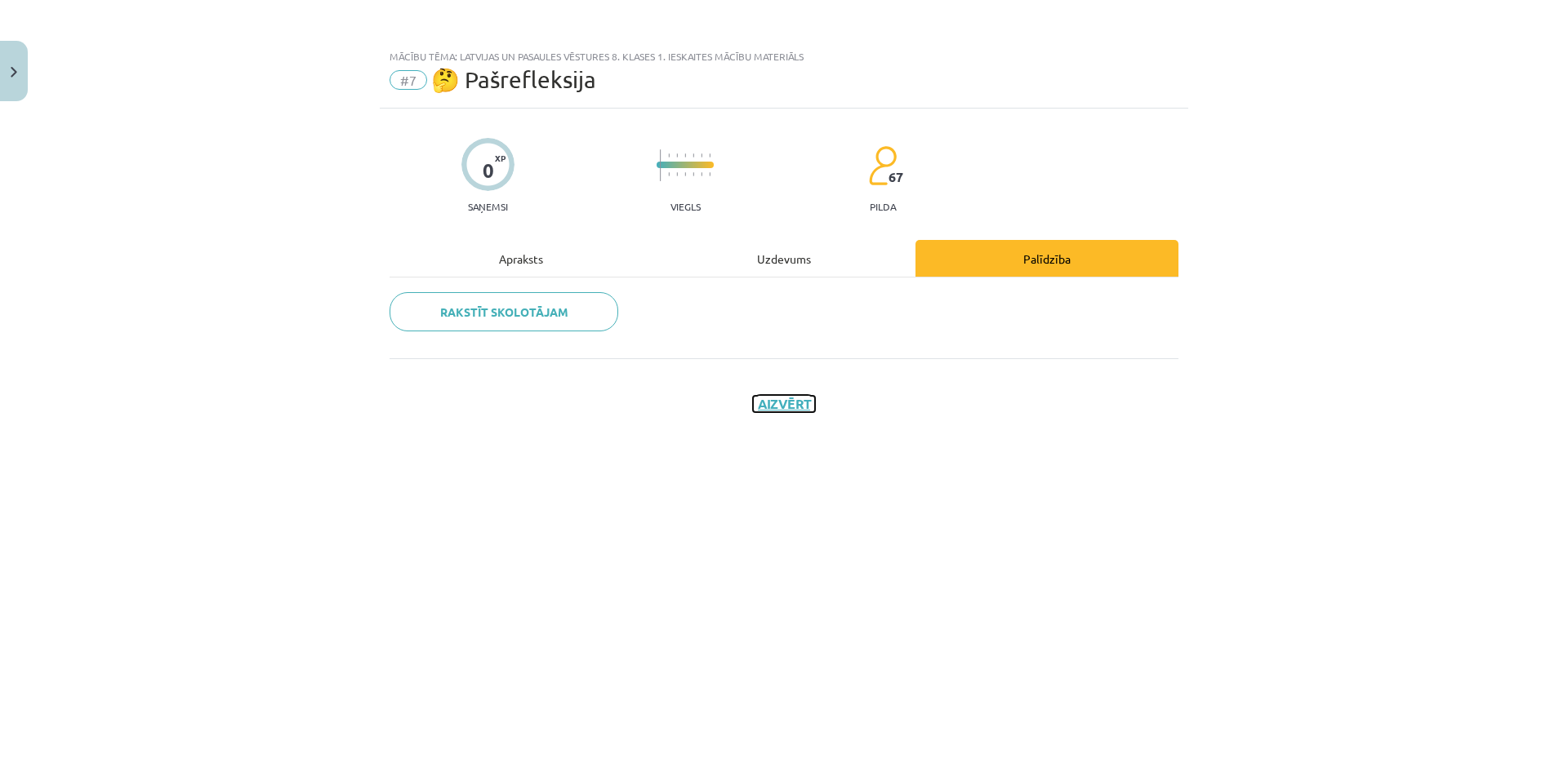
click at [775, 406] on button "Aizvērt" at bounding box center [784, 404] width 63 height 16
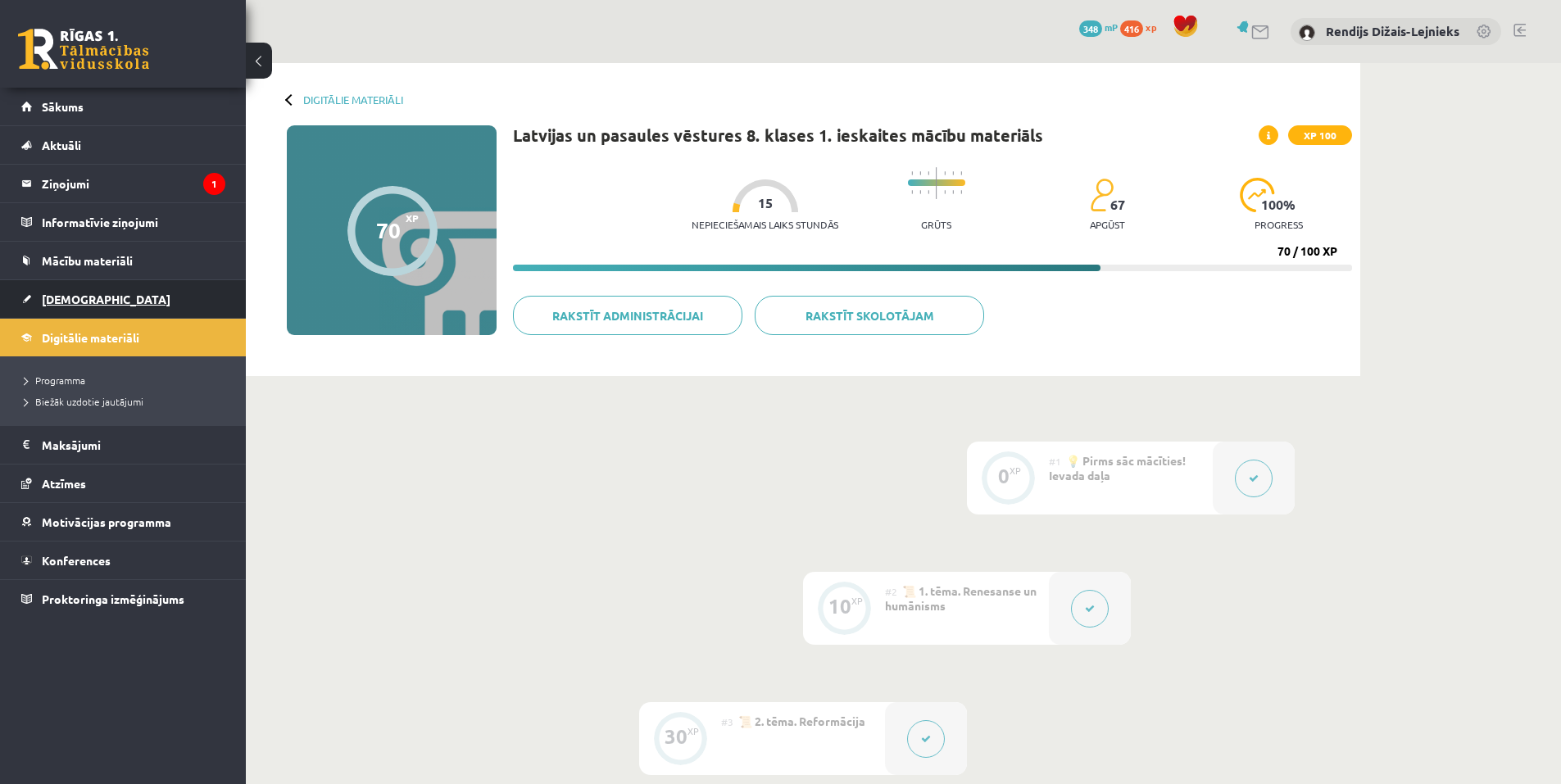
click at [118, 302] on link "[DEMOGRAPHIC_DATA]" at bounding box center [124, 299] width 204 height 38
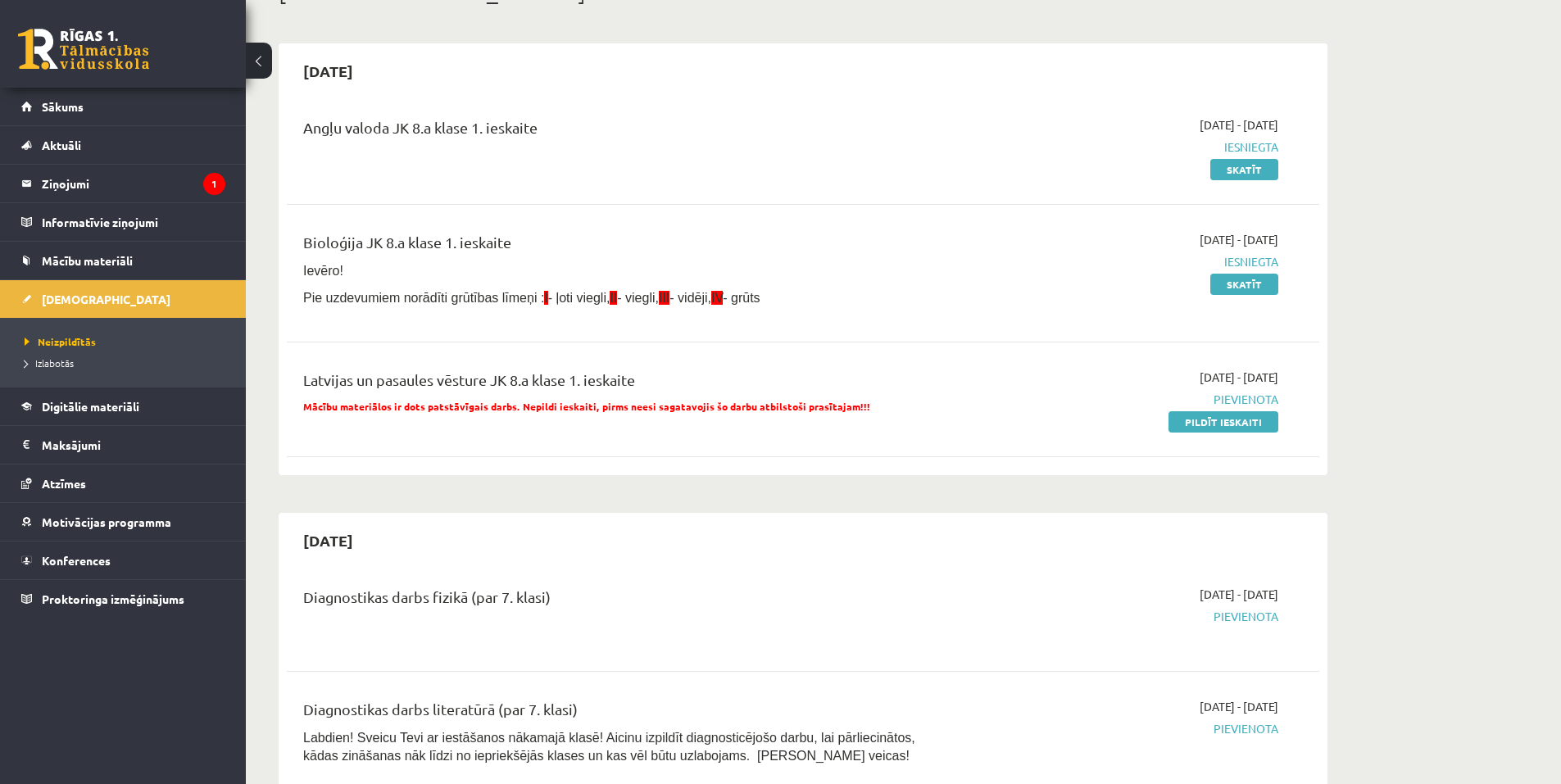
scroll to position [164, 0]
